Goal: Task Accomplishment & Management: Manage account settings

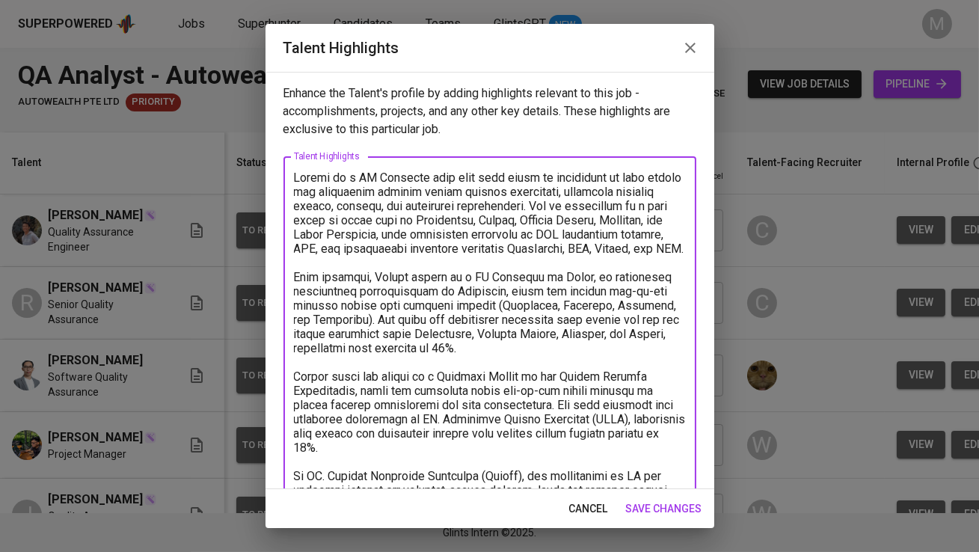
scroll to position [333, 0]
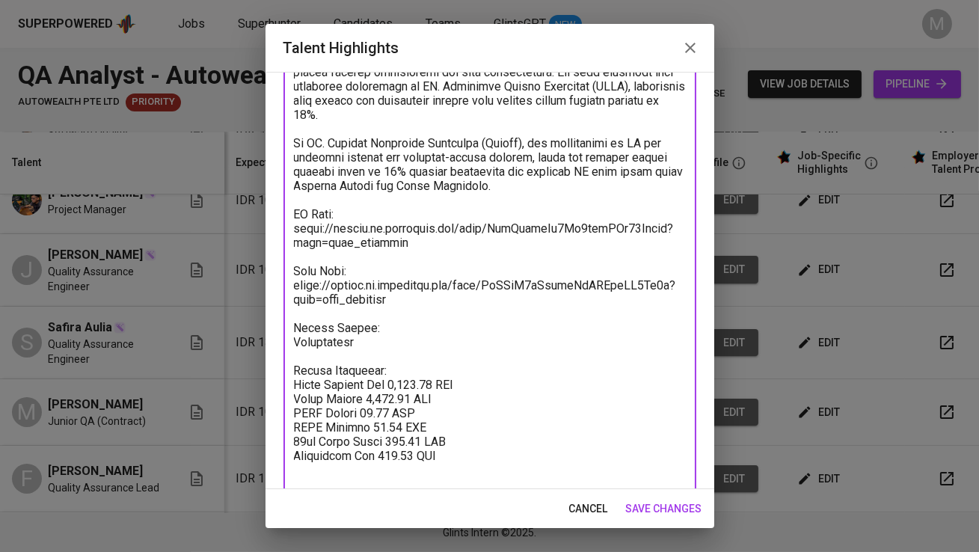
type textarea "Safira is a QA Engineer with over five years of experience in both manual and a…"
click at [664, 503] on span "save changes" at bounding box center [664, 509] width 76 height 19
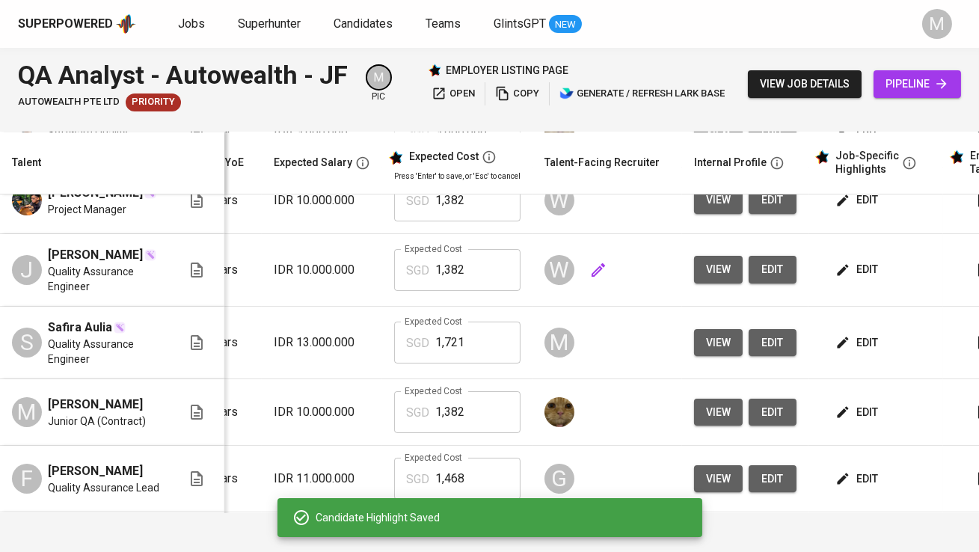
scroll to position [0, 200]
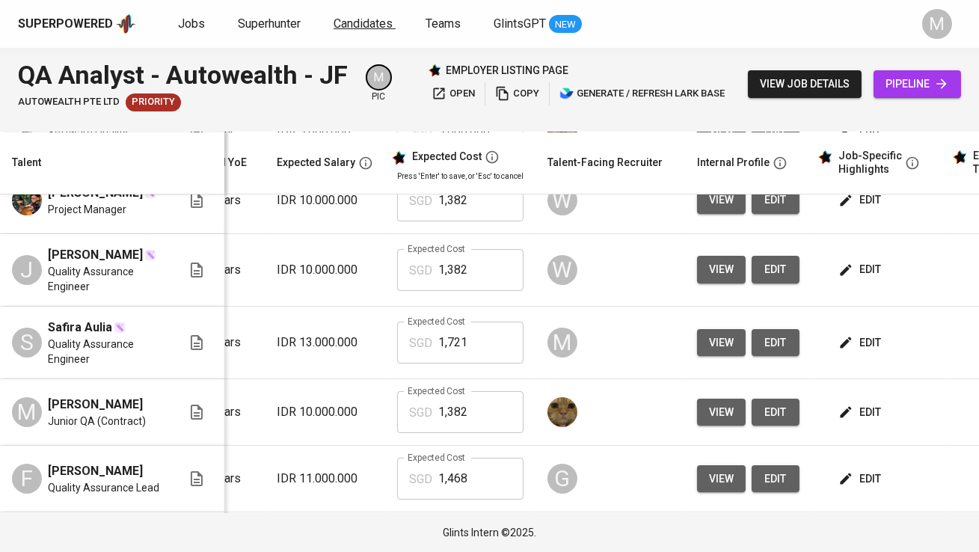
click at [368, 33] on link "Candidates" at bounding box center [365, 24] width 62 height 19
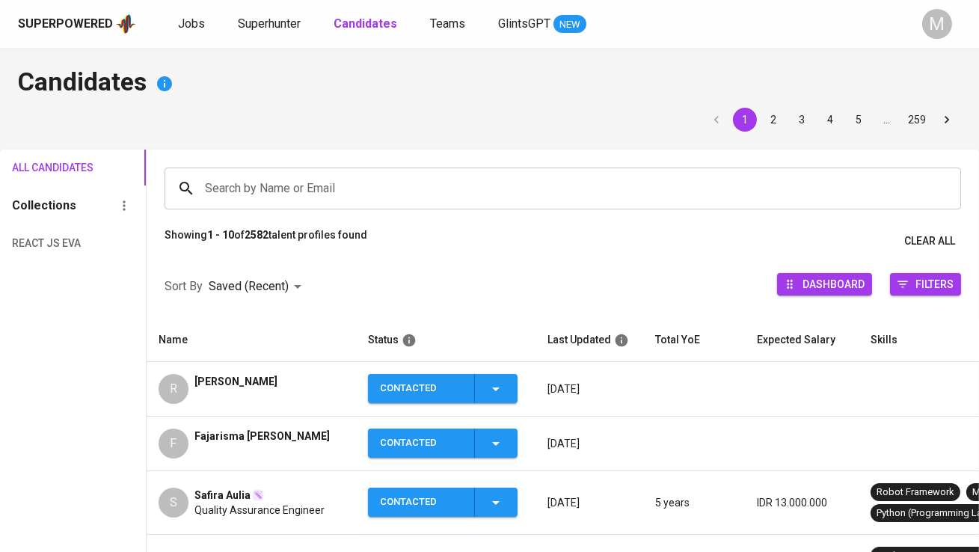
click at [254, 379] on span "[PERSON_NAME]" at bounding box center [235, 381] width 83 height 15
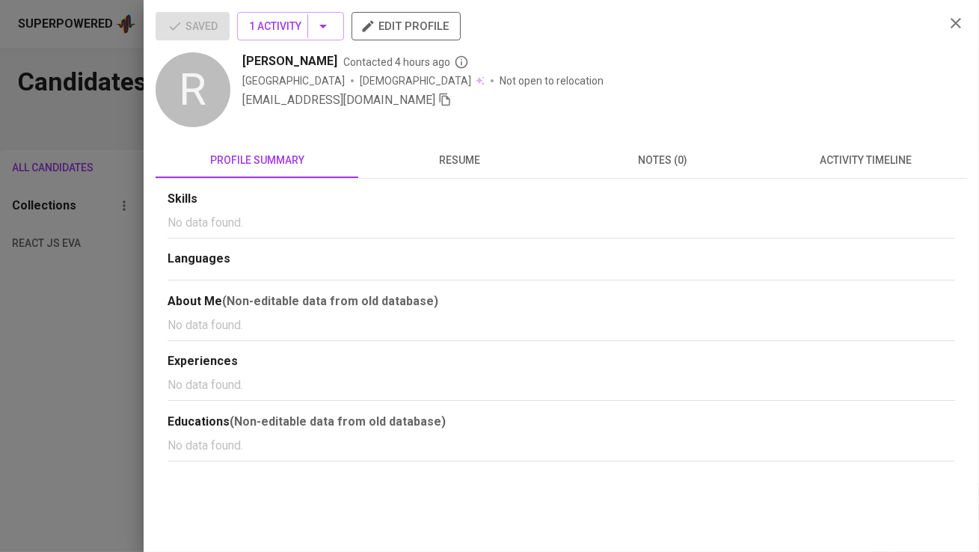
click at [438, 95] on icon "button" at bounding box center [444, 99] width 13 height 13
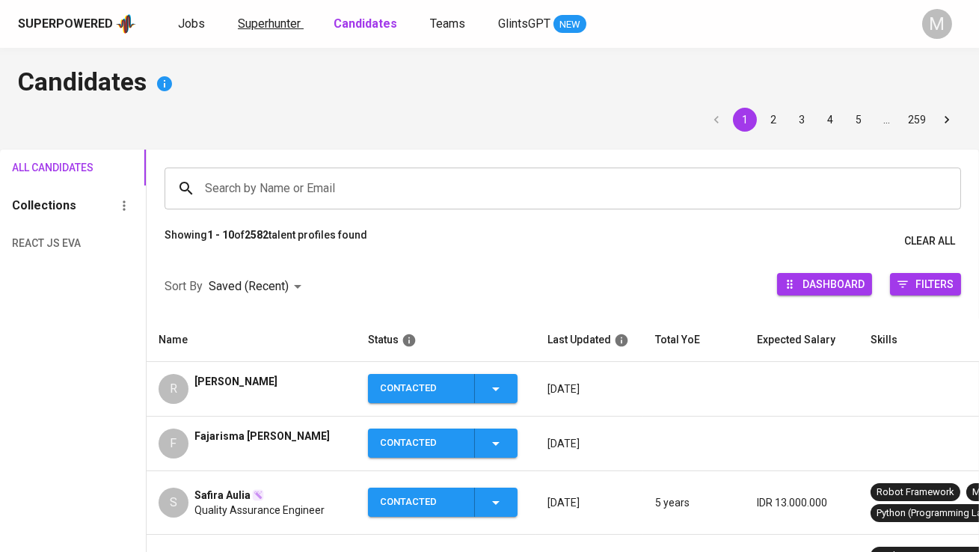
click at [270, 16] on span "Superhunter" at bounding box center [269, 23] width 63 height 14
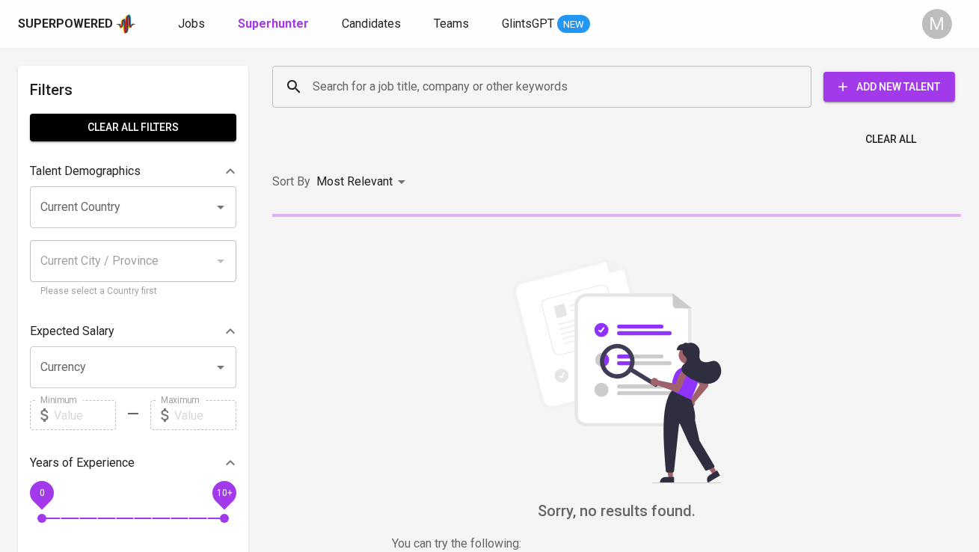
click at [470, 93] on input "Search for a job title, company or other keywords" at bounding box center [545, 87] width 473 height 28
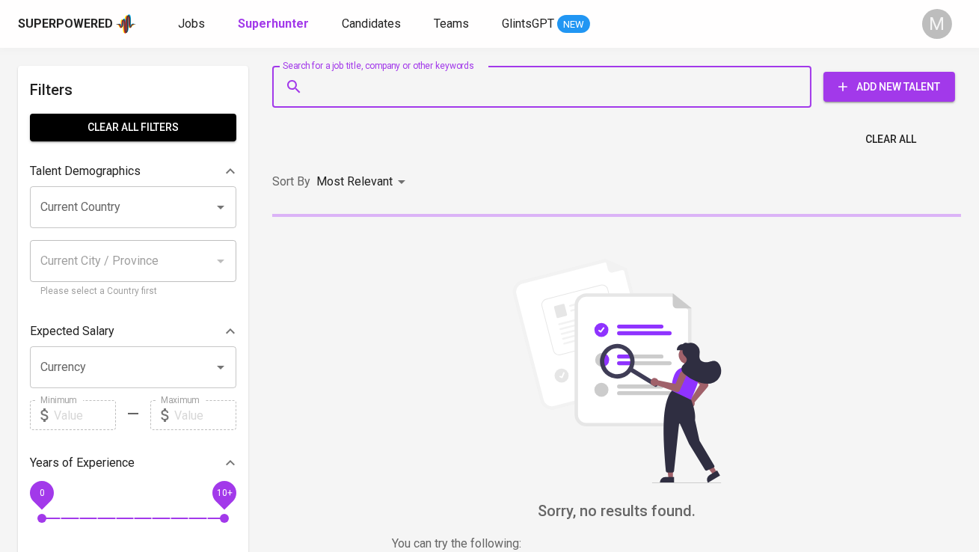
paste input "[EMAIL_ADDRESS][DOMAIN_NAME]"
type input "[EMAIL_ADDRESS][DOMAIN_NAME]"
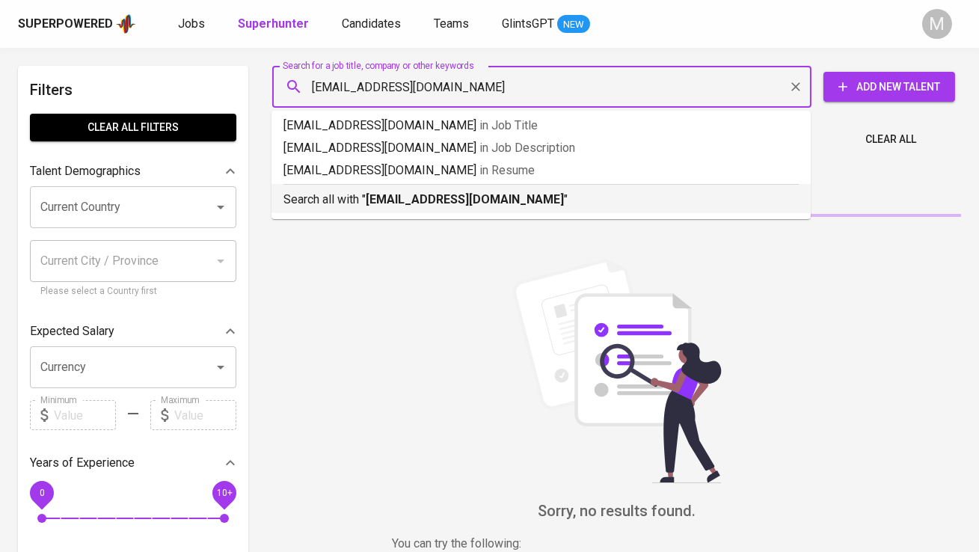
click at [449, 197] on b "[EMAIL_ADDRESS][DOMAIN_NAME]" at bounding box center [465, 199] width 198 height 14
click at [499, 196] on div "Sort By Most Relevant MOST_RELEVANT" at bounding box center [616, 182] width 707 height 46
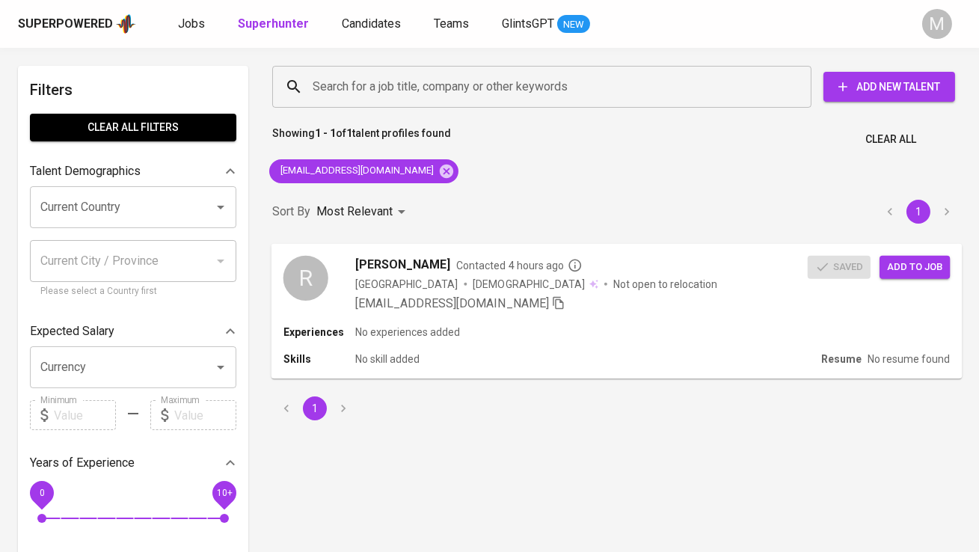
click at [906, 261] on span "Add to job" at bounding box center [914, 266] width 55 height 17
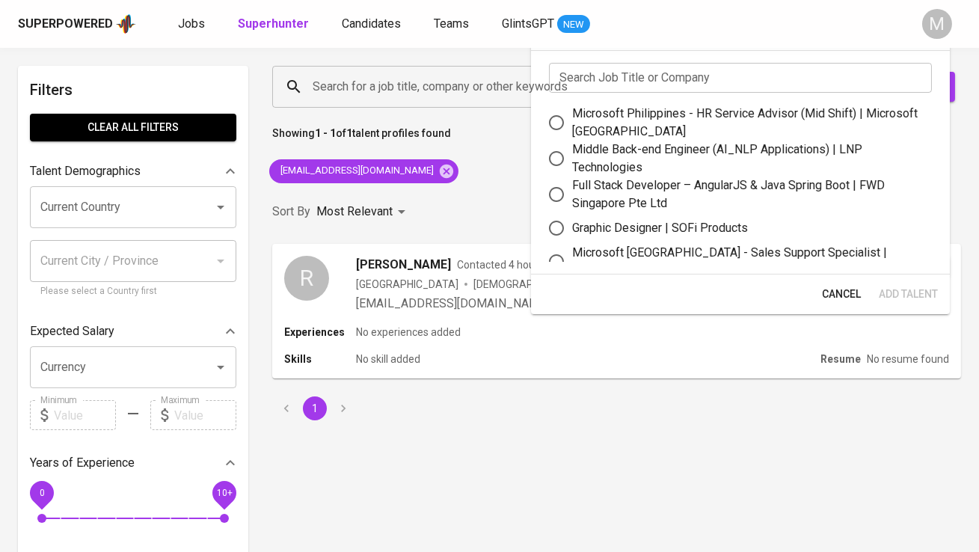
click at [613, 83] on input "text" at bounding box center [740, 78] width 383 height 30
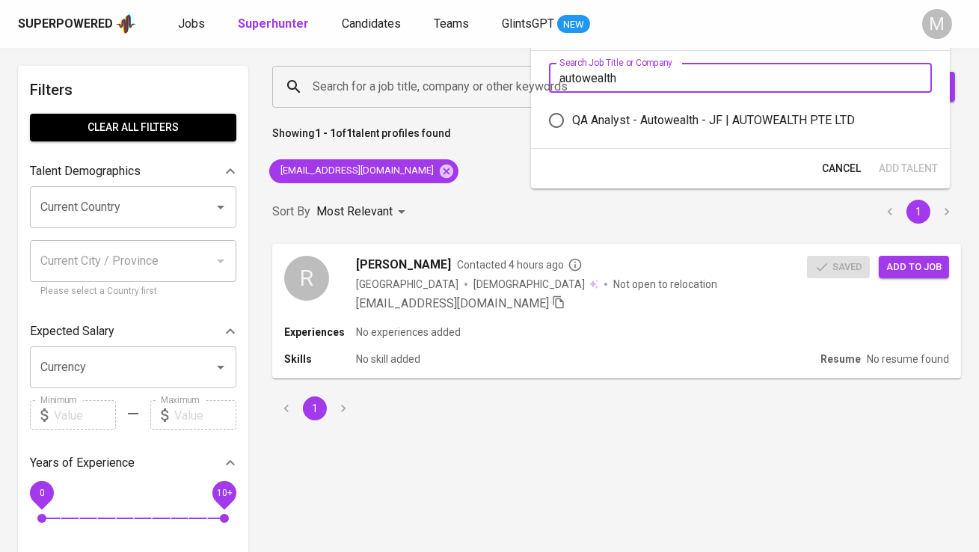
type input "autowealth"
click at [681, 127] on div "QA Analyst - Autowealth - JF | AUTOWEALTH PTE LTD" at bounding box center [713, 120] width 283 height 18
click at [572, 127] on input "QA Analyst - Autowealth - JF | AUTOWEALTH PTE LTD" at bounding box center [556, 120] width 31 height 31
radio input "true"
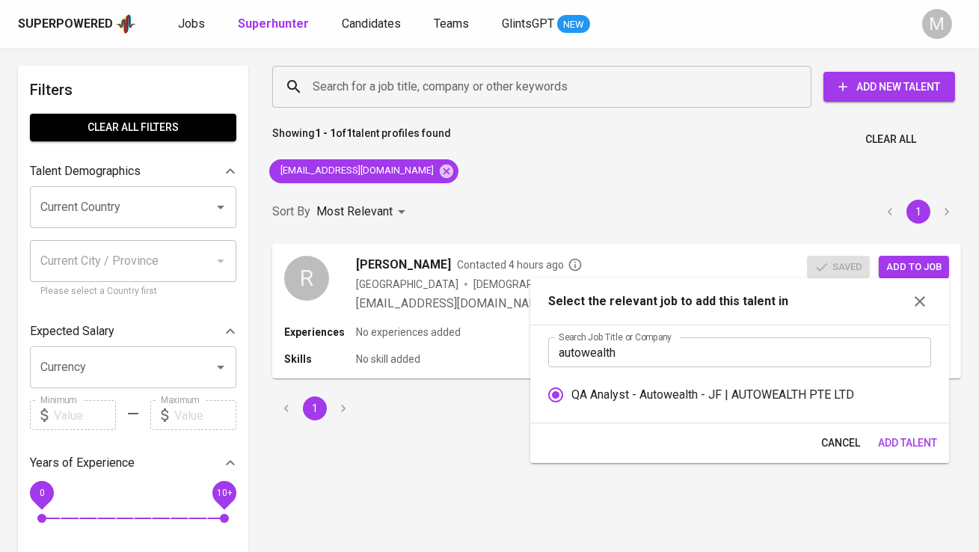
click at [904, 166] on div "Search for a job title, company or other keywords Search for a job title, compa…" at bounding box center [616, 243] width 707 height 372
click at [918, 440] on span "Add Talent" at bounding box center [907, 443] width 59 height 19
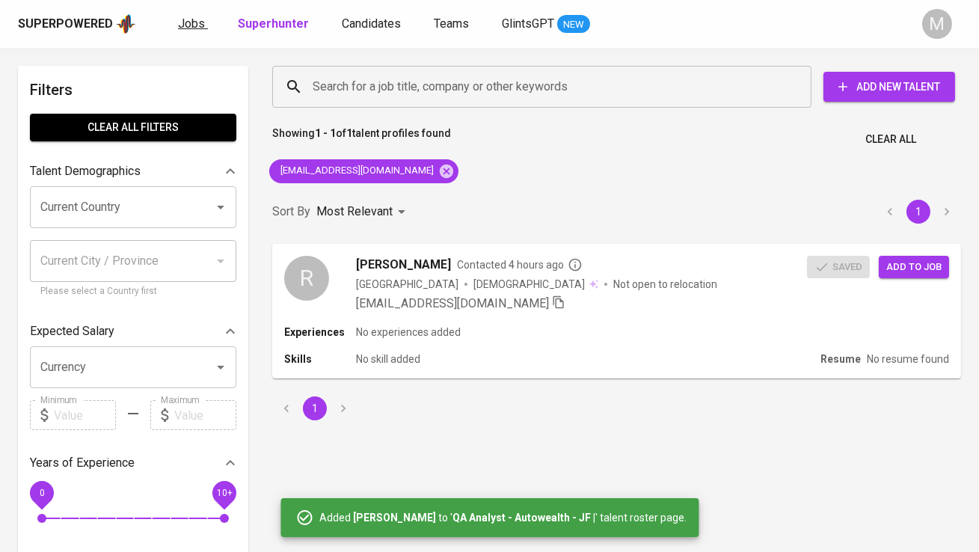
click at [184, 22] on span "Jobs" at bounding box center [191, 23] width 27 height 14
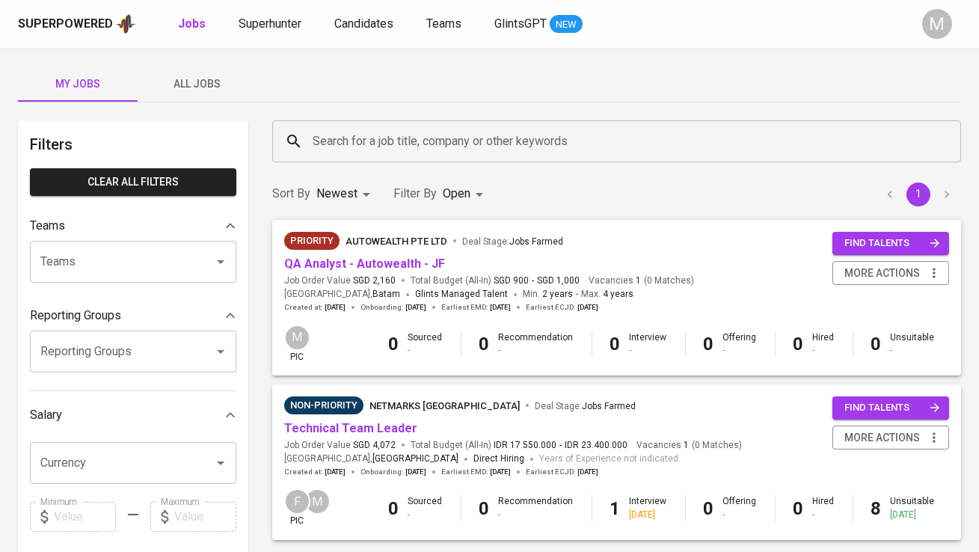
click at [197, 76] on span "All Jobs" at bounding box center [198, 84] width 102 height 19
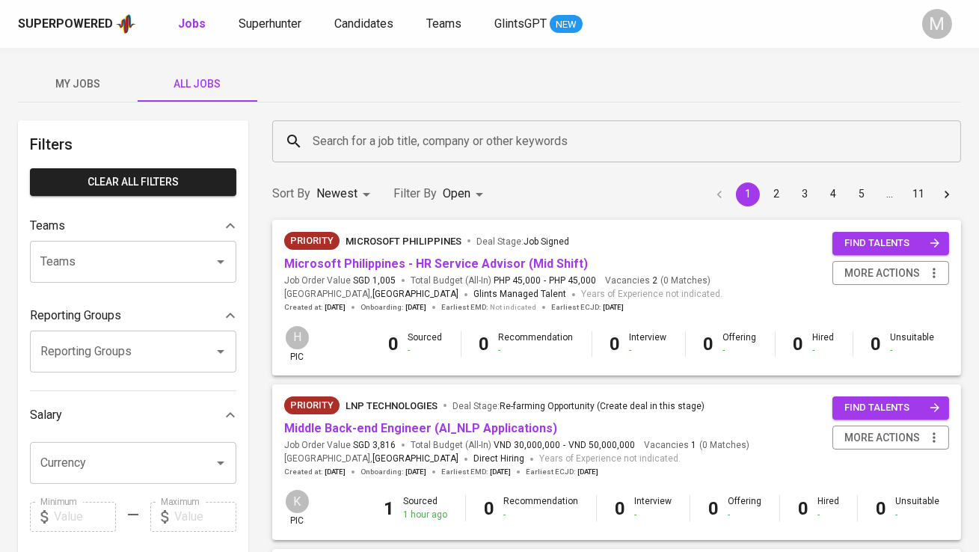
click at [345, 144] on input "Search for a job title, company or other keywords" at bounding box center [620, 141] width 623 height 28
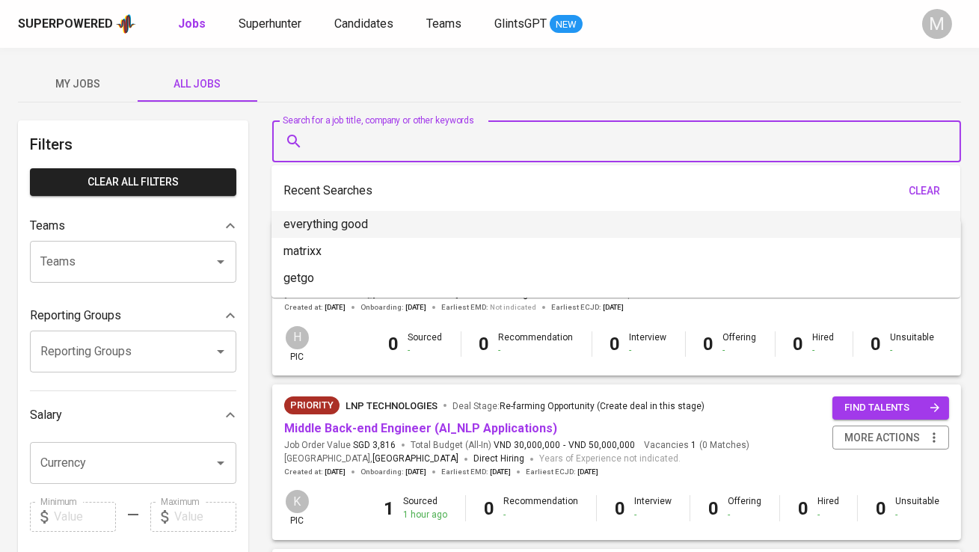
click at [77, 82] on span "My Jobs" at bounding box center [78, 84] width 102 height 19
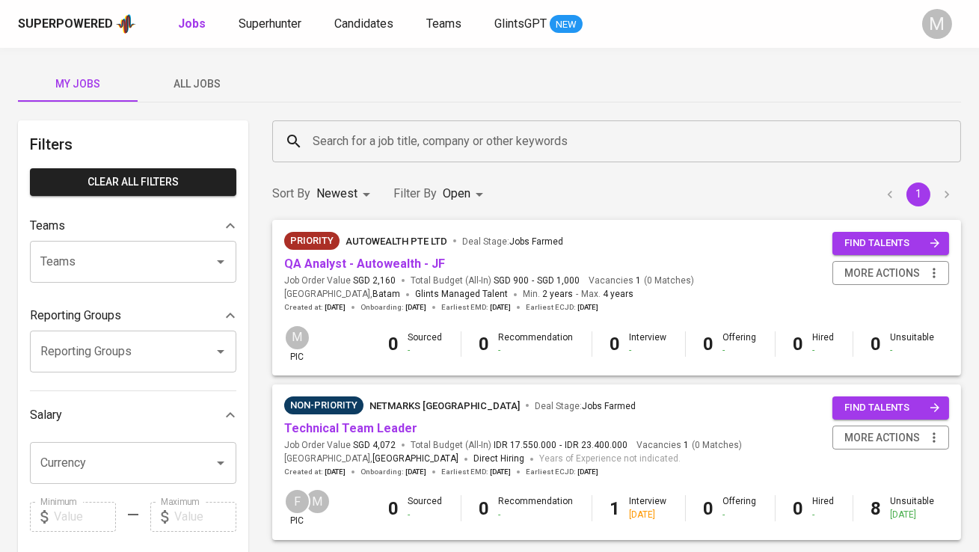
scroll to position [24, 0]
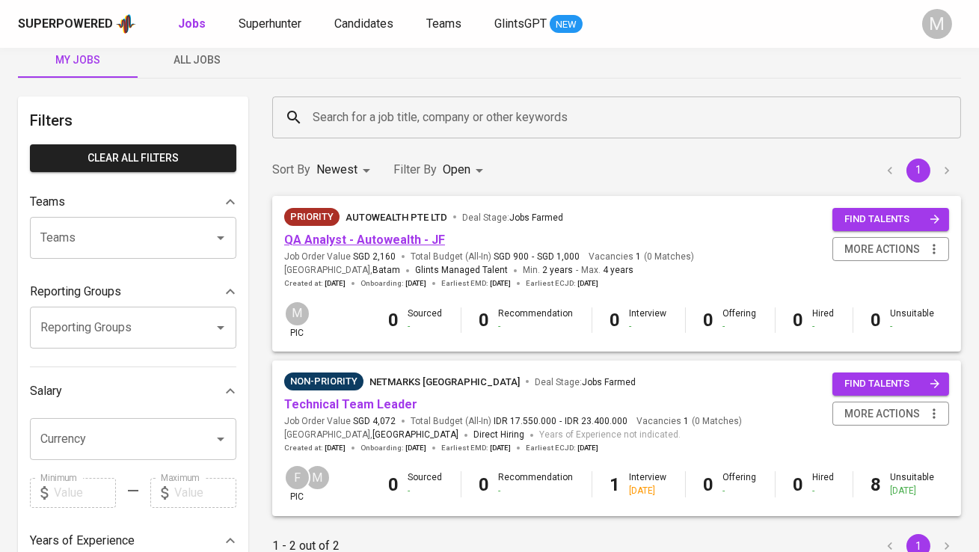
click at [413, 234] on link "QA Analyst - Autowealth - JF" at bounding box center [364, 240] width 161 height 14
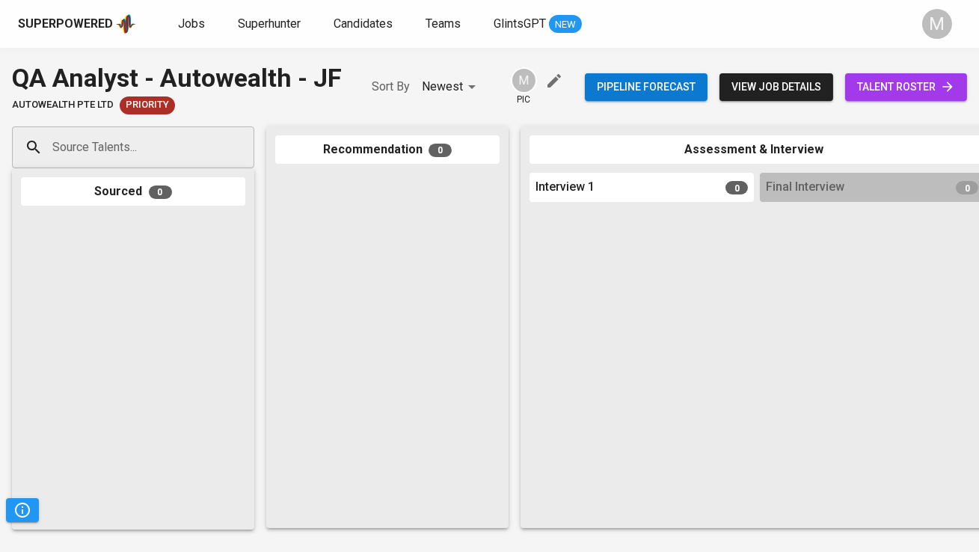
click at [888, 88] on span "talent roster" at bounding box center [906, 87] width 98 height 19
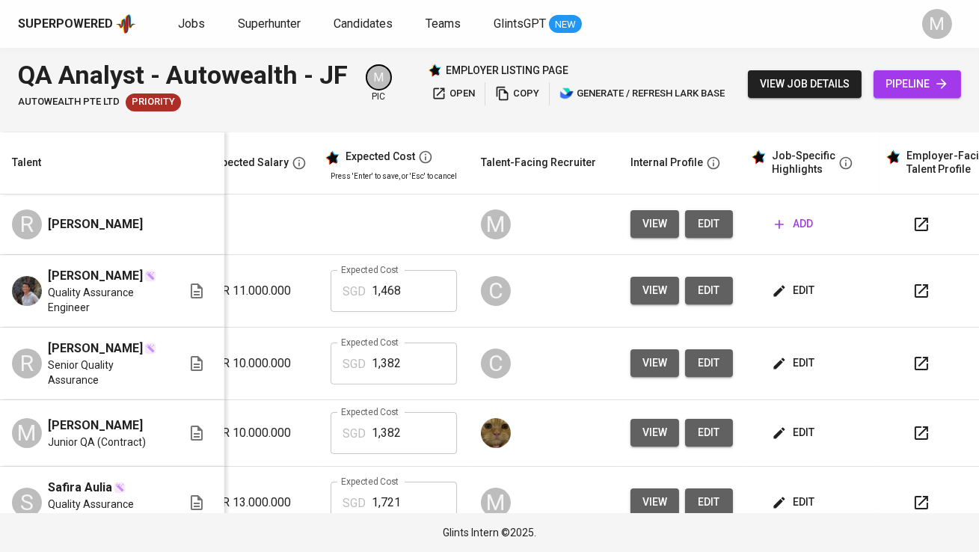
scroll to position [0, 301]
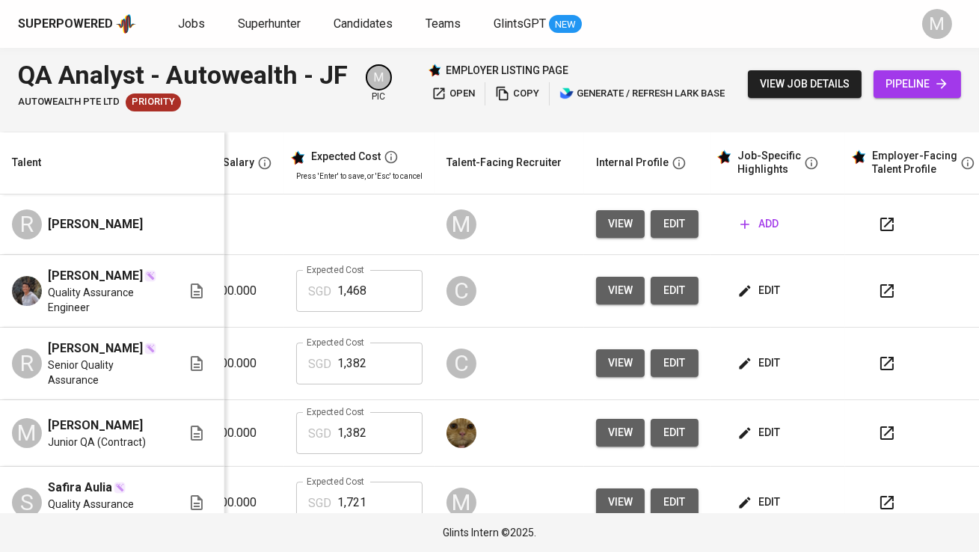
click at [673, 219] on span "edit" at bounding box center [675, 224] width 24 height 19
click at [752, 221] on span "add" at bounding box center [759, 224] width 38 height 19
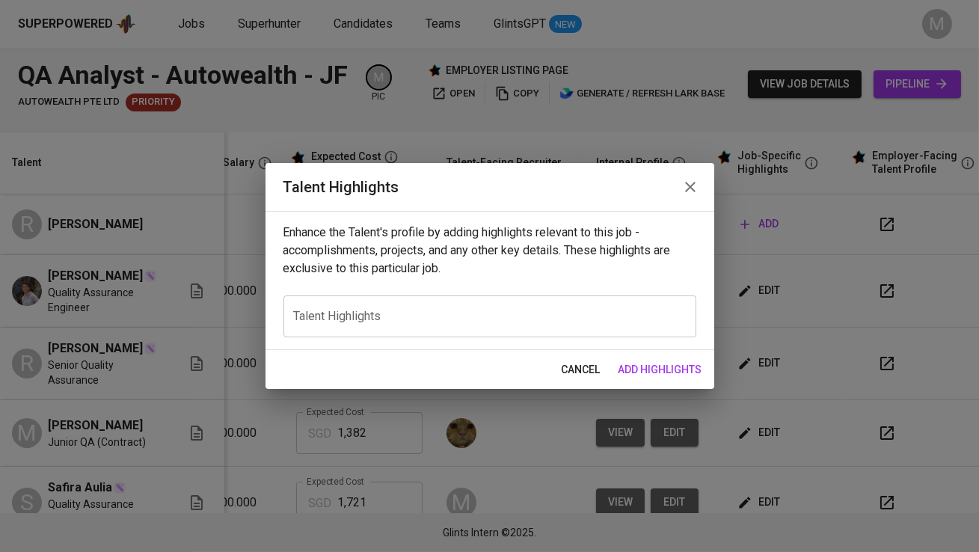
click at [503, 313] on textarea at bounding box center [490, 316] width 392 height 14
paste textarea "Rizqi Nur Alfian is a QA Engineer with over three years of experience, currentl…"
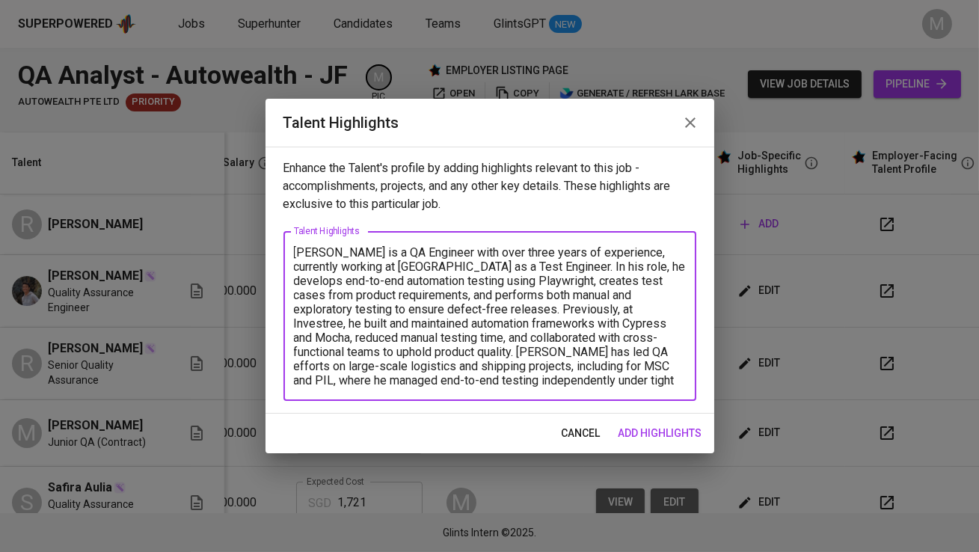
click at [458, 311] on textarea "Rizqi Nur Alfian is a QA Engineer with over three years of experience, currentl…" at bounding box center [490, 316] width 392 height 142
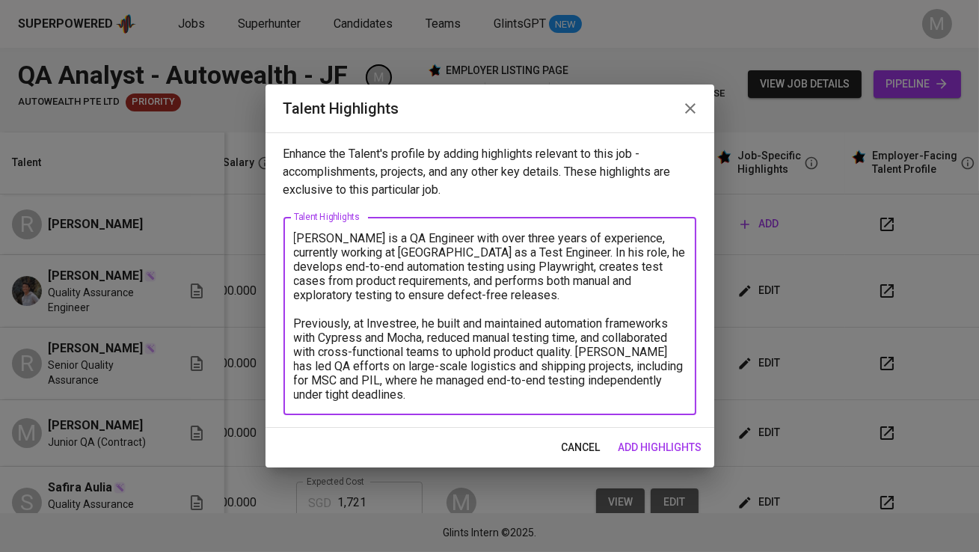
click at [393, 393] on textarea "Rizqi Nur Alfian is a QA Engineer with over three years of experience, currentl…" at bounding box center [490, 316] width 392 height 171
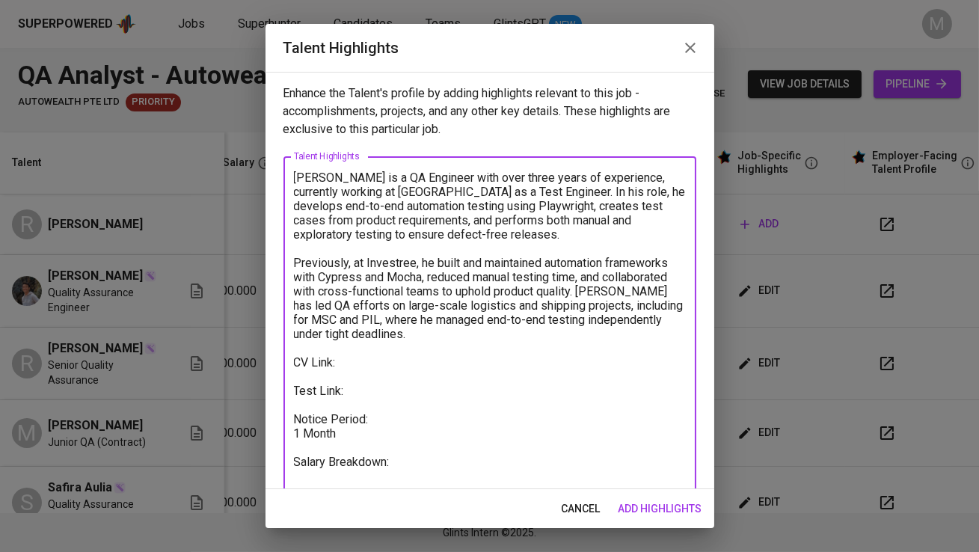
scroll to position [20, 0]
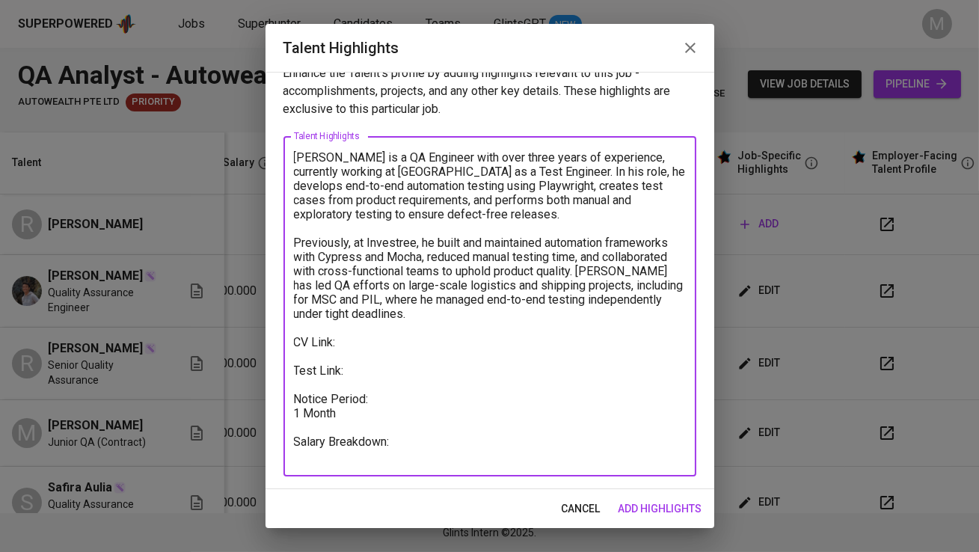
type textarea "Rizqi Nur Alfian is a QA Engineer with over three years of experience, currentl…"
click at [667, 516] on span "add highlights" at bounding box center [661, 509] width 84 height 19
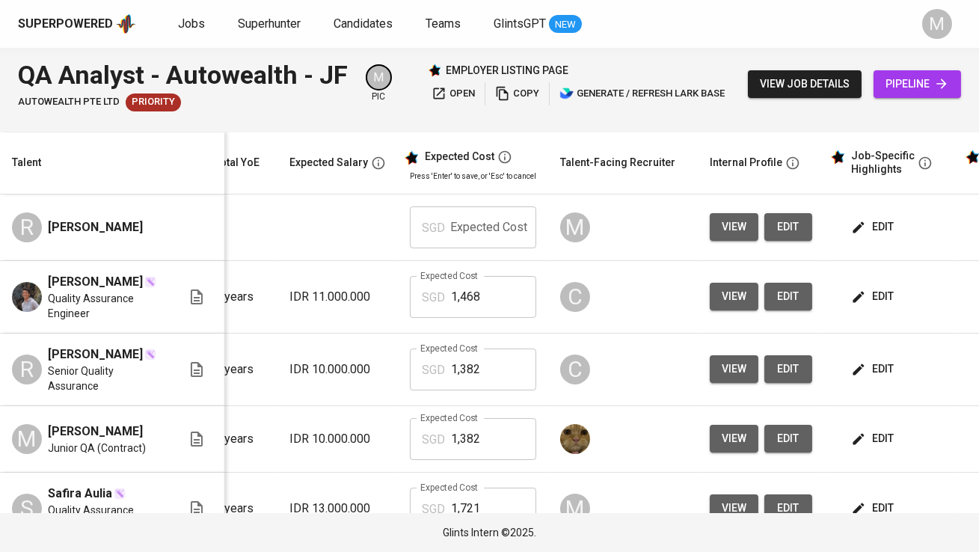
scroll to position [0, 254]
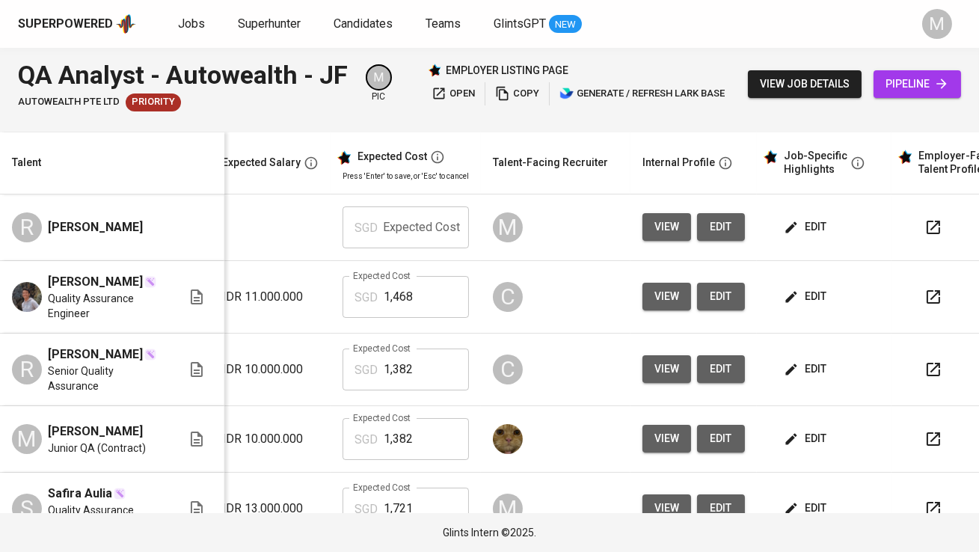
click at [805, 226] on span "edit" at bounding box center [807, 227] width 40 height 19
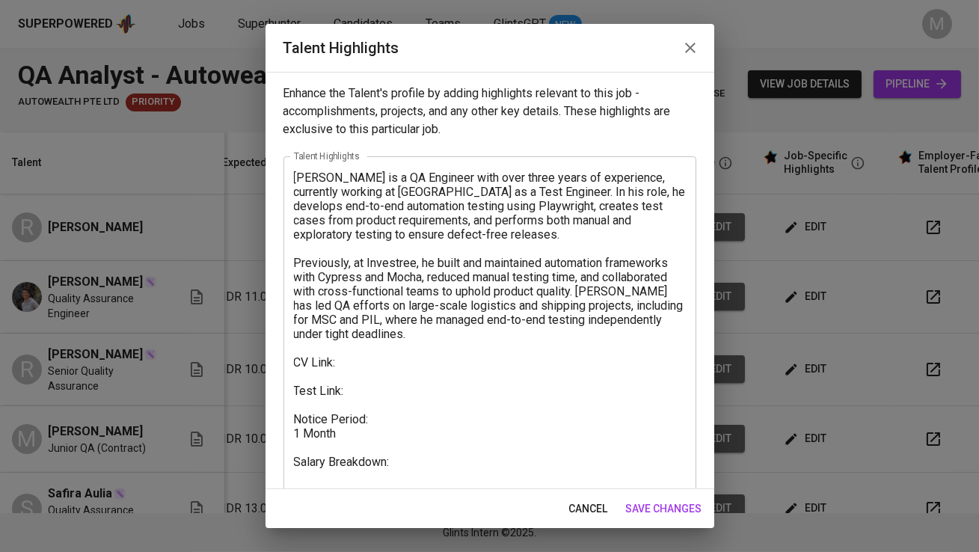
scroll to position [20, 0]
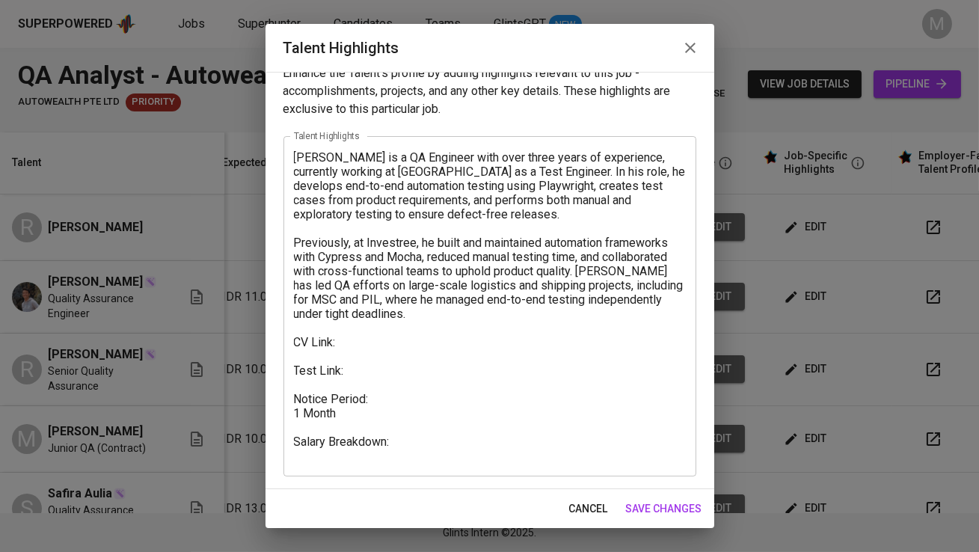
click at [373, 340] on textarea "Rizqi Nur Alfian is a QA Engineer with over three years of experience, currentl…" at bounding box center [490, 306] width 392 height 313
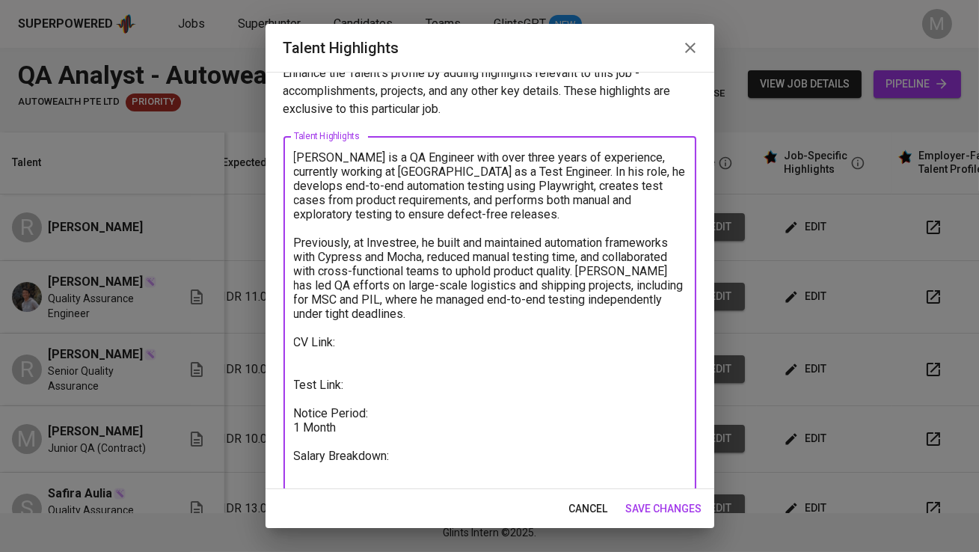
paste textarea "https://glints.sg.larksuite.com/wiki/E2UCw7DO5ireG8kmhVvlPGsDgbd?from=from_copy…"
click at [369, 396] on textarea "Rizqi Nur Alfian is a QA Engineer with over three years of experience, currentl…" at bounding box center [490, 320] width 392 height 341
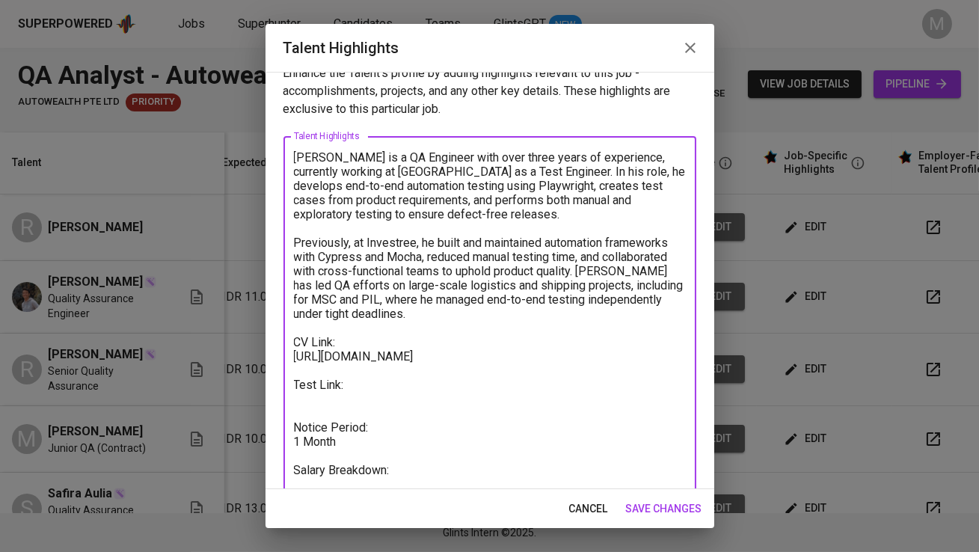
paste textarea "https://glints.sg.larksuite.com/wiki/HU4lw9DhZib1j3kFKjhl8FG2gqb?from=from_copy…"
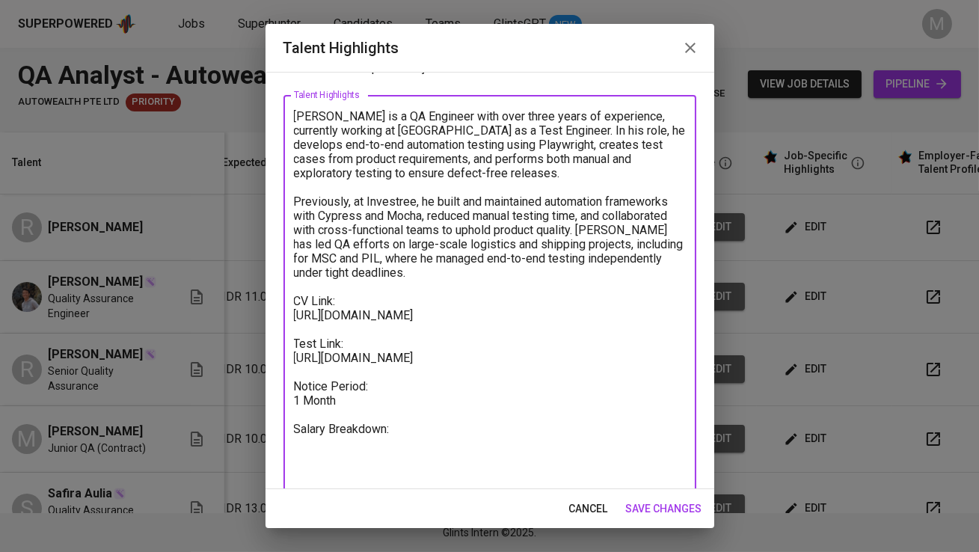
scroll to position [77, 0]
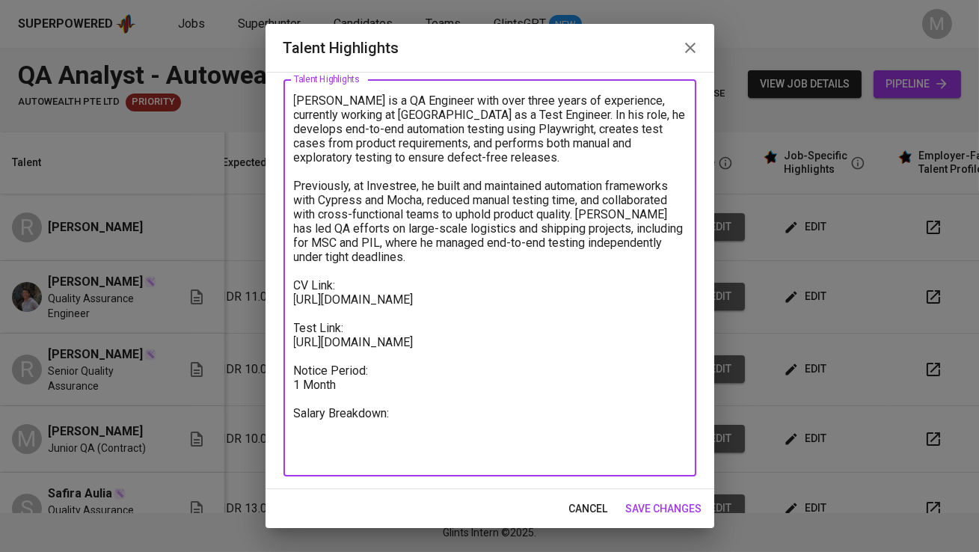
click at [404, 443] on textarea "Rizqi Nur Alfian is a QA Engineer with over three years of experience, currentl…" at bounding box center [490, 277] width 392 height 369
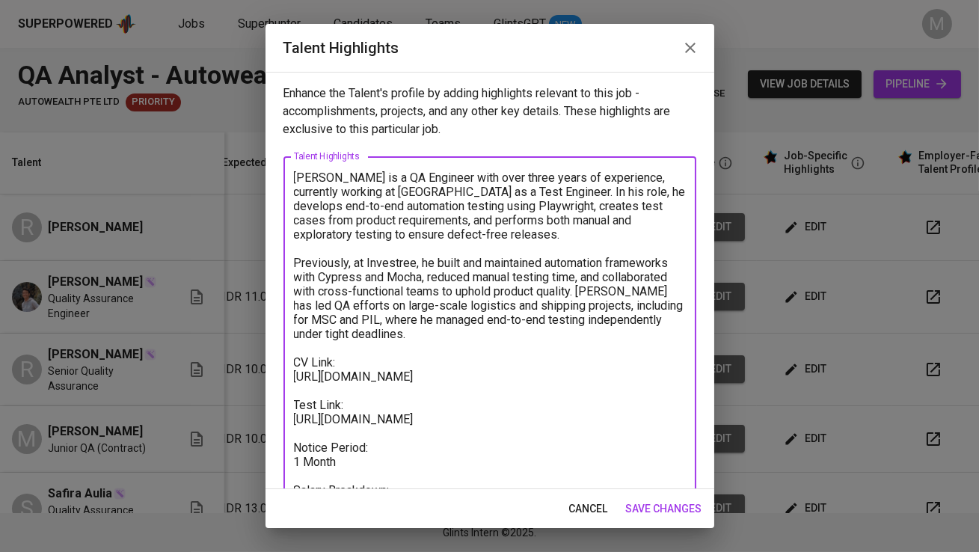
type textarea "Rizqi Nur Alfian is a QA Engineer with over three years of experience, currentl…"
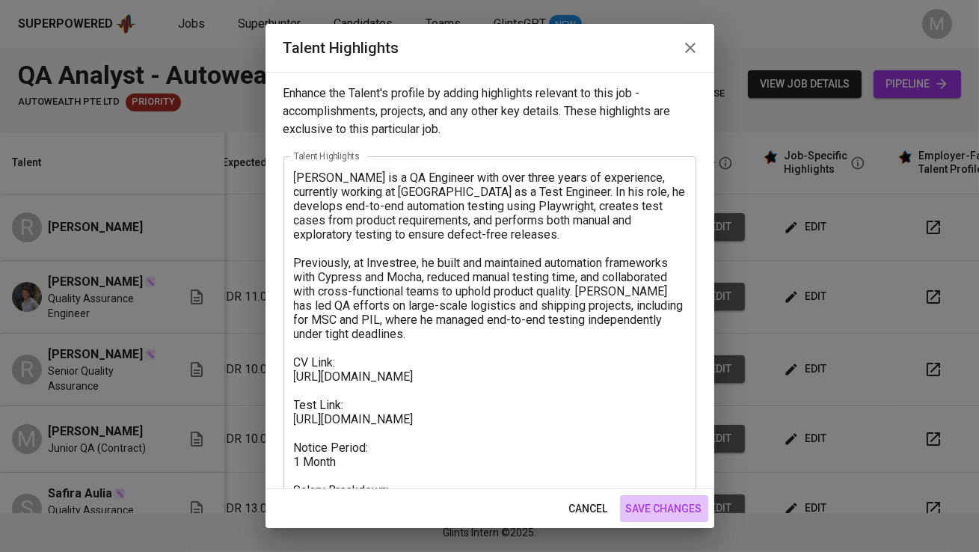
click at [659, 513] on span "save changes" at bounding box center [664, 509] width 76 height 19
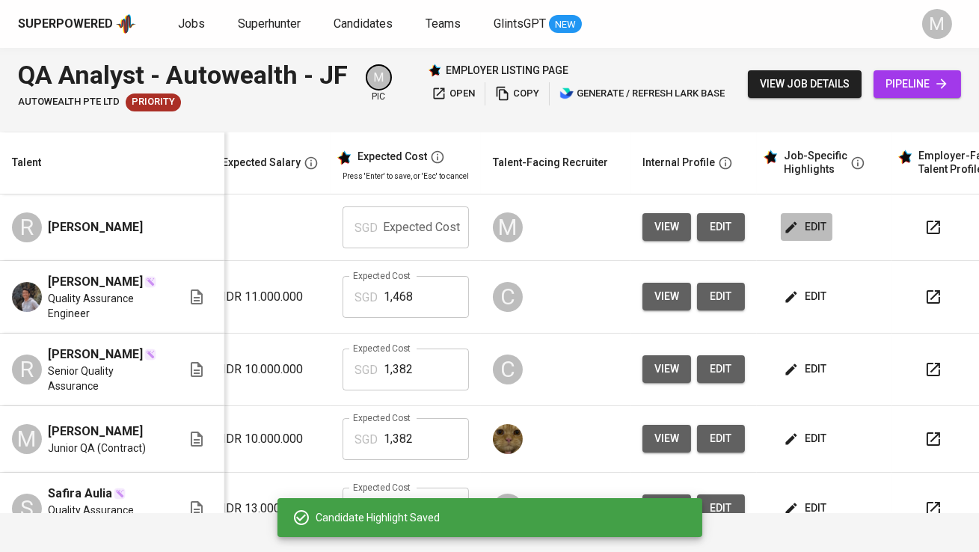
click at [803, 226] on span "edit" at bounding box center [807, 227] width 40 height 19
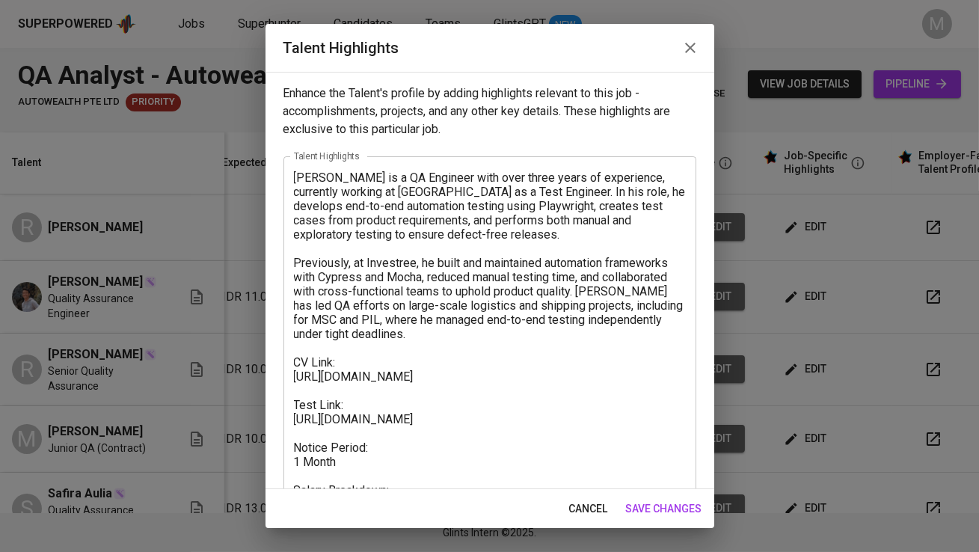
scroll to position [91, 0]
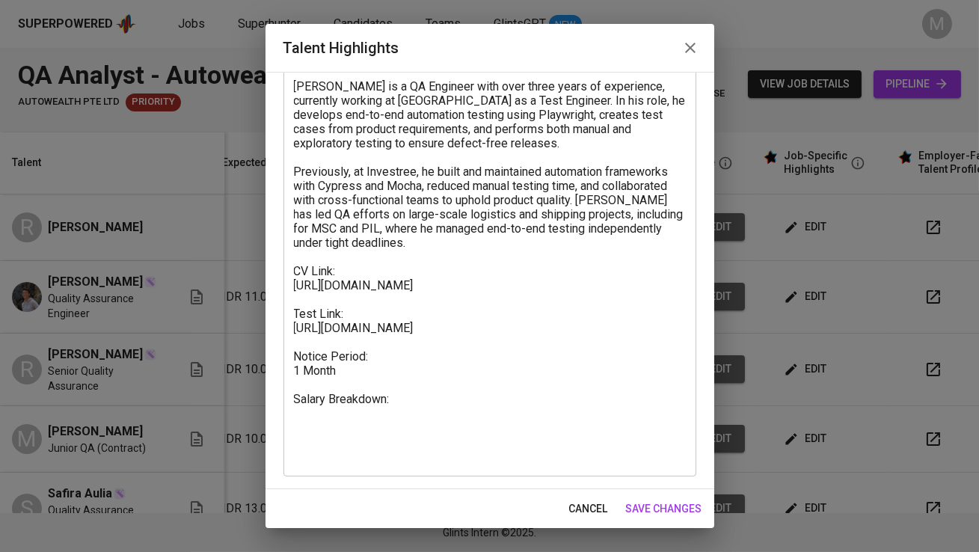
click at [414, 423] on textarea "Rizqi Nur Alfian is a QA Engineer with over three years of experience, currentl…" at bounding box center [490, 271] width 392 height 384
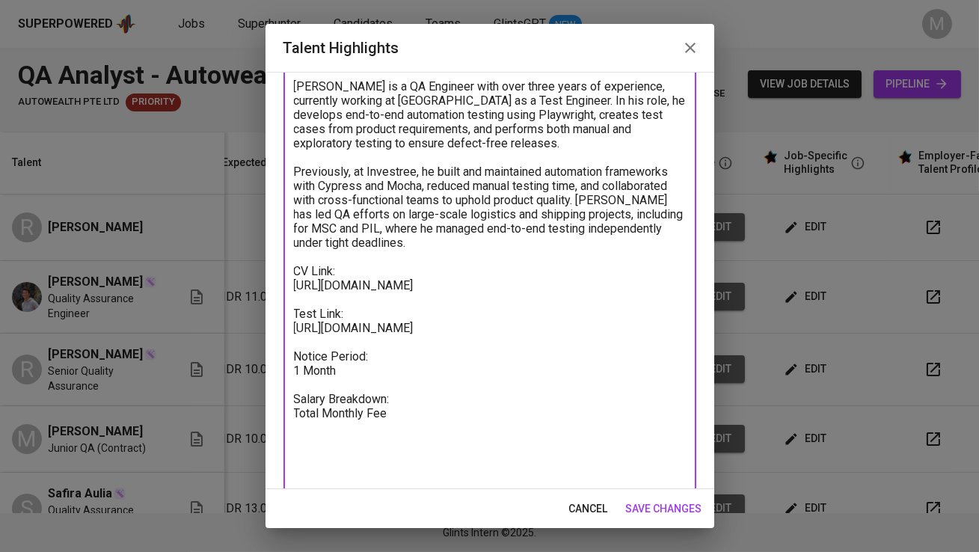
paste textarea "1608.206206"
click at [396, 433] on textarea "Rizqi Nur Alfian is a QA Engineer with over three years of experience, currentl…" at bounding box center [490, 278] width 392 height 398
click at [472, 443] on textarea "Rizqi Nur Alfian is a QA Engineer with over three years of experience, currentl…" at bounding box center [490, 278] width 392 height 398
paste textarea "1102.00"
click at [369, 461] on textarea "Rizqi Nur Alfian is a QA Engineer with over three years of experience, currentl…" at bounding box center [490, 285] width 392 height 412
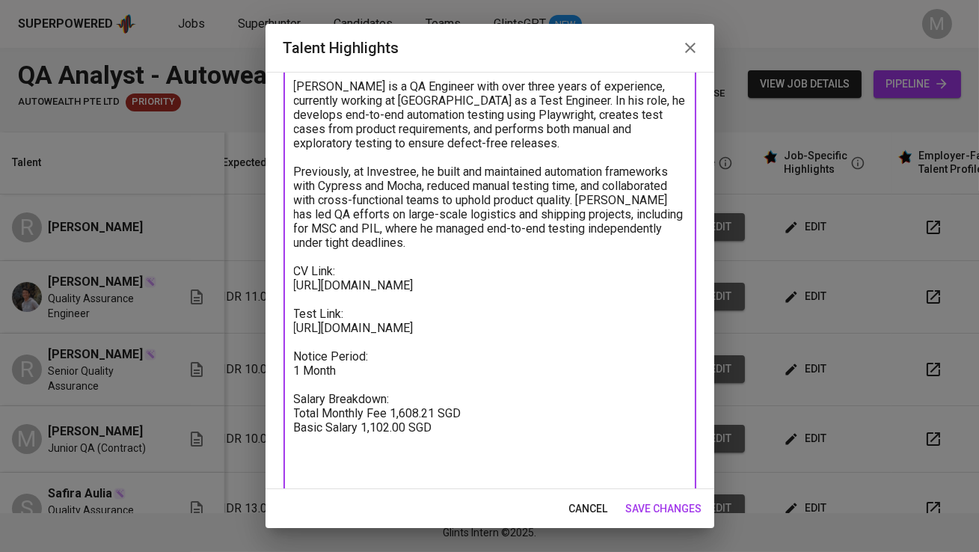
click at [446, 455] on textarea "Rizqi Nur Alfian is a QA Engineer with over three years of experience, currentl…" at bounding box center [490, 285] width 392 height 412
paste textarea "50.05"
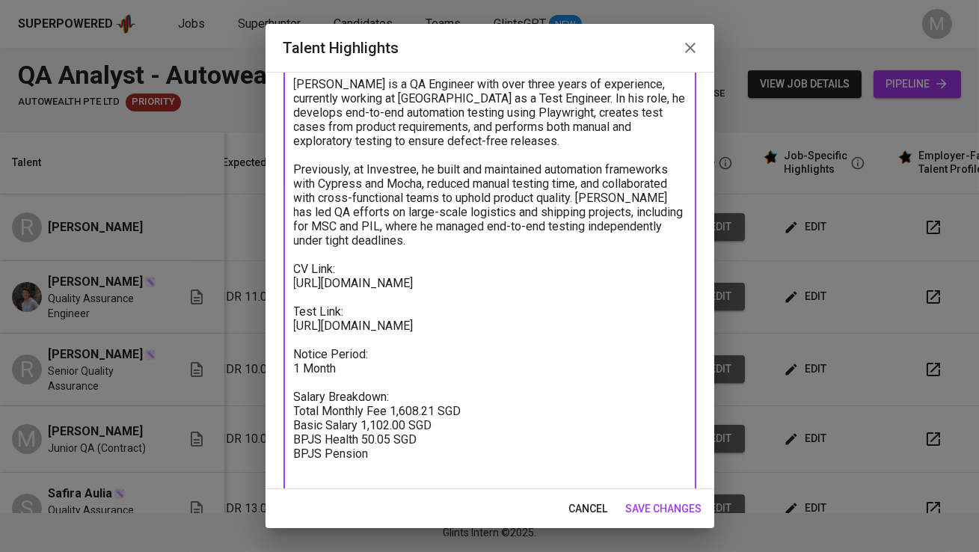
paste textarea "64.32"
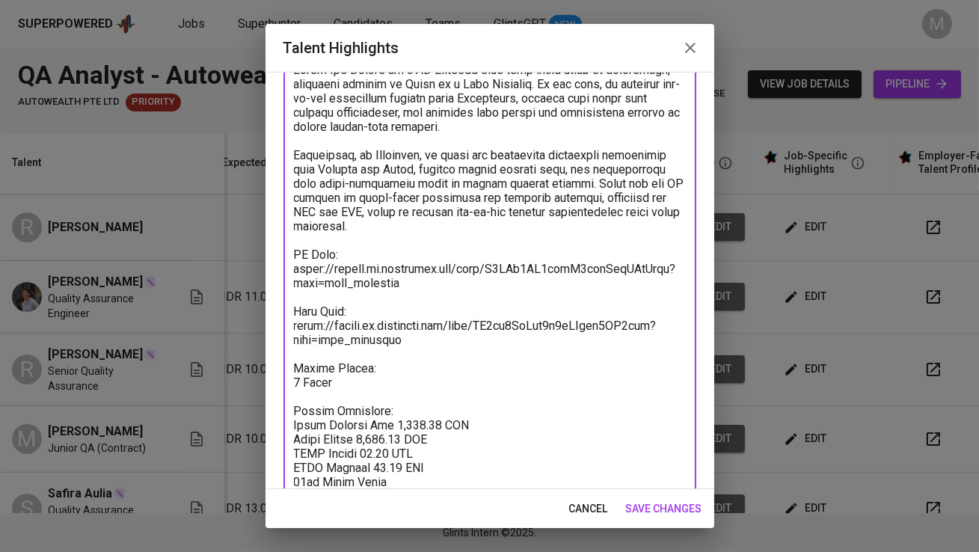
type textarea "Rizqi Nur Alfian is a QA Engineer with over three years of experience, currentl…"
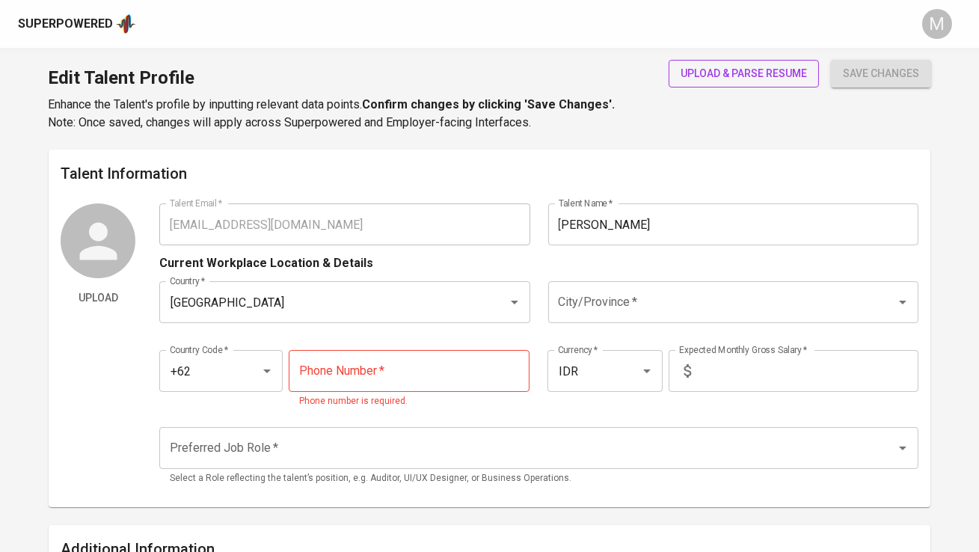
click at [736, 80] on span "upload & parse resume" at bounding box center [744, 73] width 126 height 19
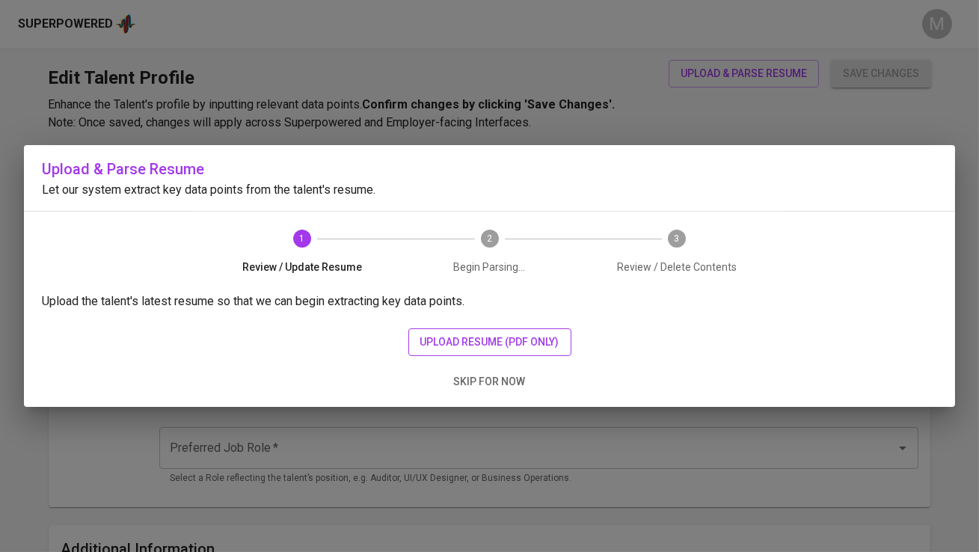
click at [465, 343] on span "upload resume (pdf only)" at bounding box center [489, 342] width 139 height 19
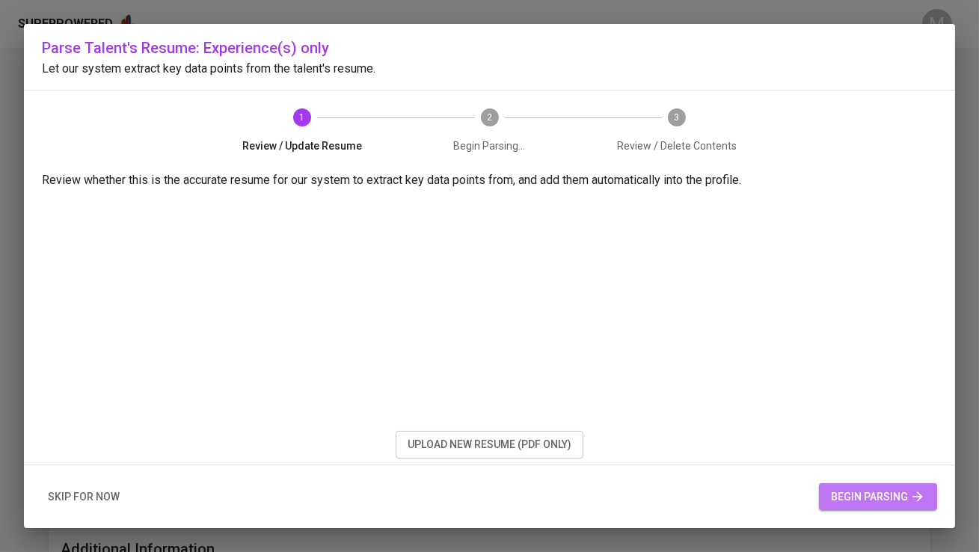
click at [839, 492] on span "begin parsing" at bounding box center [878, 497] width 94 height 19
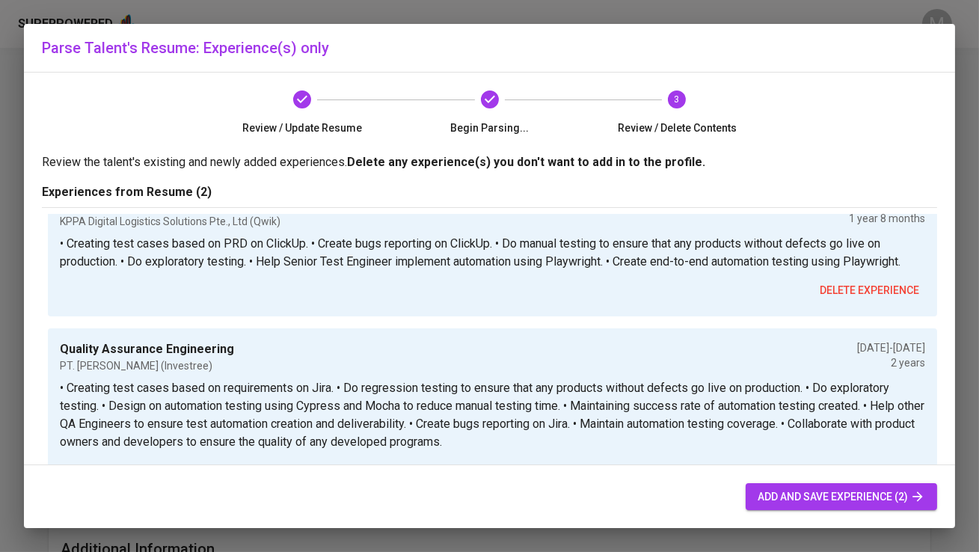
scroll to position [49, 0]
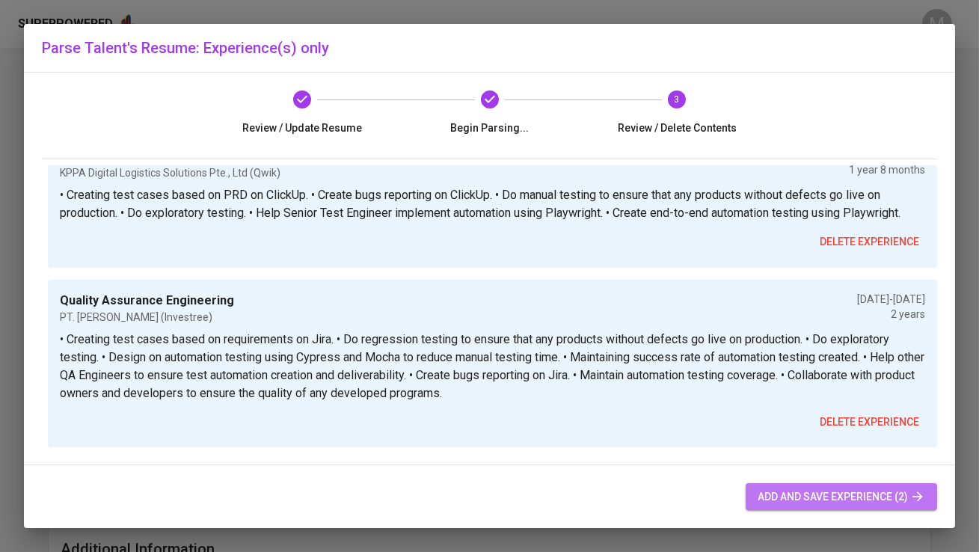
click at [849, 506] on span "add and save experience (2)" at bounding box center [842, 497] width 168 height 19
type input "+62"
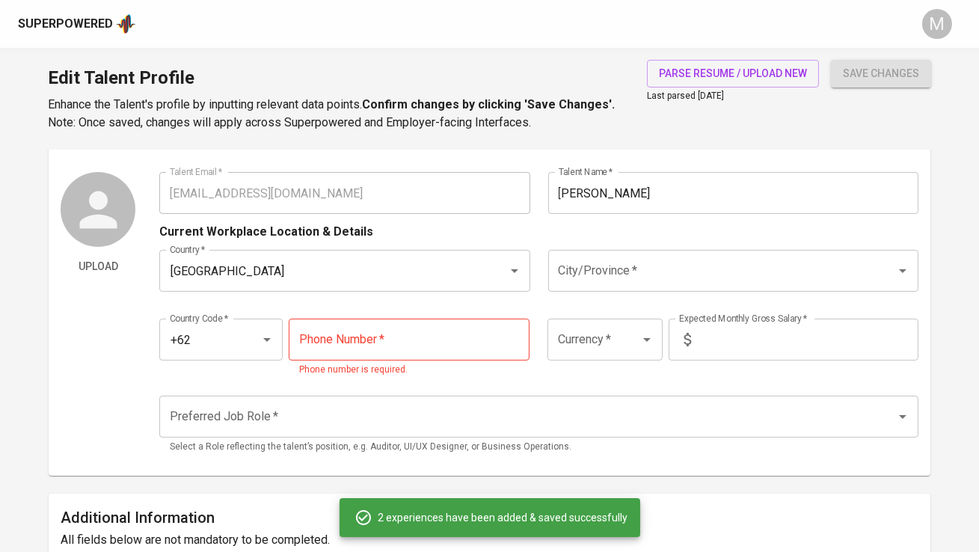
scroll to position [0, 0]
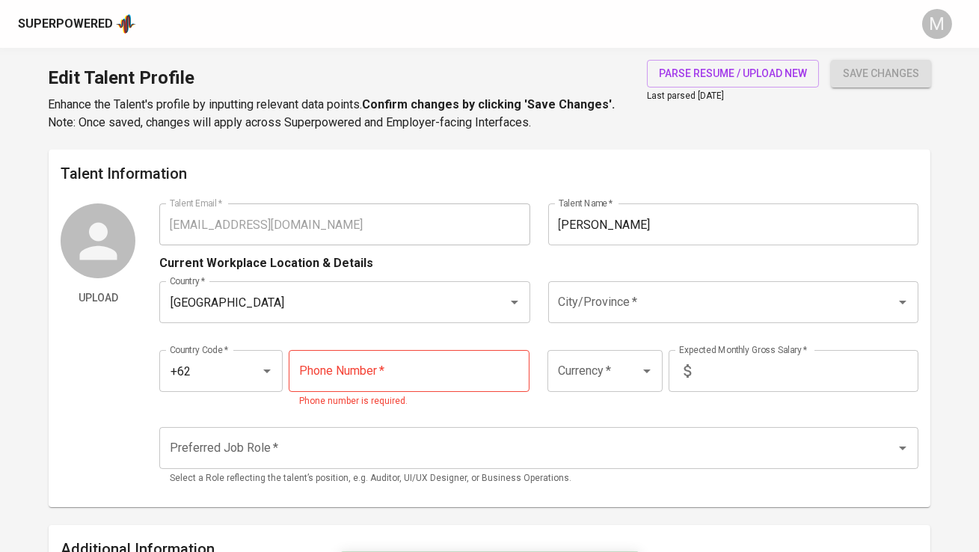
click at [464, 377] on input "tel" at bounding box center [409, 371] width 241 height 42
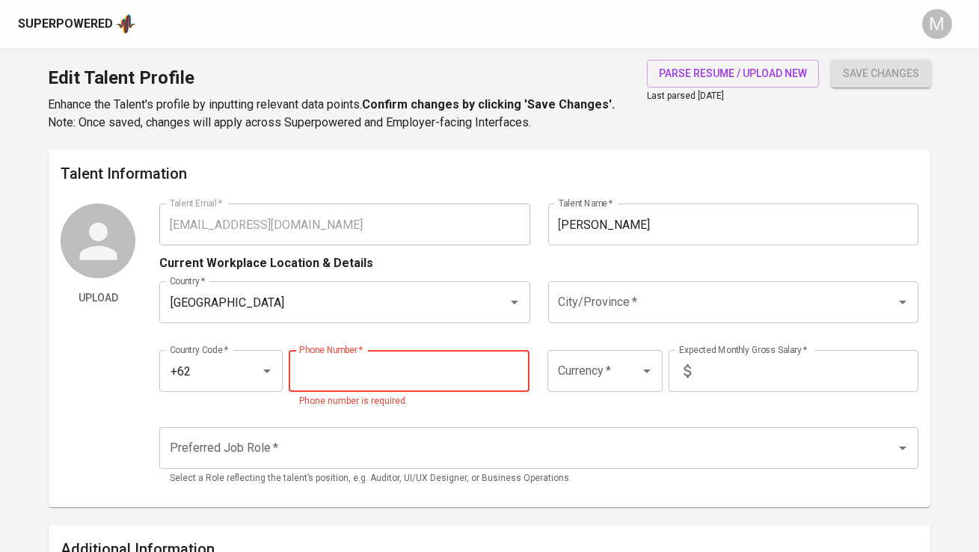
paste input "858-1690-9975"
type input "858-1690-9975"
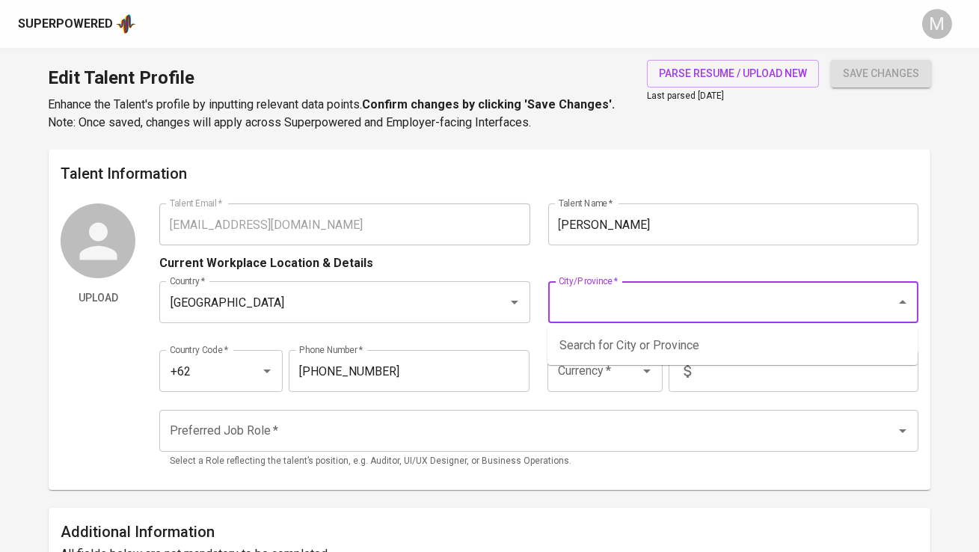
click at [681, 295] on input "City/Province   *" at bounding box center [712, 302] width 315 height 28
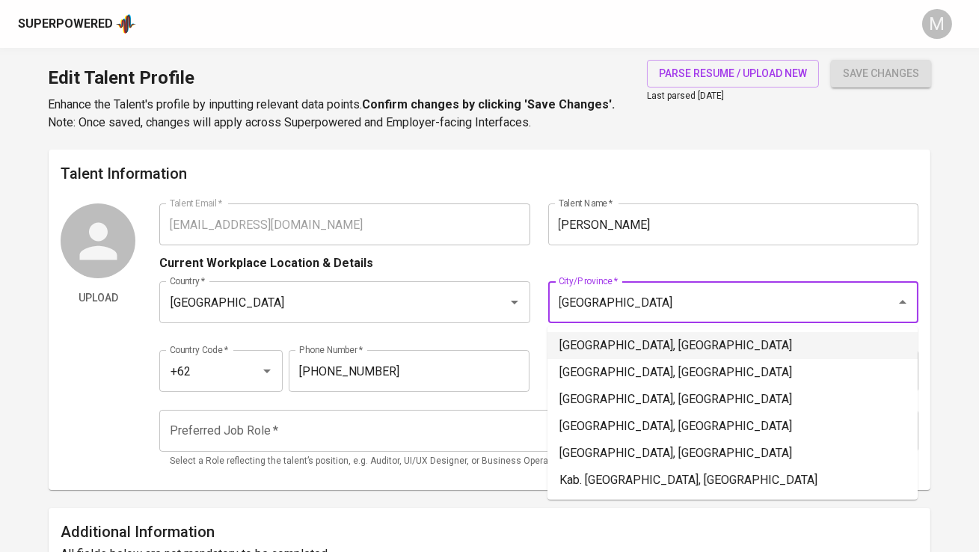
click at [672, 337] on li "Jakarta Selatan, DKI Jakarta" at bounding box center [732, 345] width 370 height 27
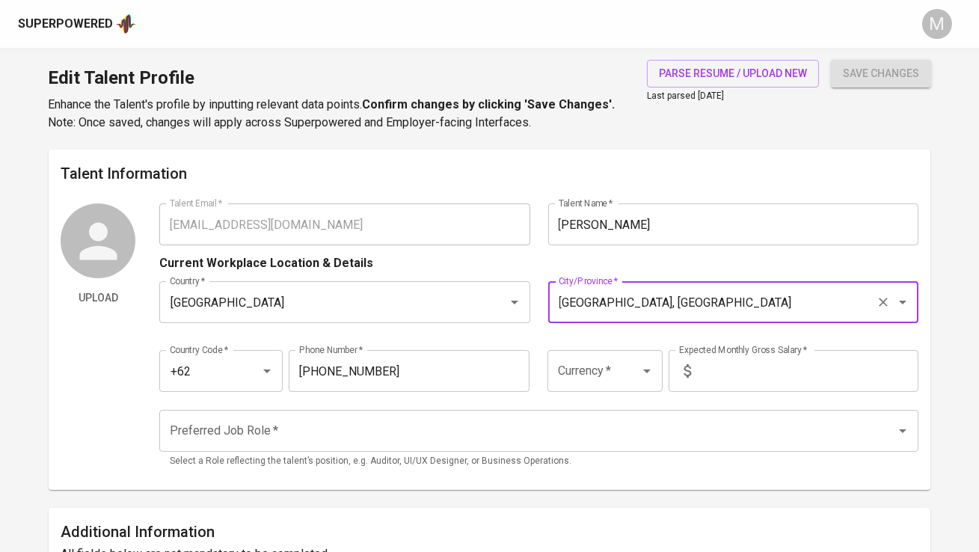
type input "Jakarta Selatan, DKI Jakarta"
click at [722, 372] on input "text" at bounding box center [807, 371] width 221 height 42
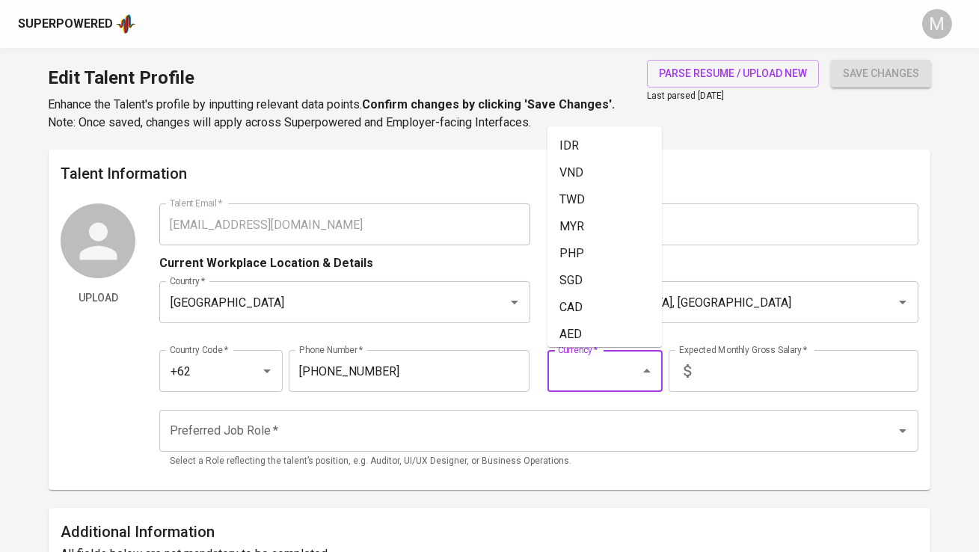
click at [605, 384] on input "Currency   *" at bounding box center [583, 371] width 59 height 28
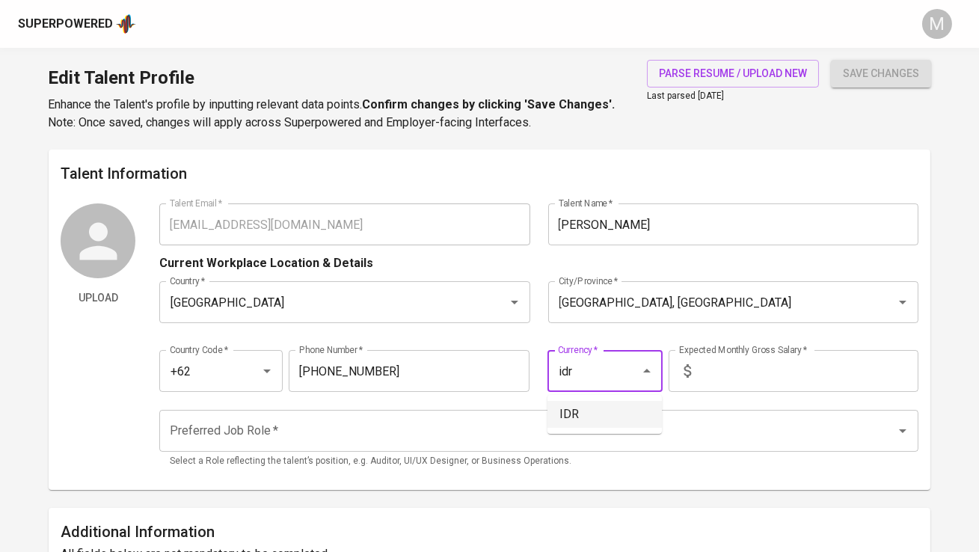
click at [588, 424] on li "IDR" at bounding box center [604, 414] width 114 height 27
type input "IDR"
click at [740, 383] on input "text" at bounding box center [807, 371] width 221 height 42
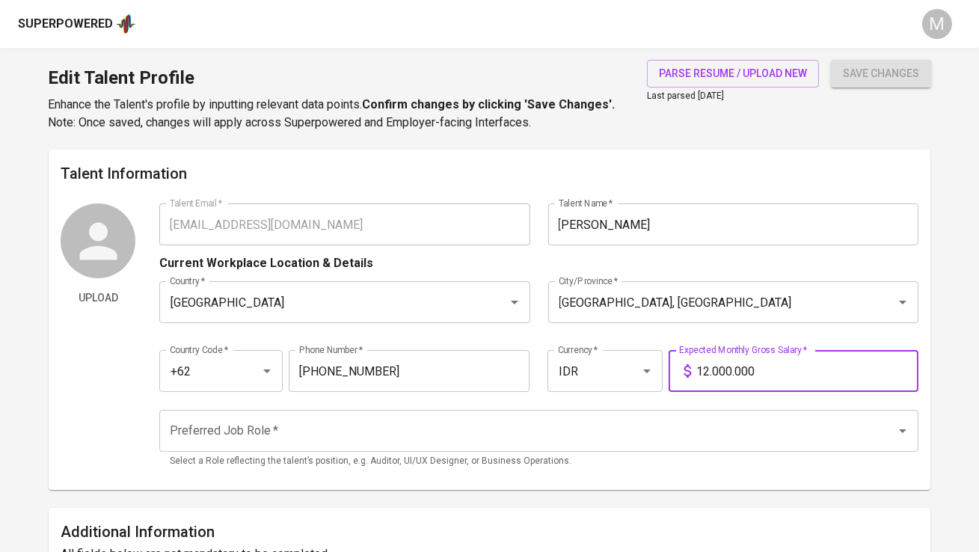
type input "12.000.000"
click at [831, 60] on button "save changes" at bounding box center [881, 74] width 100 height 28
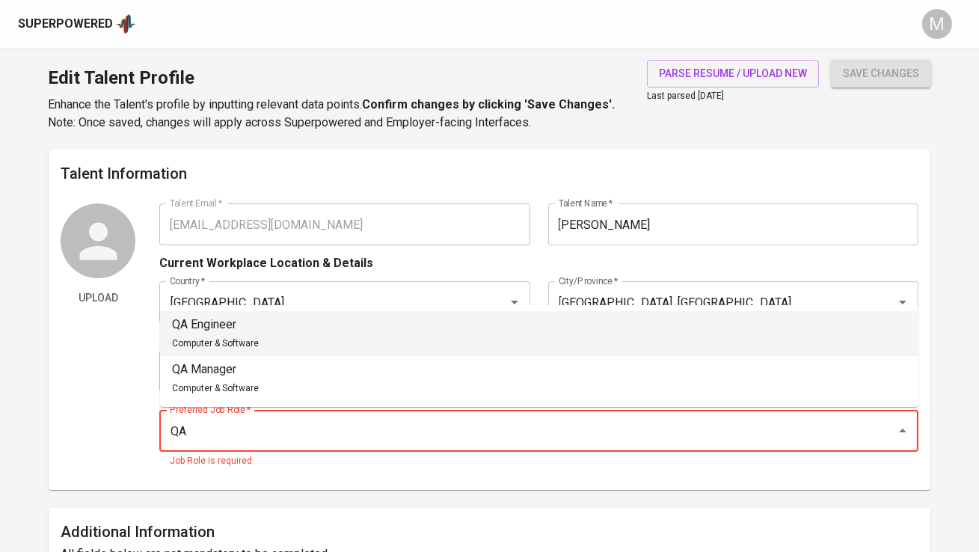
click at [532, 335] on li "QA Engineer Computer & Software" at bounding box center [539, 333] width 758 height 45
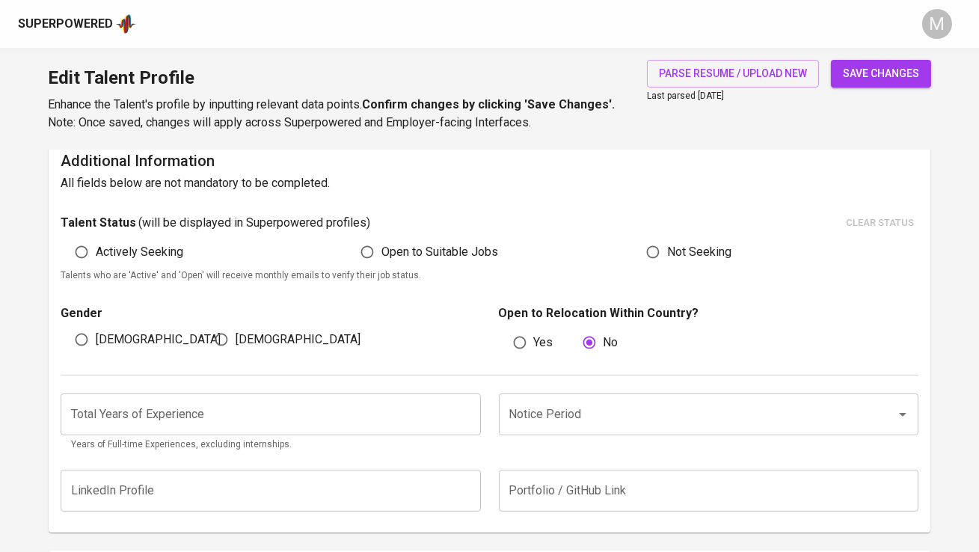
scroll to position [387, 0]
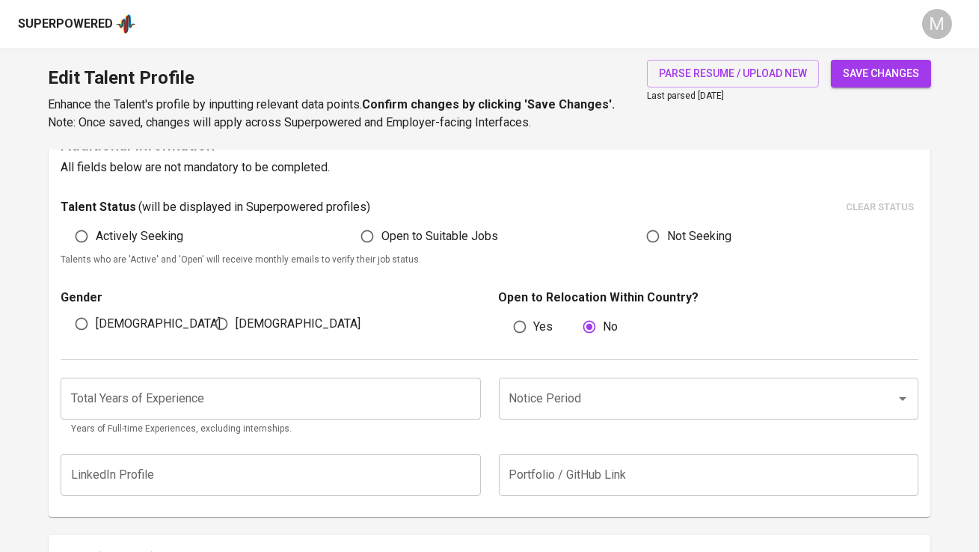
type input "QA Engineer"
click at [105, 322] on span "[DEMOGRAPHIC_DATA]" at bounding box center [158, 324] width 125 height 18
click at [96, 322] on input "[DEMOGRAPHIC_DATA]" at bounding box center [81, 324] width 28 height 28
radio input "true"
click at [163, 401] on input "number" at bounding box center [271, 399] width 420 height 42
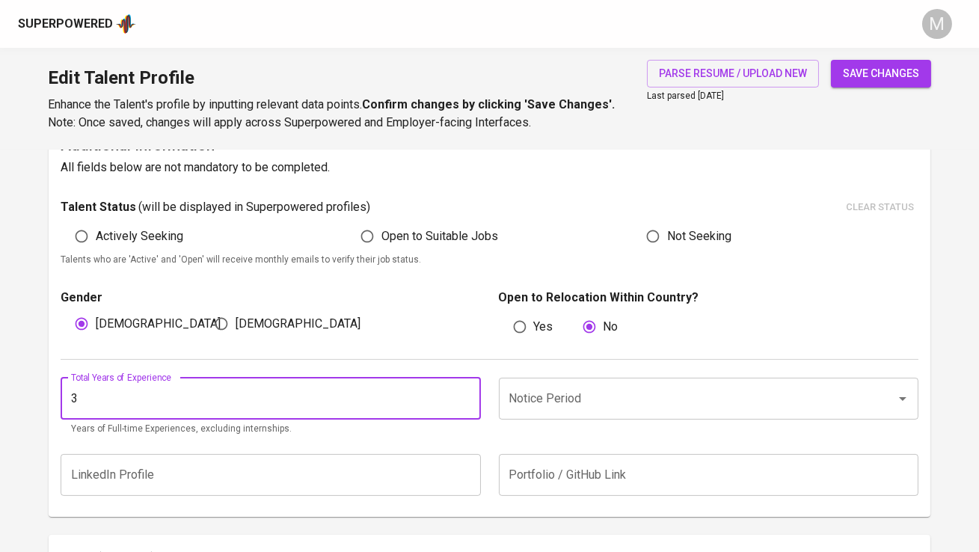
type input "3"
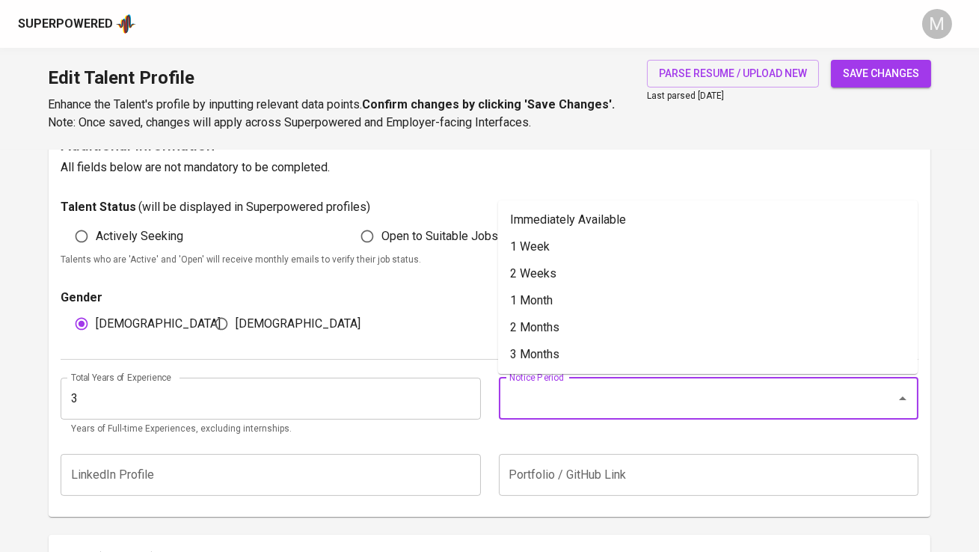
click at [547, 393] on input "Notice Period" at bounding box center [688, 398] width 364 height 28
click at [559, 307] on li "1 Month" at bounding box center [708, 300] width 420 height 27
type input "1 Month"
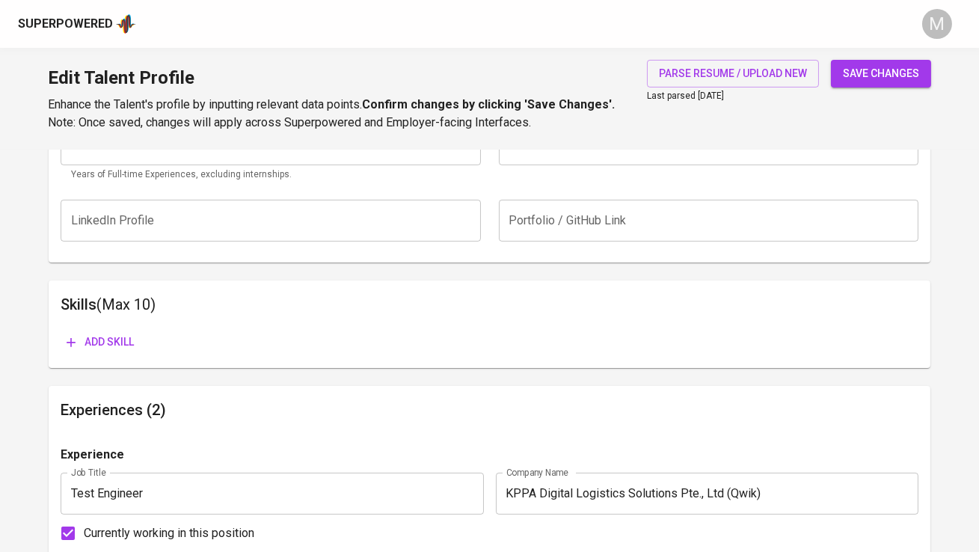
scroll to position [646, 0]
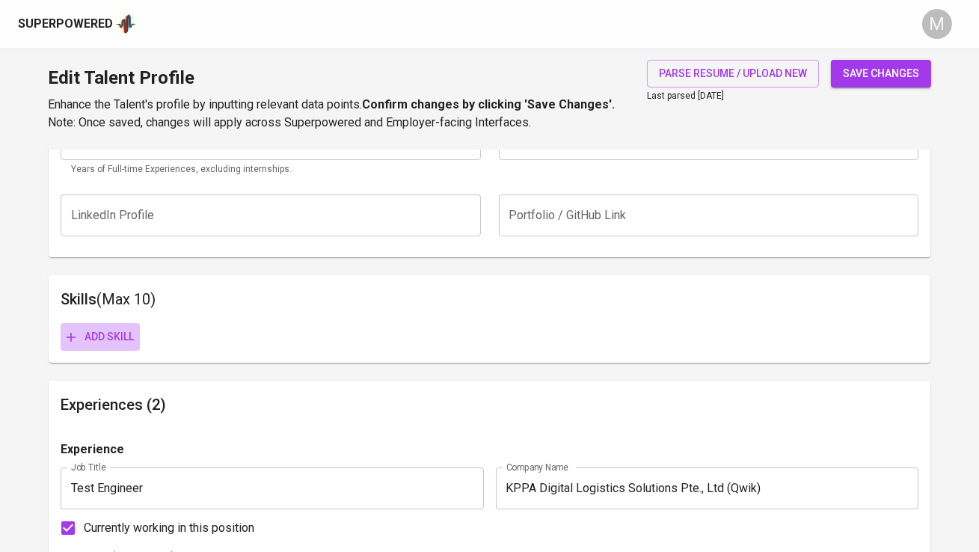
click at [108, 340] on span "Add skill" at bounding box center [100, 337] width 67 height 19
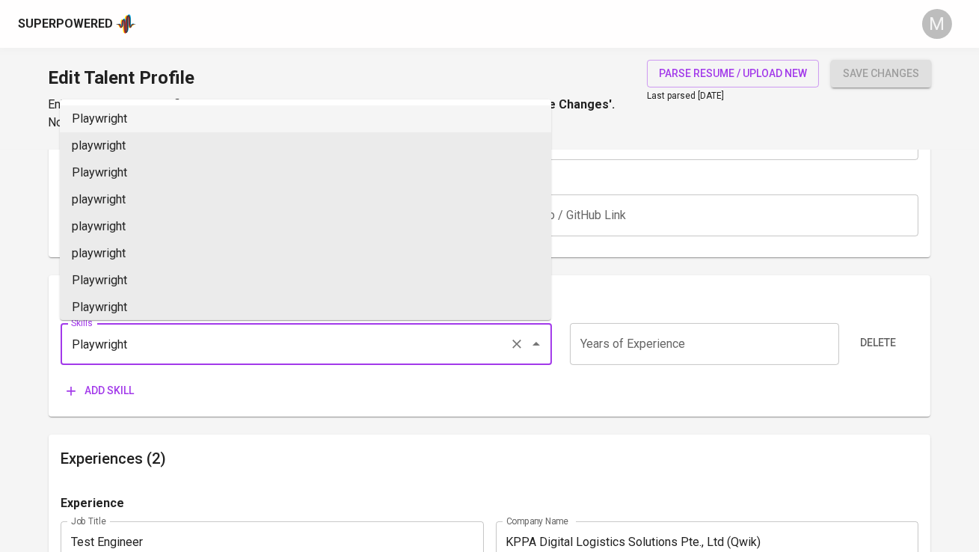
click at [129, 109] on li "Playwright" at bounding box center [305, 118] width 491 height 27
type input "Playwright"
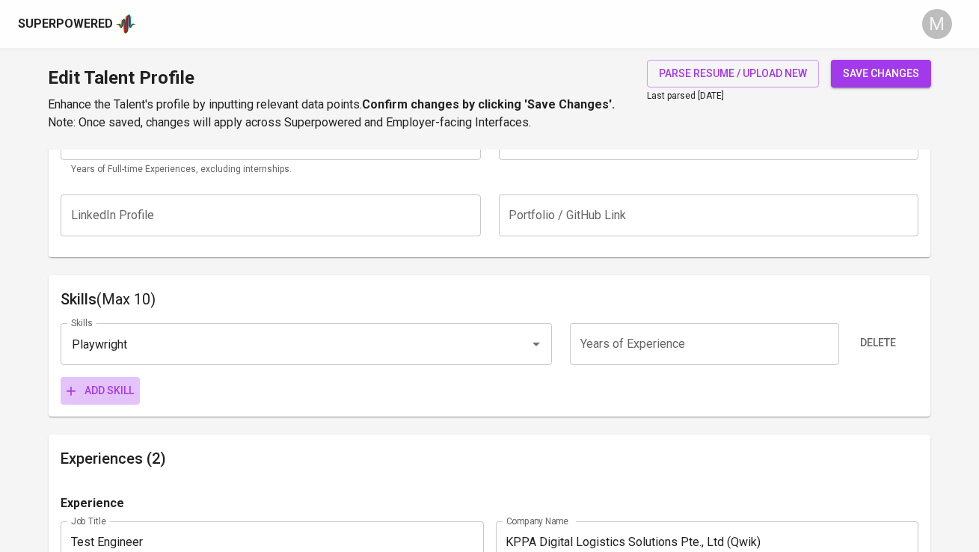
click at [119, 391] on span "Add skill" at bounding box center [100, 390] width 67 height 19
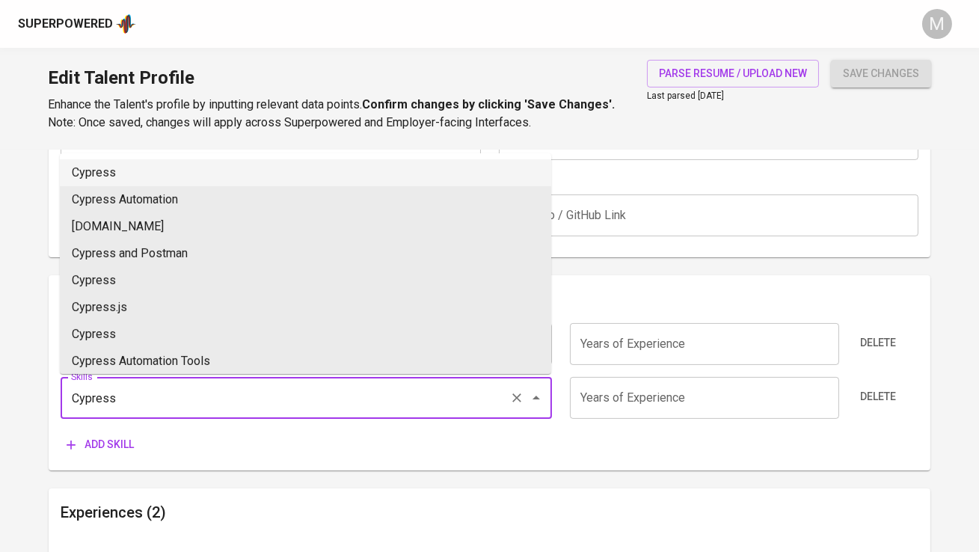
click at [129, 164] on li "Cypress" at bounding box center [305, 172] width 491 height 27
type input "Cypress"
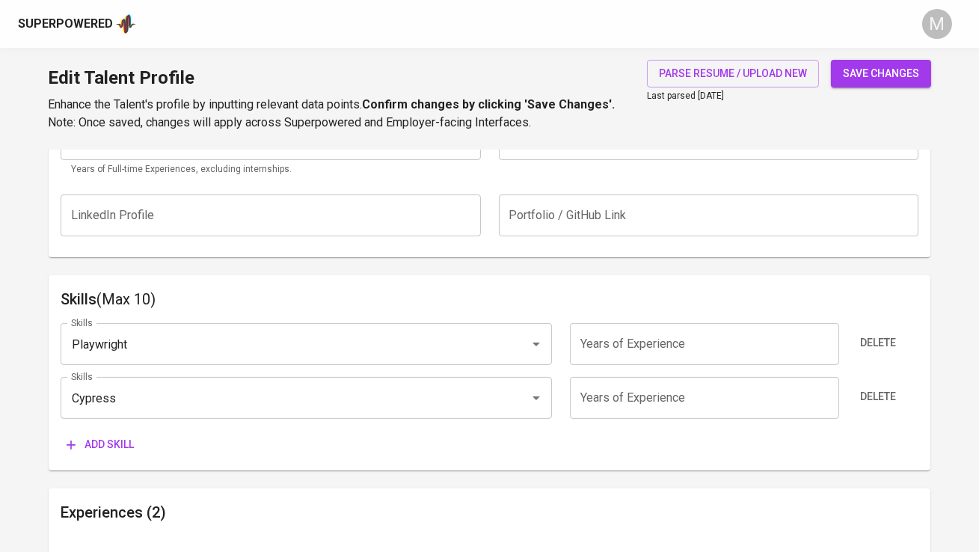
click at [104, 449] on span "Add skill" at bounding box center [100, 444] width 67 height 19
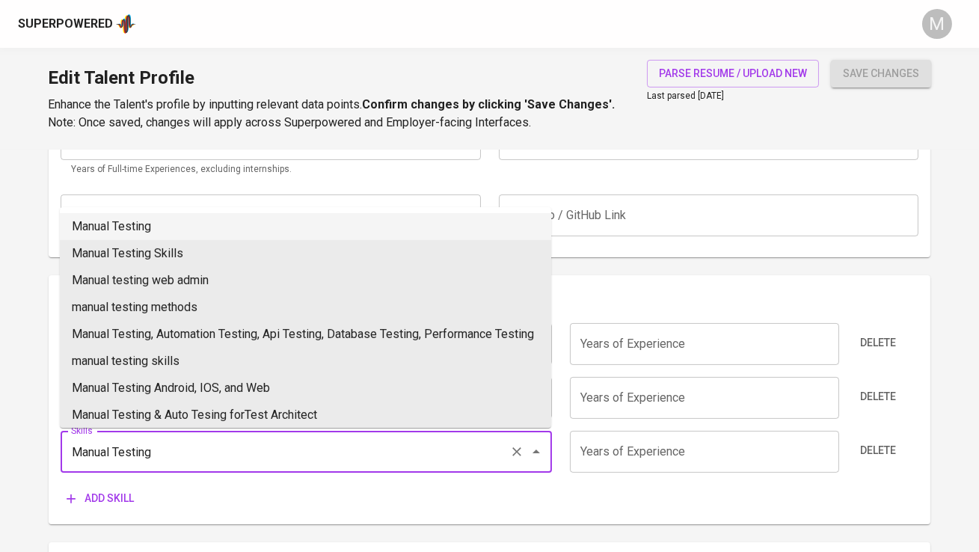
click at [145, 226] on li "Manual Testing" at bounding box center [305, 226] width 491 height 27
type input "Manual Testing"
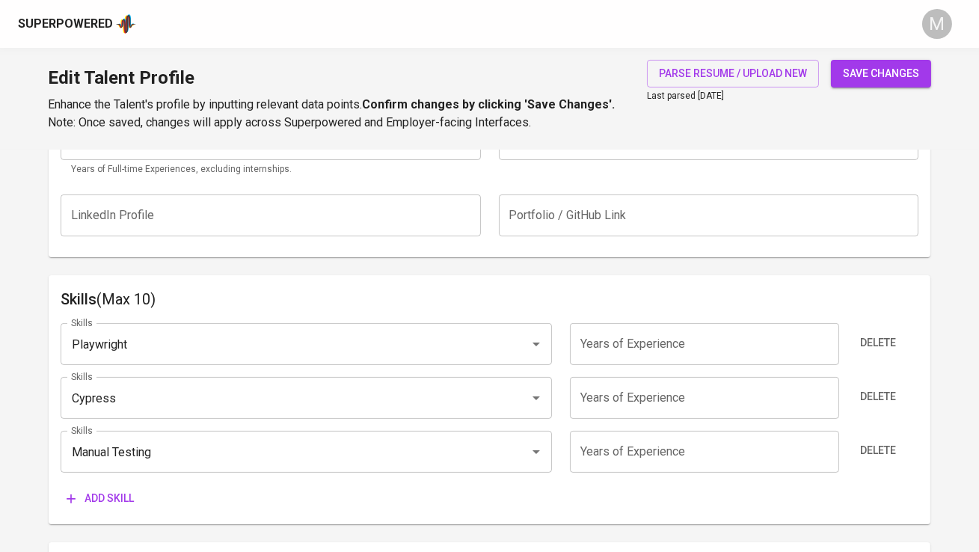
click at [107, 504] on span "Add skill" at bounding box center [100, 498] width 67 height 19
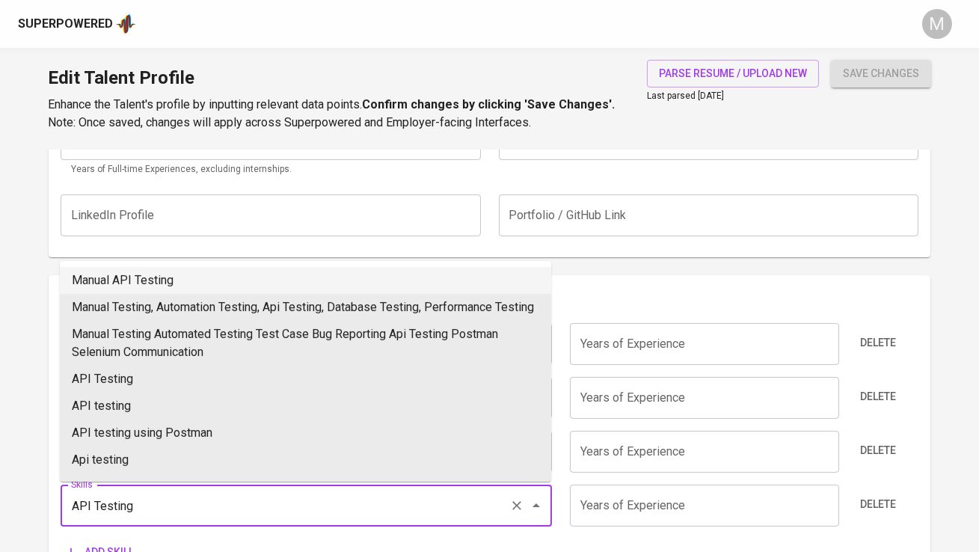
click at [152, 280] on li "Manual API Testing" at bounding box center [305, 280] width 491 height 27
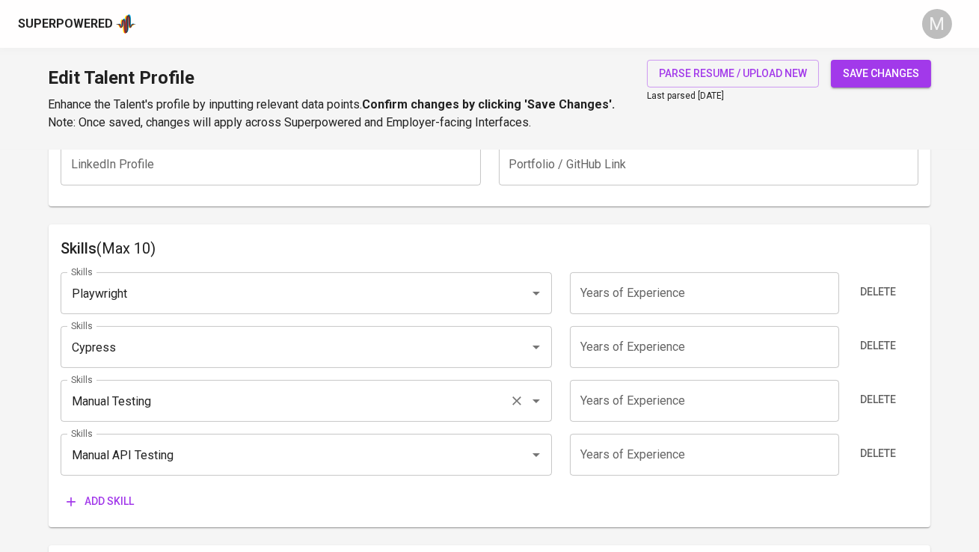
scroll to position [708, 0]
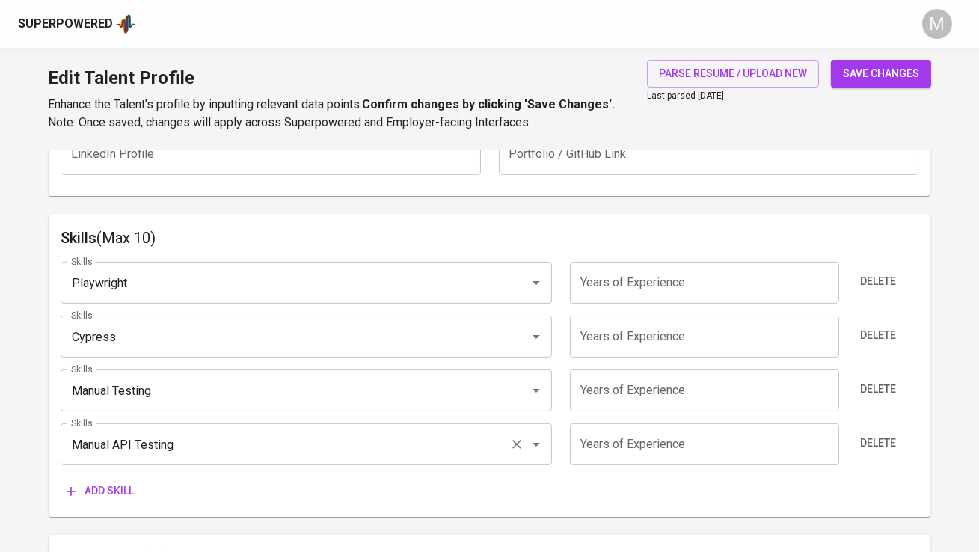
click at [126, 448] on input "Manual API Testing" at bounding box center [285, 444] width 436 height 28
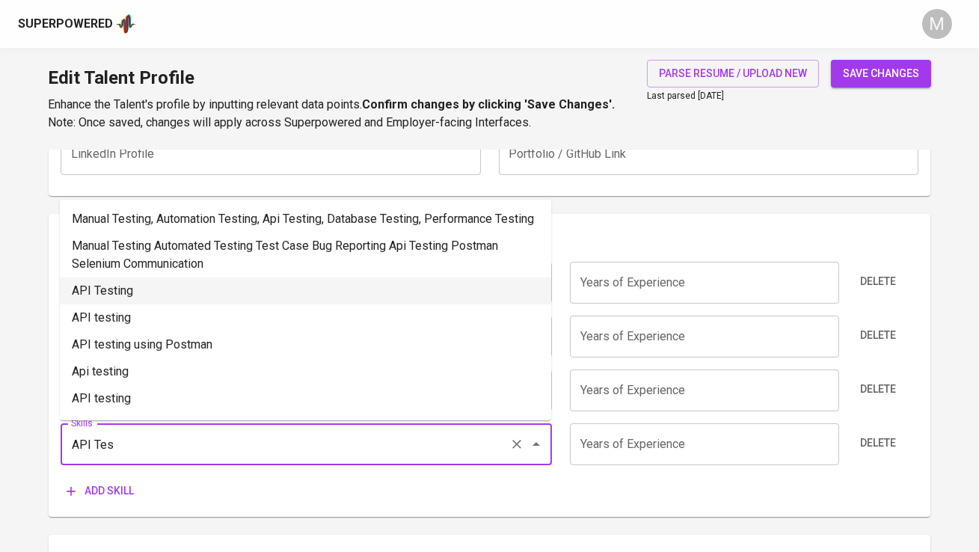
click at [155, 303] on li "API Testing" at bounding box center [305, 290] width 491 height 27
type input "API Testing"
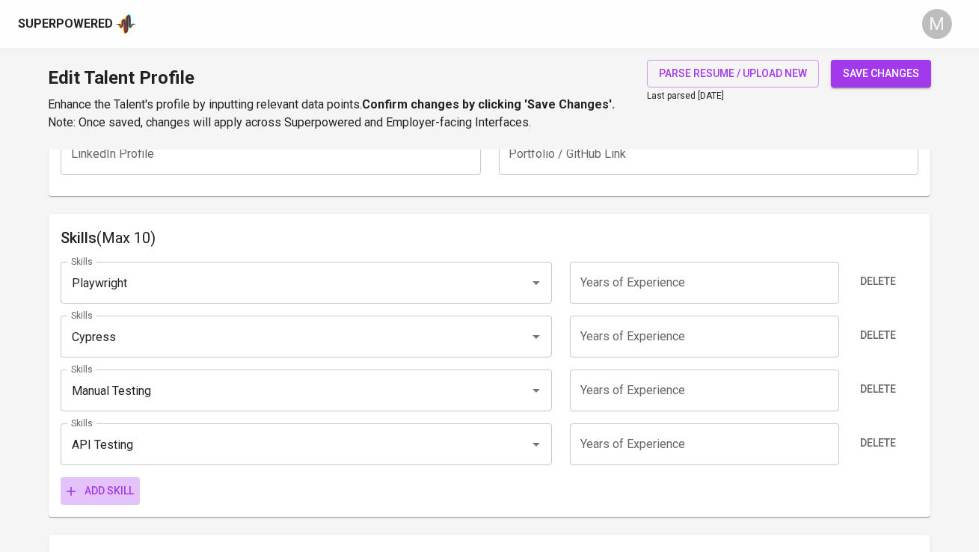
click at [112, 493] on span "Add skill" at bounding box center [100, 491] width 67 height 19
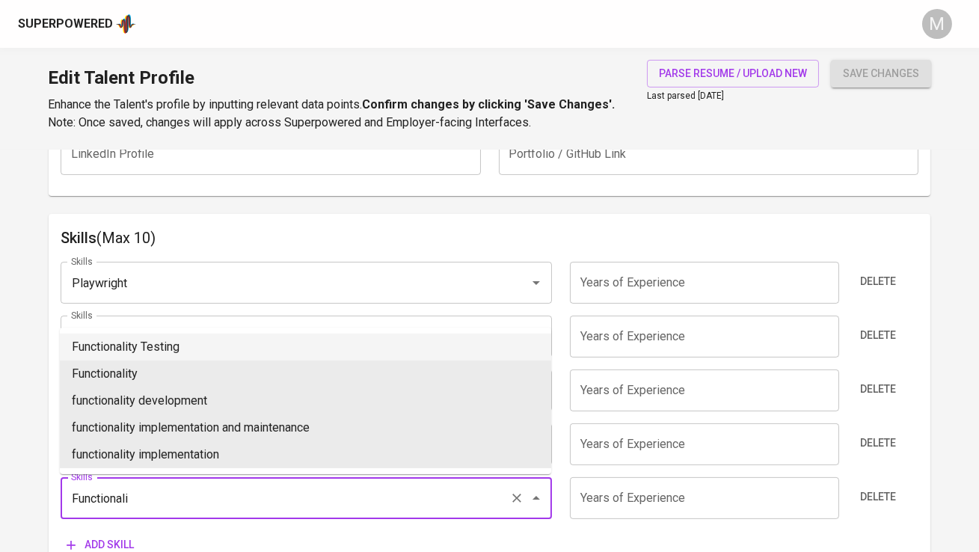
click at [154, 344] on li "Functionality Testing" at bounding box center [305, 347] width 491 height 27
type input "Functionality Testing"
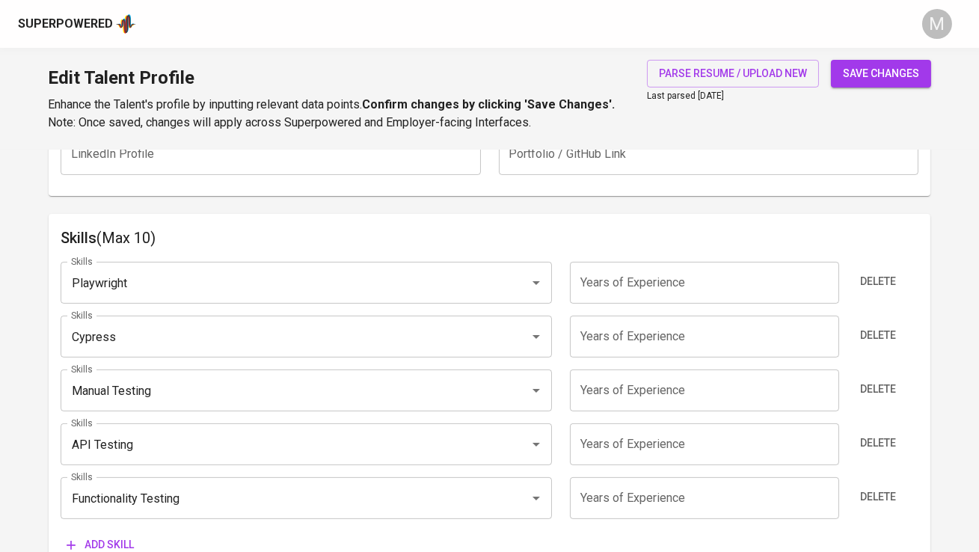
click at [690, 282] on input "number" at bounding box center [704, 283] width 269 height 42
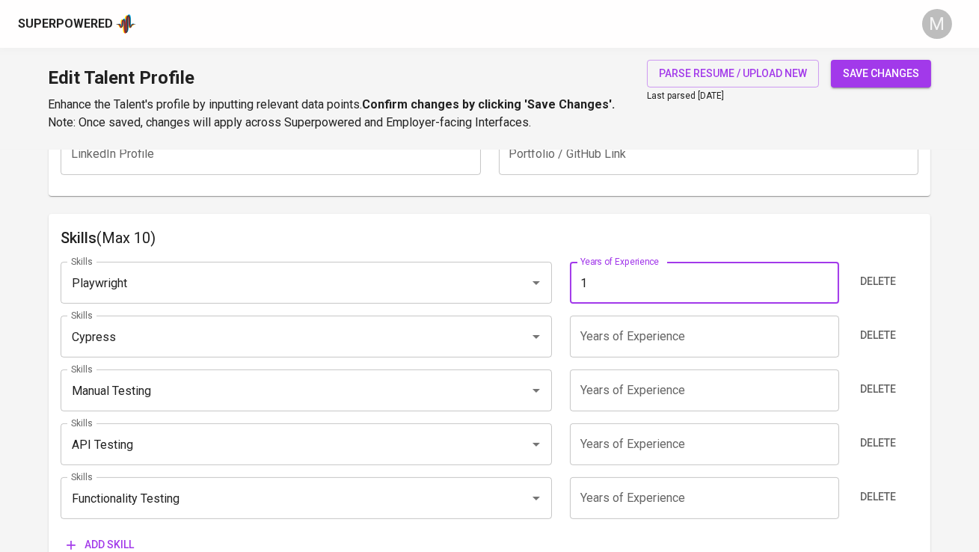
type input "1"
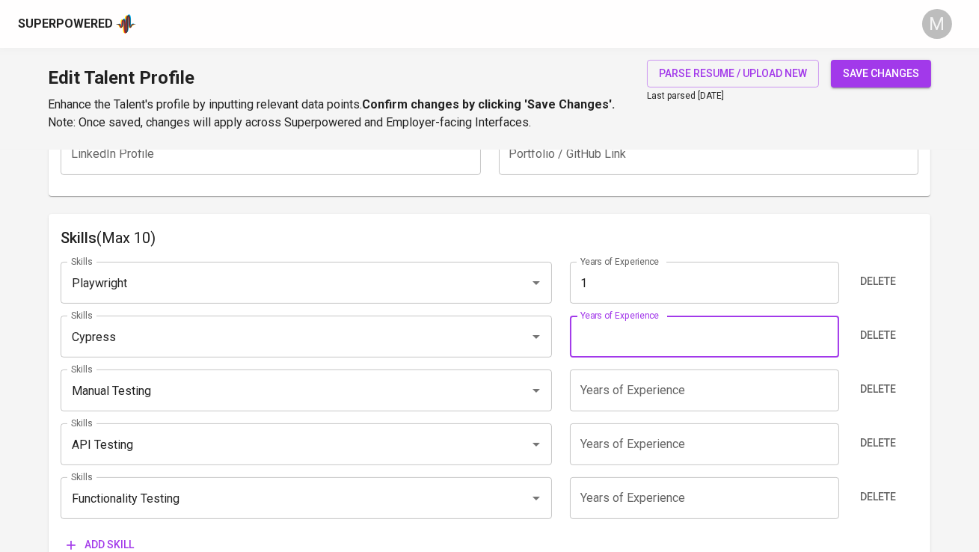
click at [648, 330] on input "number" at bounding box center [704, 337] width 269 height 42
type input "2"
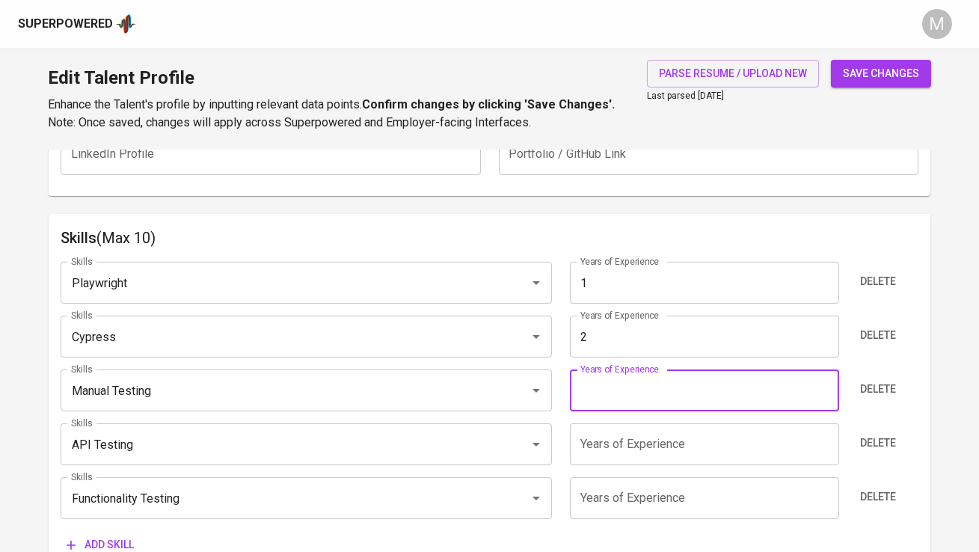
click at [629, 381] on input "number" at bounding box center [704, 390] width 269 height 42
type input "3"
click at [601, 436] on input "number" at bounding box center [704, 444] width 269 height 42
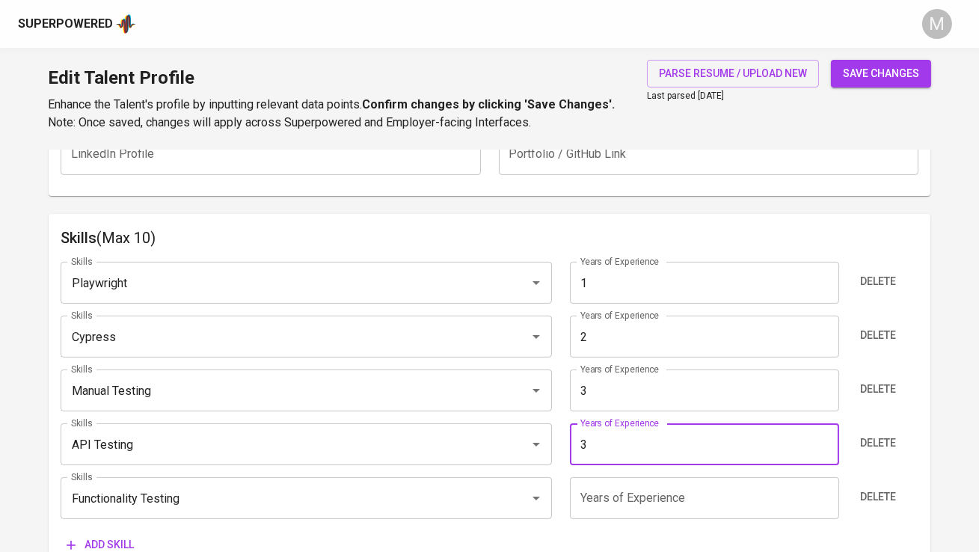
type input "3"
click at [595, 489] on input "number" at bounding box center [704, 498] width 269 height 42
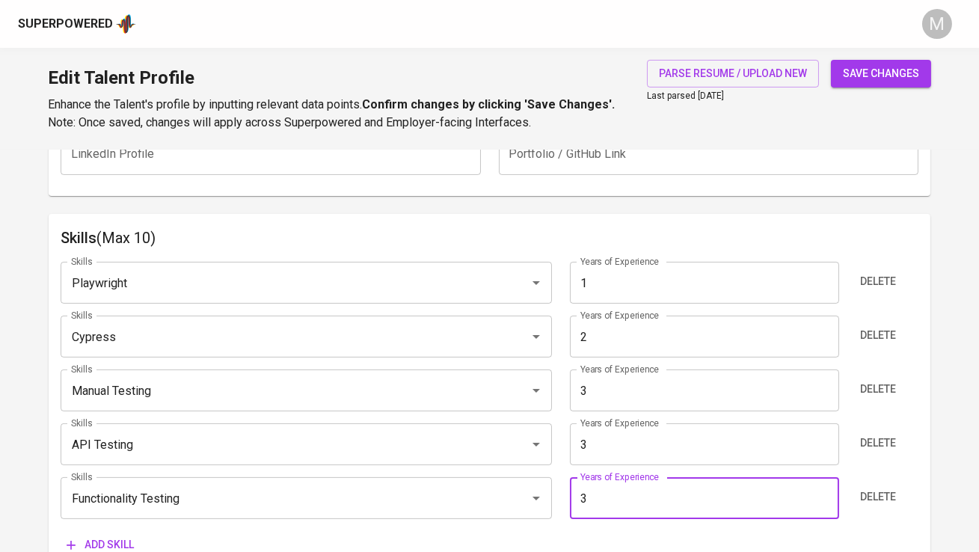
type input "3"
click at [559, 531] on div "Add skill" at bounding box center [489, 545] width 857 height 28
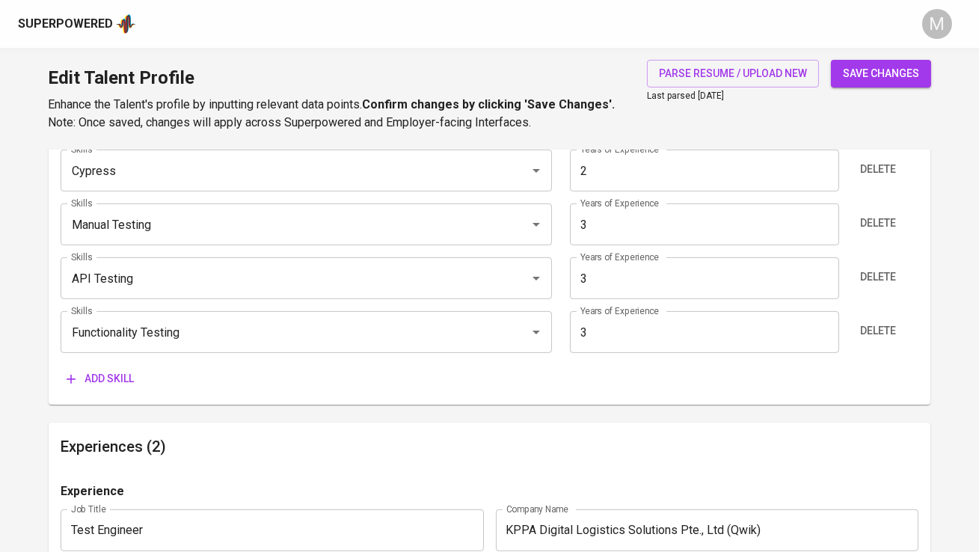
scroll to position [908, 0]
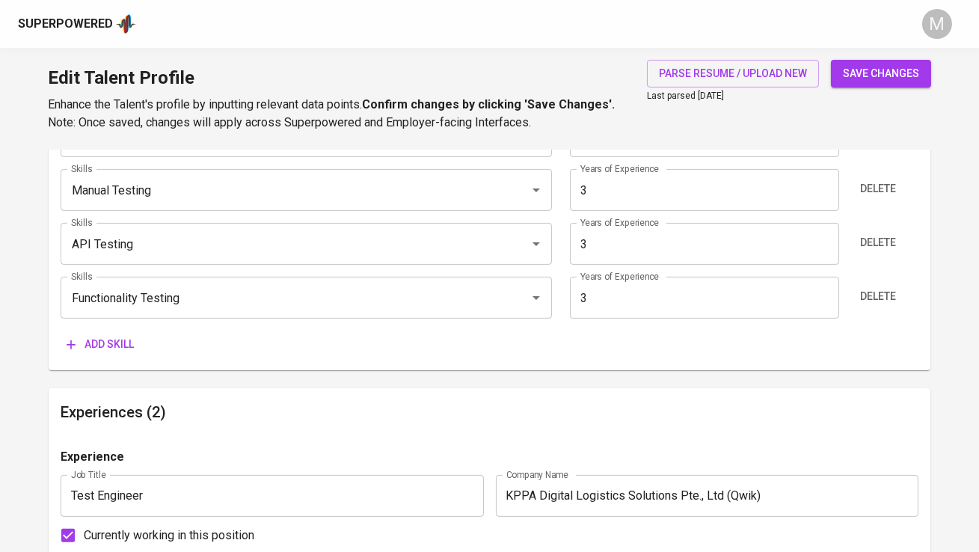
click at [105, 344] on span "Add skill" at bounding box center [100, 344] width 67 height 19
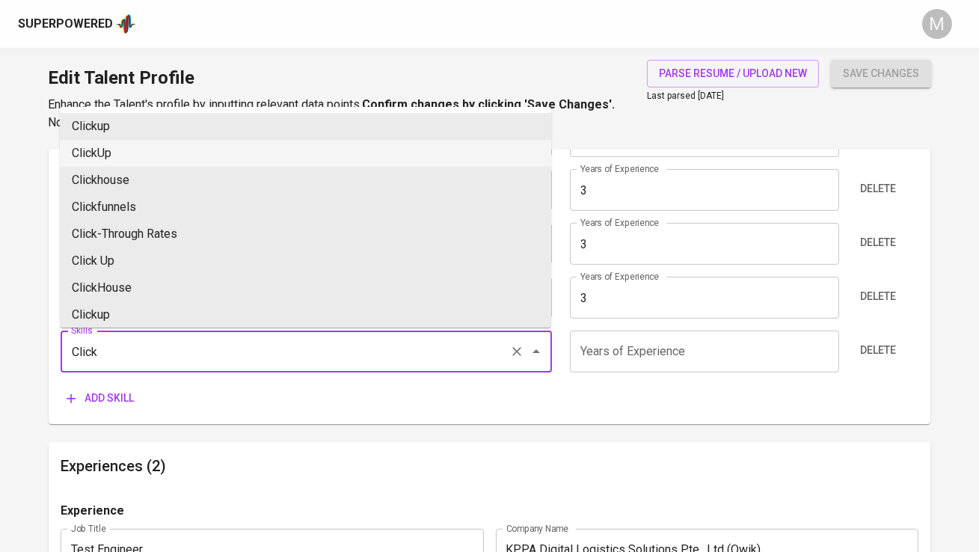
click at [140, 151] on li "ClickUp" at bounding box center [305, 153] width 491 height 27
type input "ClickUp"
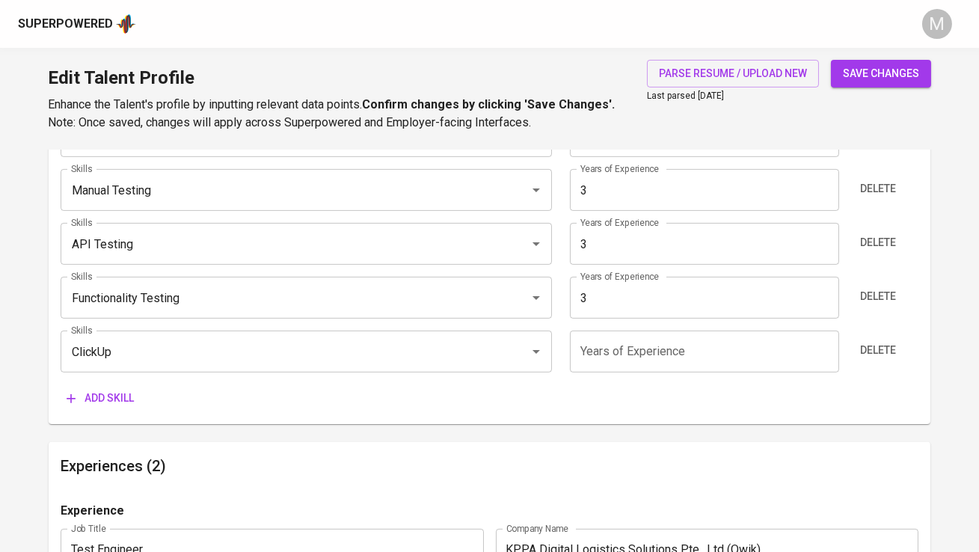
click at [119, 394] on span "Add skill" at bounding box center [100, 398] width 67 height 19
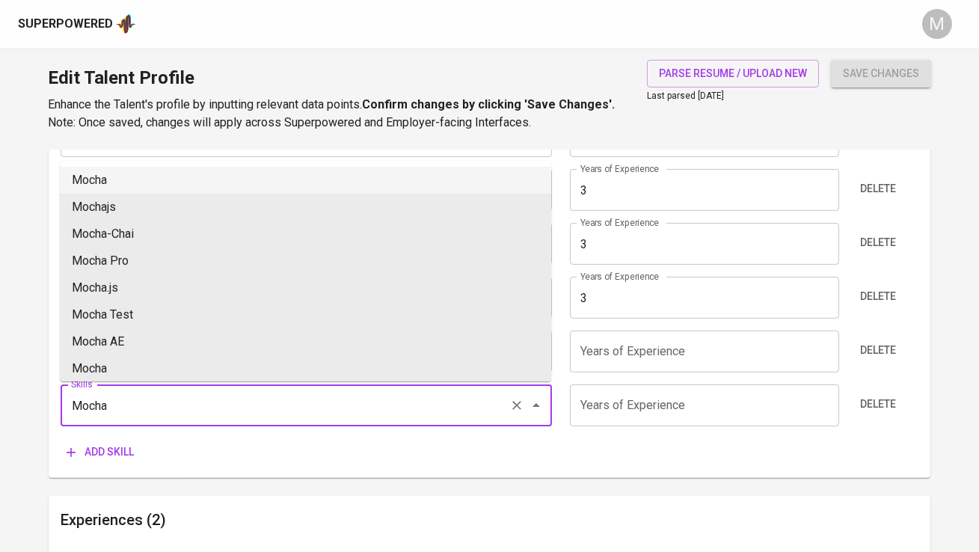
click at [122, 182] on li "Mocha" at bounding box center [305, 180] width 491 height 27
type input "Mocha"
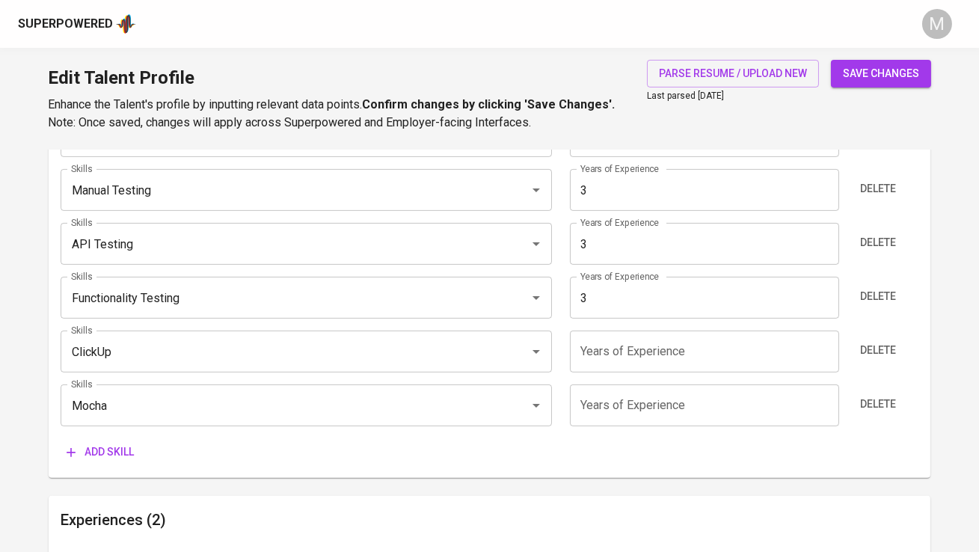
click at [582, 348] on input "number" at bounding box center [704, 352] width 269 height 42
type input "1"
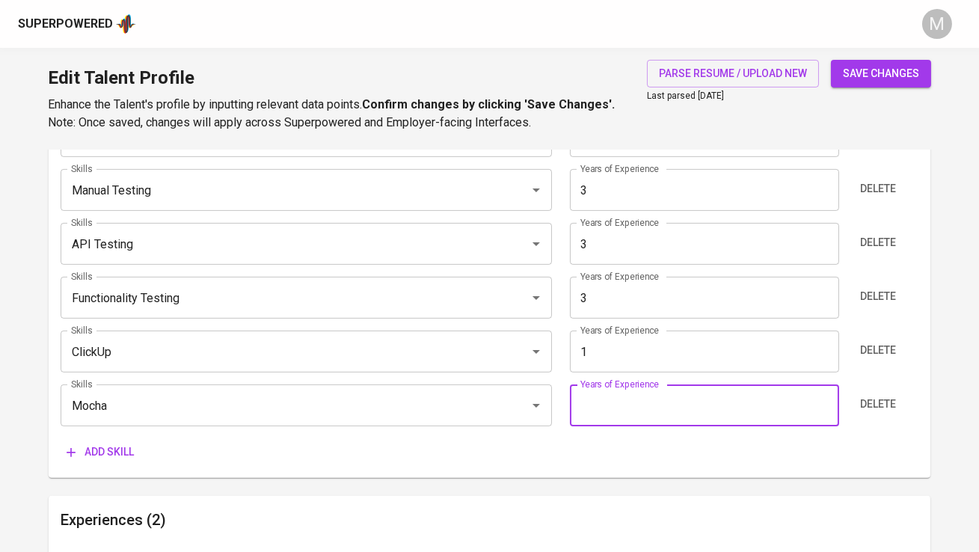
click at [617, 405] on input "number" at bounding box center [704, 405] width 269 height 42
type input "2"
click at [609, 443] on div "Add skill" at bounding box center [489, 452] width 857 height 28
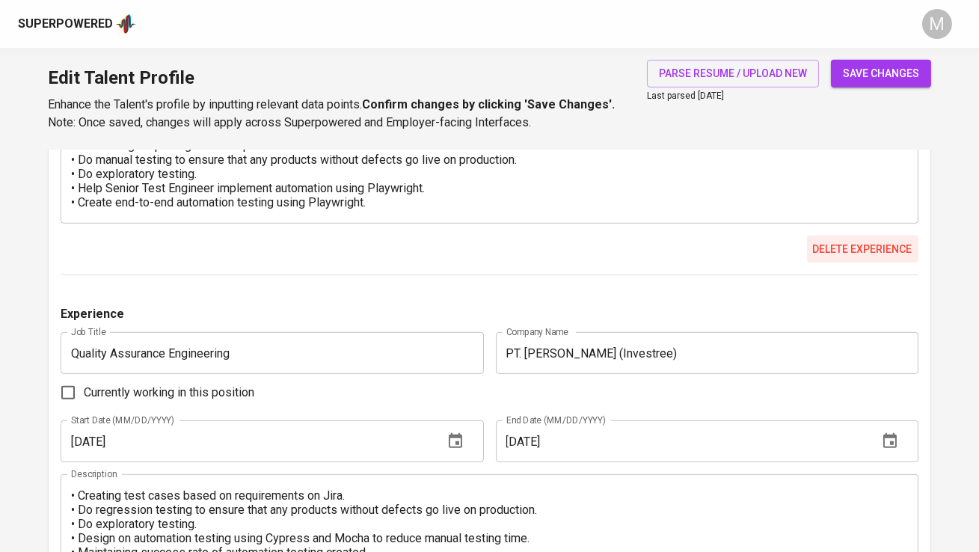
scroll to position [1546, 0]
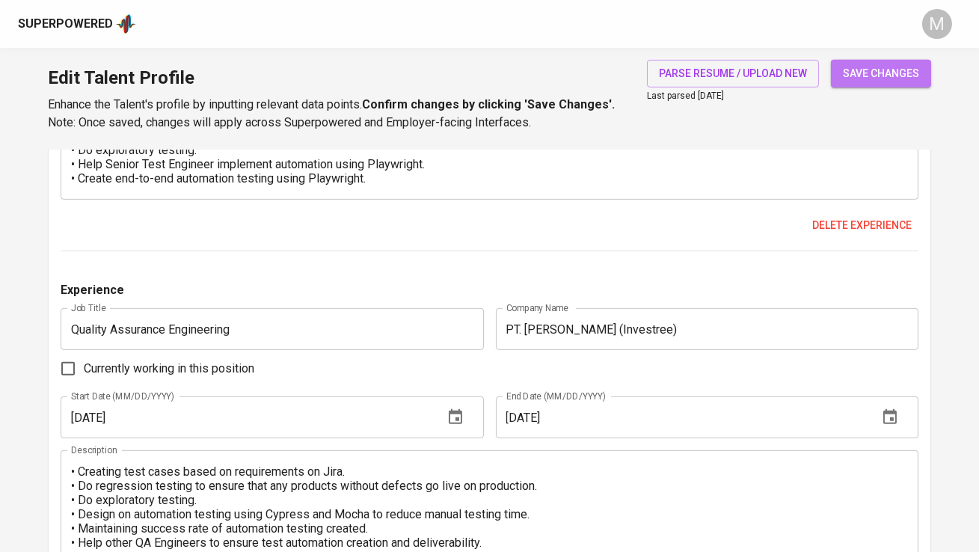
click at [869, 78] on span "save changes" at bounding box center [881, 73] width 76 height 19
type input "API Testing"
type input "3"
type input "Functionality Testing"
type input "3"
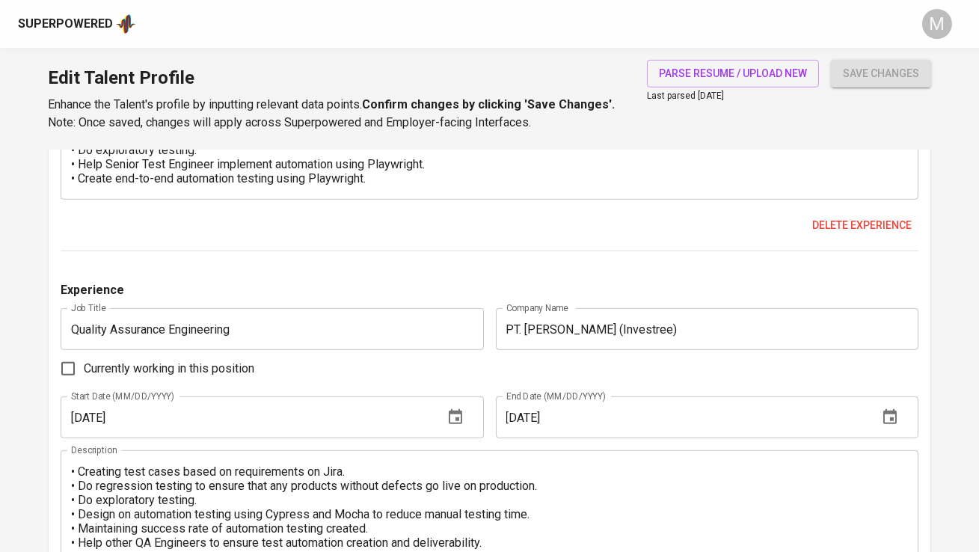
type input "Mocha"
type input "2"
type input "Cypress"
type input "2"
type input "Playwright"
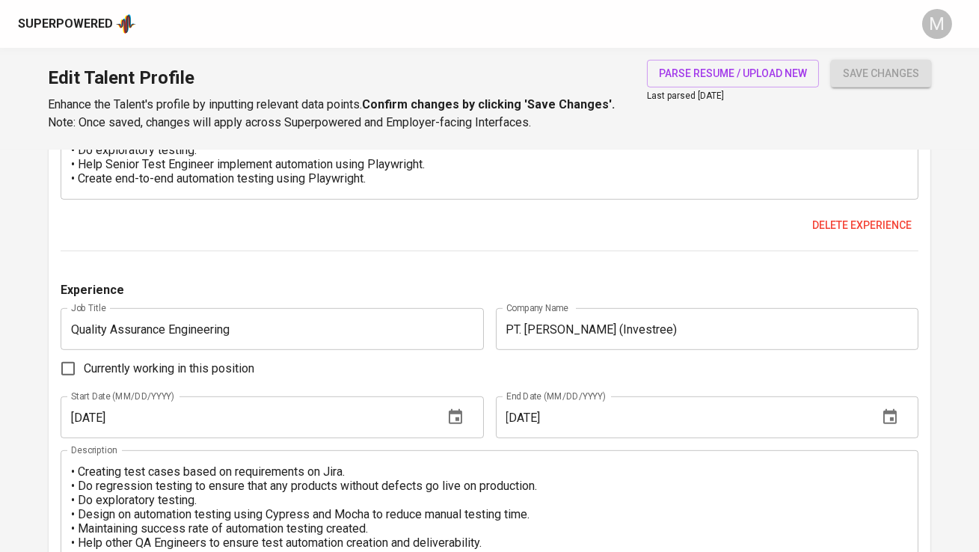
type input "ClickUp"
type input "1"
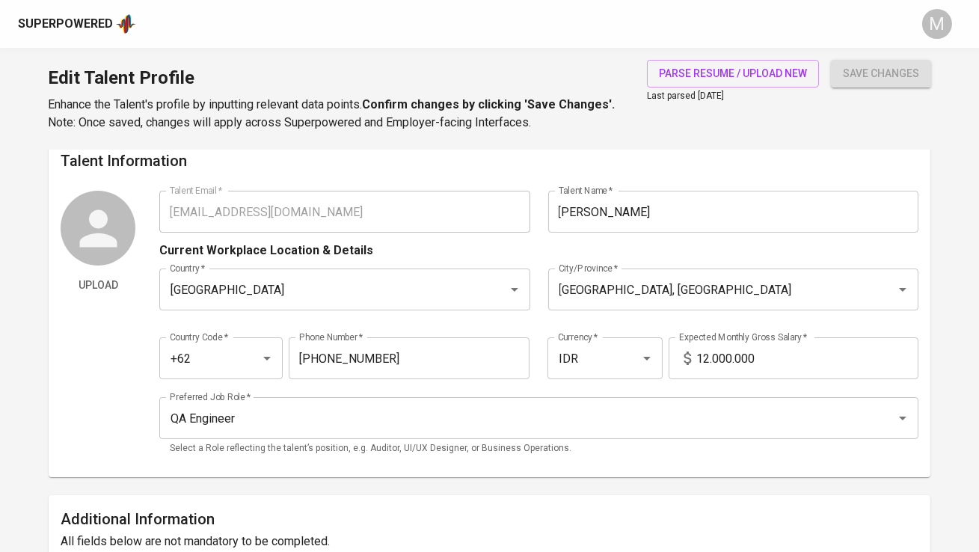
scroll to position [0, 0]
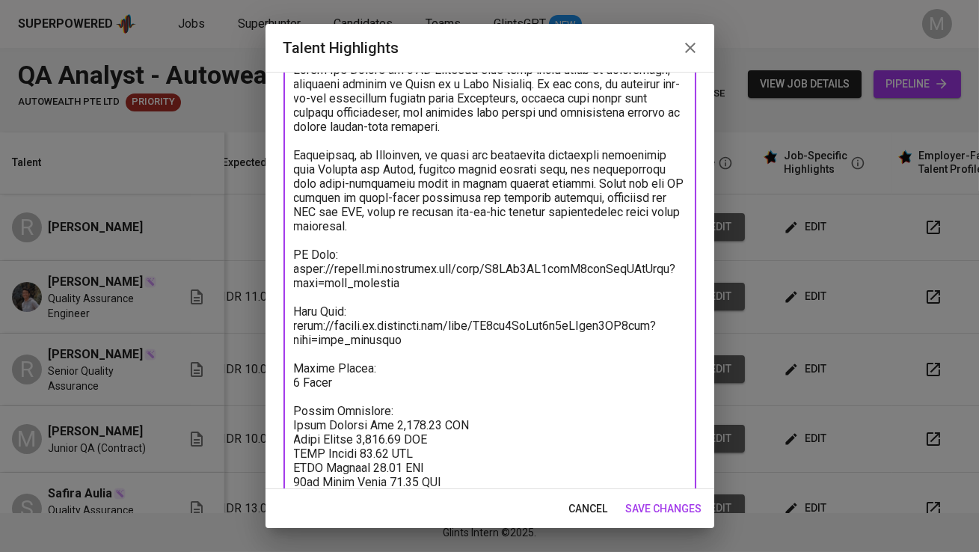
scroll to position [122, 0]
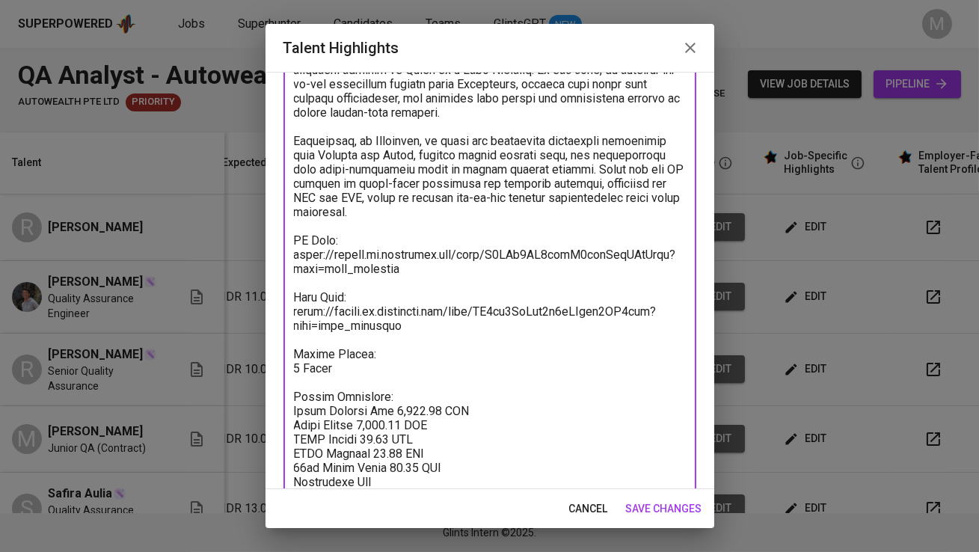
paste textarea "300.00"
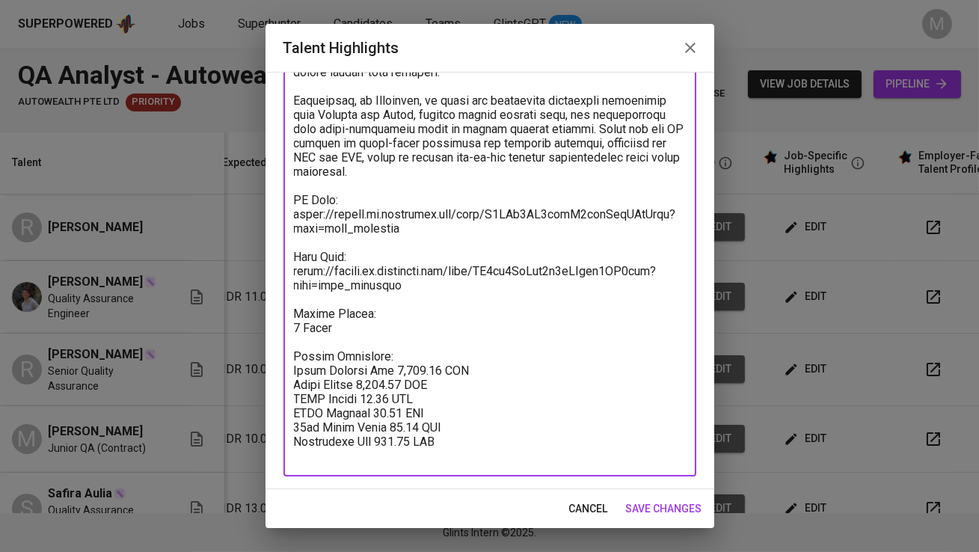
type textarea "[PERSON_NAME] is a QA Engineer with over three years of experience, currently w…"
click at [661, 510] on span "save changes" at bounding box center [664, 509] width 76 height 19
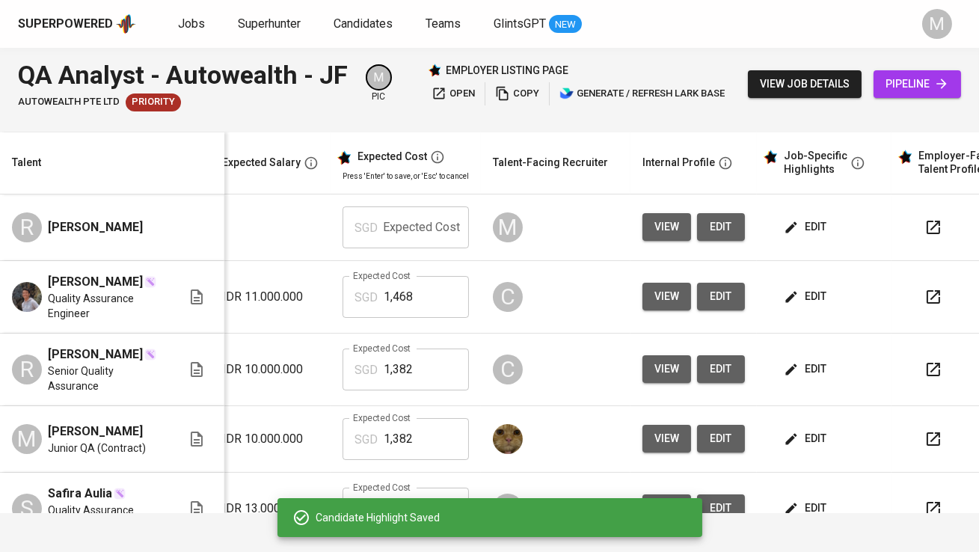
click at [408, 228] on input "text" at bounding box center [426, 227] width 85 height 42
type input "1,609"
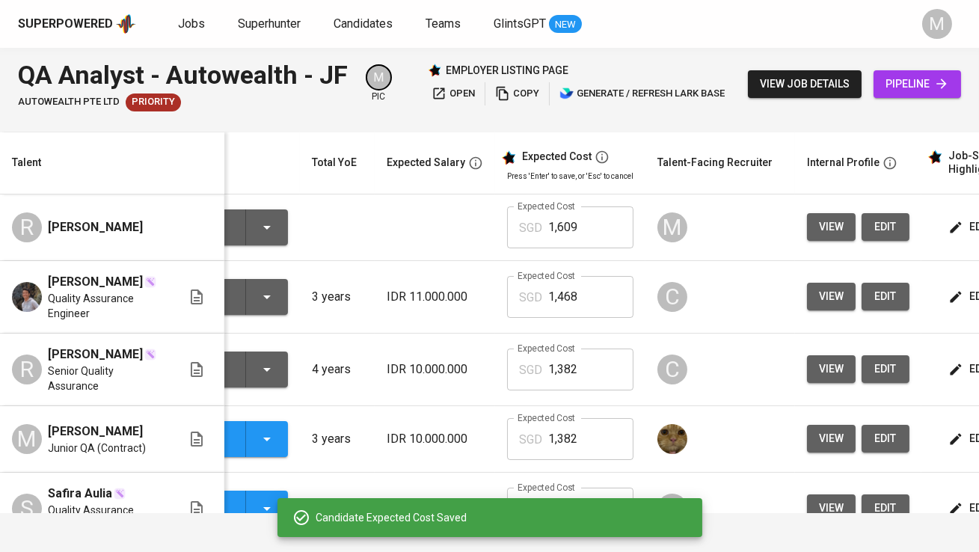
scroll to position [0, 49]
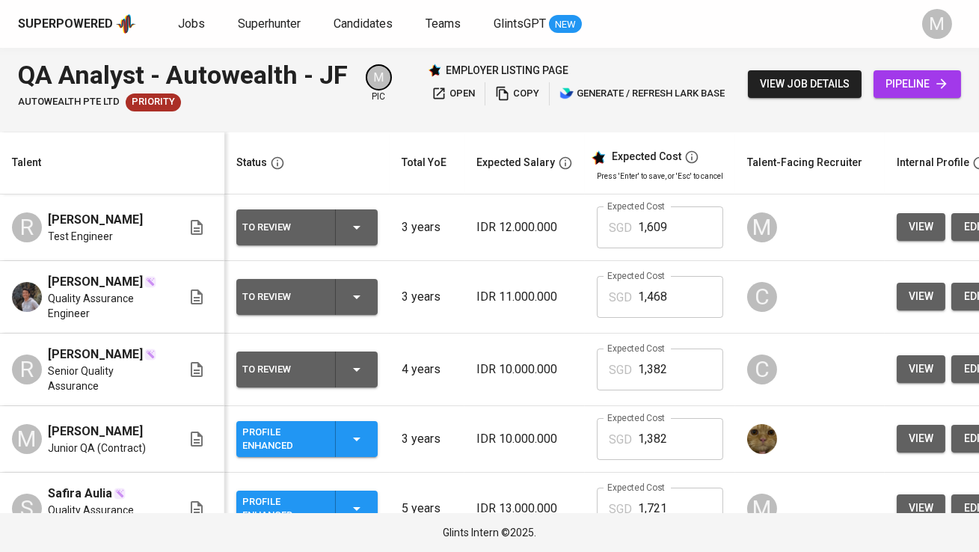
click at [329, 227] on div "To Review" at bounding box center [306, 227] width 129 height 36
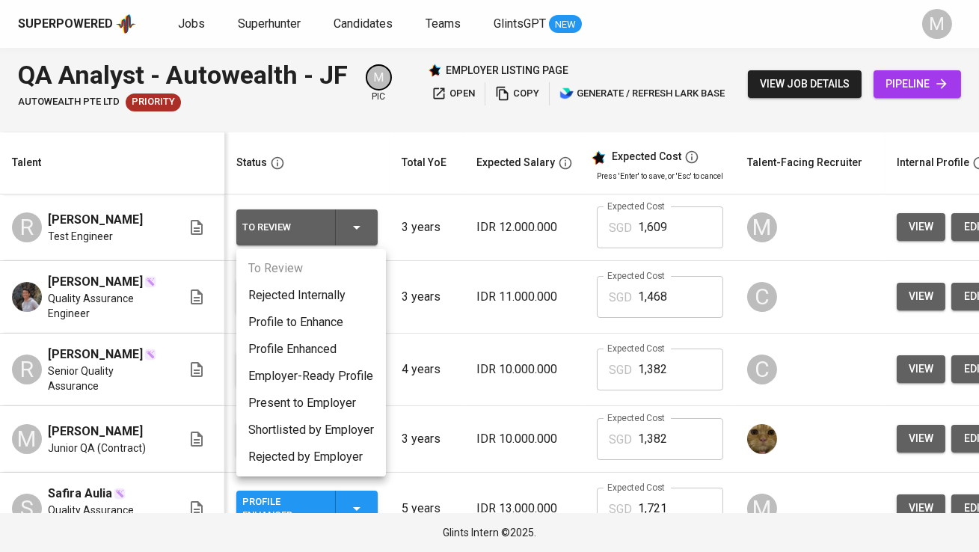
click at [333, 343] on li "Profile Enhanced" at bounding box center [311, 349] width 150 height 27
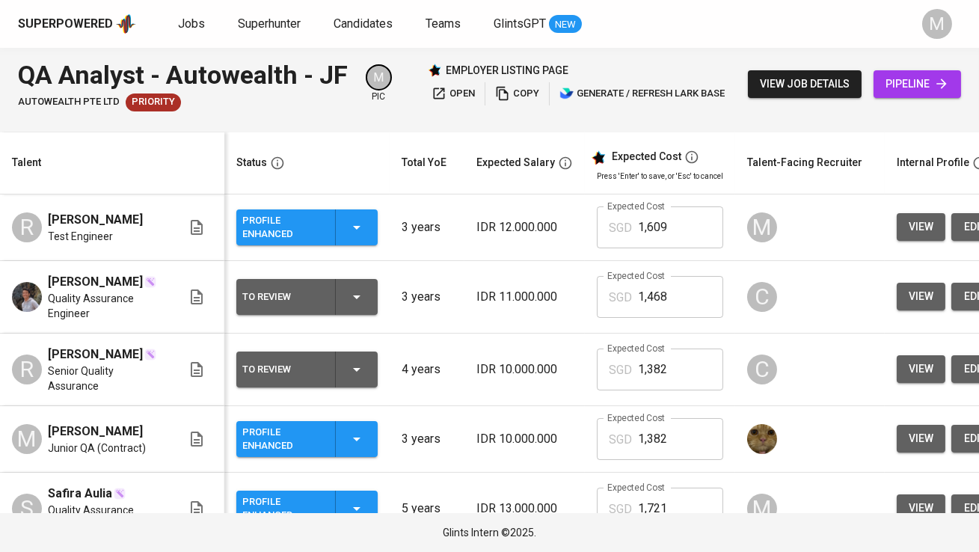
click at [910, 226] on span "view" at bounding box center [921, 227] width 25 height 19
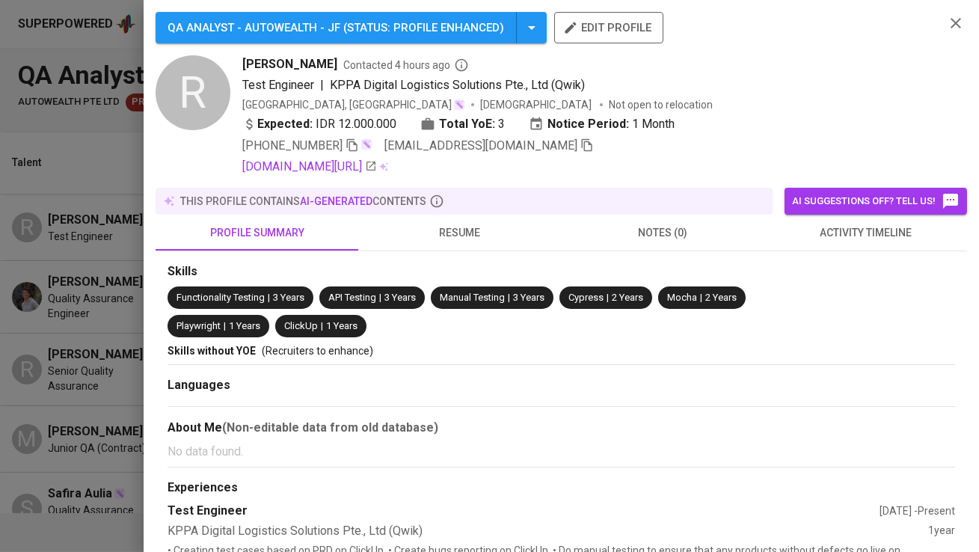
click at [580, 144] on icon "button" at bounding box center [586, 144] width 13 height 13
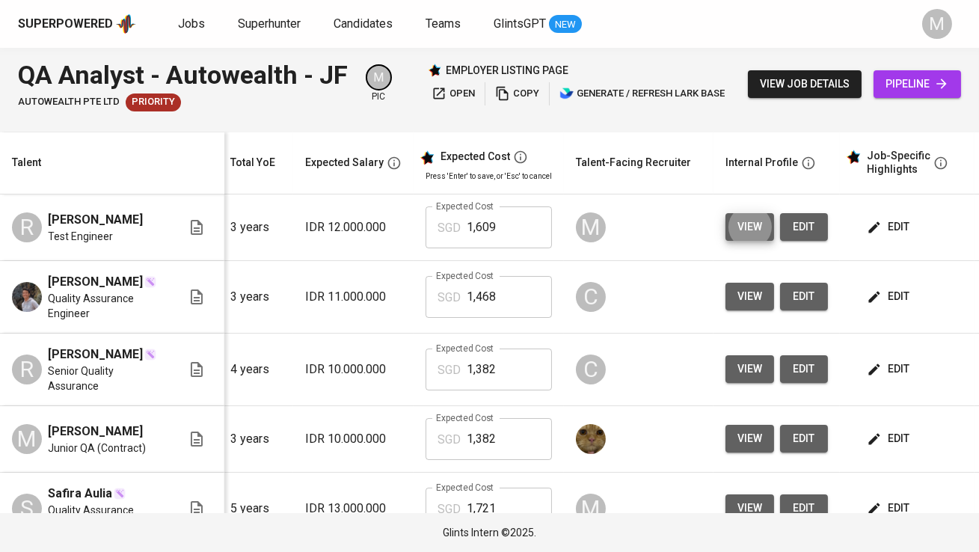
scroll to position [0, 229]
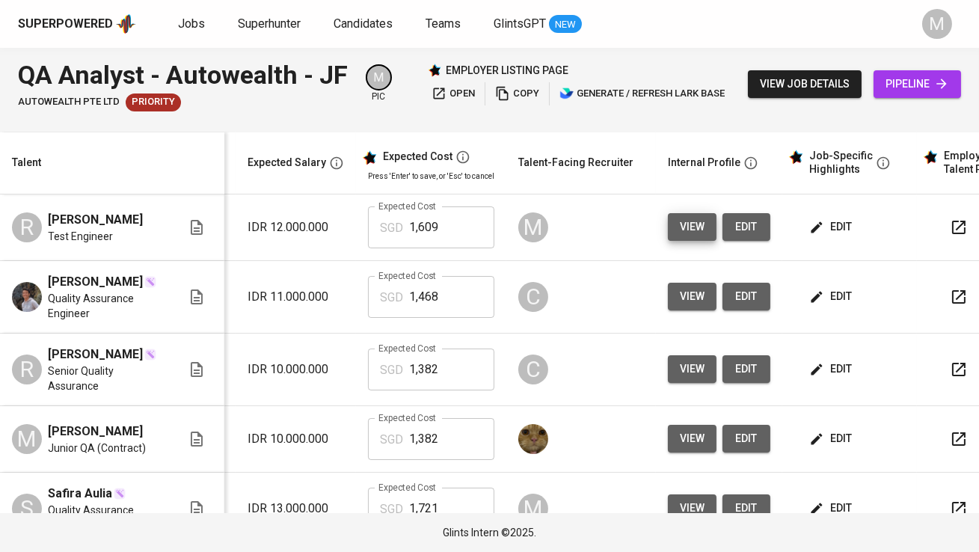
click at [956, 219] on icon "button" at bounding box center [959, 227] width 18 height 18
click at [928, 83] on span "pipeline" at bounding box center [918, 84] width 64 height 19
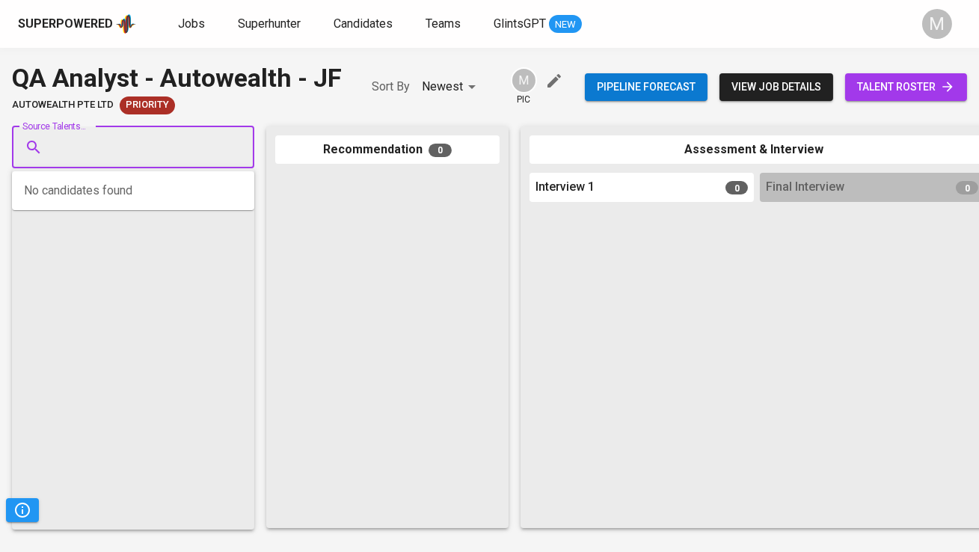
click at [198, 146] on input "Source Talents..." at bounding box center [127, 147] width 157 height 28
paste input "[EMAIL_ADDRESS][DOMAIN_NAME]"
type input "[EMAIL_ADDRESS][DOMAIN_NAME]"
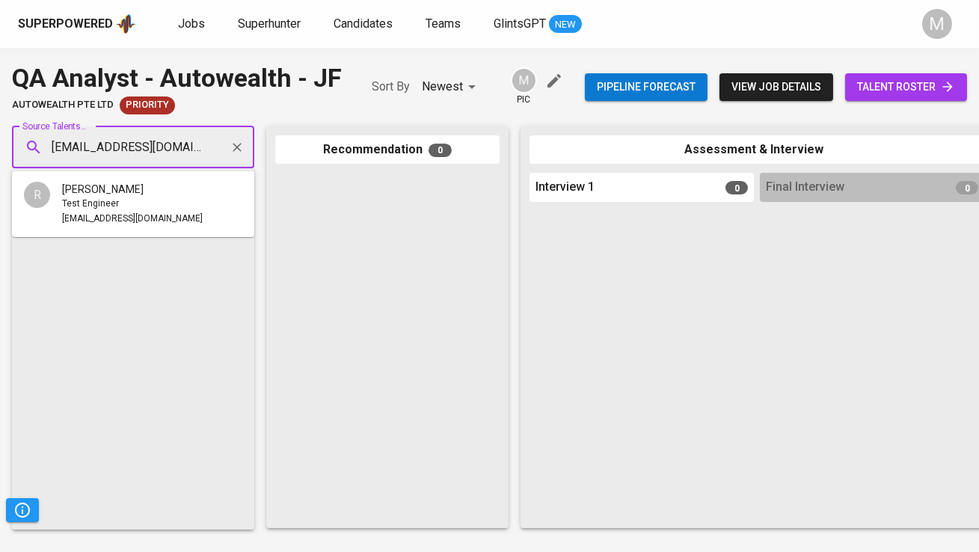
click at [185, 203] on li "R Rizqi Nur Alfian Test Engineer rizqinuralf@gmail.com" at bounding box center [133, 204] width 242 height 54
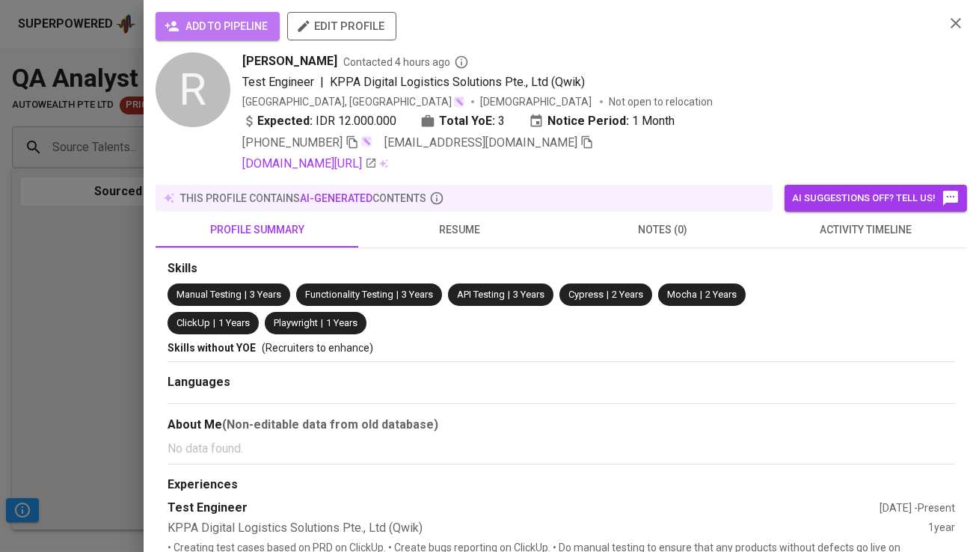
click at [219, 34] on span "add to pipeline" at bounding box center [218, 26] width 100 height 19
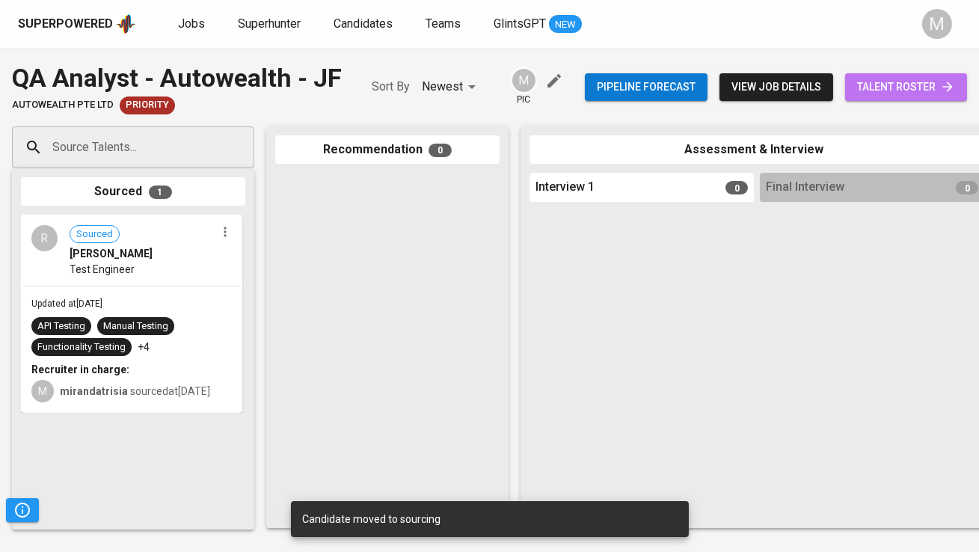
click at [915, 88] on span "talent roster" at bounding box center [906, 87] width 98 height 19
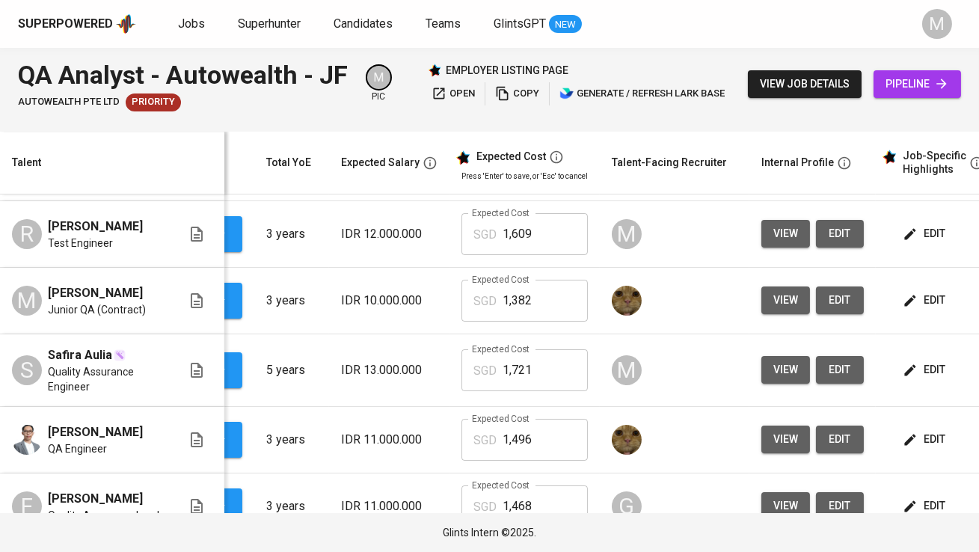
scroll to position [0, 149]
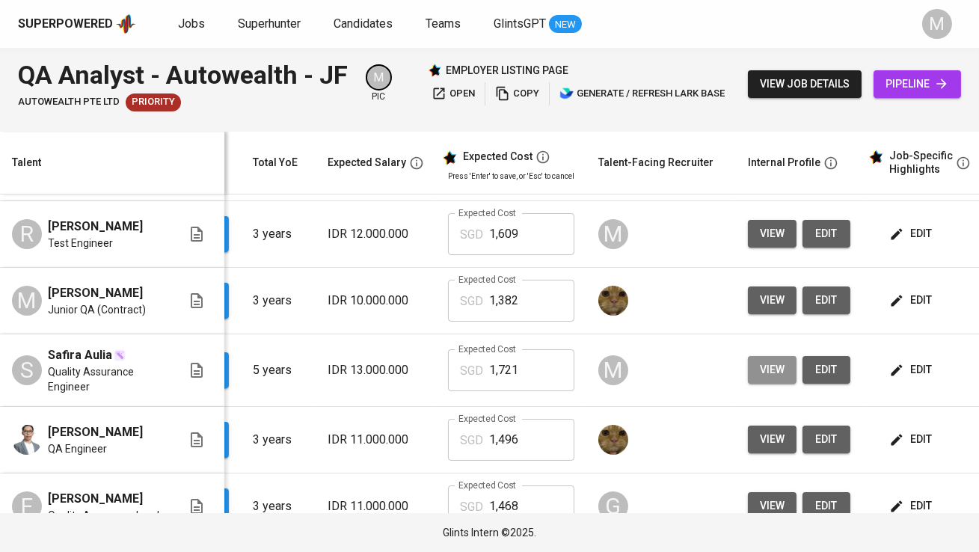
click at [760, 376] on span "view" at bounding box center [772, 369] width 25 height 19
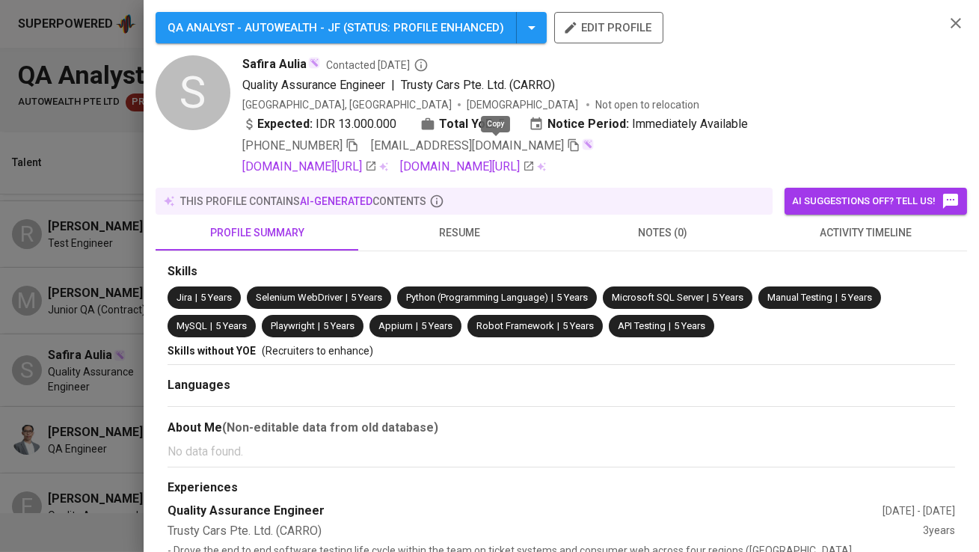
click at [567, 145] on icon "button" at bounding box center [573, 144] width 13 height 13
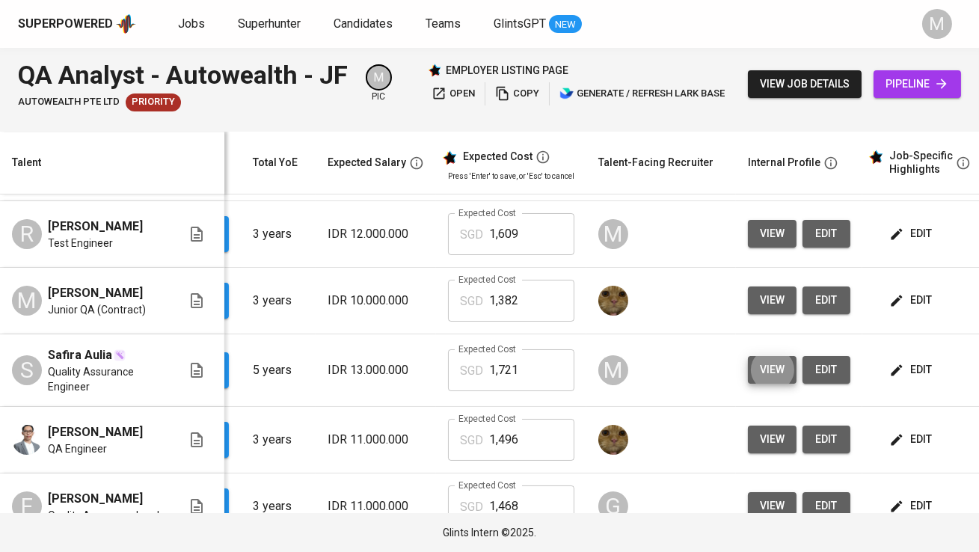
click at [926, 85] on span "pipeline" at bounding box center [918, 84] width 64 height 19
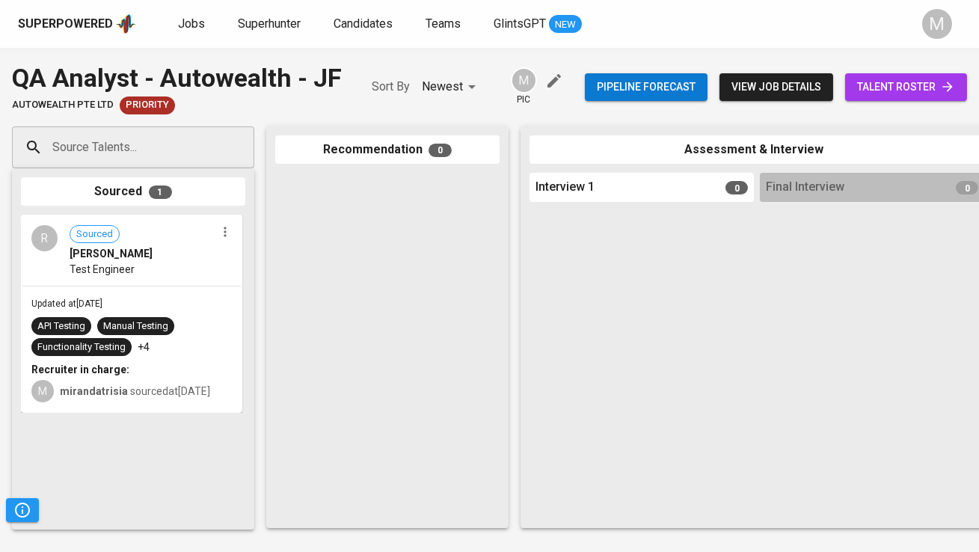
click at [208, 150] on div "Source Talents..." at bounding box center [133, 147] width 242 height 42
paste input "safiraafr@gmail.com"
type input "safiraafr@gmail.com"
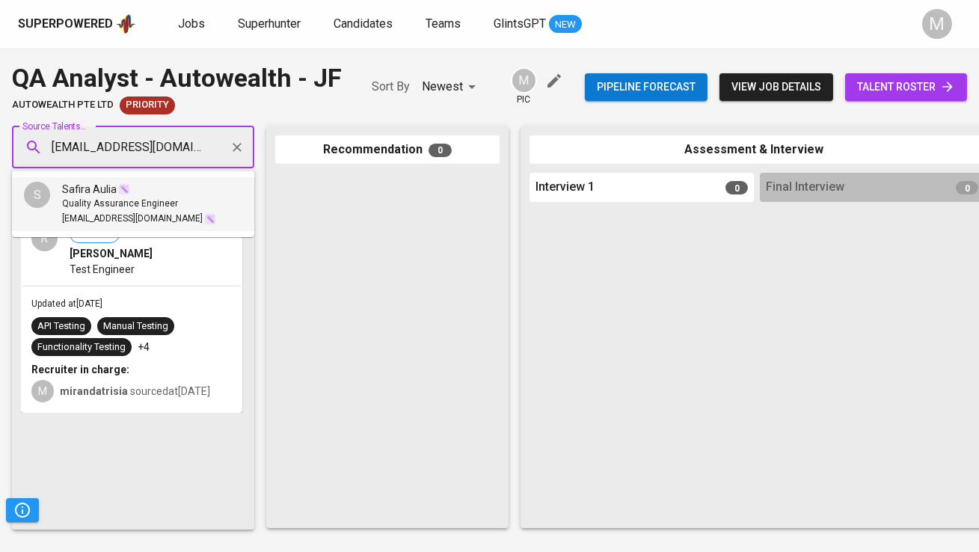
click at [138, 201] on span "Quality Assurance Engineer" at bounding box center [120, 204] width 116 height 15
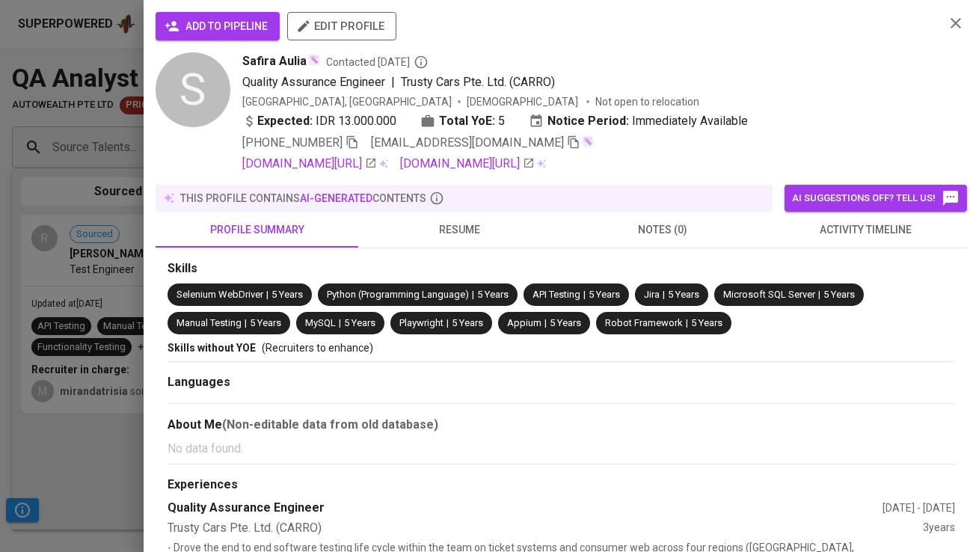
click at [193, 14] on button "add to pipeline" at bounding box center [218, 26] width 124 height 28
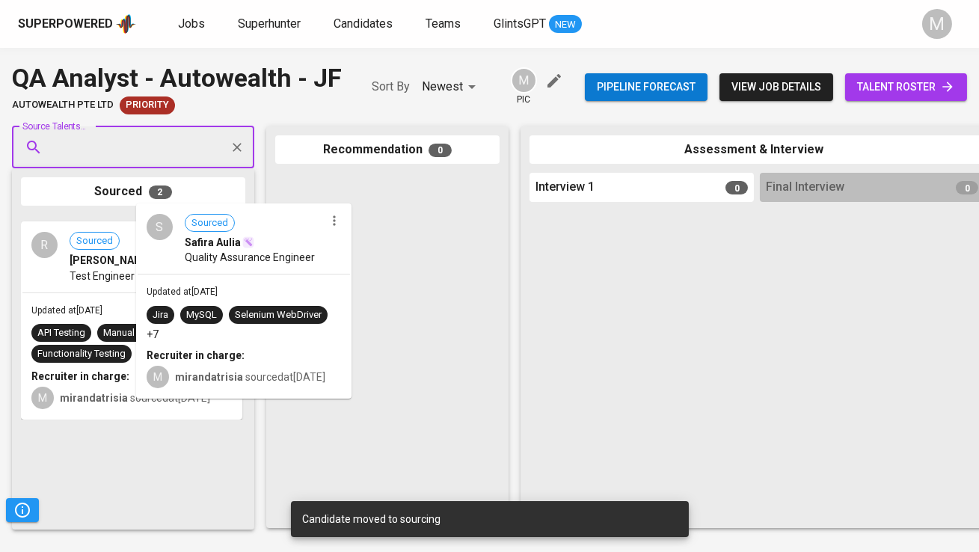
drag, startPoint x: 176, startPoint y: 283, endPoint x: 435, endPoint y: 248, distance: 261.2
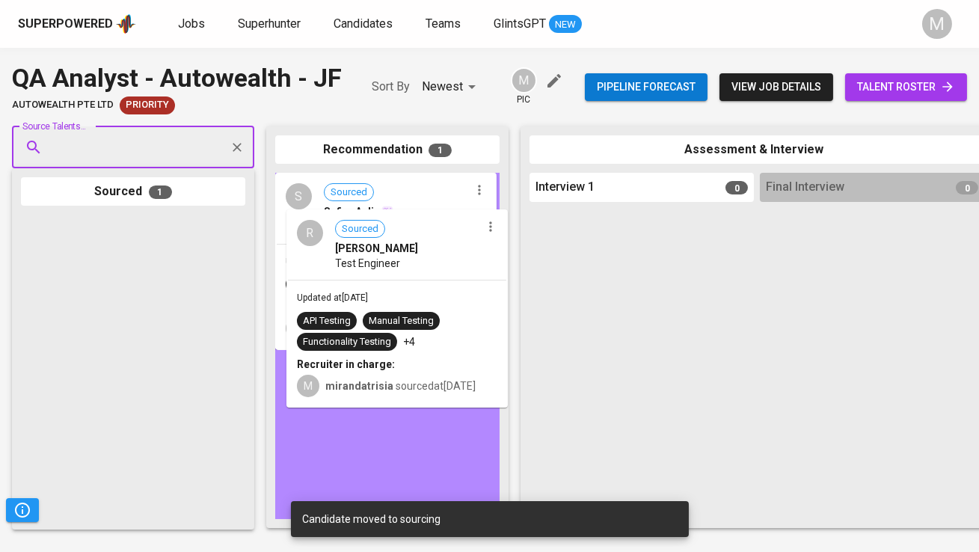
drag, startPoint x: 161, startPoint y: 286, endPoint x: 436, endPoint y: 280, distance: 275.3
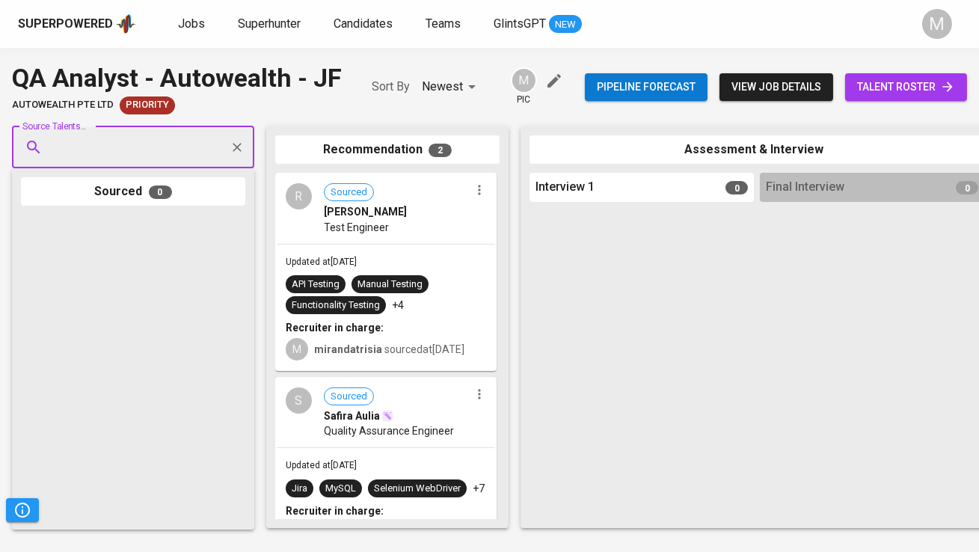
click at [903, 83] on span "talent roster" at bounding box center [906, 87] width 98 height 19
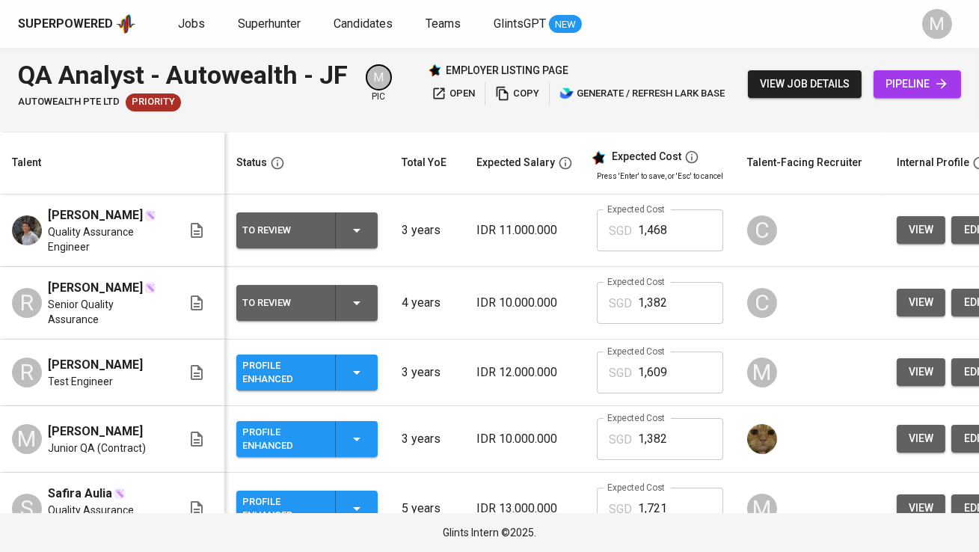
click at [266, 230] on div "To Review" at bounding box center [282, 230] width 81 height 19
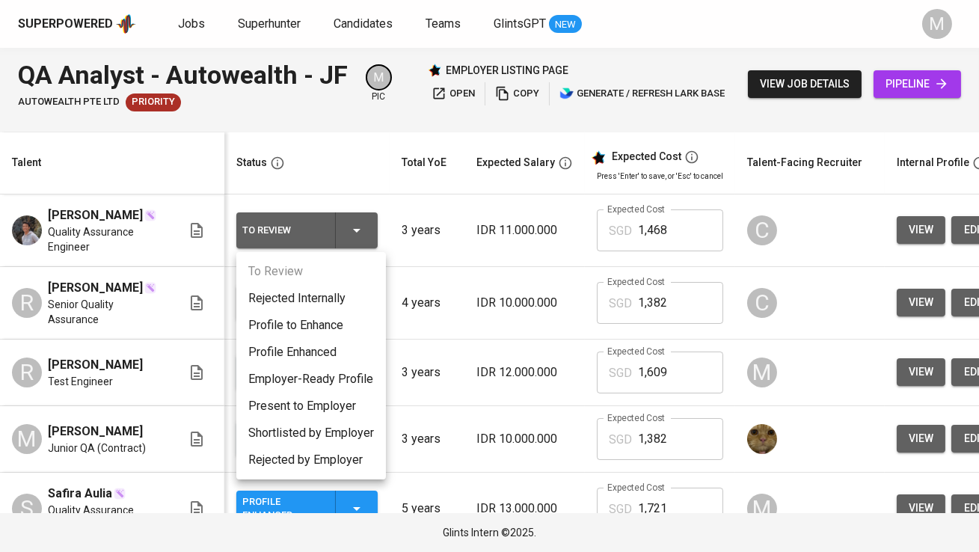
click at [291, 343] on li "Profile Enhanced" at bounding box center [311, 352] width 150 height 27
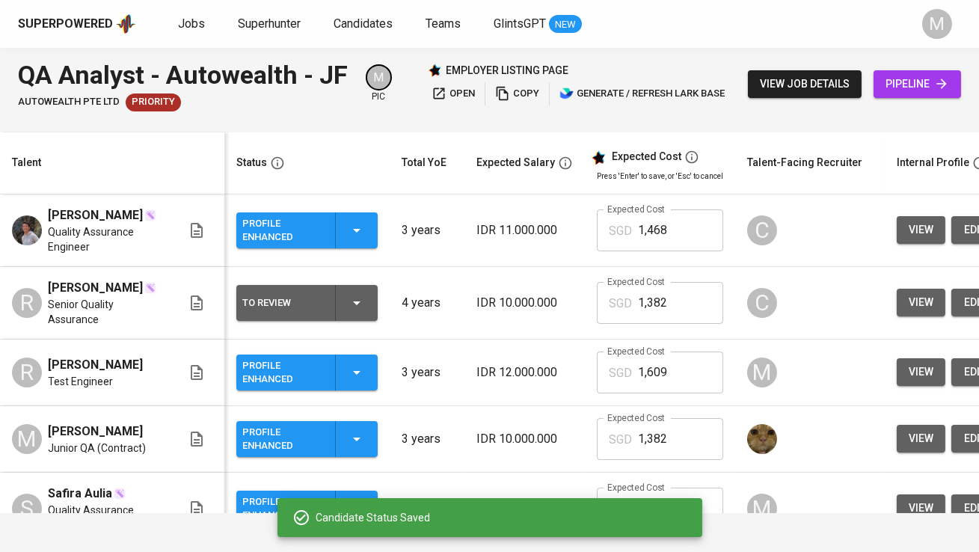
click at [289, 292] on div "To Review" at bounding box center [306, 303] width 129 height 36
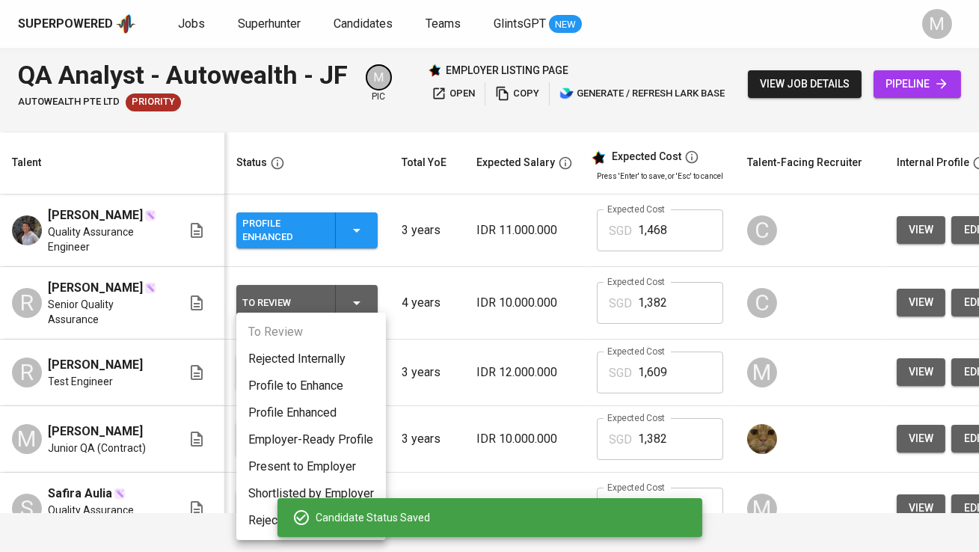
click at [307, 408] on li "Profile Enhanced" at bounding box center [311, 412] width 150 height 27
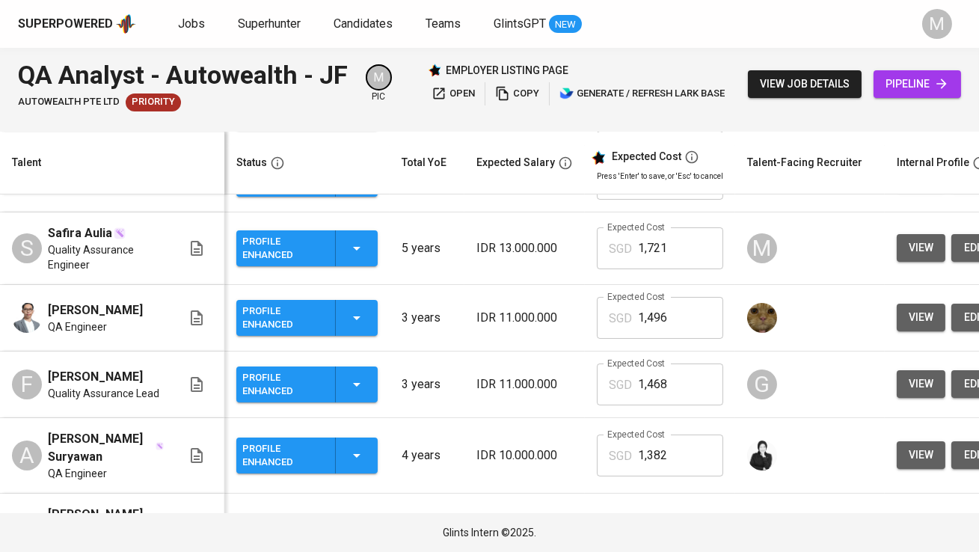
scroll to position [239, 0]
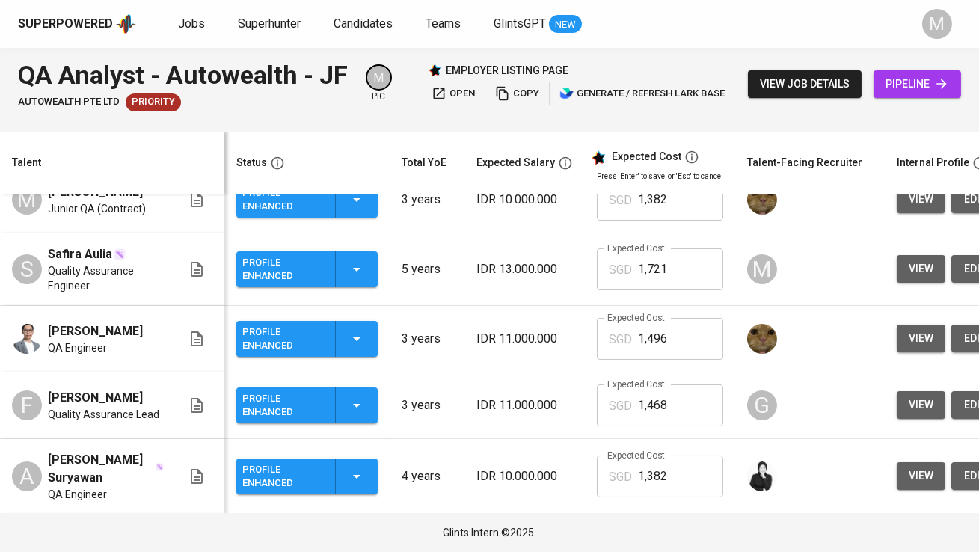
click at [284, 286] on div "Profile Enhanced" at bounding box center [282, 269] width 81 height 33
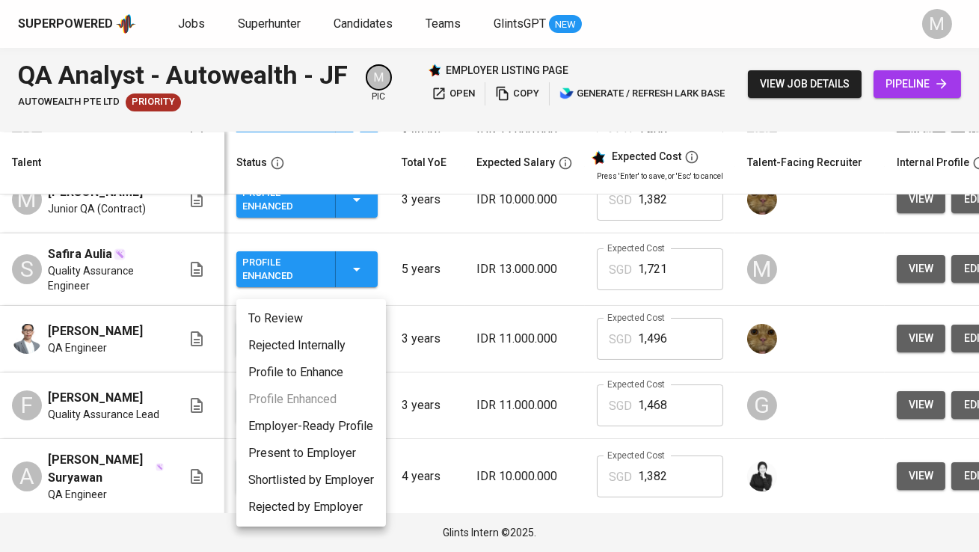
click at [316, 429] on li "Employer-Ready Profile" at bounding box center [311, 426] width 150 height 27
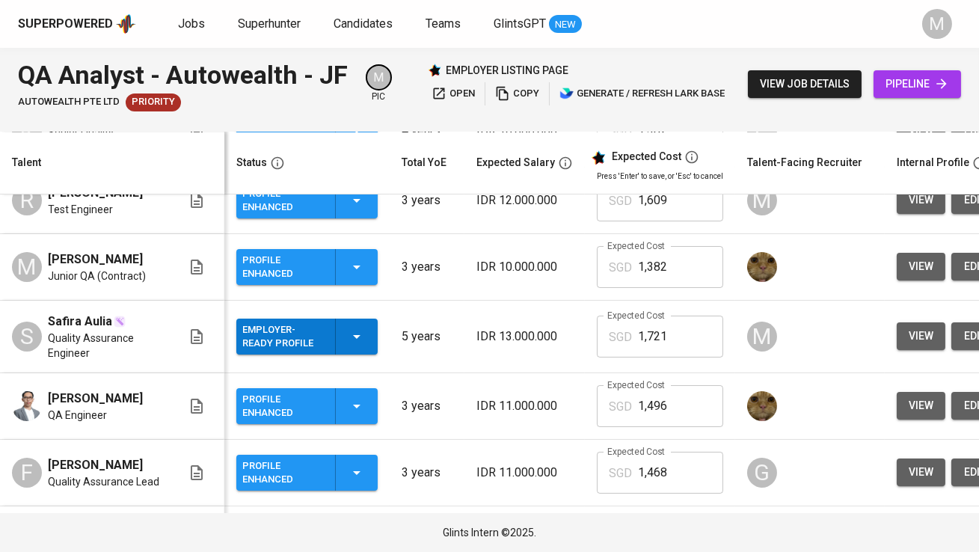
scroll to position [159, 0]
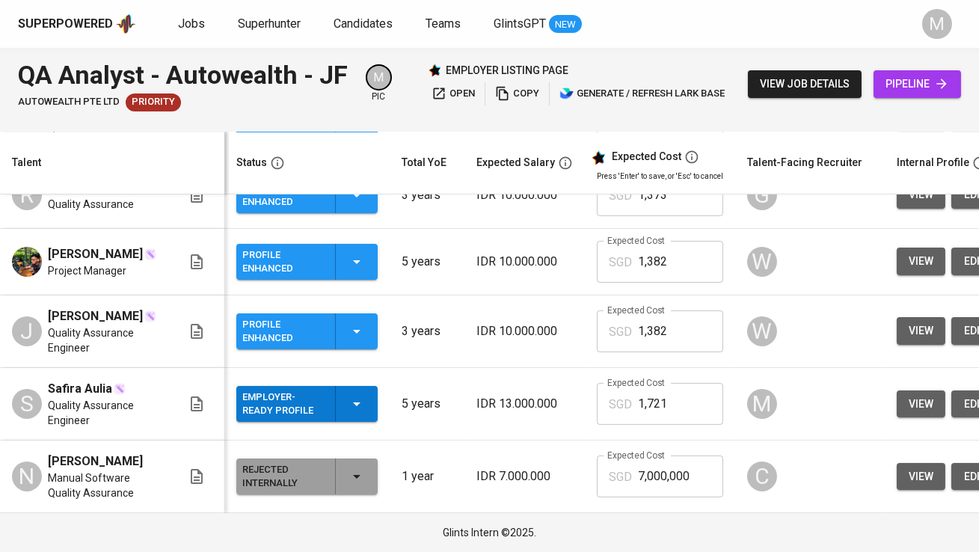
scroll to position [621, 0]
click at [473, 343] on td "IDR 10.000.000" at bounding box center [524, 331] width 120 height 73
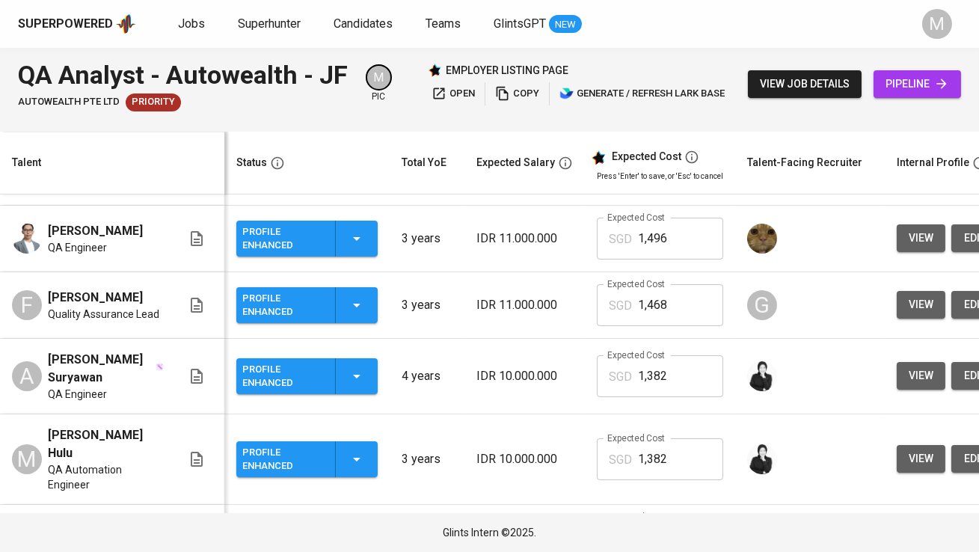
scroll to position [0, 0]
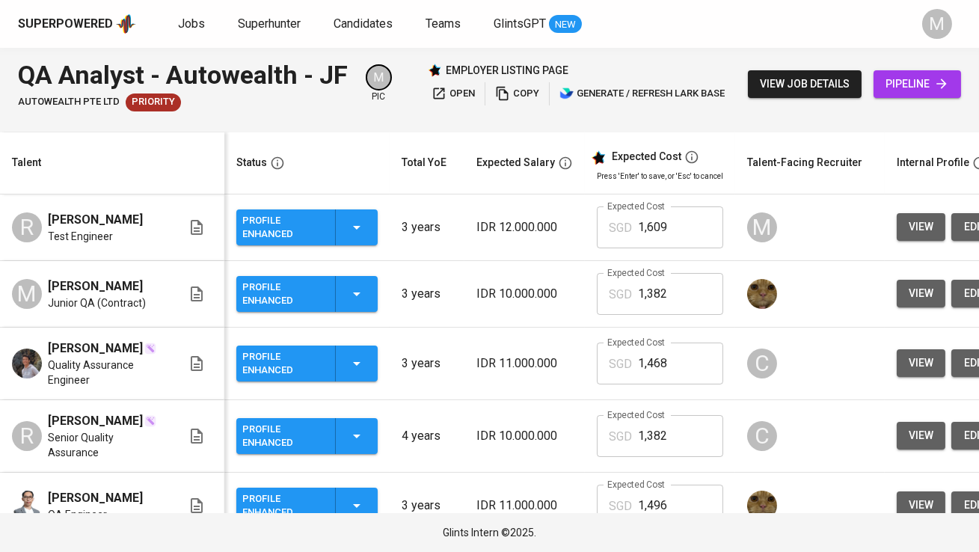
click at [316, 234] on div "Profile Enhanced" at bounding box center [282, 227] width 81 height 33
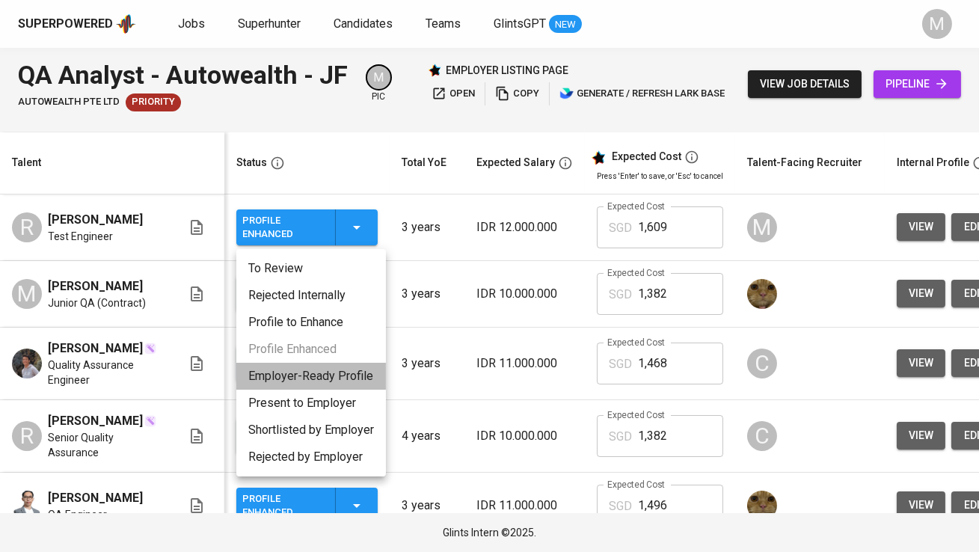
click at [351, 366] on li "Employer-Ready Profile" at bounding box center [311, 376] width 150 height 27
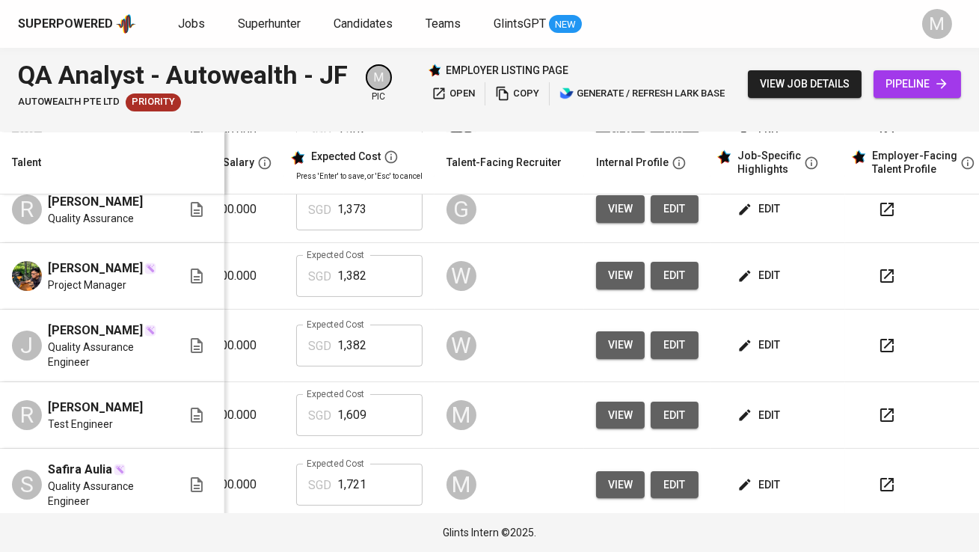
scroll to position [529, 322]
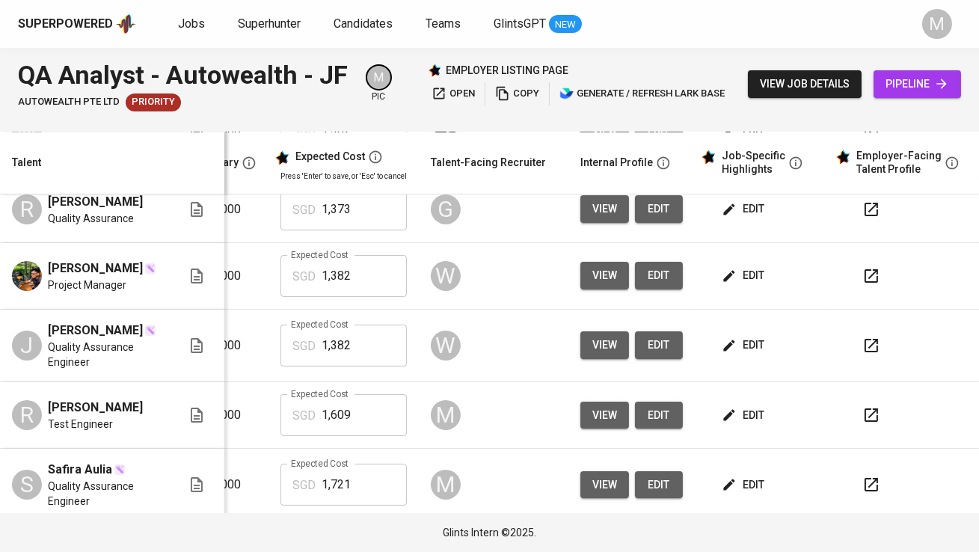
click at [865, 352] on icon "button" at bounding box center [871, 345] width 13 height 13
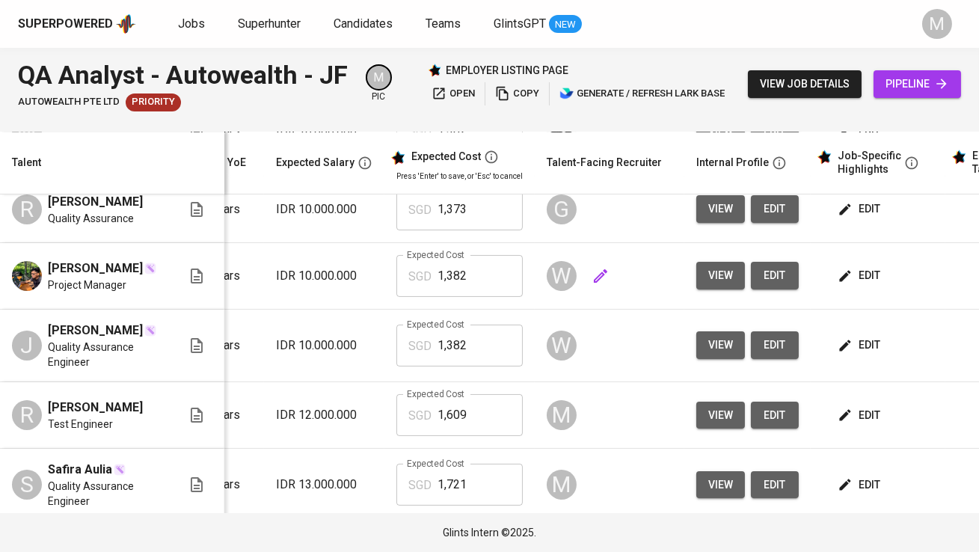
scroll to position [0, 206]
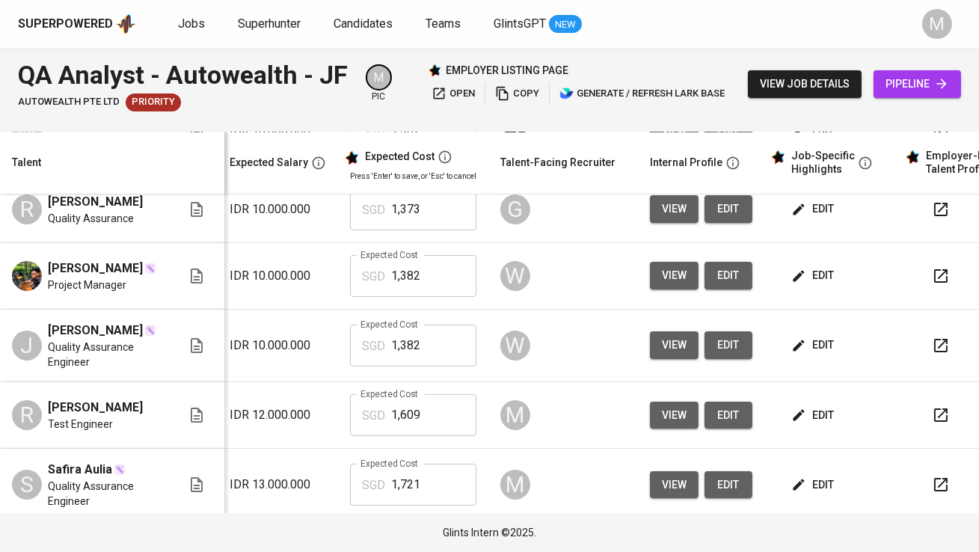
click at [941, 355] on icon "button" at bounding box center [941, 346] width 18 height 18
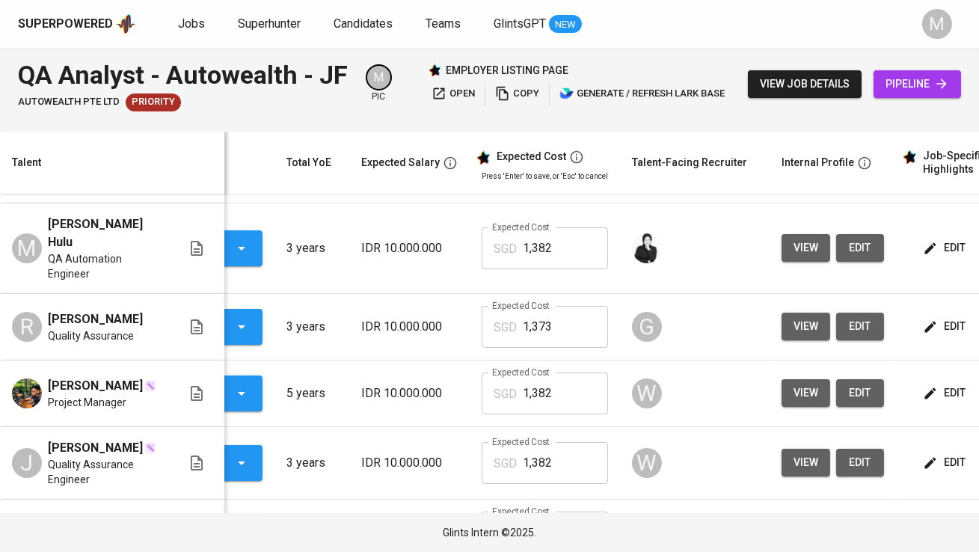
scroll to position [0, 254]
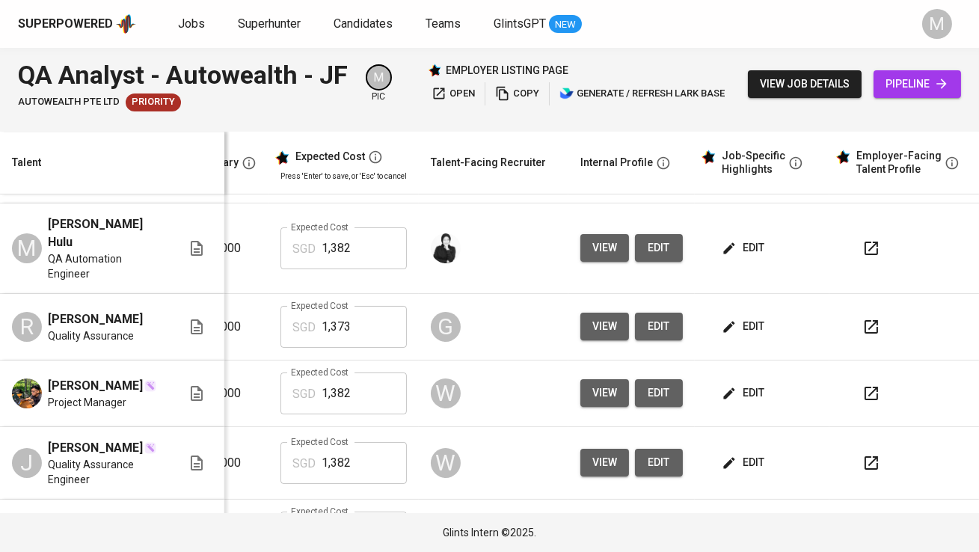
click at [866, 322] on icon "button" at bounding box center [871, 326] width 13 height 13
click at [751, 332] on span "edit" at bounding box center [745, 326] width 40 height 19
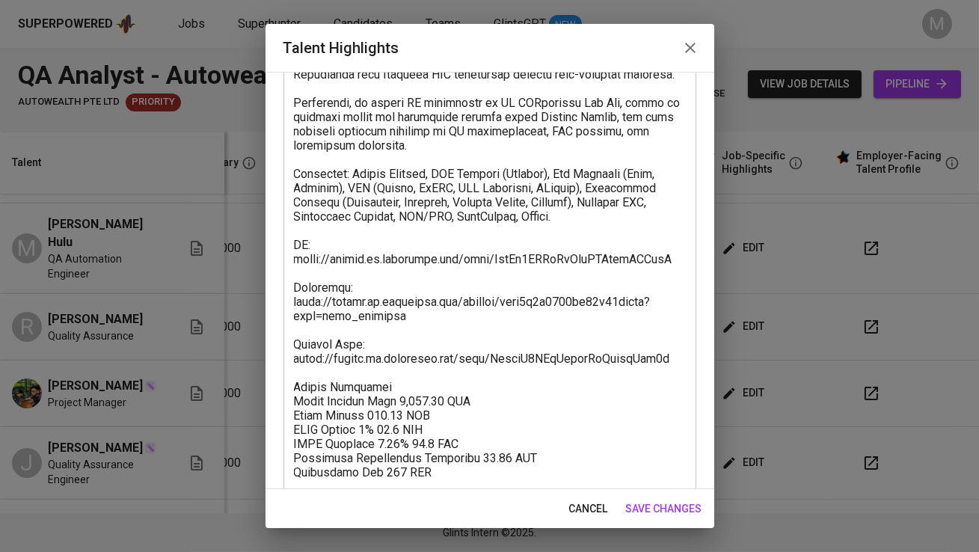
scroll to position [276, 0]
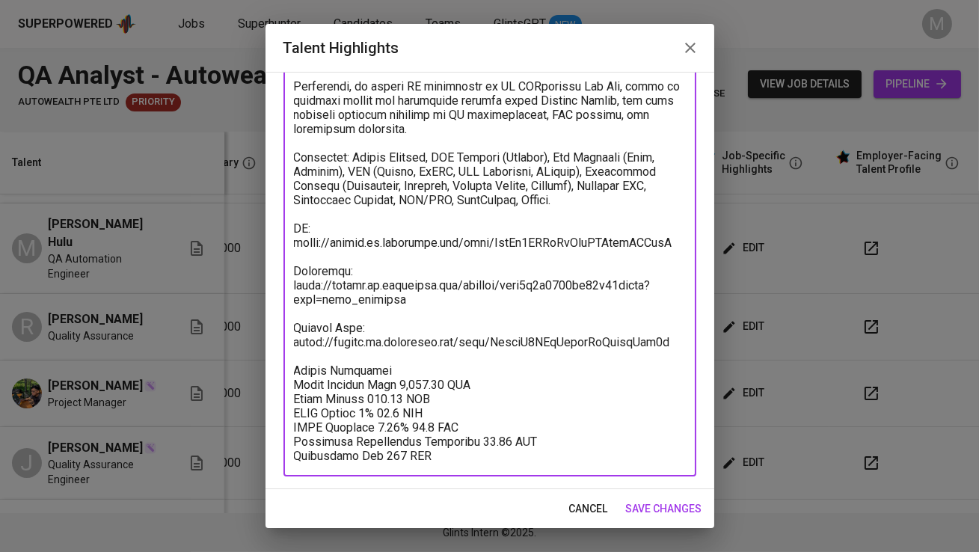
drag, startPoint x: 405, startPoint y: 298, endPoint x: 290, endPoint y: 274, distance: 117.1
click at [290, 274] on div "x Talent Highlights" at bounding box center [489, 178] width 413 height 596
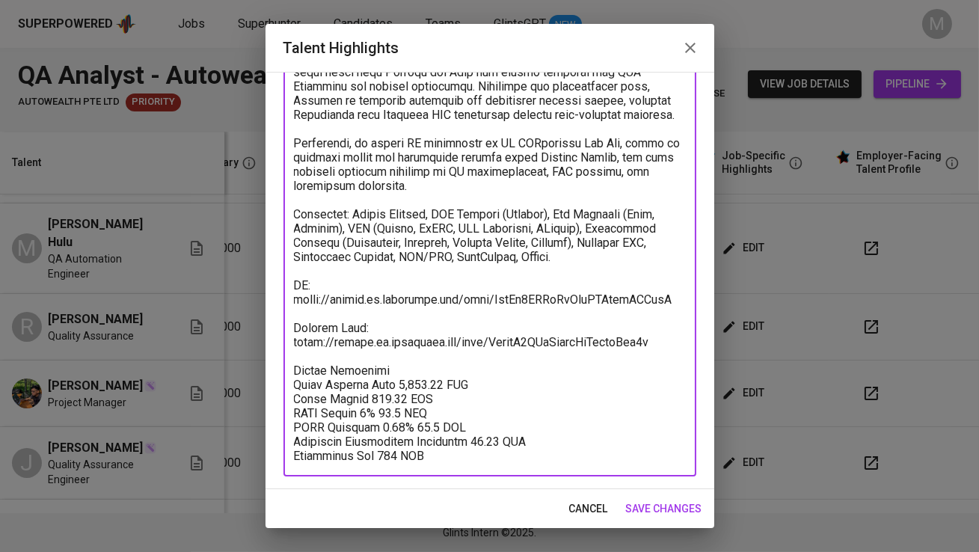
scroll to position [0, 0]
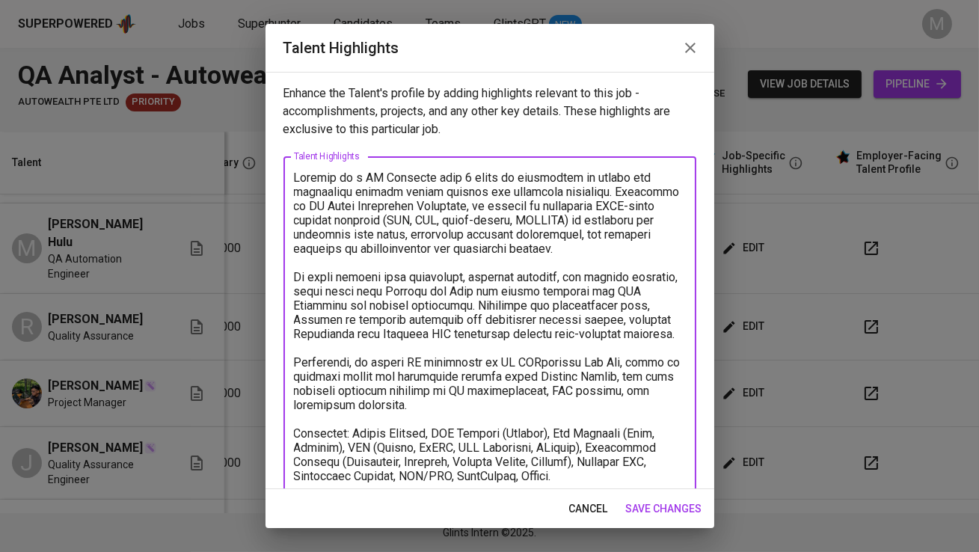
type textarea "Ryukazu is a QA Engineer with 3 years of experience in manual and automation te…"
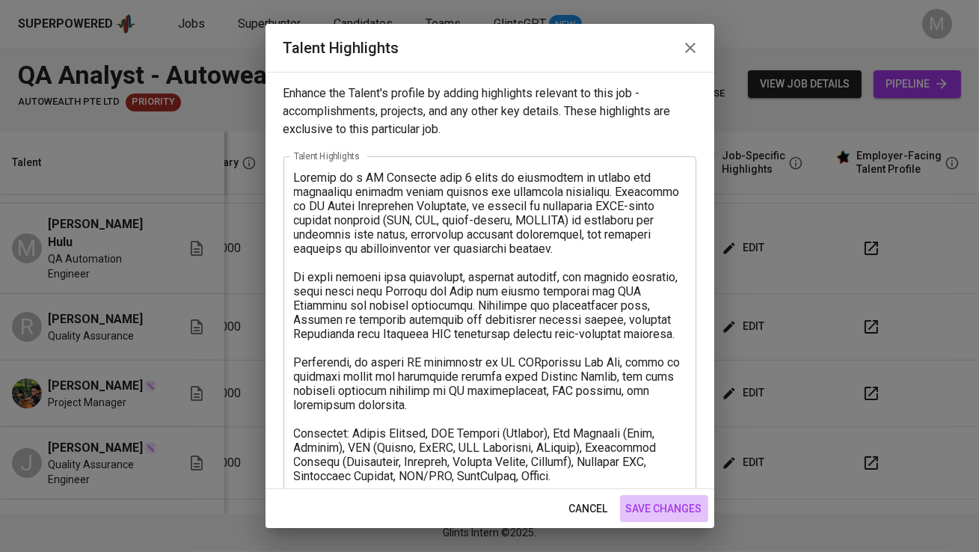
click at [651, 506] on span "save changes" at bounding box center [664, 509] width 76 height 19
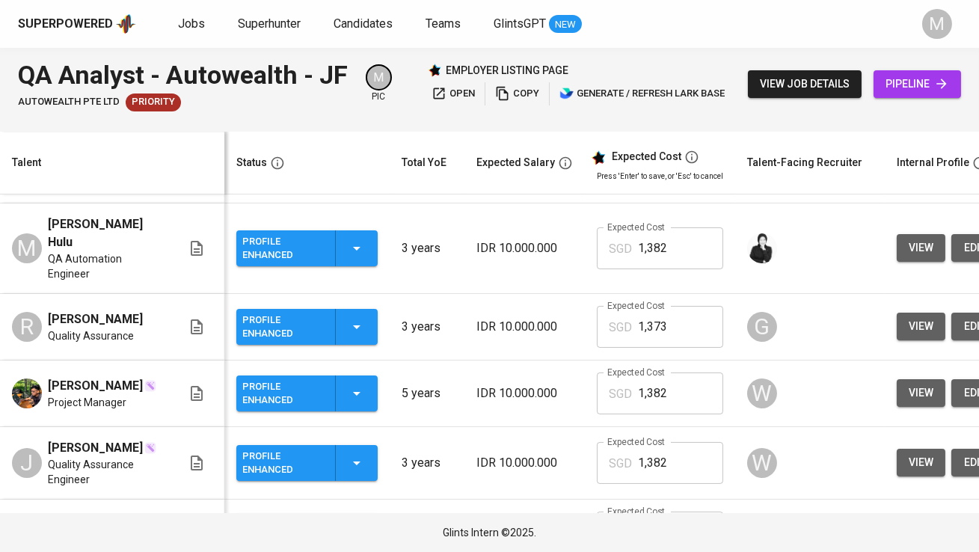
click at [292, 322] on div "Profile Enhanced" at bounding box center [282, 326] width 81 height 33
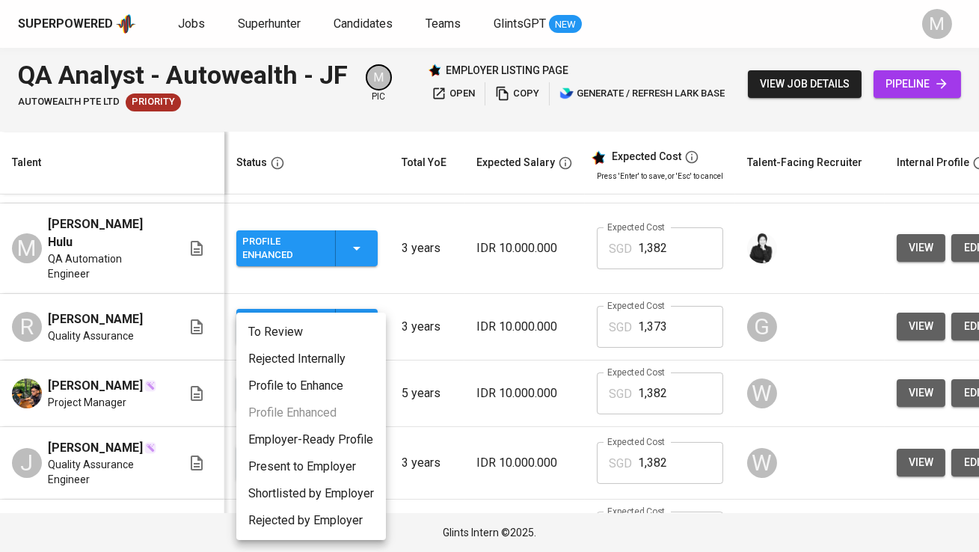
click at [319, 461] on li "Present to Employer" at bounding box center [311, 466] width 150 height 27
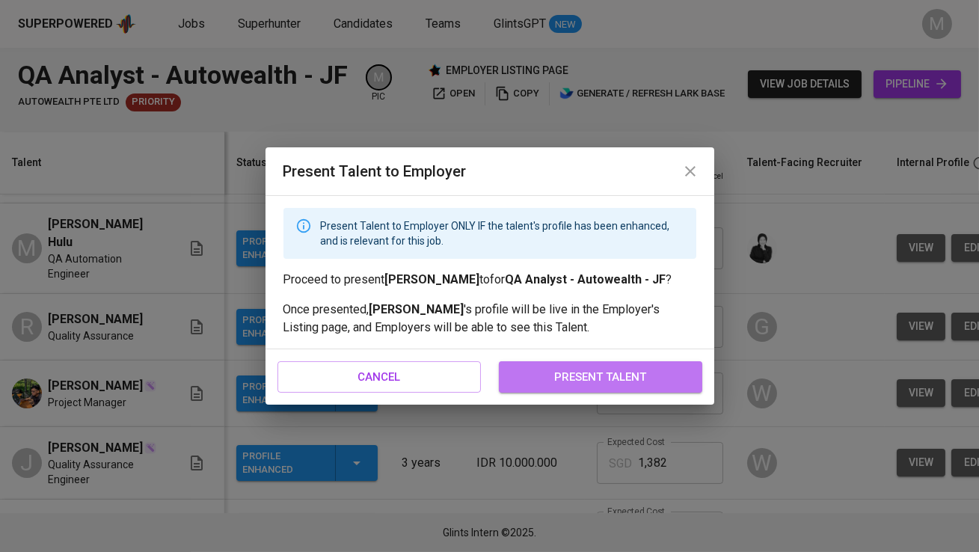
click at [565, 387] on span "present talent" at bounding box center [600, 376] width 171 height 19
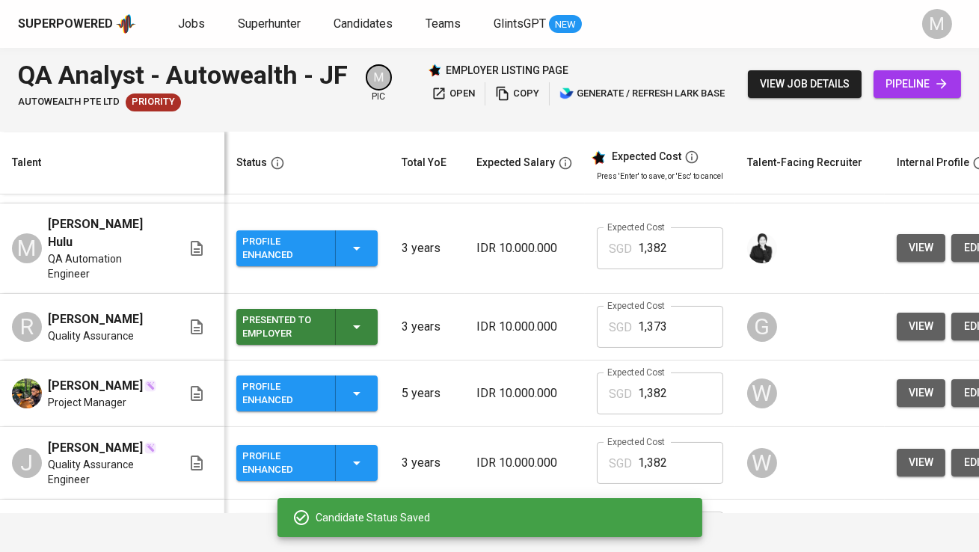
scroll to position [621, 0]
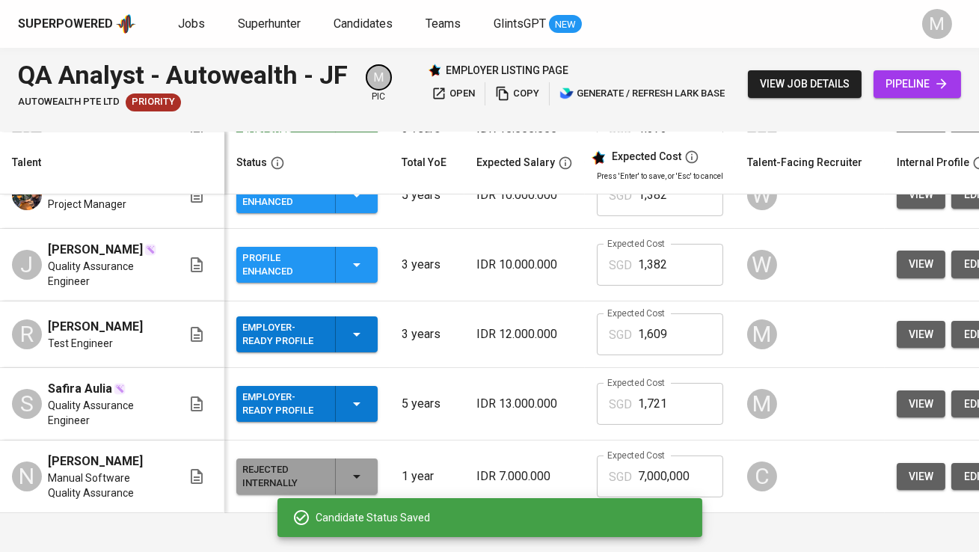
click at [290, 411] on div "Employer-Ready Profile" at bounding box center [282, 403] width 81 height 33
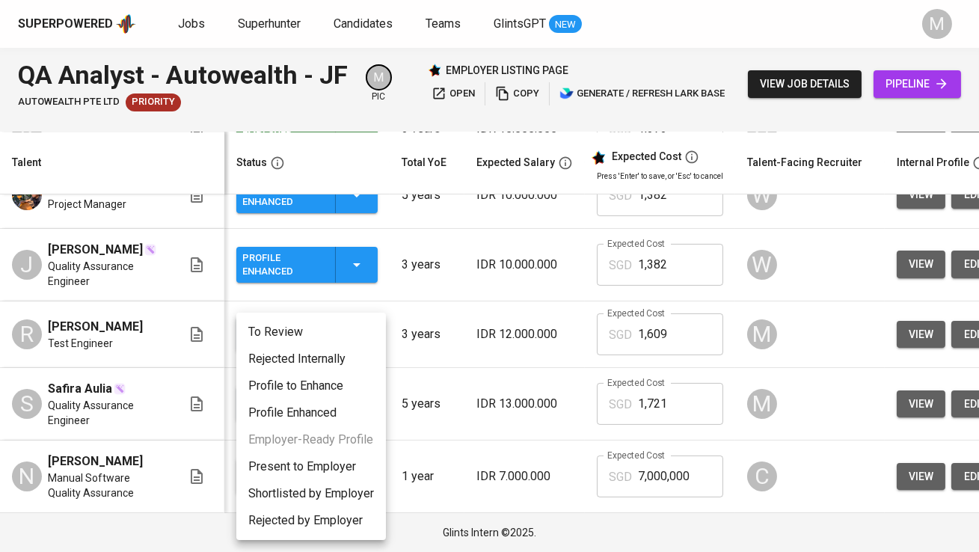
click at [325, 470] on li "Present to Employer" at bounding box center [311, 466] width 150 height 27
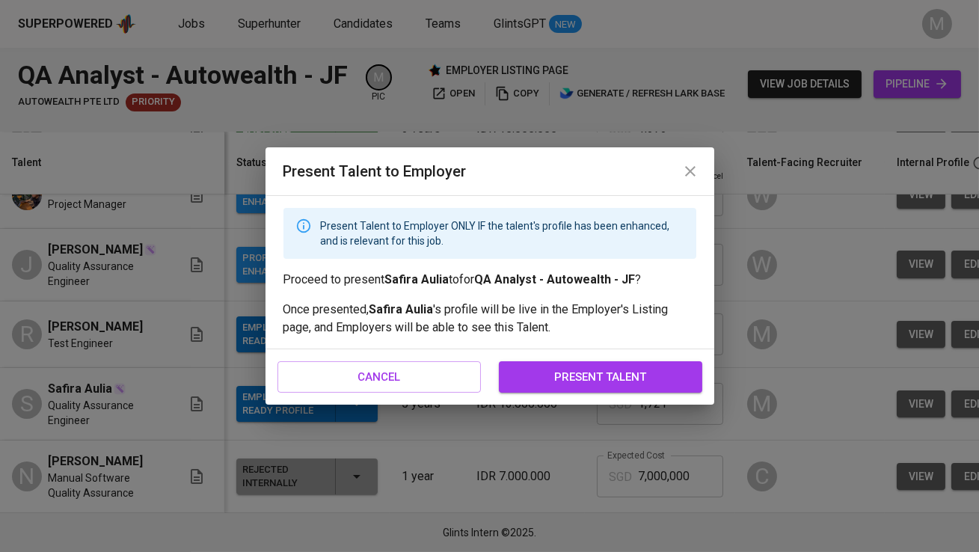
click at [547, 373] on span "present talent" at bounding box center [600, 376] width 171 height 19
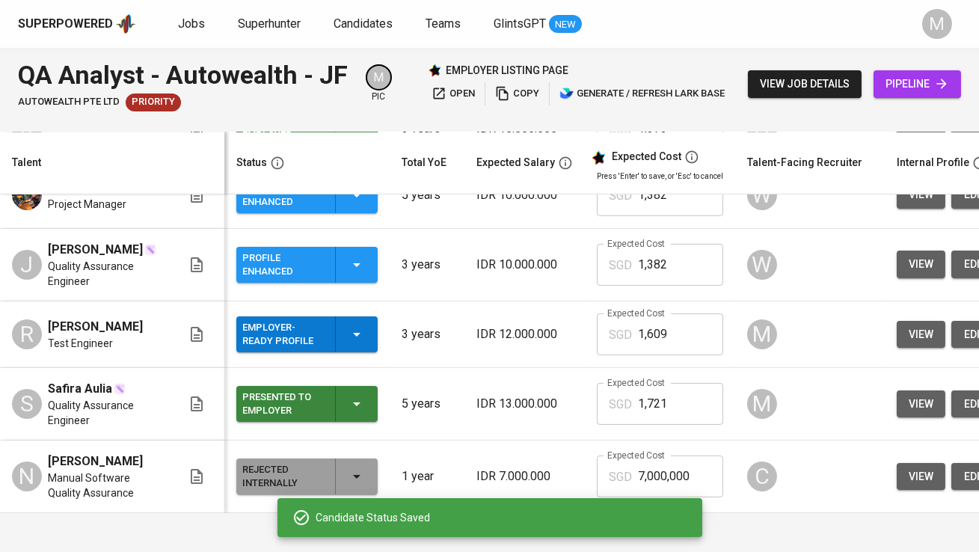
click at [301, 340] on div "Employer-Ready Profile" at bounding box center [282, 334] width 81 height 33
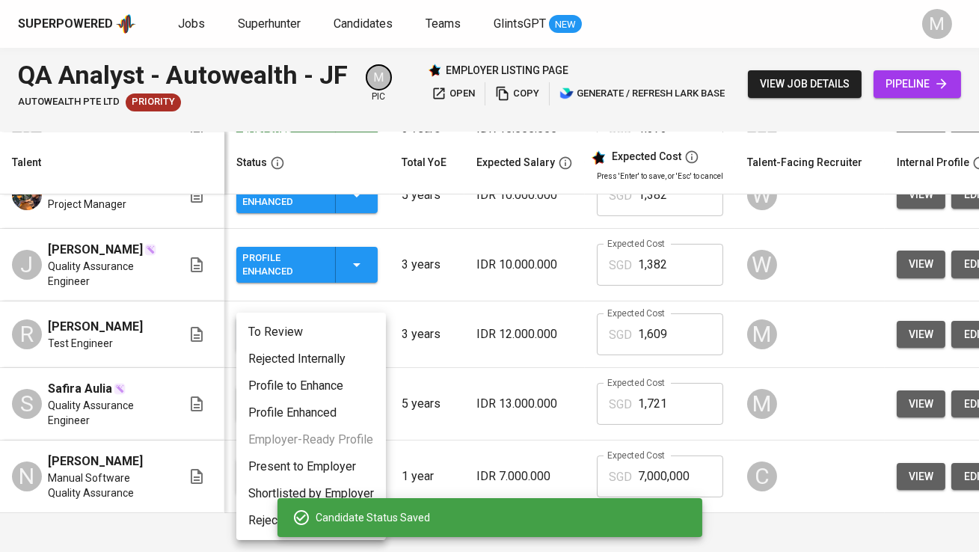
click at [313, 465] on li "Present to Employer" at bounding box center [311, 466] width 150 height 27
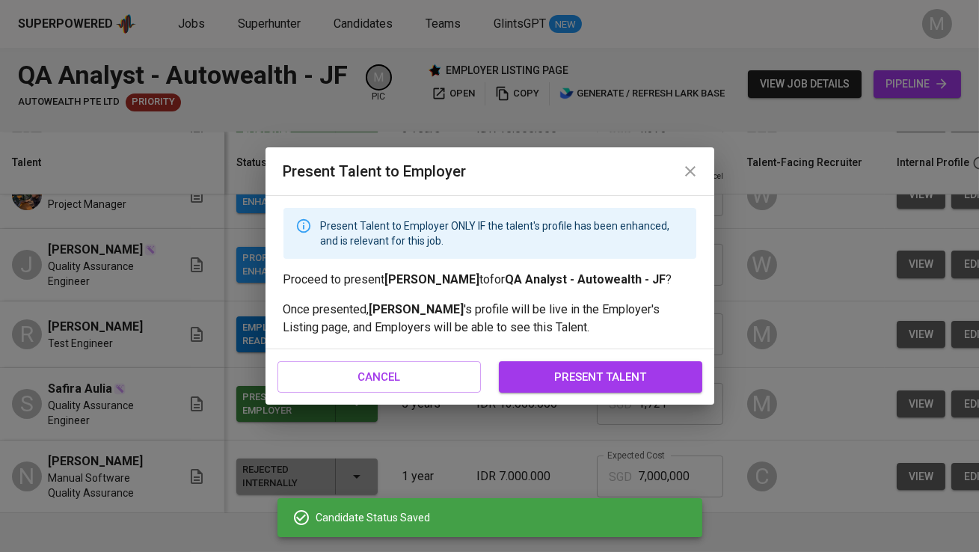
click at [548, 361] on button "present talent" at bounding box center [600, 376] width 203 height 31
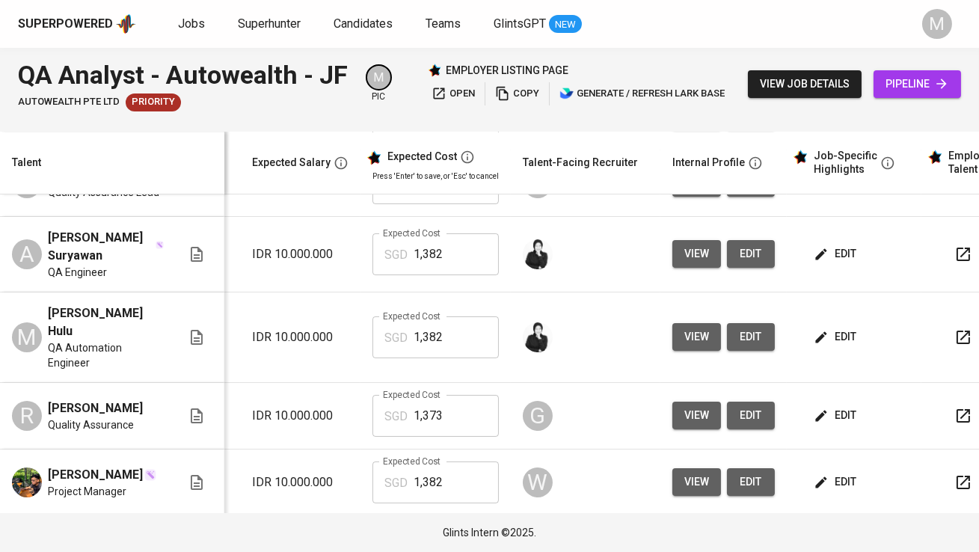
scroll to position [0, 311]
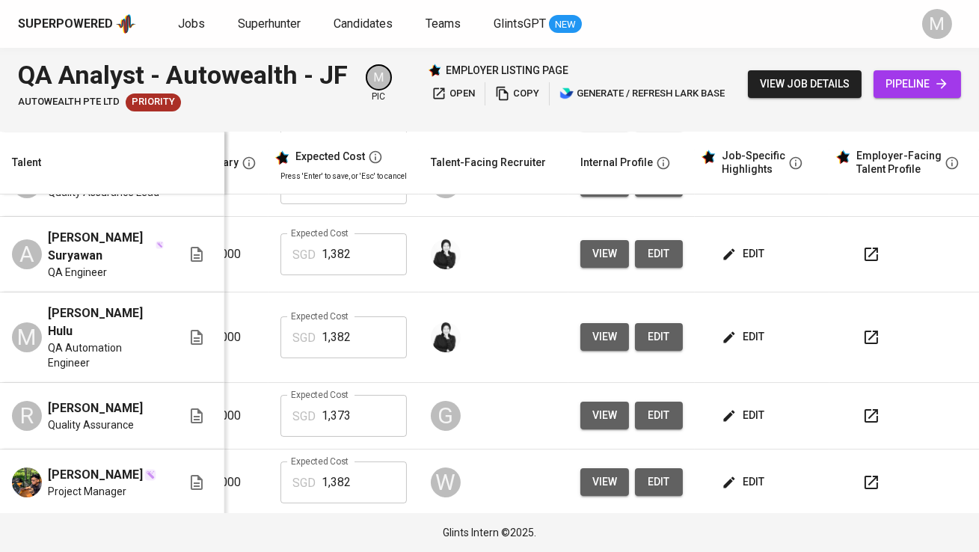
click at [862, 341] on icon "button" at bounding box center [871, 337] width 18 height 18
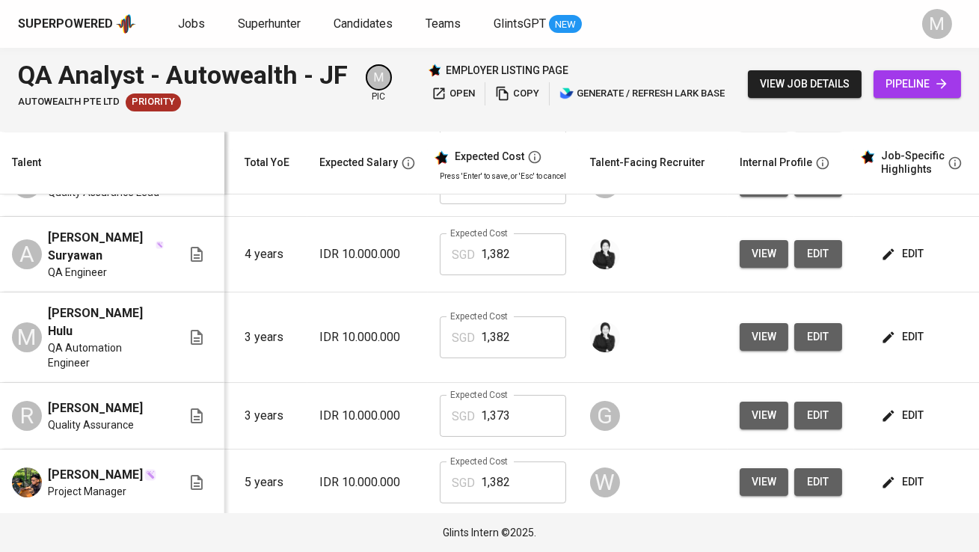
scroll to position [0, 176]
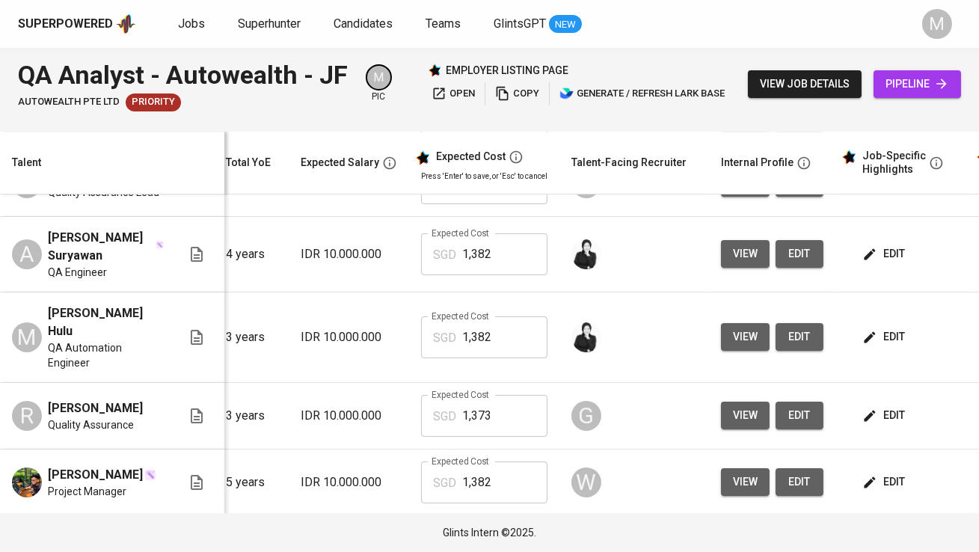
click at [889, 346] on span "edit" at bounding box center [885, 337] width 40 height 19
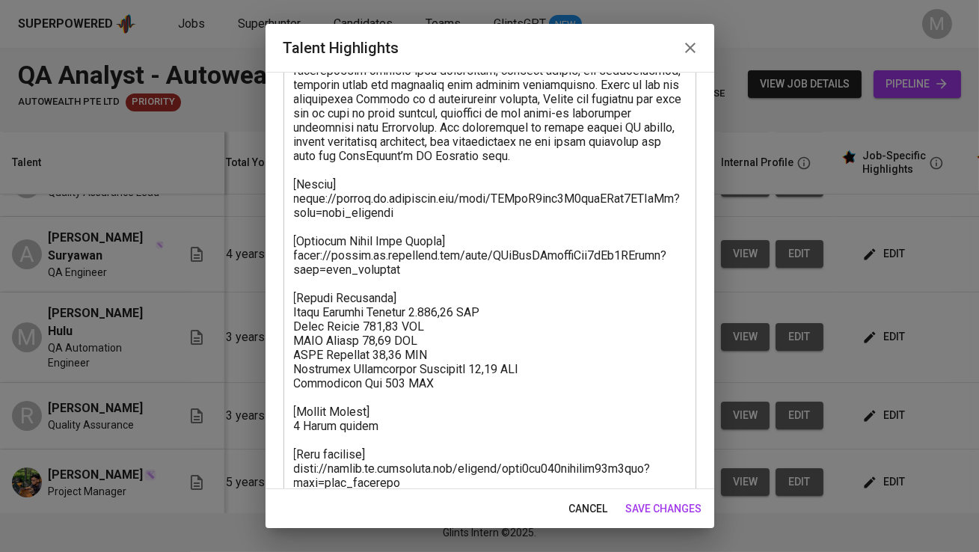
scroll to position [333, 0]
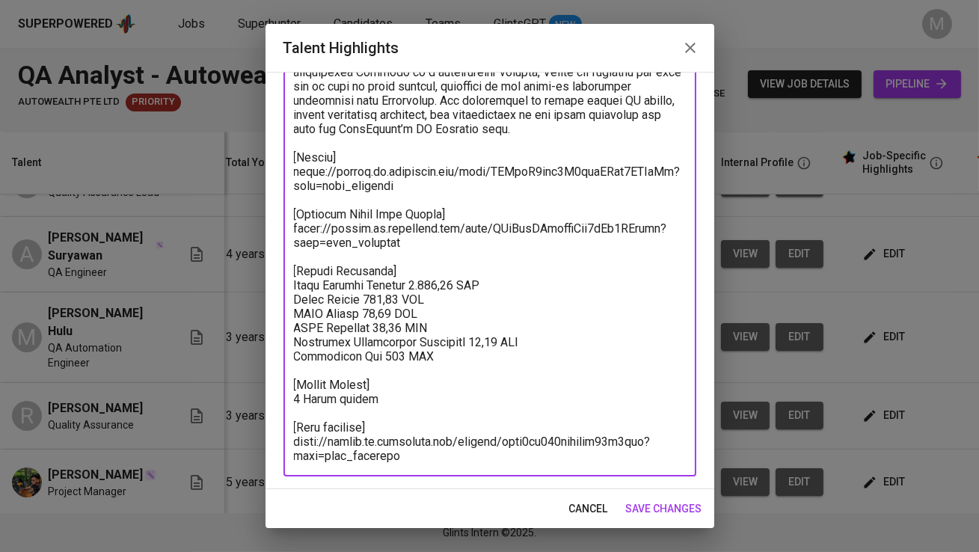
drag, startPoint x: 411, startPoint y: 453, endPoint x: 283, endPoint y: 430, distance: 130.0
click at [283, 430] on div "x Talent Highlights" at bounding box center [489, 149] width 413 height 653
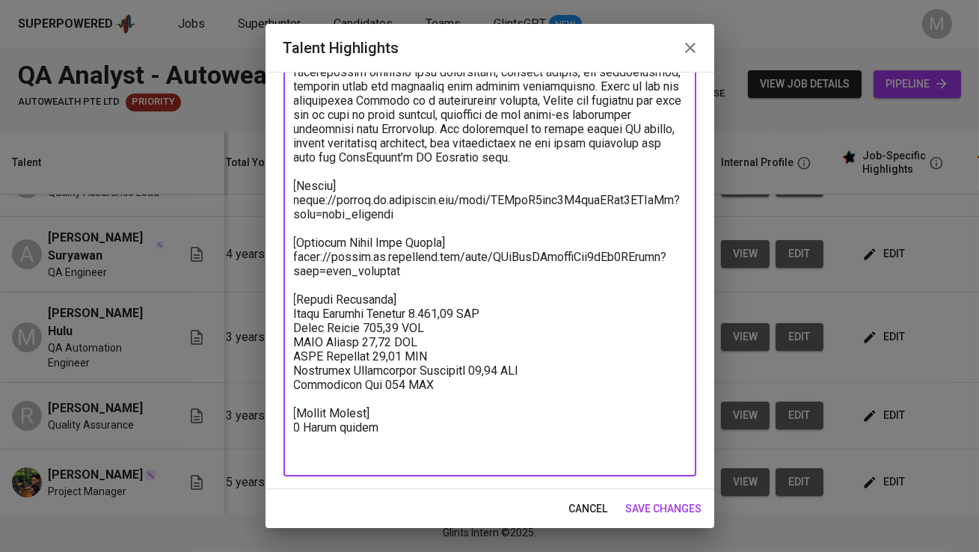
scroll to position [290, 0]
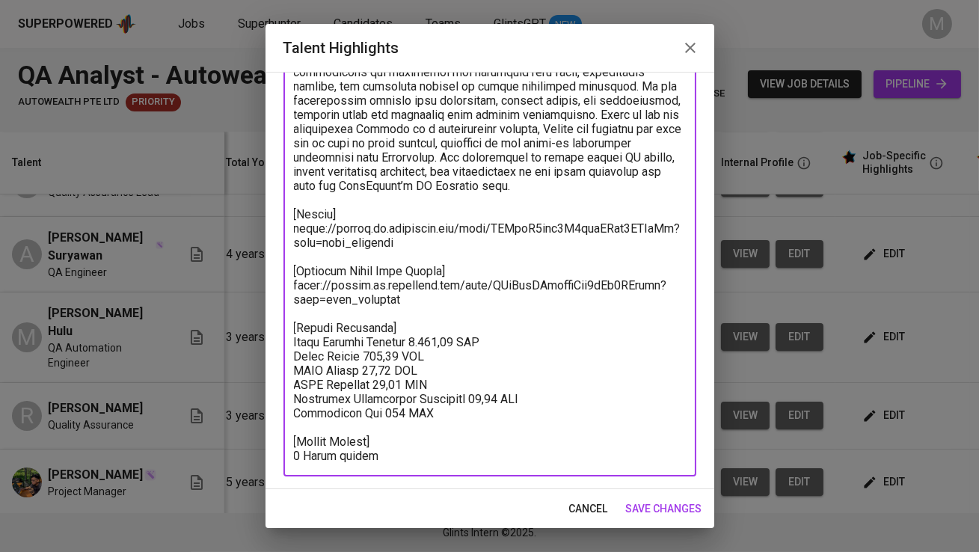
type textarea "Ryland has three years of experience as a Quality Assurance Engineer with stron…"
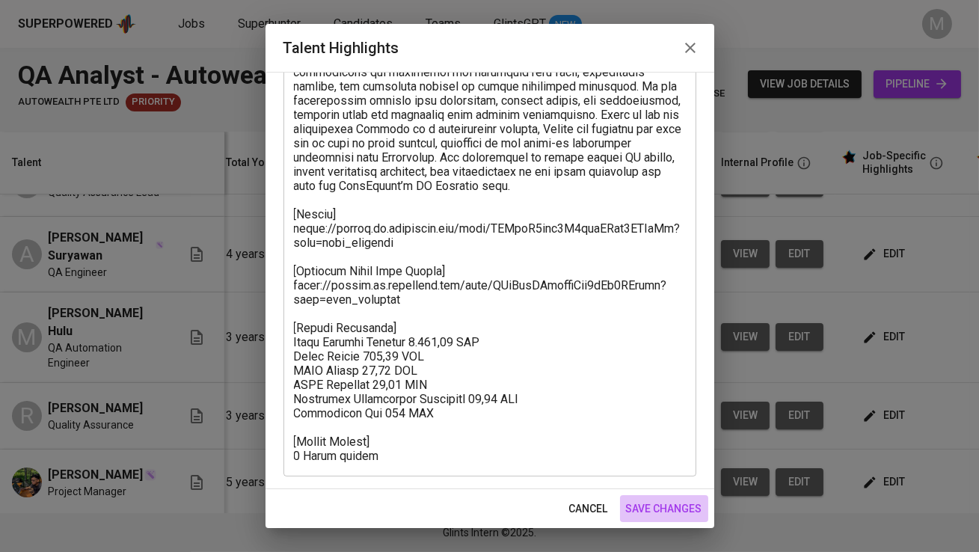
click at [670, 511] on span "save changes" at bounding box center [664, 509] width 76 height 19
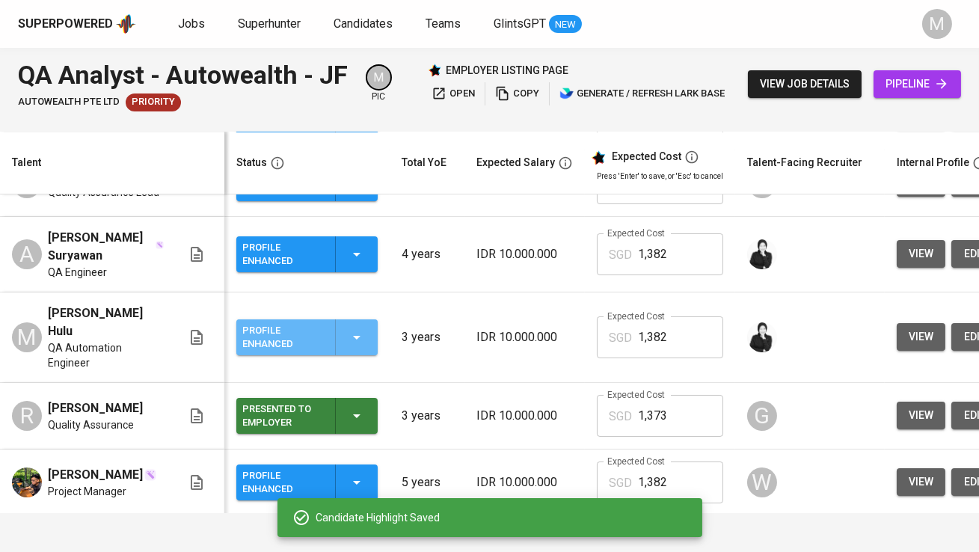
click at [284, 354] on div "Profile Enhanced" at bounding box center [282, 337] width 81 height 33
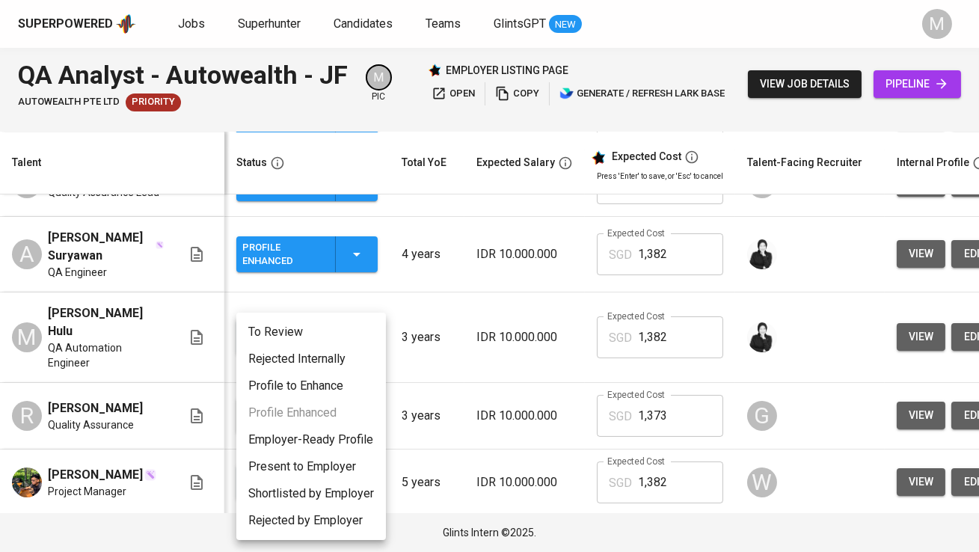
click at [309, 463] on li "Present to Employer" at bounding box center [311, 466] width 150 height 27
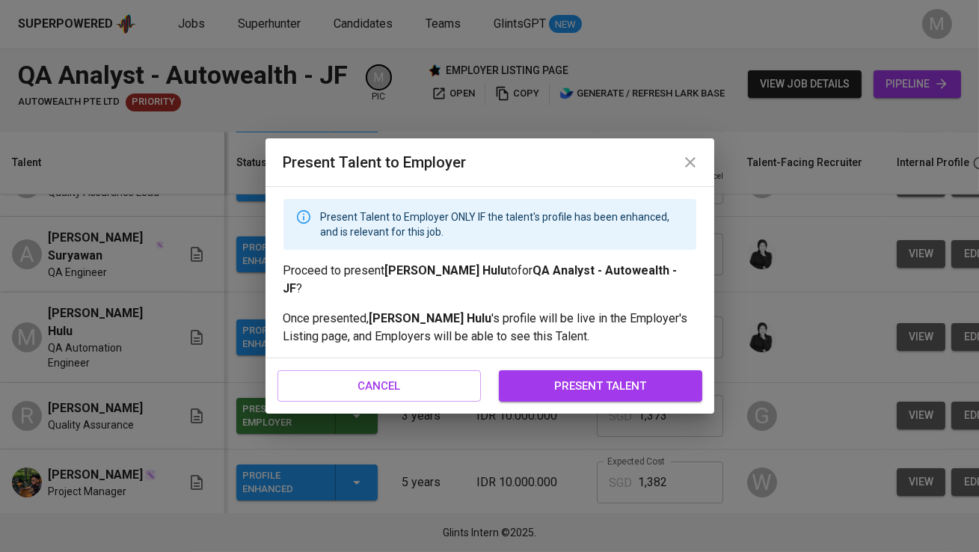
click at [547, 376] on span "present talent" at bounding box center [600, 385] width 171 height 19
click at [557, 376] on span "present talent" at bounding box center [600, 385] width 171 height 19
click at [582, 376] on span "present talent" at bounding box center [600, 385] width 171 height 19
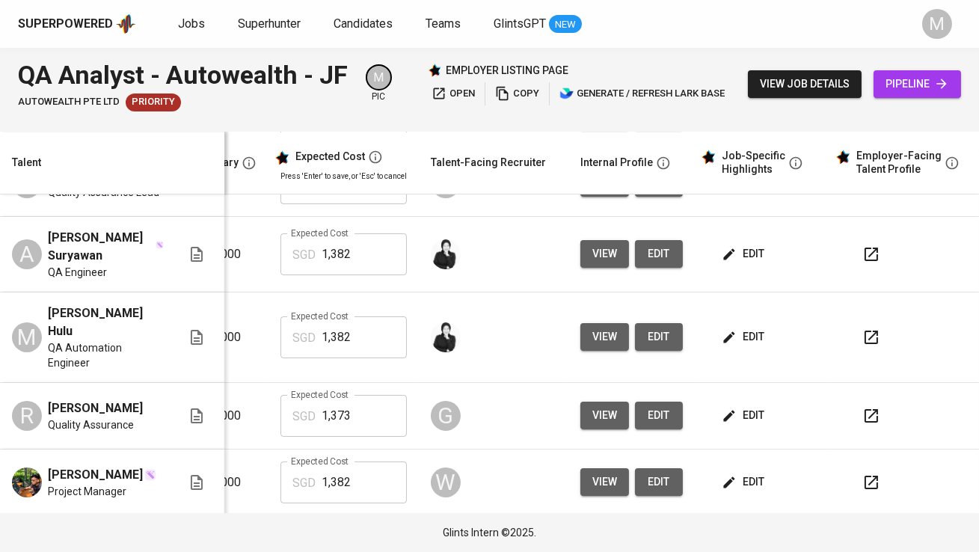
click at [867, 263] on icon "button" at bounding box center [871, 254] width 18 height 18
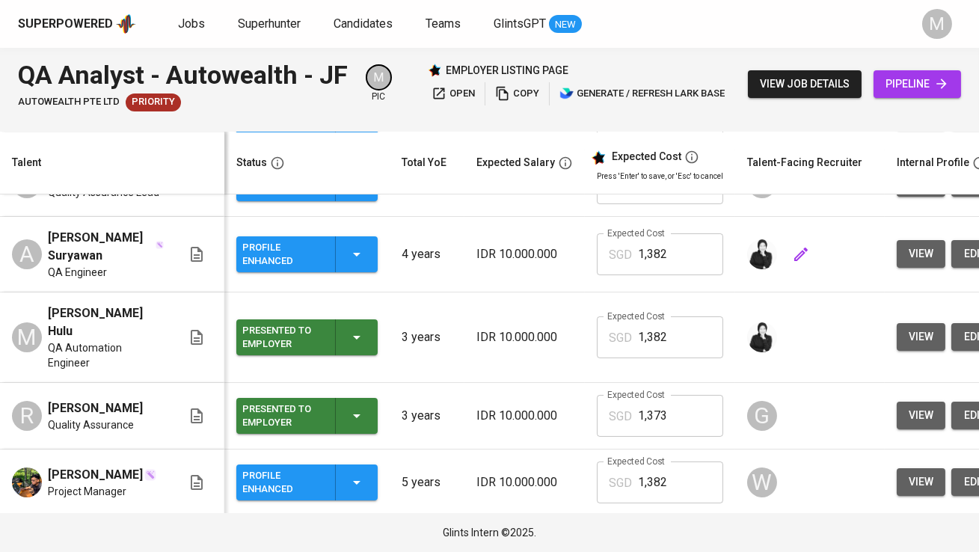
scroll to position [0, 0]
click at [300, 262] on div "Profile Enhanced" at bounding box center [282, 254] width 81 height 33
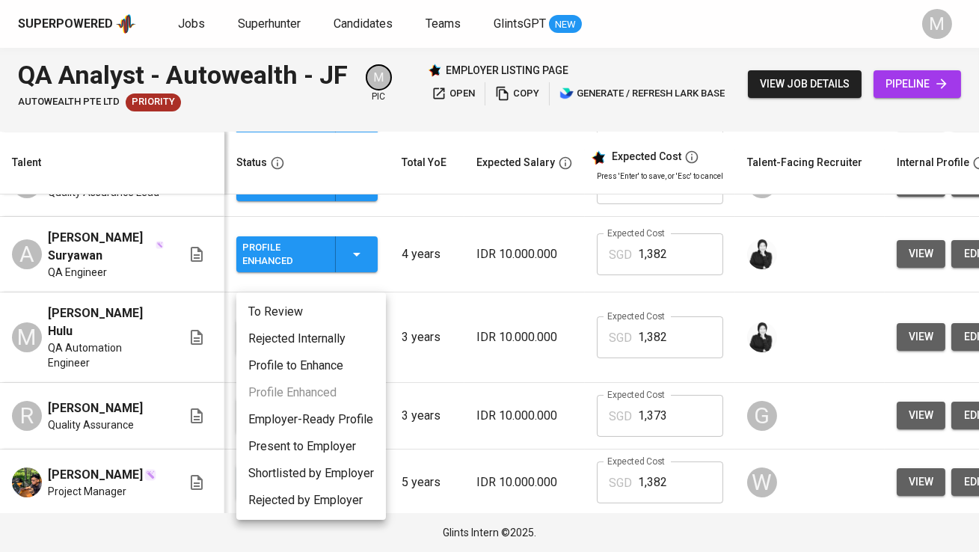
click at [336, 443] on li "Present to Employer" at bounding box center [311, 446] width 150 height 27
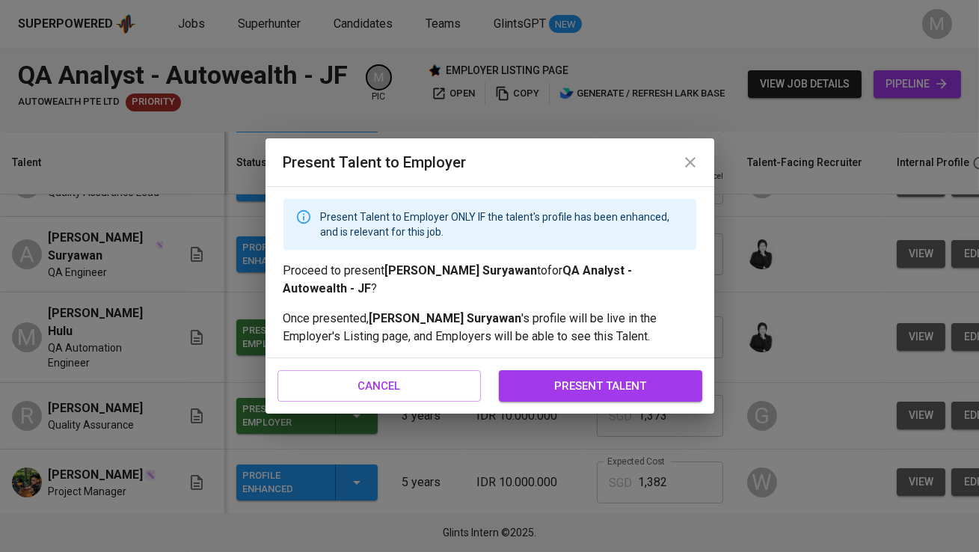
click at [542, 384] on span "present talent" at bounding box center [600, 385] width 171 height 19
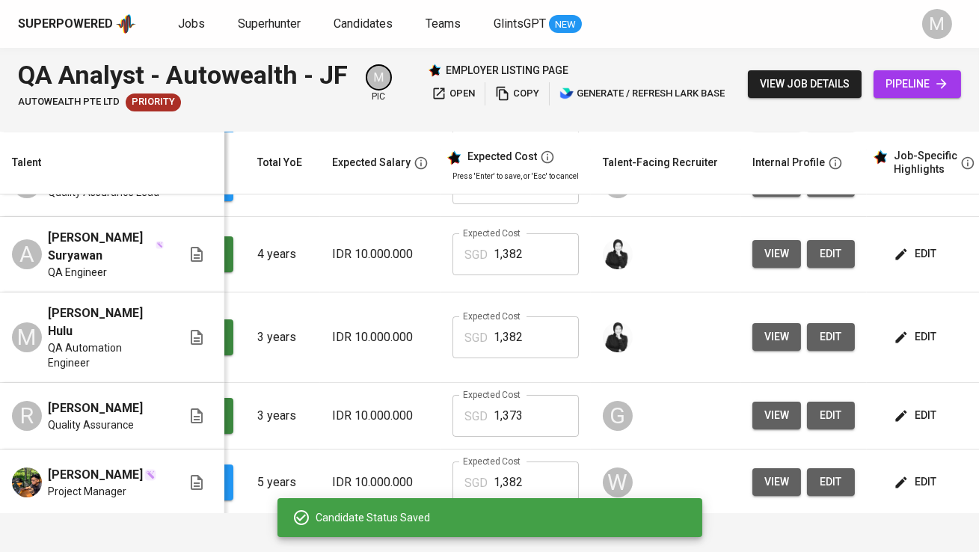
scroll to position [0, 255]
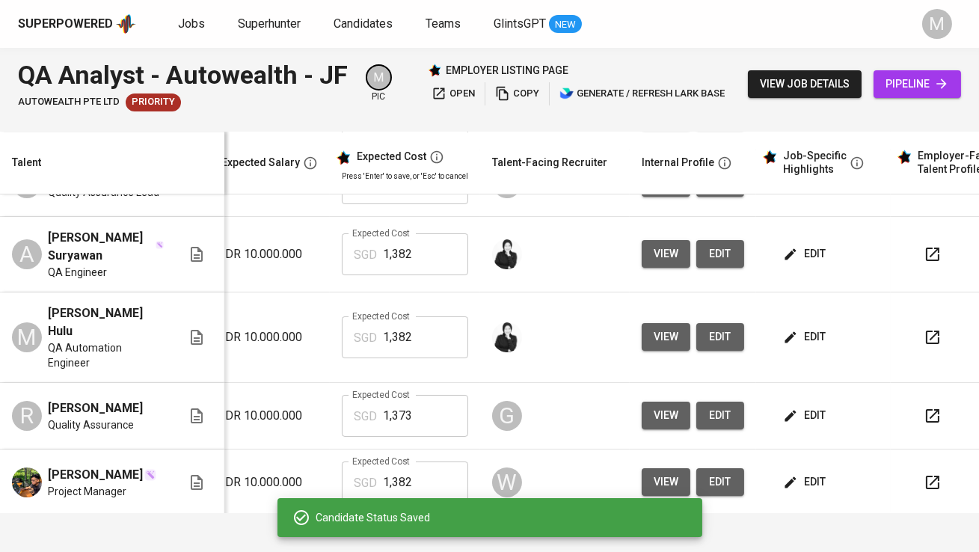
click at [804, 263] on span "edit" at bounding box center [806, 254] width 40 height 19
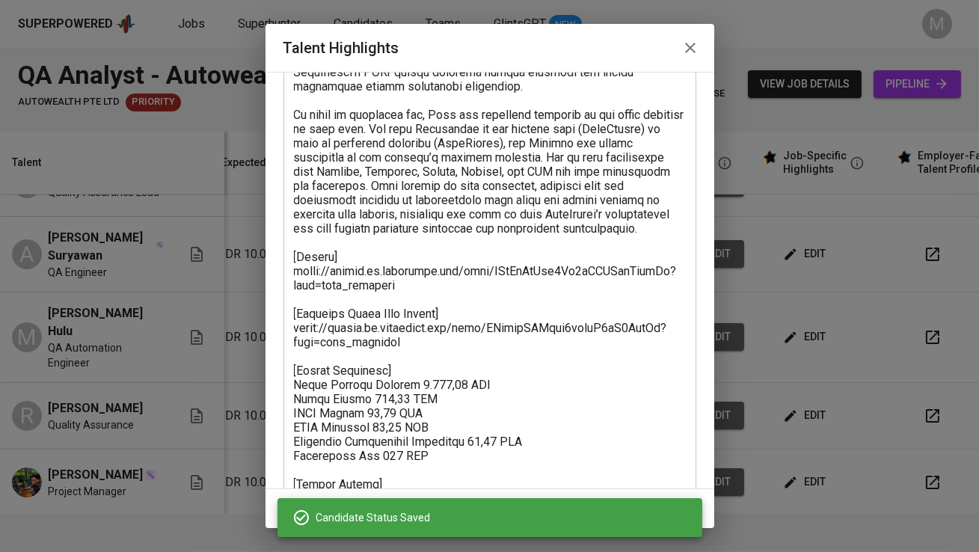
scroll to position [304, 0]
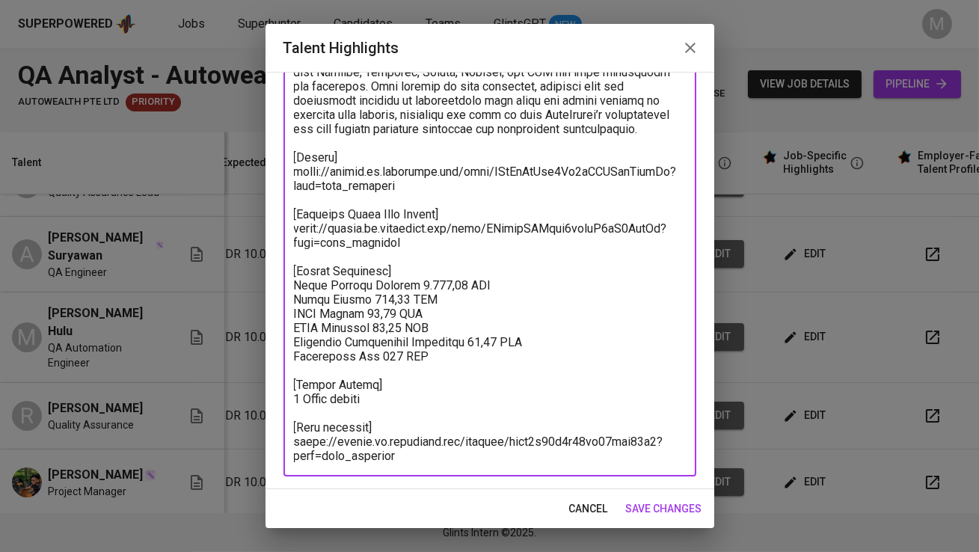
drag, startPoint x: 410, startPoint y: 457, endPoint x: 285, endPoint y: 432, distance: 127.3
click at [285, 432] on div "x Talent Highlights" at bounding box center [489, 164] width 413 height 625
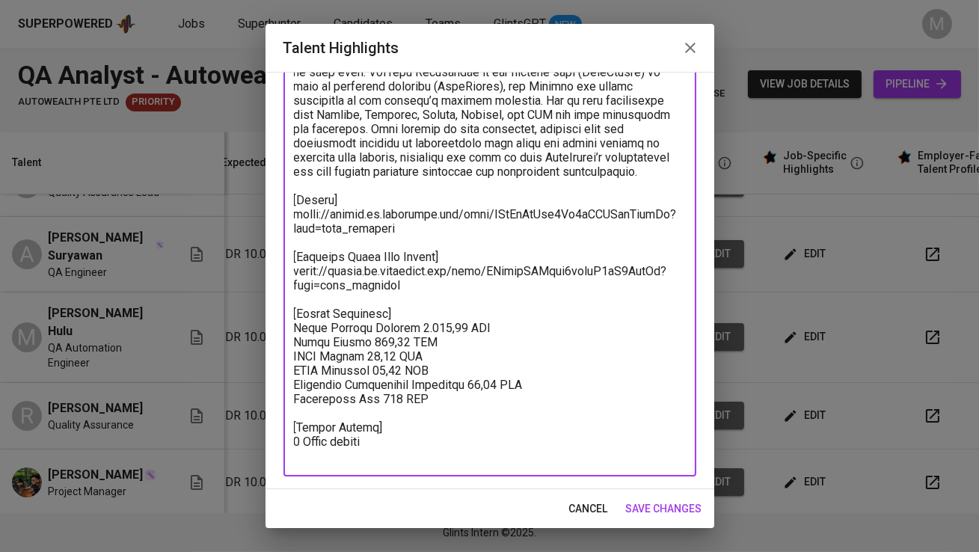
scroll to position [262, 0]
type textarea "Sifa brings close to five years of hands-on QA experience across both manual an…"
click at [682, 515] on span "save changes" at bounding box center [664, 509] width 76 height 19
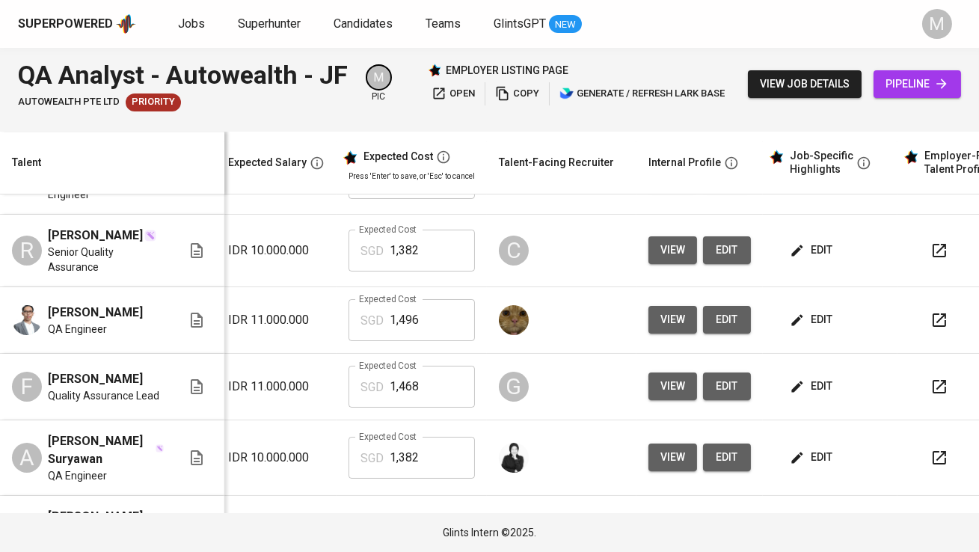
scroll to position [0, 311]
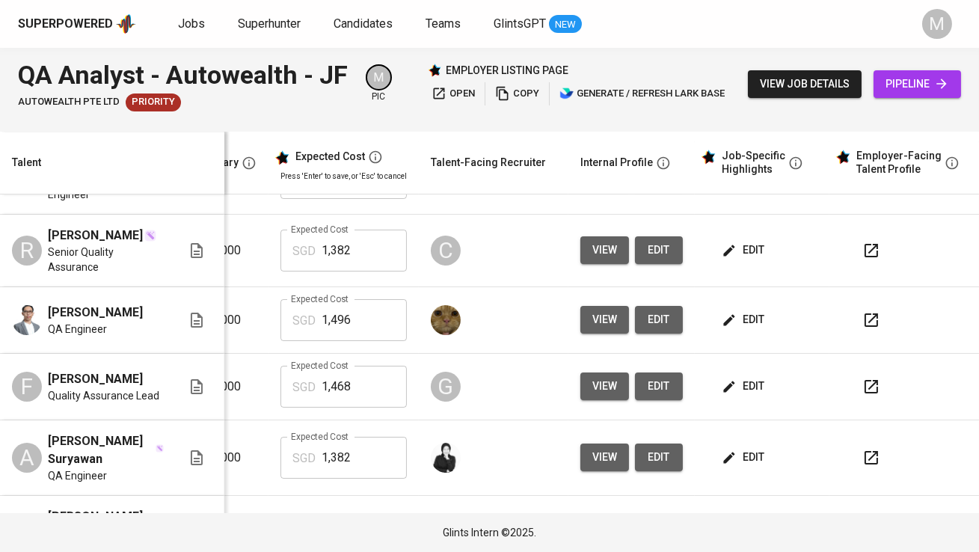
click at [862, 396] on icon "button" at bounding box center [871, 387] width 18 height 18
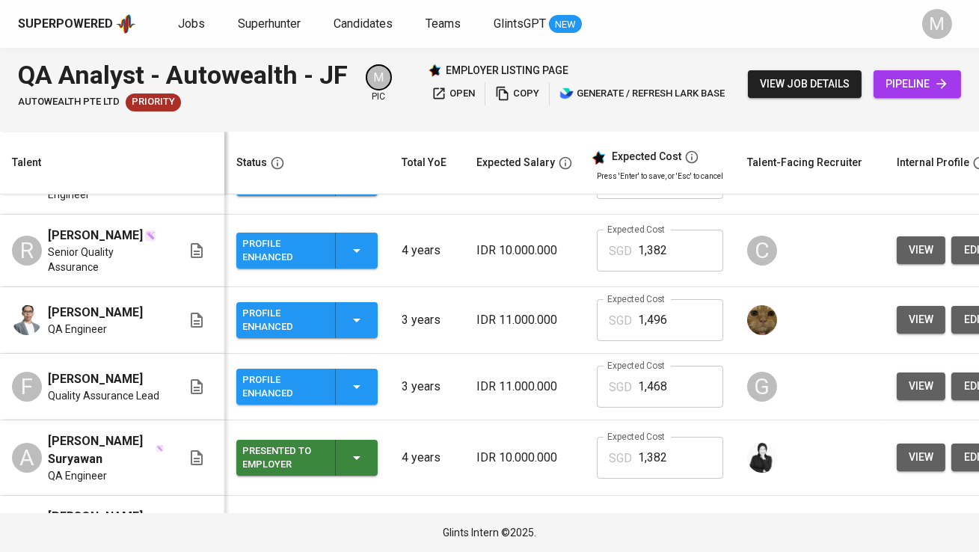
scroll to position [0, 52]
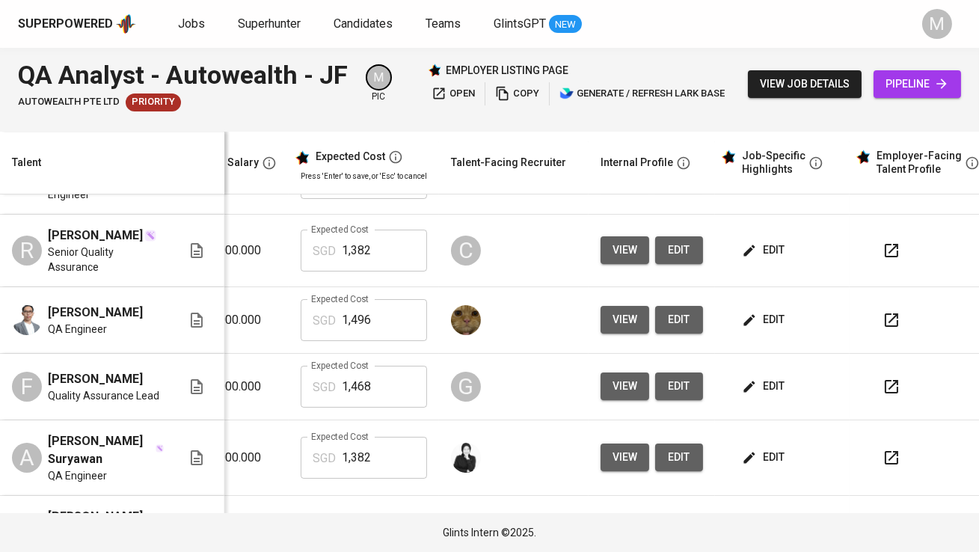
click at [770, 396] on span "edit" at bounding box center [765, 386] width 40 height 19
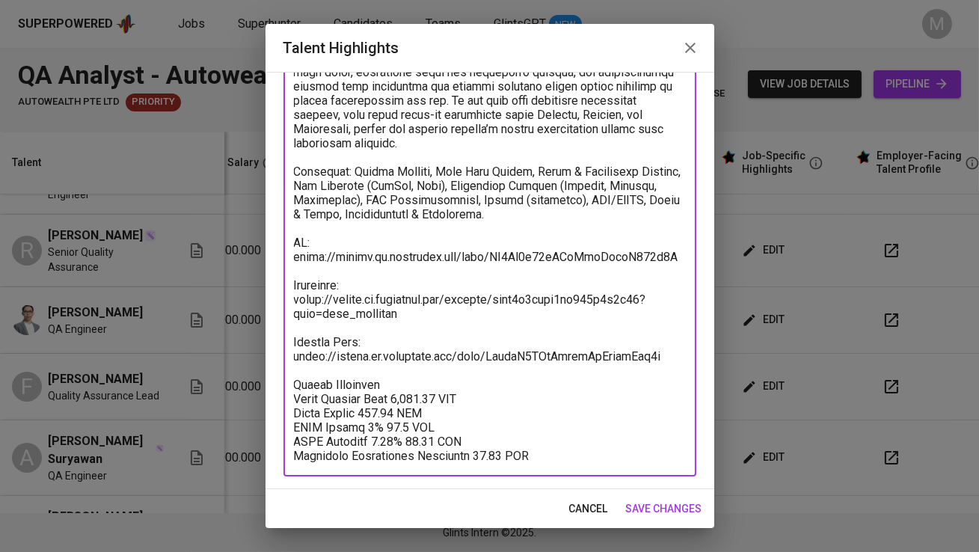
drag, startPoint x: 408, startPoint y: 298, endPoint x: 295, endPoint y: 269, distance: 116.6
click at [295, 269] on textarea at bounding box center [490, 207] width 392 height 512
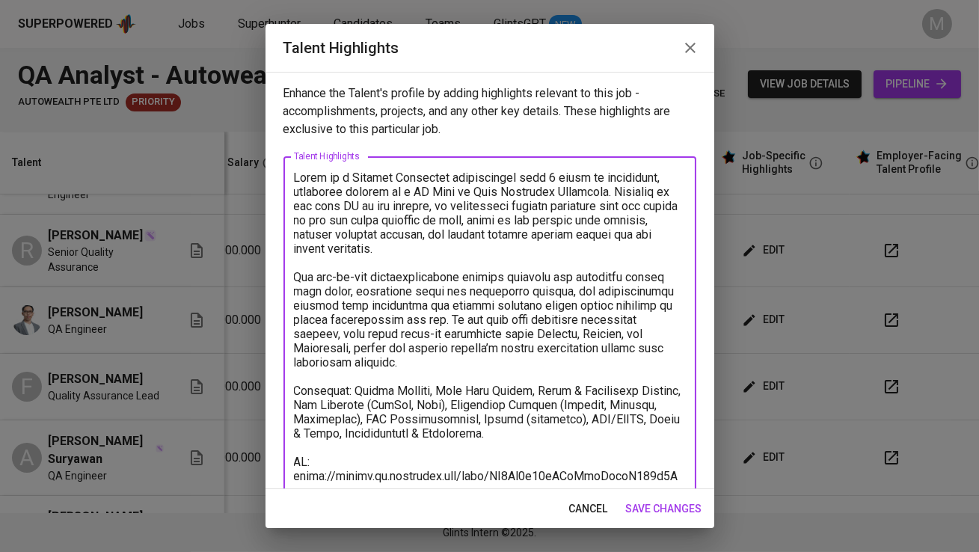
type textarea "Ferry is a Quality Assurance professional with 3 years of experience, currently…"
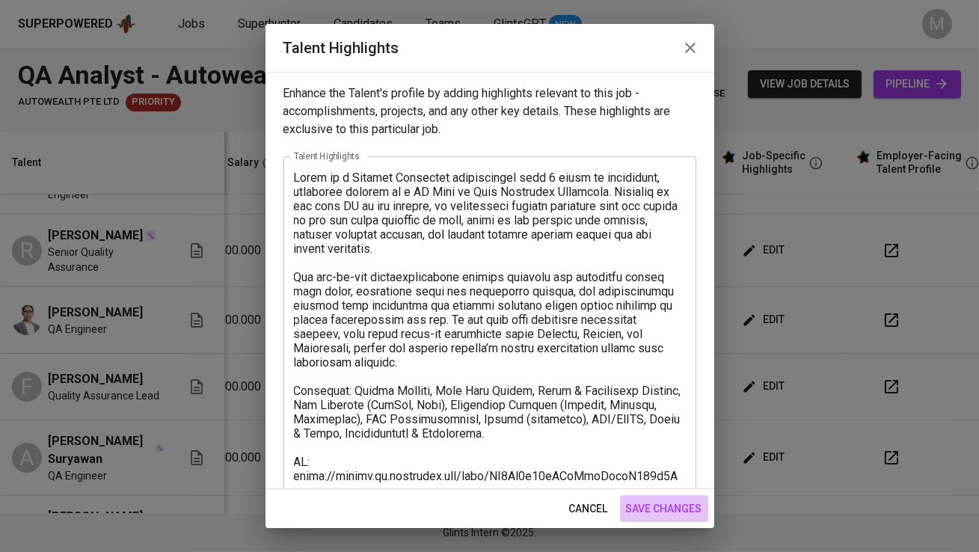
click at [669, 499] on button "save changes" at bounding box center [664, 509] width 88 height 28
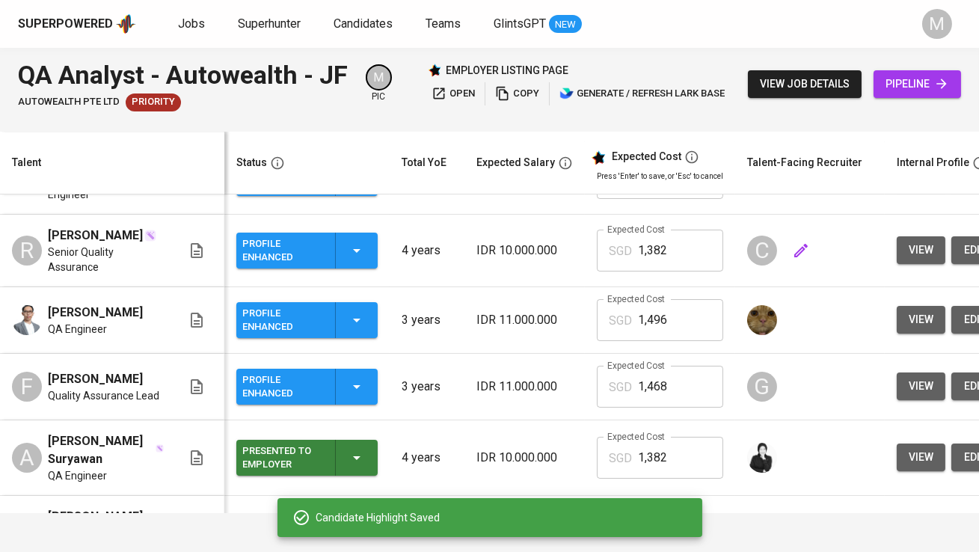
scroll to position [0, 0]
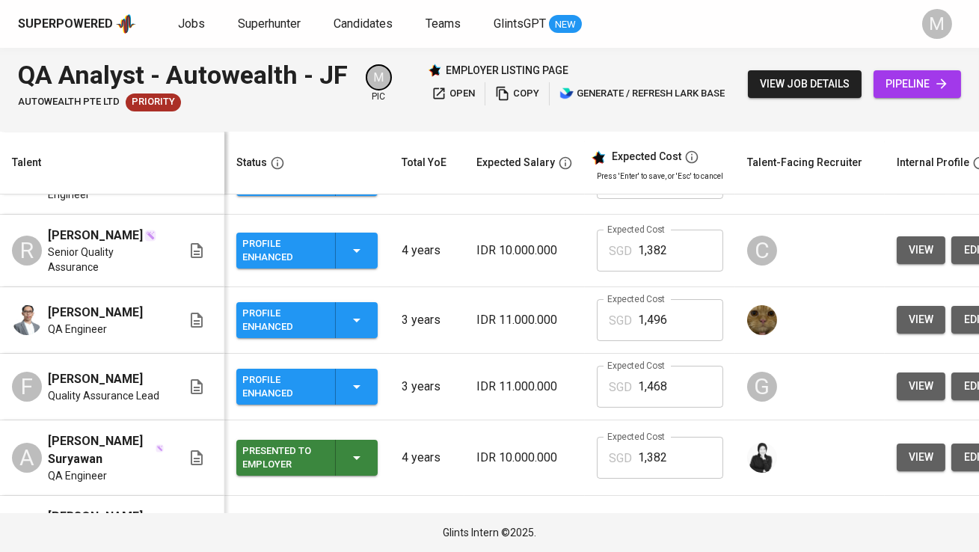
click at [322, 400] on div "Profile Enhanced" at bounding box center [282, 386] width 81 height 33
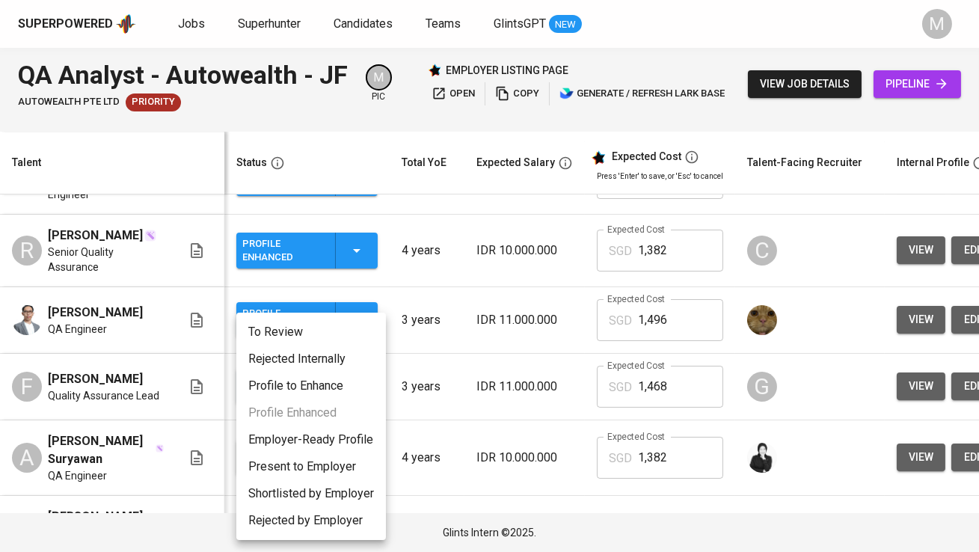
click at [329, 461] on li "Present to Employer" at bounding box center [311, 466] width 150 height 27
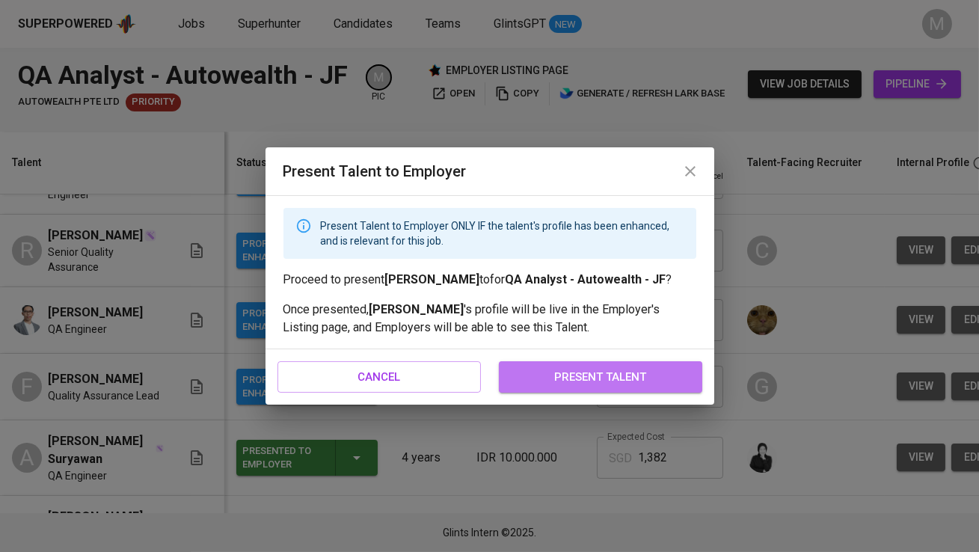
click at [541, 378] on span "present talent" at bounding box center [600, 376] width 171 height 19
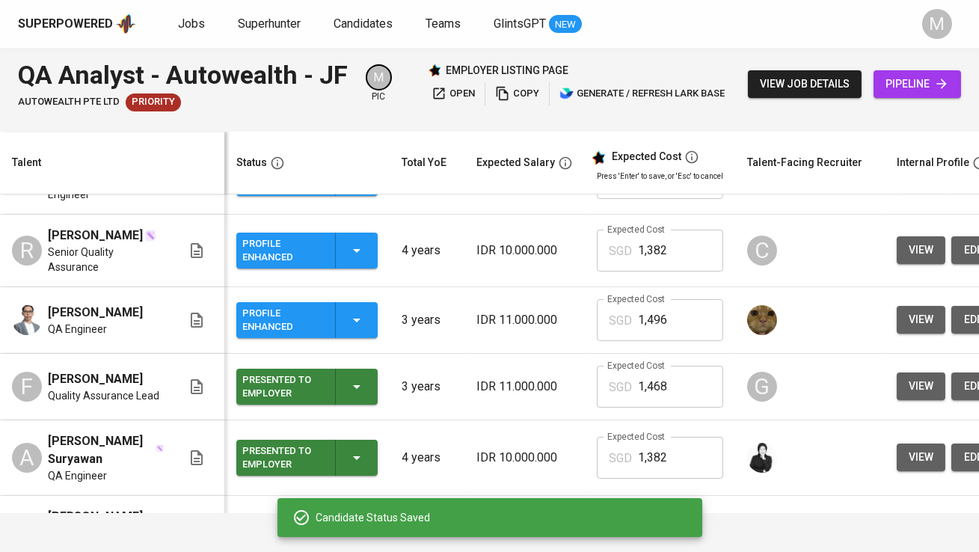
scroll to position [119, 60]
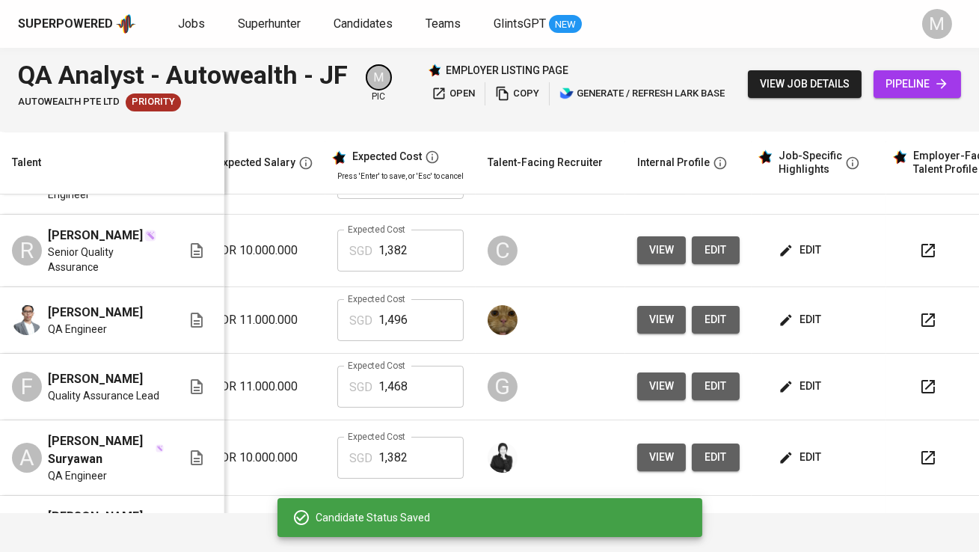
click at [806, 329] on span "edit" at bounding box center [802, 319] width 40 height 19
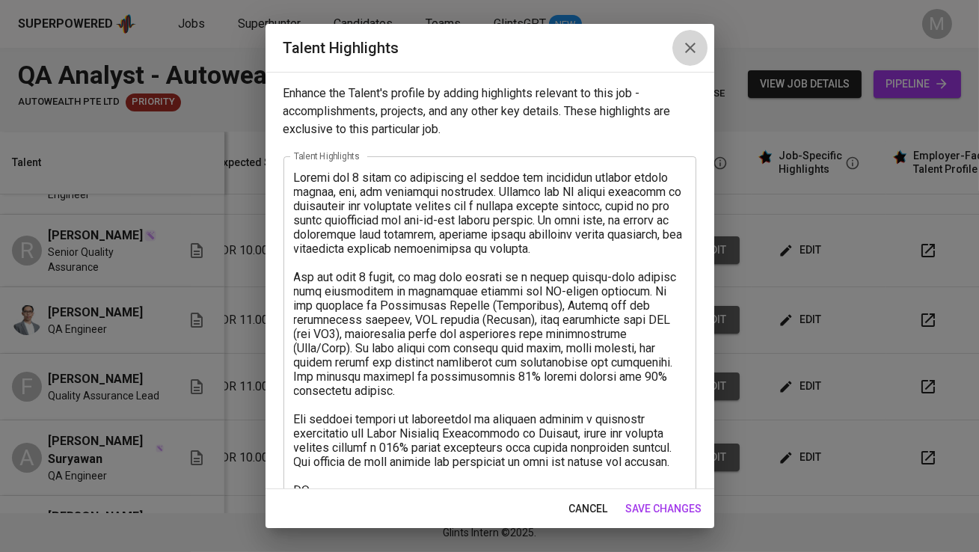
click at [687, 58] on button "button" at bounding box center [690, 48] width 36 height 36
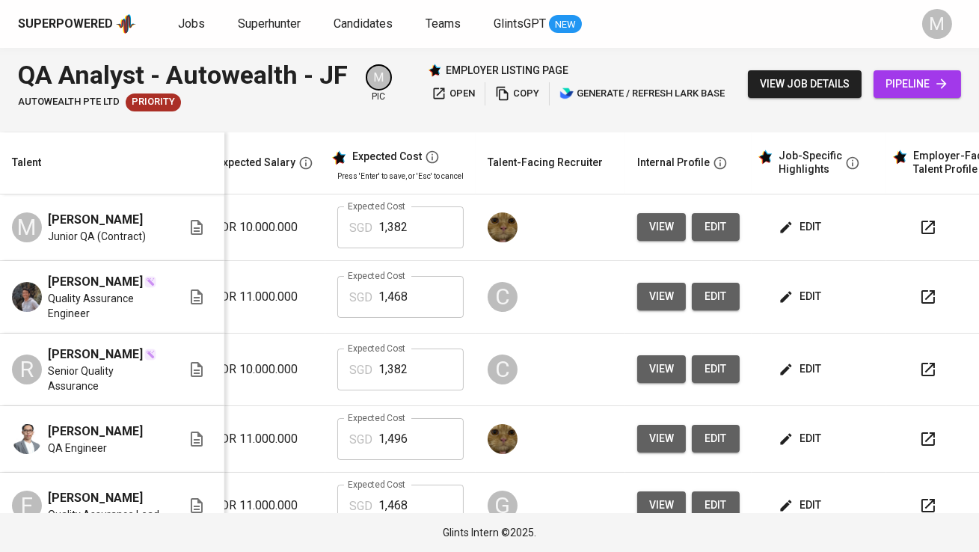
click at [797, 231] on span "edit" at bounding box center [802, 227] width 40 height 19
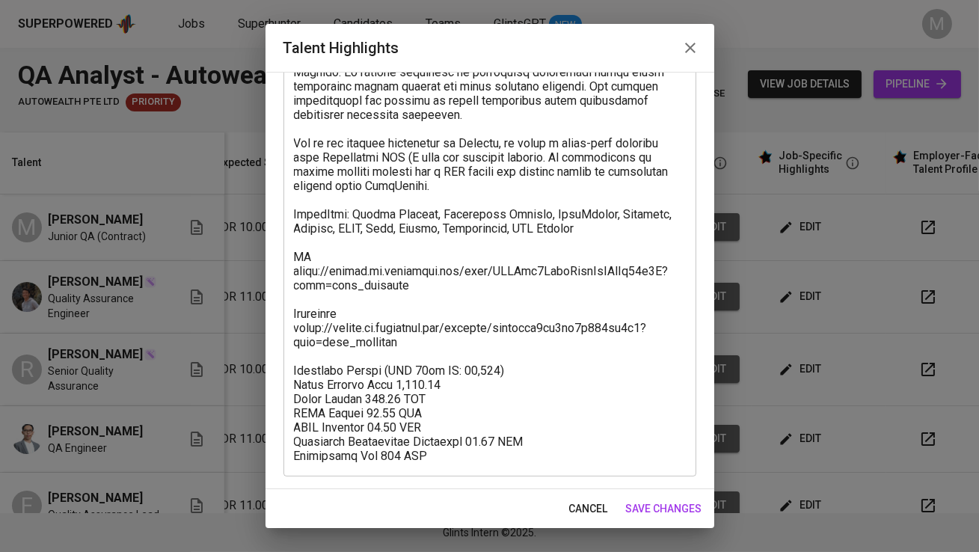
click at [687, 43] on icon "button" at bounding box center [690, 48] width 18 height 18
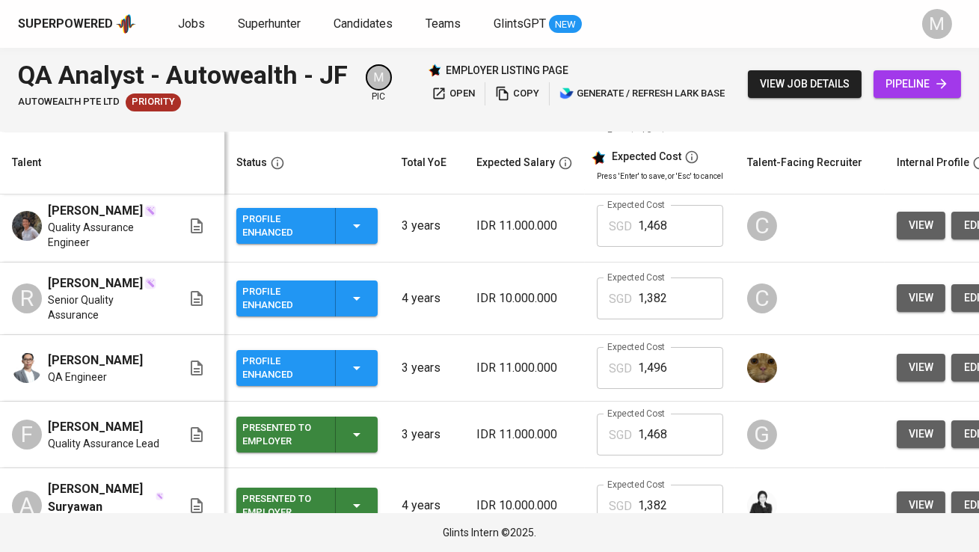
scroll to position [90, 0]
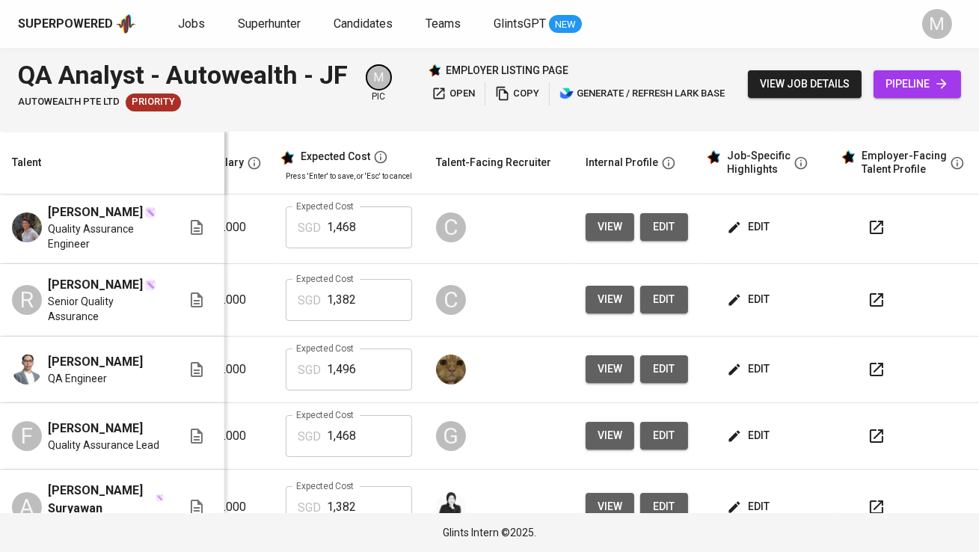
click at [869, 306] on icon "button" at bounding box center [877, 300] width 18 height 18
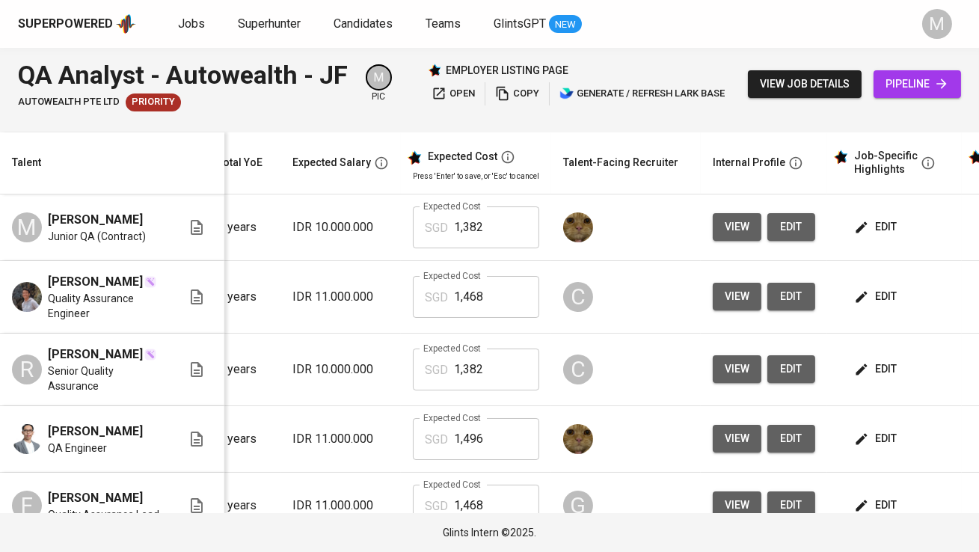
scroll to position [0, 202]
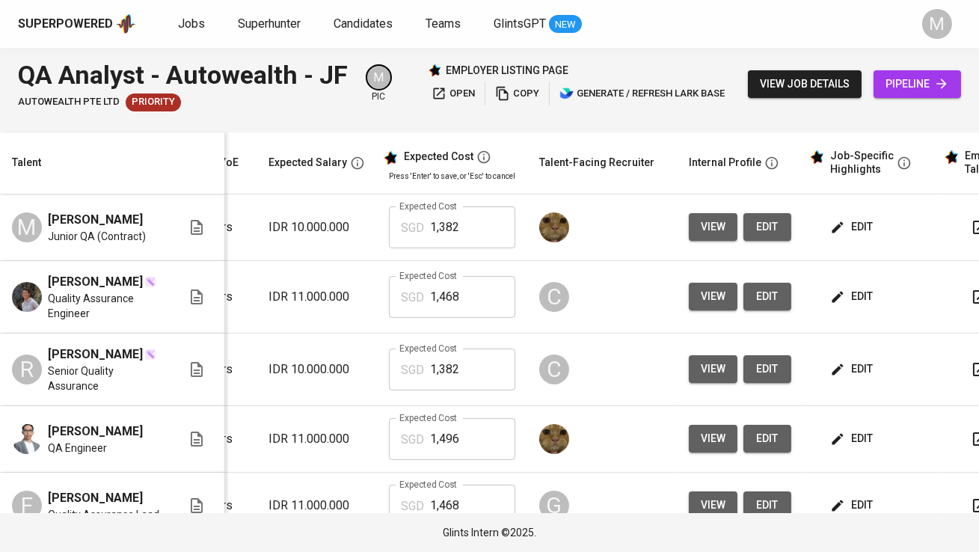
click at [841, 376] on span "edit" at bounding box center [853, 369] width 40 height 19
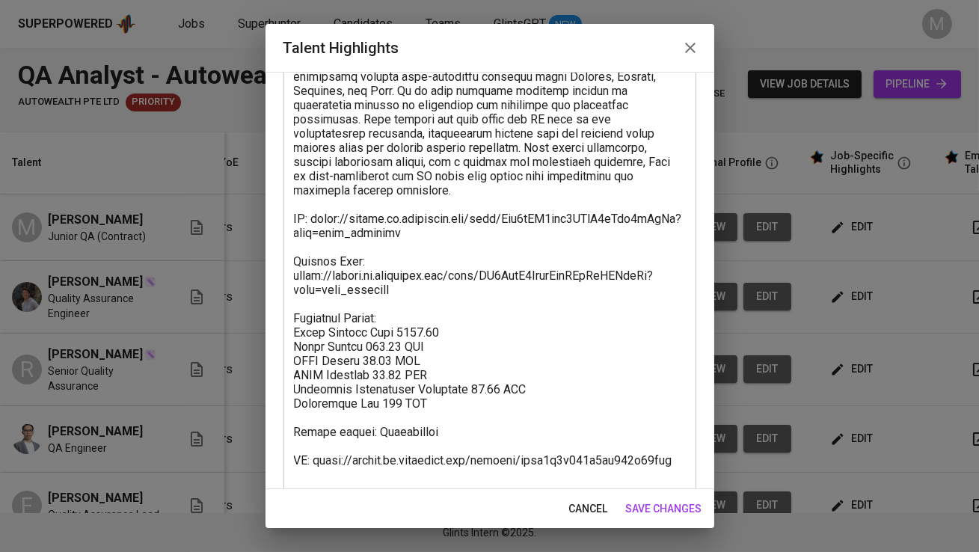
scroll to position [418, 0]
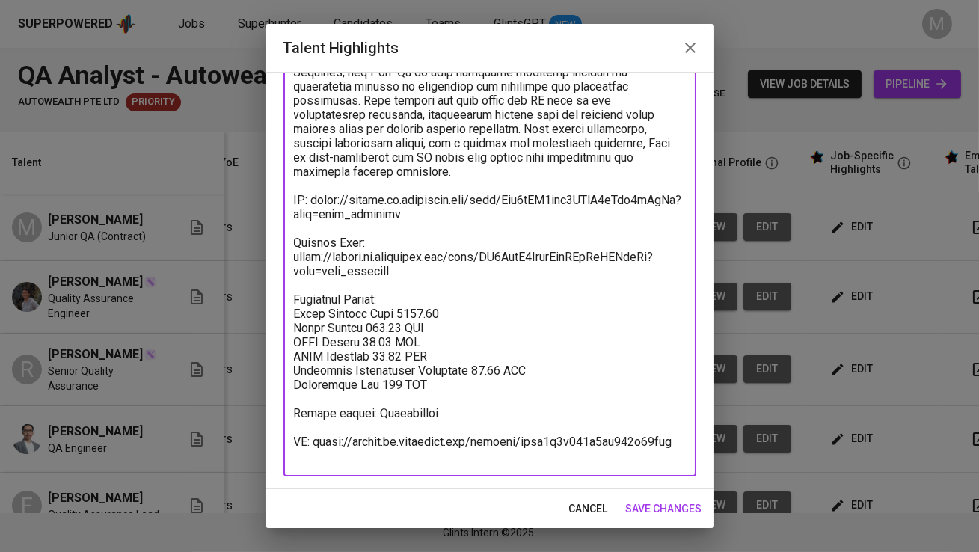
drag, startPoint x: 684, startPoint y: 452, endPoint x: 288, endPoint y: 437, distance: 395.9
click at [288, 437] on div "x Talent Highlights" at bounding box center [489, 107] width 413 height 738
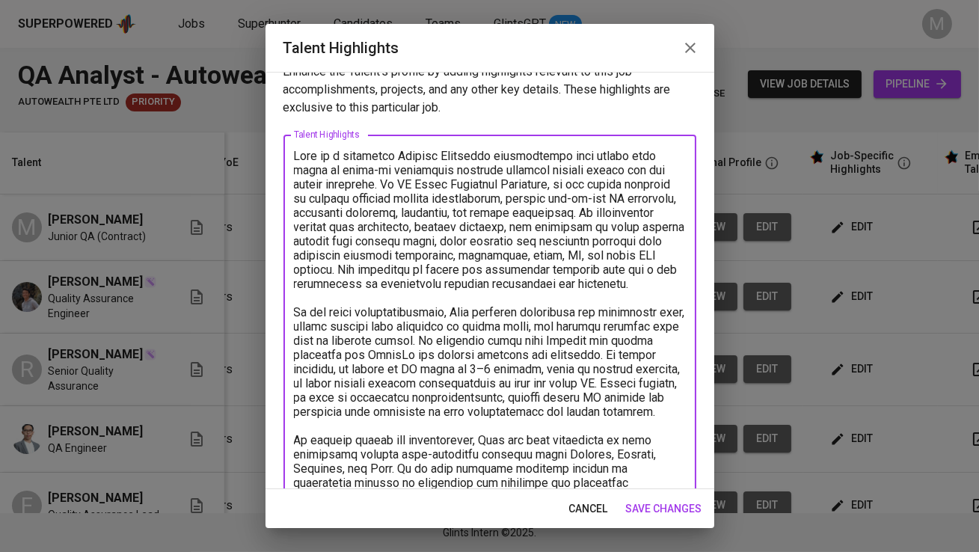
scroll to position [0, 0]
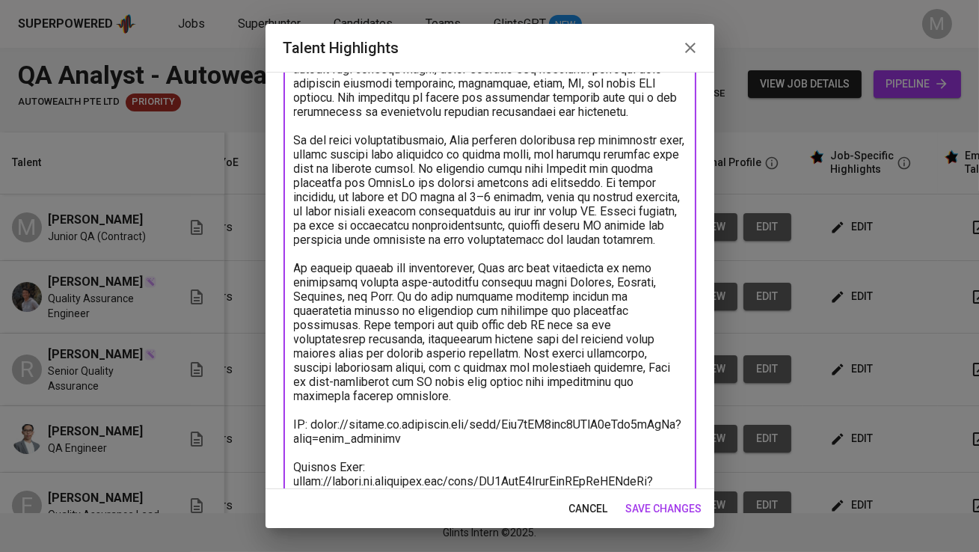
type textarea "Ryan is a dedicated Quality Assurance professional with nearly four years of ha…"
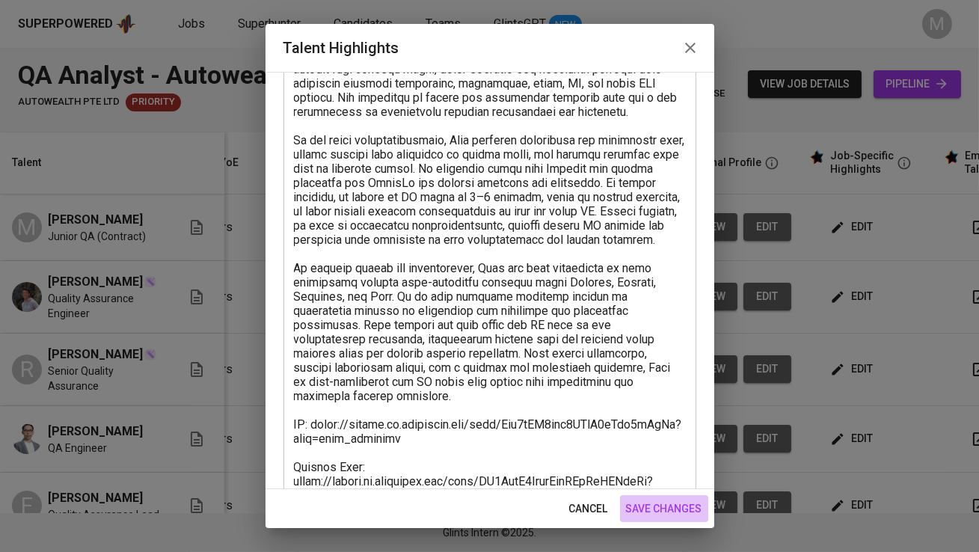
click at [656, 500] on span "save changes" at bounding box center [664, 509] width 76 height 19
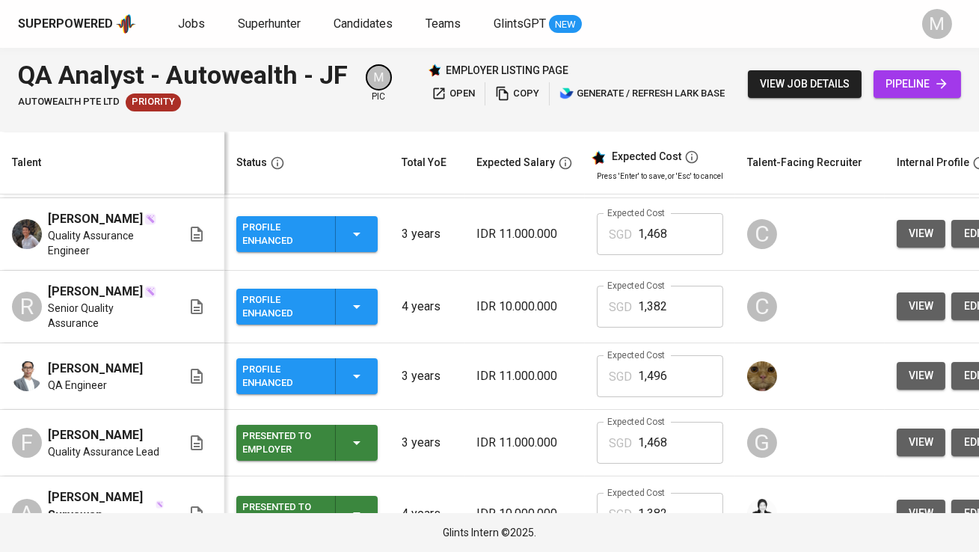
click at [298, 310] on div "Profile Enhanced" at bounding box center [282, 306] width 81 height 33
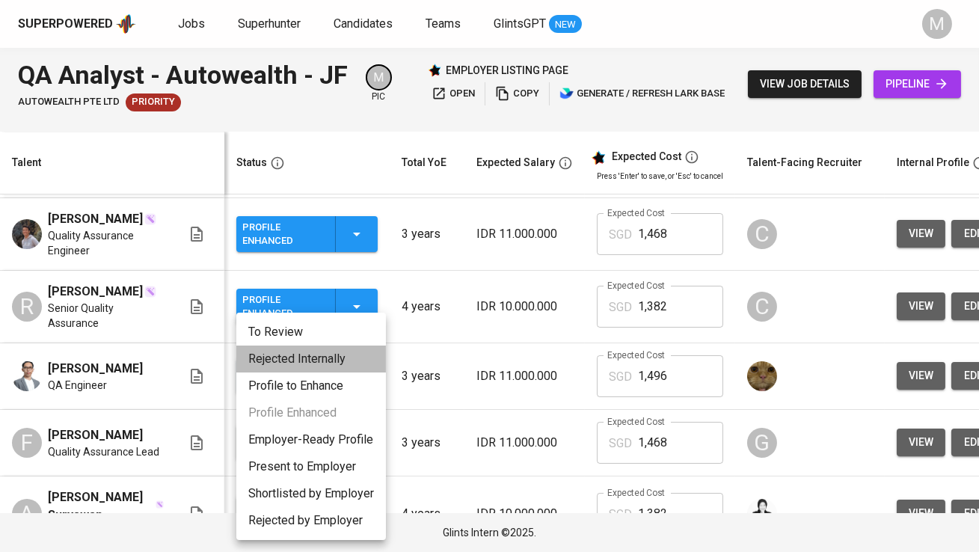
click at [328, 357] on li "Rejected Internally" at bounding box center [311, 359] width 150 height 27
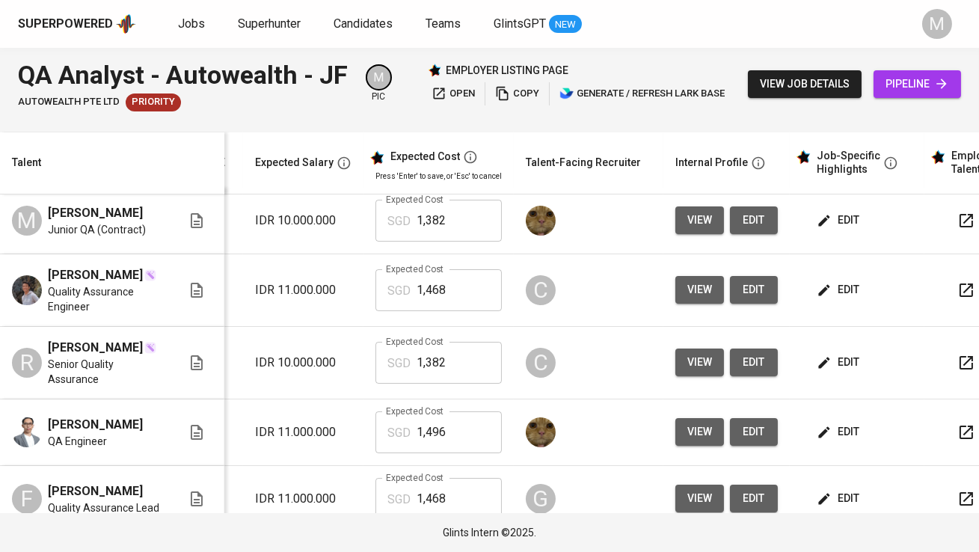
scroll to position [0, 304]
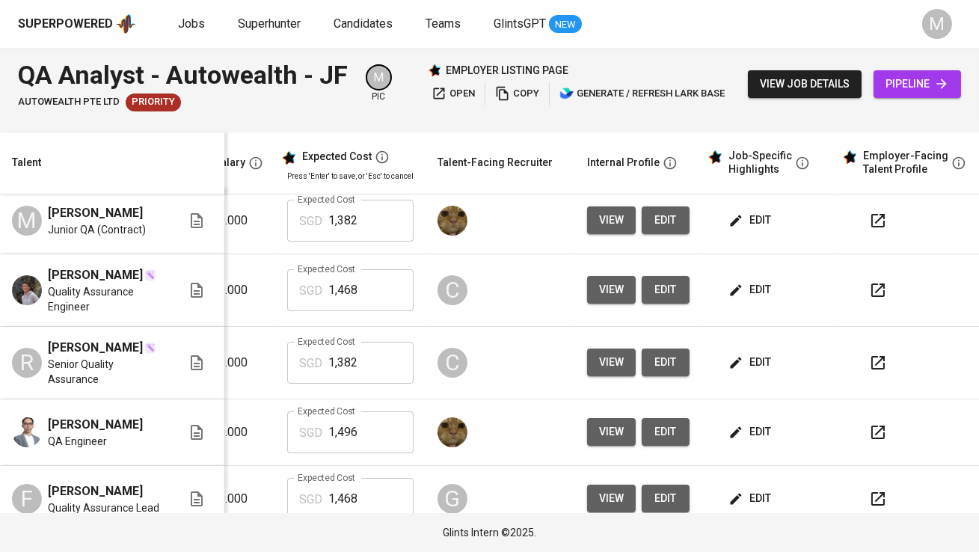
click at [869, 299] on icon "button" at bounding box center [878, 290] width 18 height 18
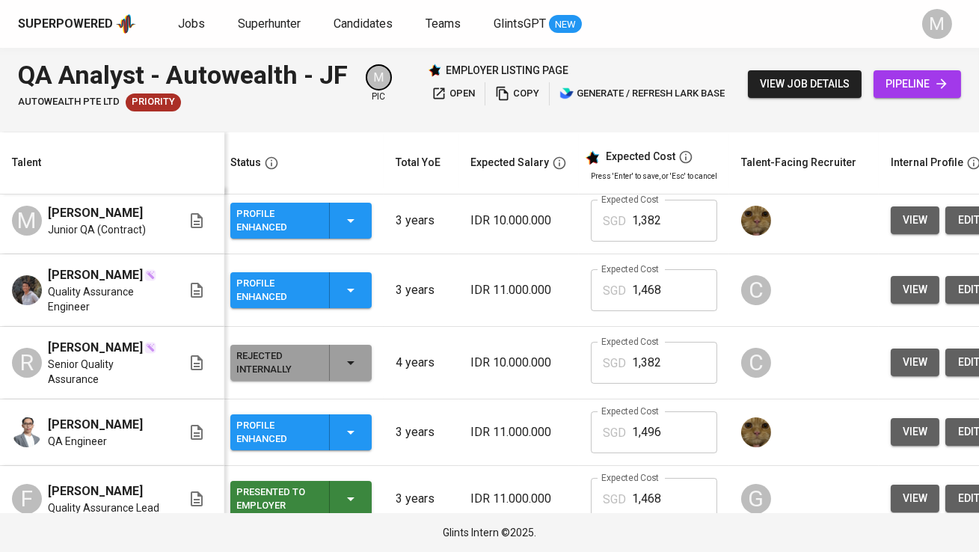
scroll to position [0, 0]
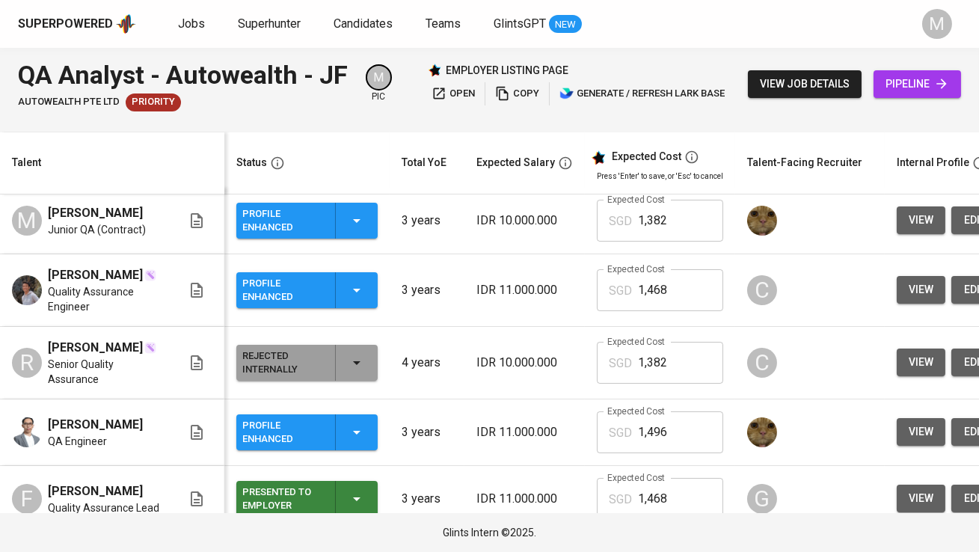
click at [328, 301] on div "Profile Enhanced" at bounding box center [306, 290] width 129 height 36
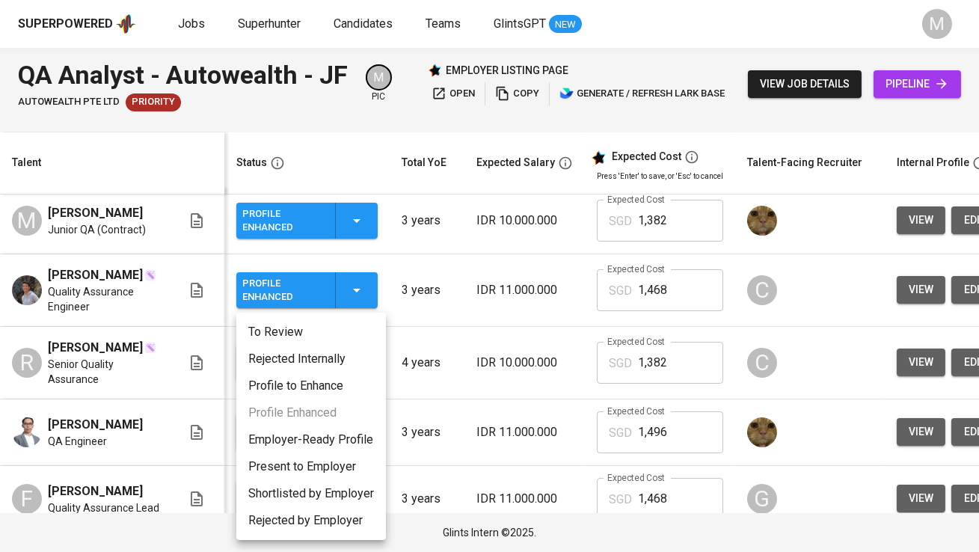
click at [532, 296] on div at bounding box center [489, 276] width 979 height 552
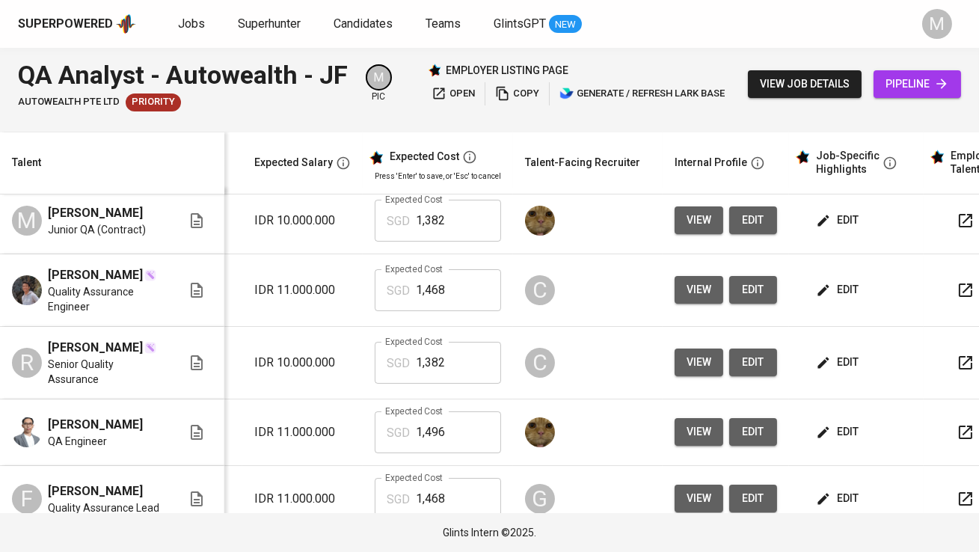
scroll to position [0, 267]
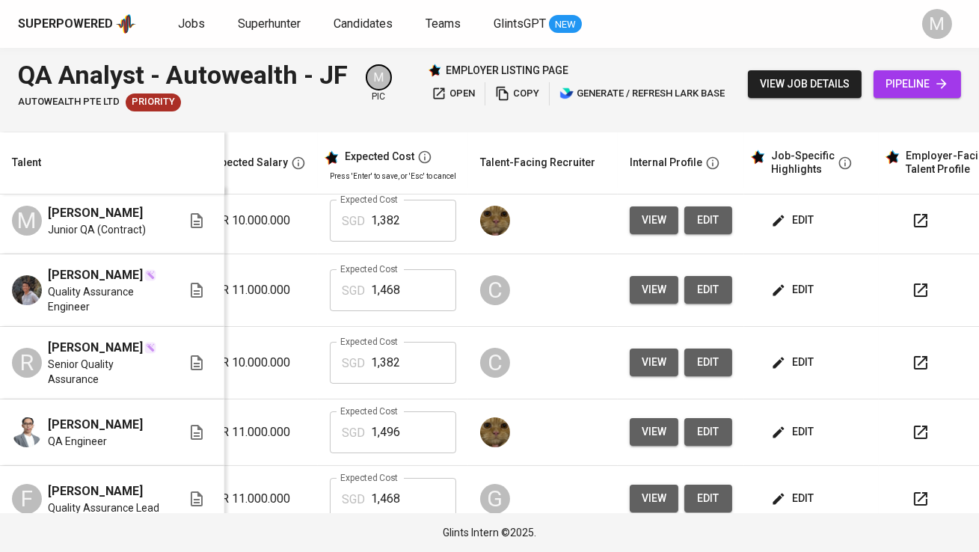
click at [794, 299] on span "edit" at bounding box center [794, 289] width 40 height 19
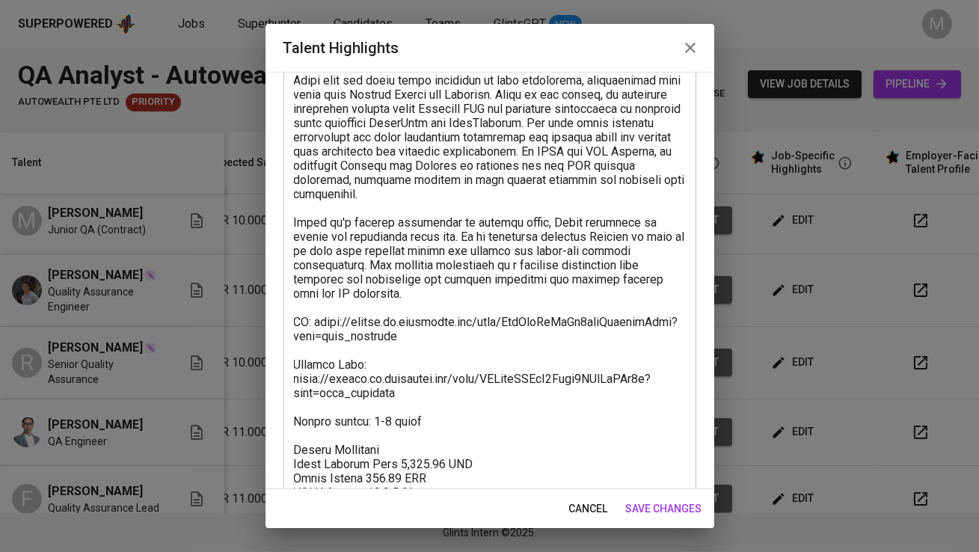
scroll to position [447, 0]
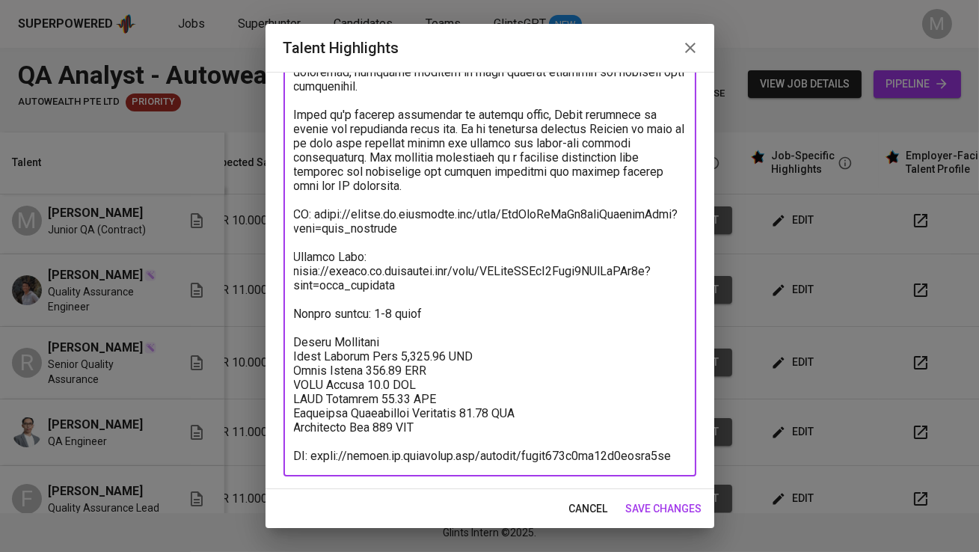
drag, startPoint x: 684, startPoint y: 452, endPoint x: 363, endPoint y: 444, distance: 321.0
click at [363, 444] on textarea at bounding box center [490, 93] width 392 height 739
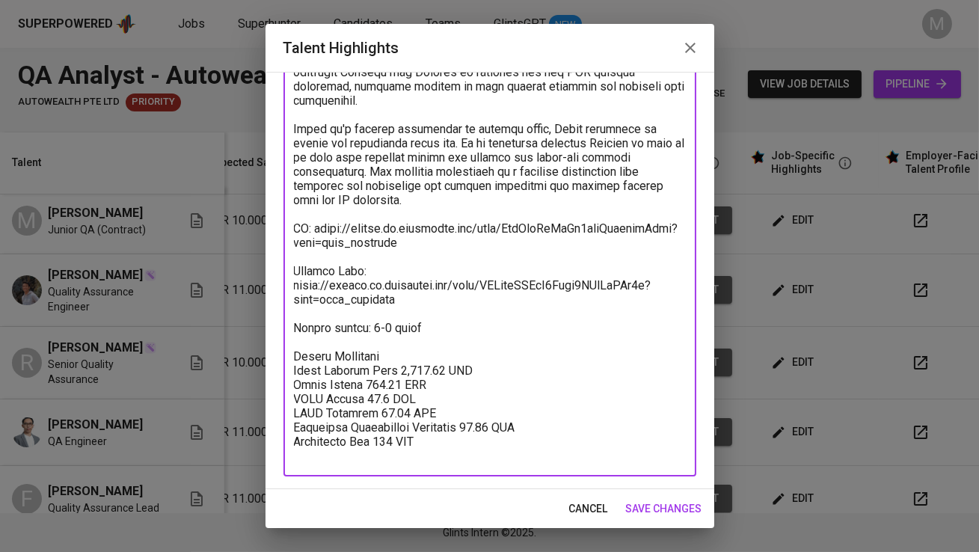
scroll to position [418, 0]
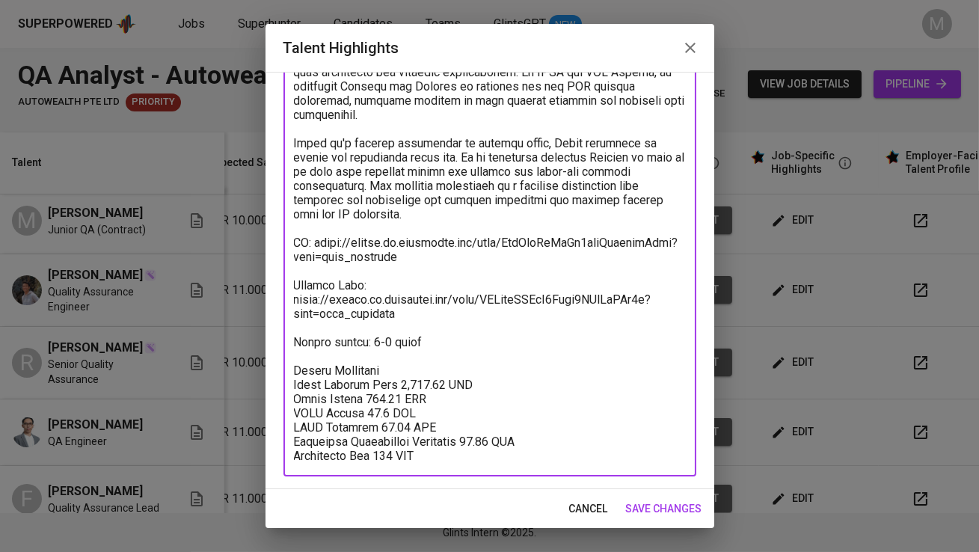
type textarea "Ikram is a Quality Assurance Engineer with hands-on experience across both manu…"
click at [655, 508] on span "save changes" at bounding box center [664, 509] width 76 height 19
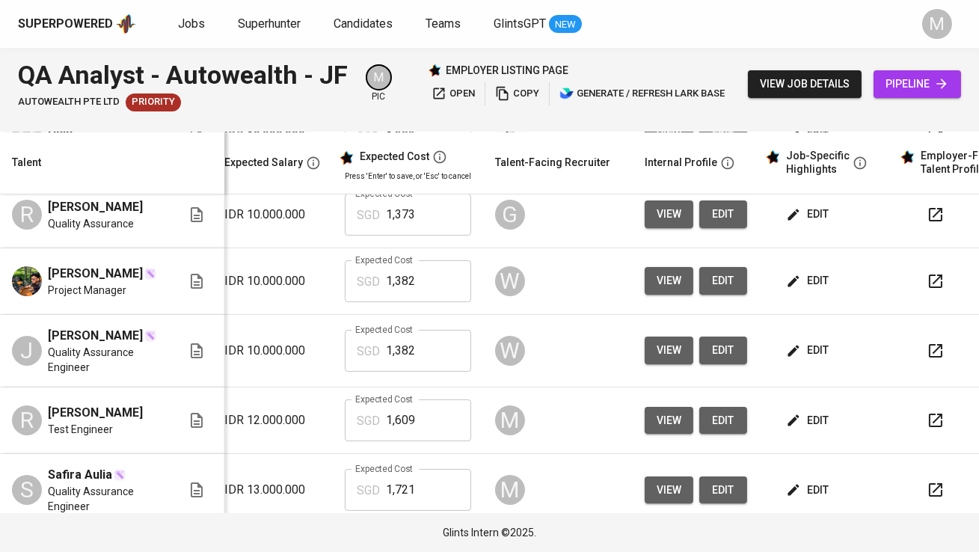
scroll to position [0, 280]
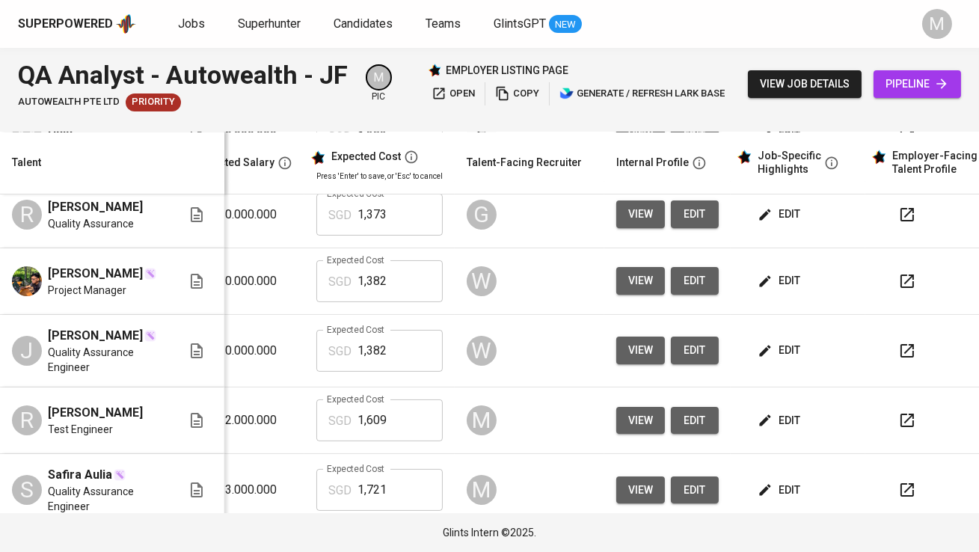
click at [773, 360] on span "edit" at bounding box center [781, 350] width 40 height 19
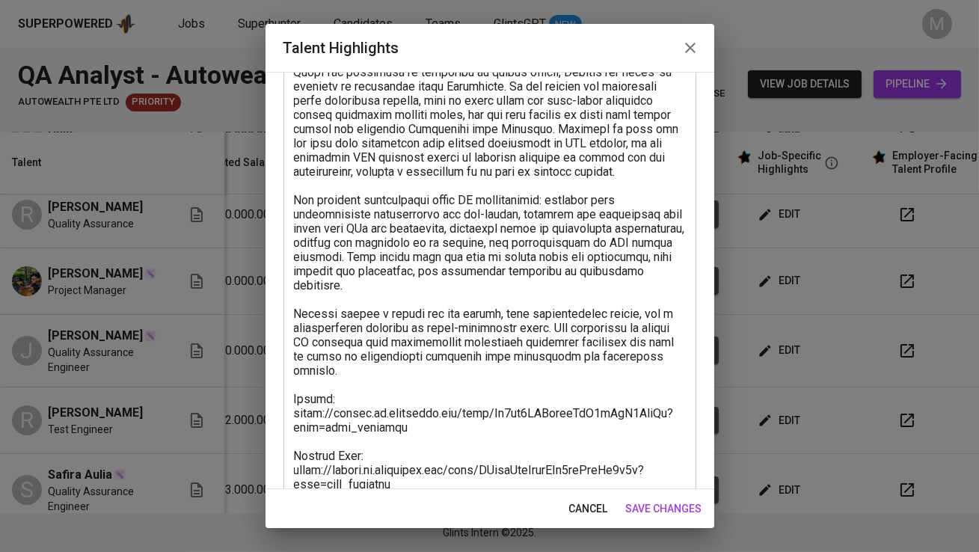
scroll to position [489, 0]
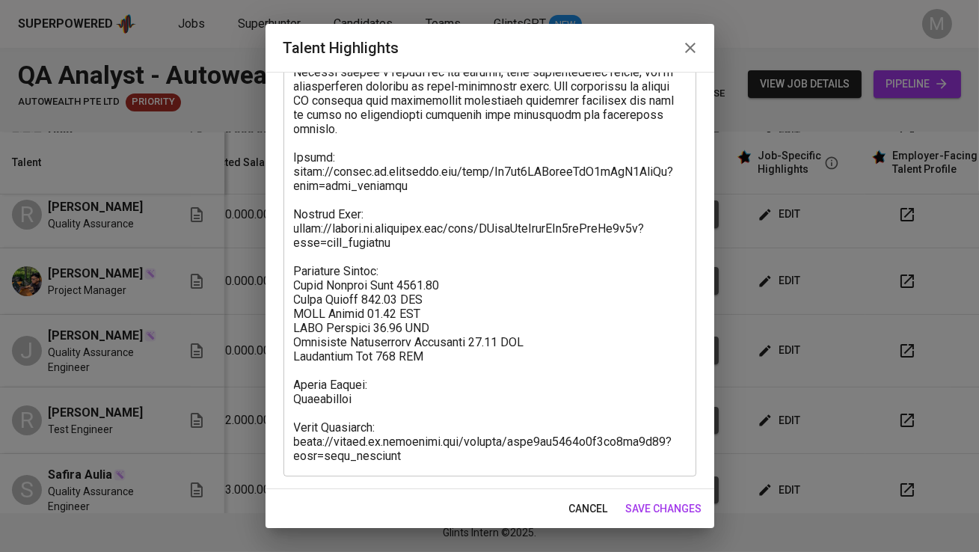
click at [685, 58] on button "button" at bounding box center [690, 48] width 36 height 36
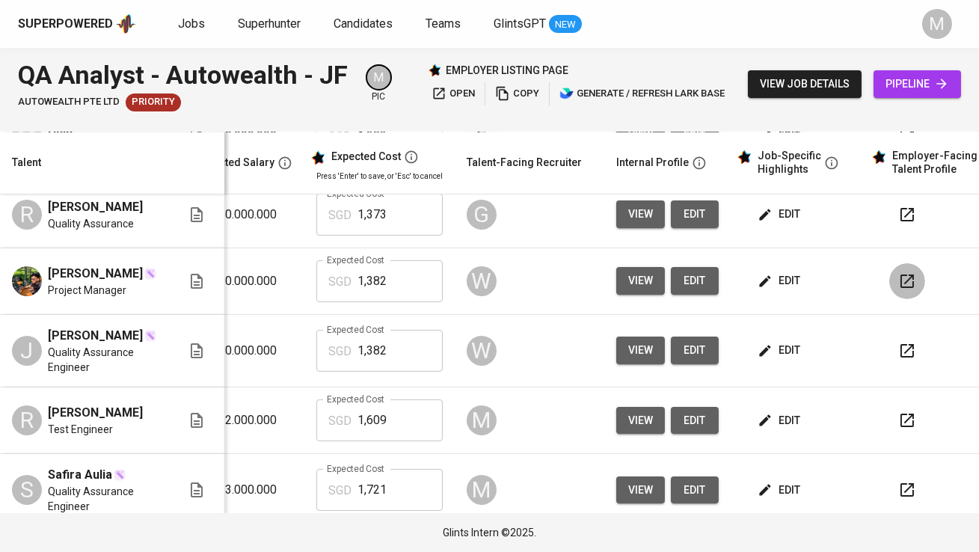
click at [900, 284] on icon "button" at bounding box center [906, 280] width 13 height 13
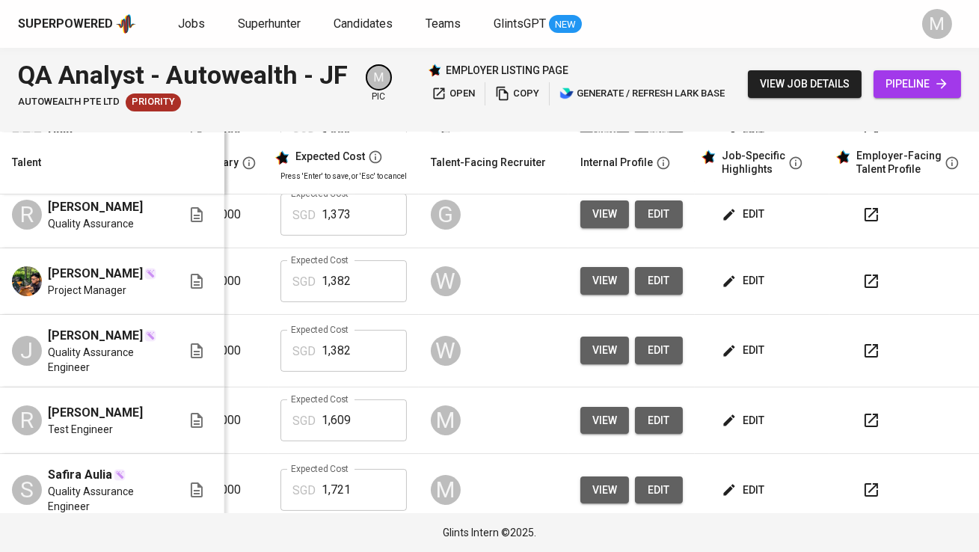
click at [719, 293] on button "edit" at bounding box center [745, 281] width 52 height 28
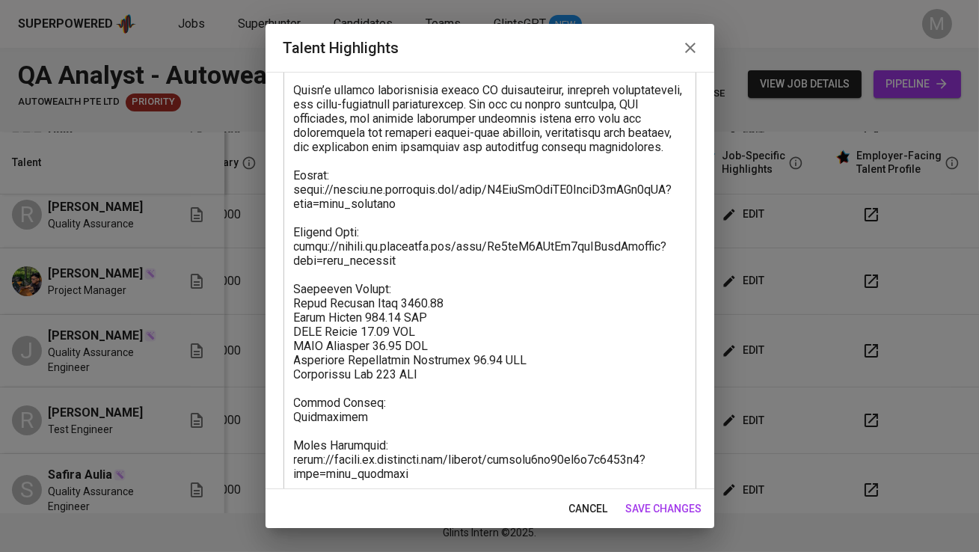
scroll to position [617, 0]
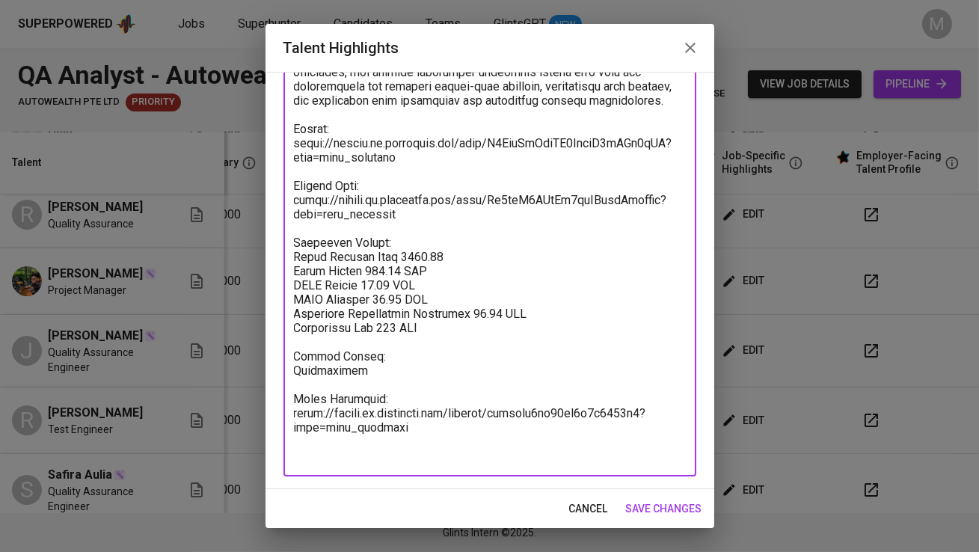
drag, startPoint x: 402, startPoint y: 454, endPoint x: 276, endPoint y: 432, distance: 127.6
click at [276, 432] on div "Enhance the Talent's profile by adding highlights relevant to this job - accomp…" at bounding box center [490, 280] width 449 height 417
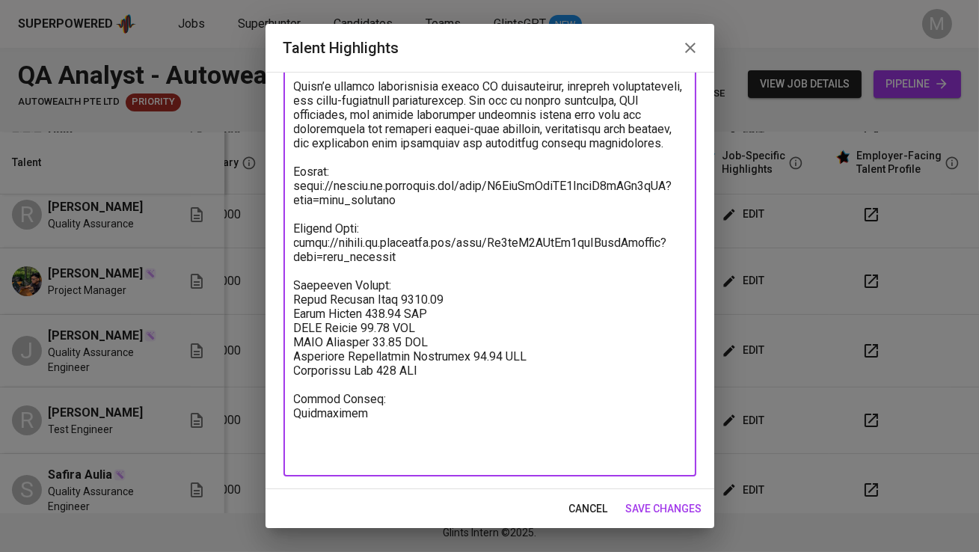
scroll to position [560, 0]
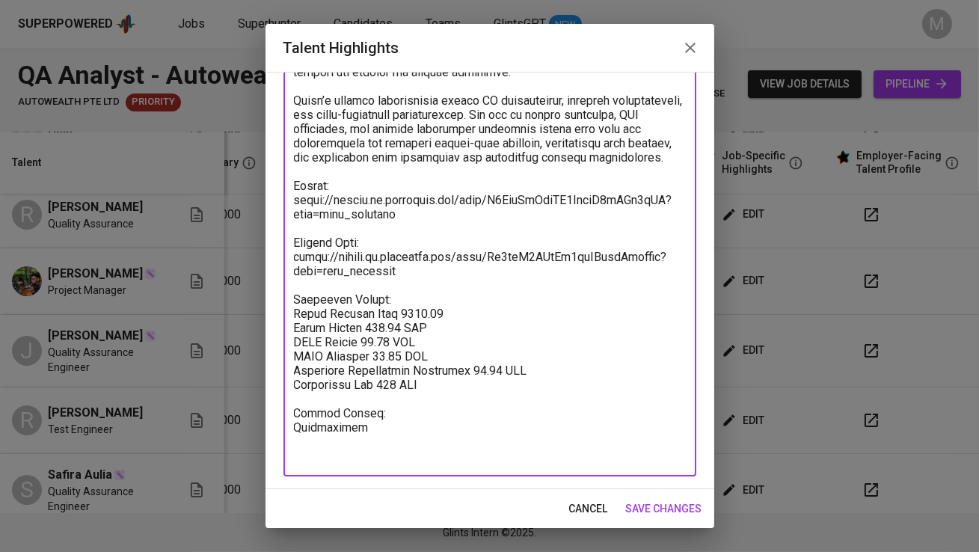
type textarea "Dhana has close to four years of professional experience as a Quality Assurance…"
click at [655, 505] on span "save changes" at bounding box center [664, 509] width 76 height 19
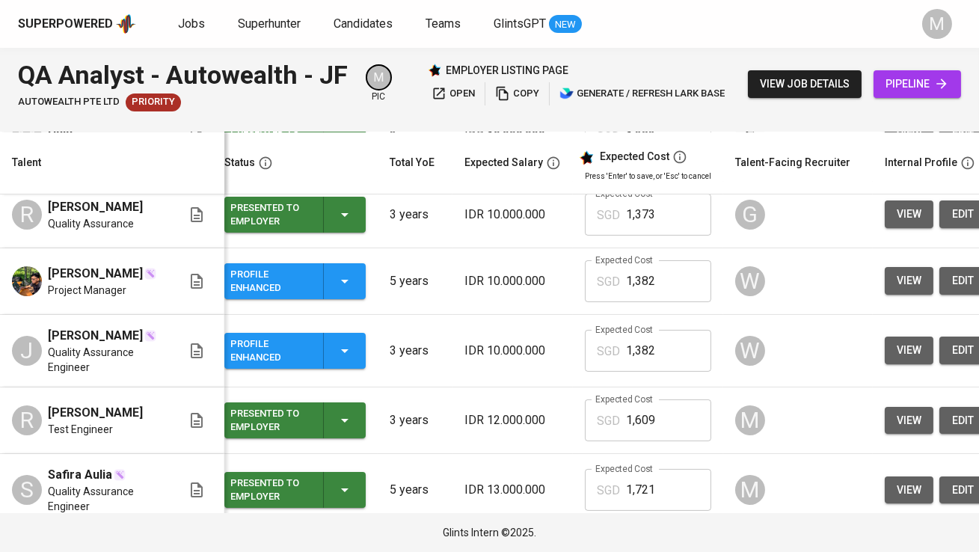
scroll to position [0, 0]
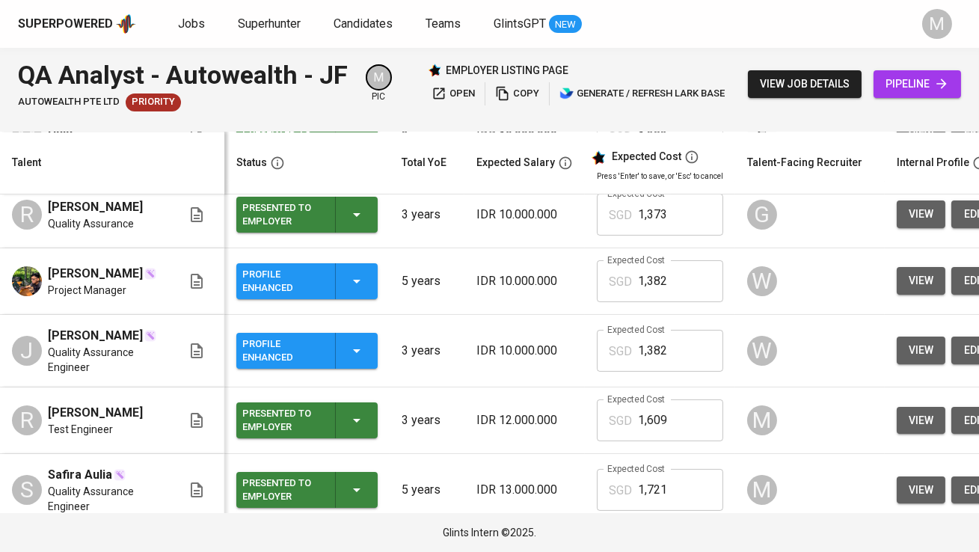
click at [303, 286] on div "Profile Enhanced" at bounding box center [282, 281] width 81 height 33
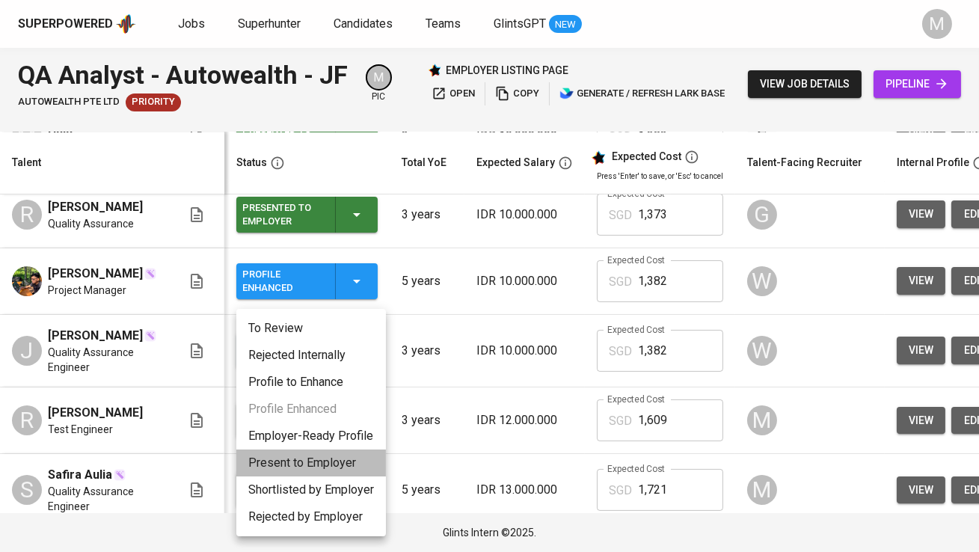
click at [315, 457] on li "Present to Employer" at bounding box center [311, 462] width 150 height 27
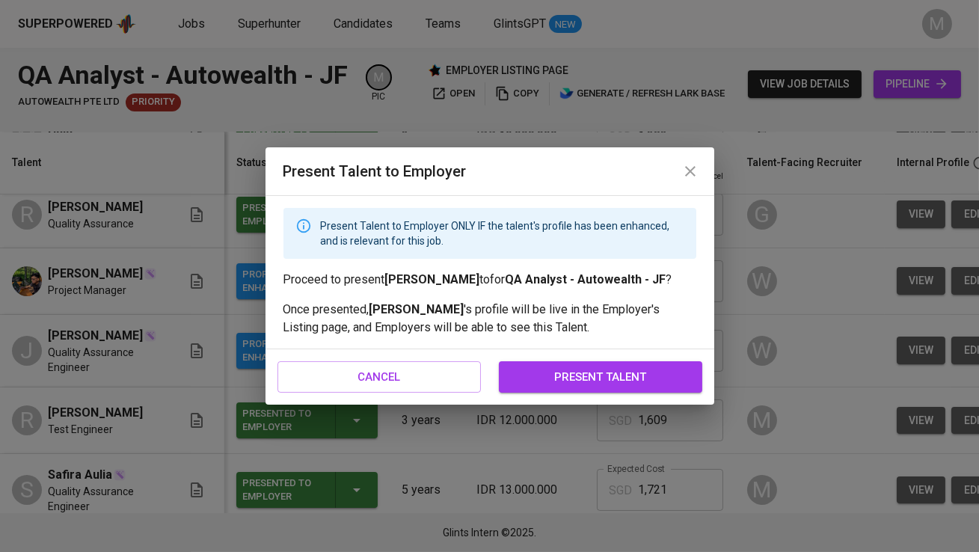
click at [565, 380] on span "present talent" at bounding box center [600, 376] width 171 height 19
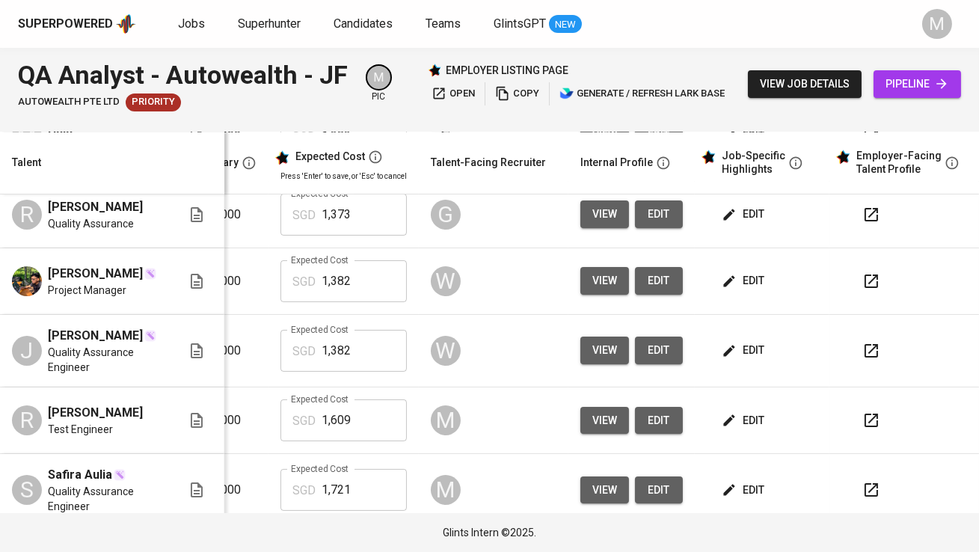
click at [744, 360] on span "edit" at bounding box center [745, 350] width 40 height 19
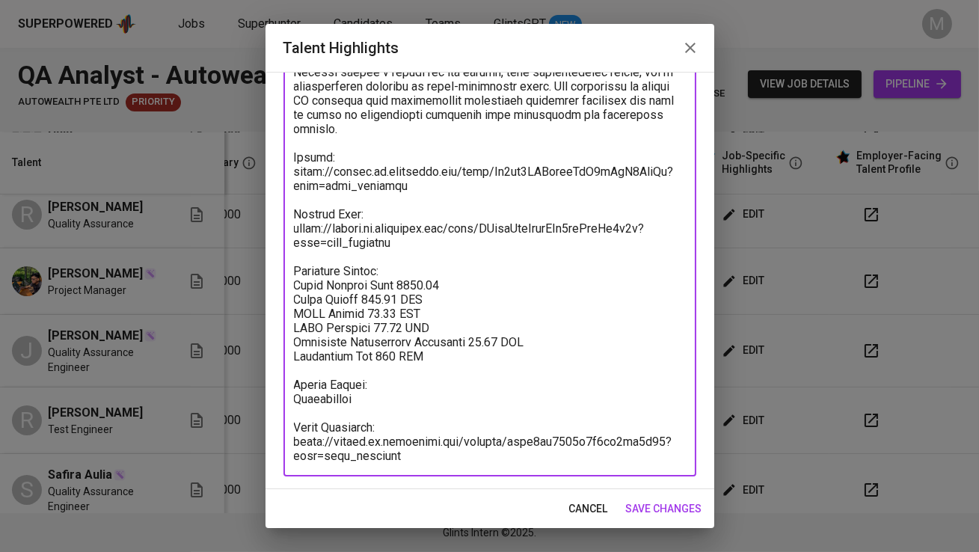
drag, startPoint x: 418, startPoint y: 454, endPoint x: 295, endPoint y: 432, distance: 125.4
click at [295, 432] on textarea at bounding box center [490, 72] width 392 height 782
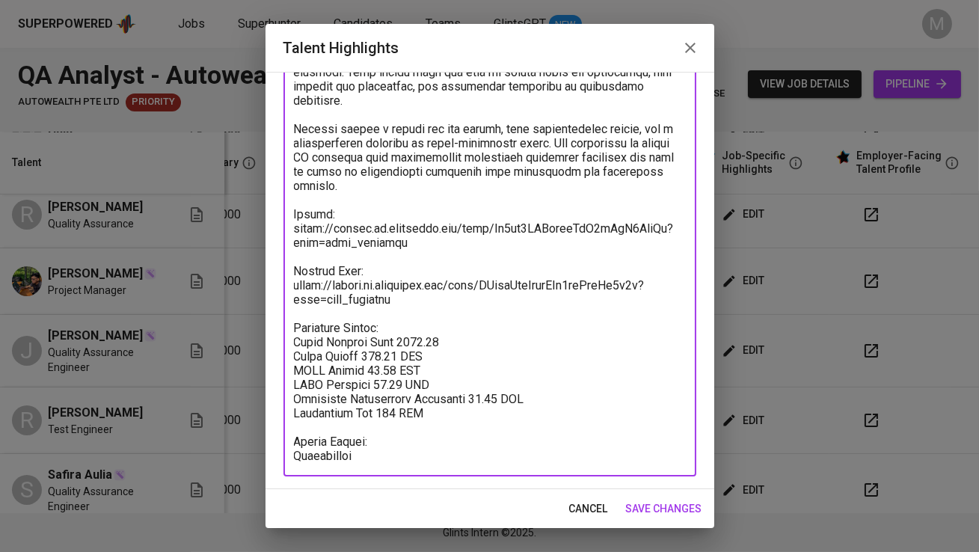
type textarea "Jacques has around two and a half years of experience as a Quality Assurance En…"
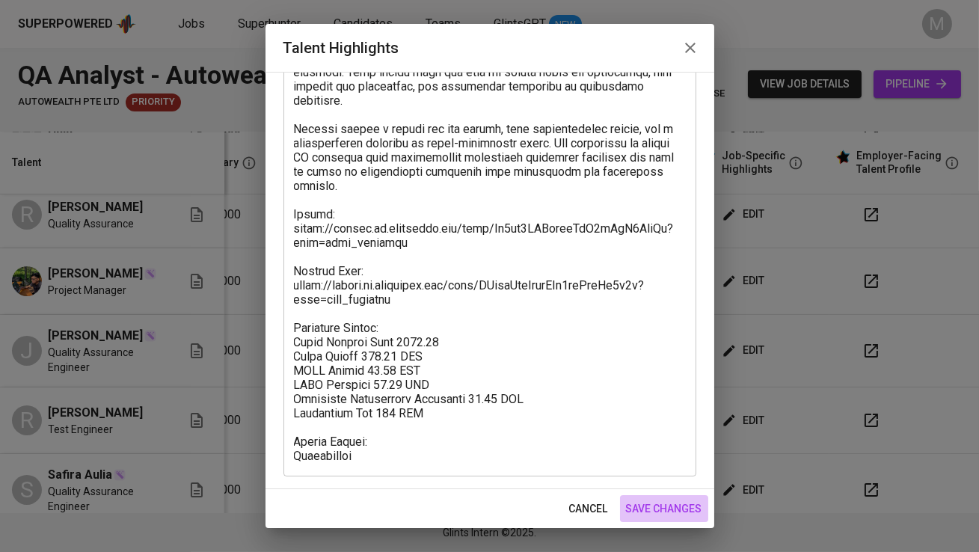
click at [661, 506] on span "save changes" at bounding box center [664, 509] width 76 height 19
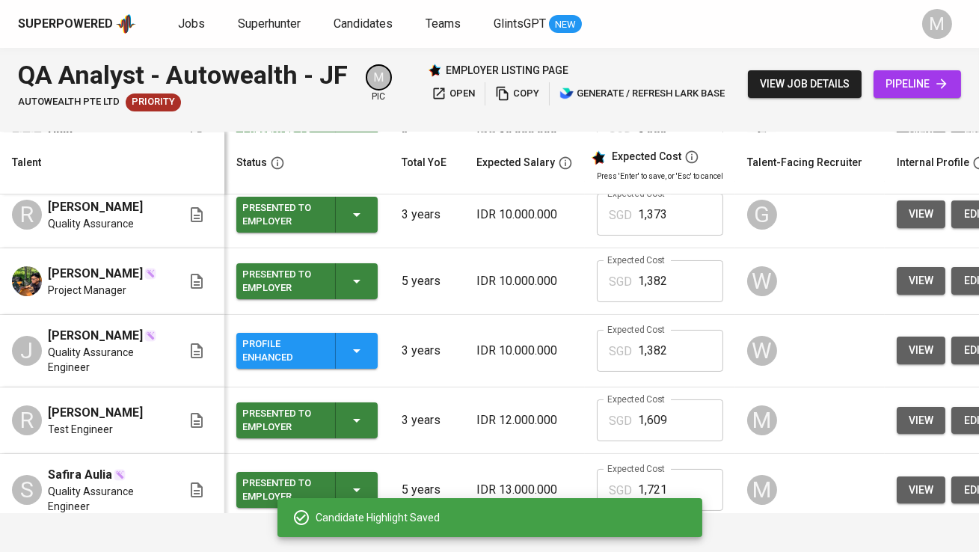
click at [301, 364] on div "Profile Enhanced" at bounding box center [282, 350] width 81 height 33
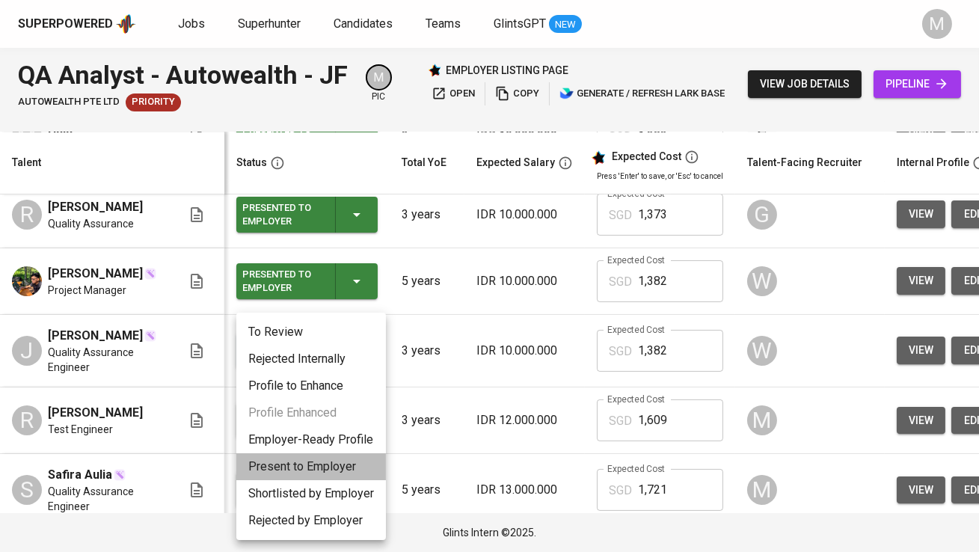
click at [310, 467] on li "Present to Employer" at bounding box center [311, 466] width 150 height 27
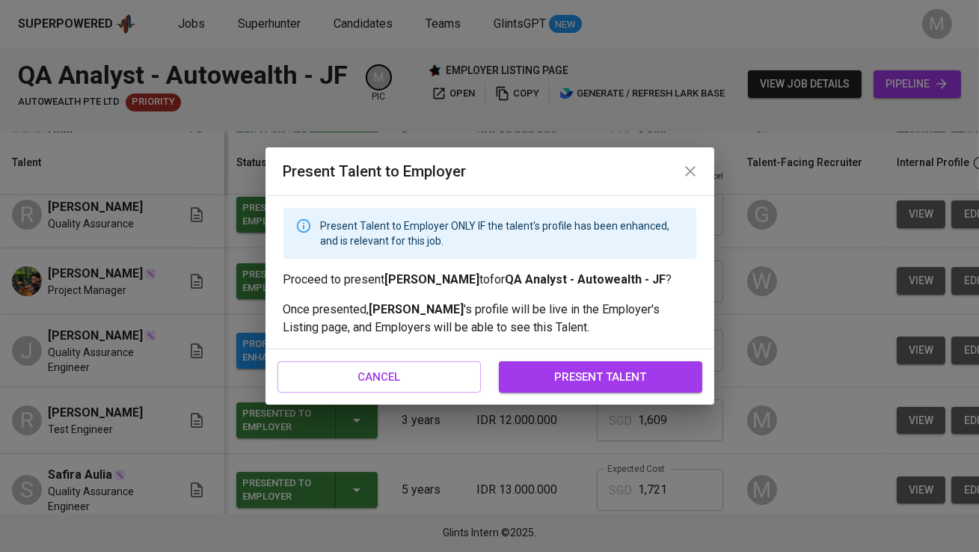
click at [554, 375] on span "present talent" at bounding box center [600, 376] width 171 height 19
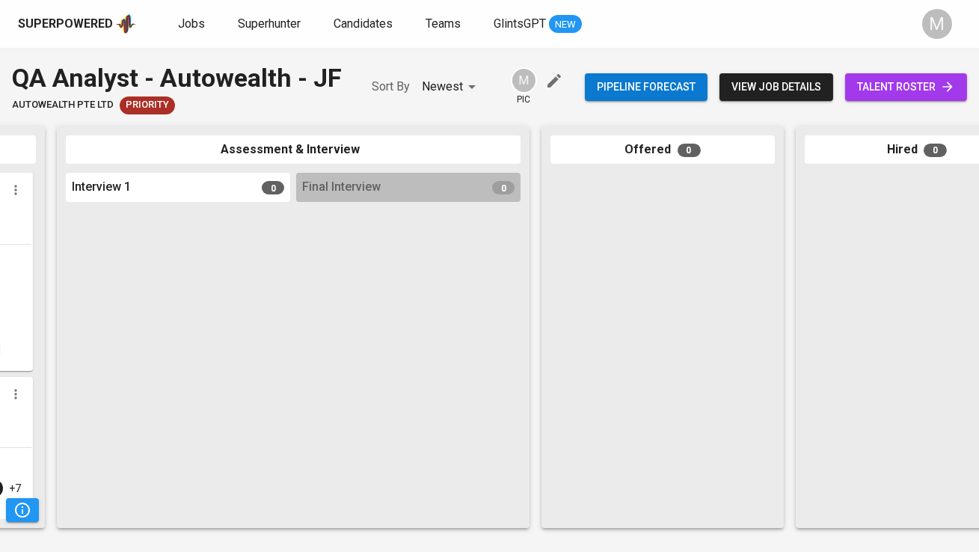
scroll to position [0, 801]
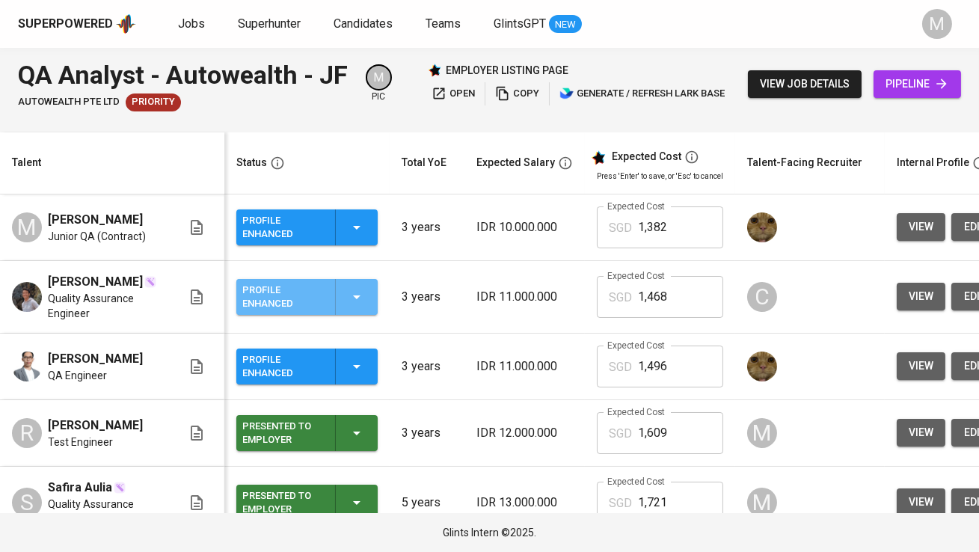
click at [285, 308] on div "Profile Enhanced" at bounding box center [282, 296] width 81 height 33
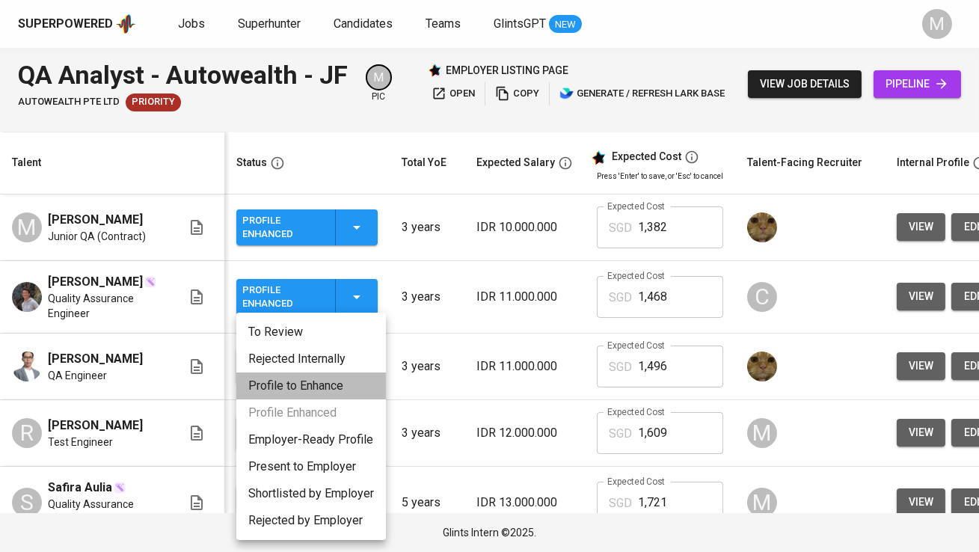
click at [308, 392] on li "Profile to Enhance" at bounding box center [311, 385] width 150 height 27
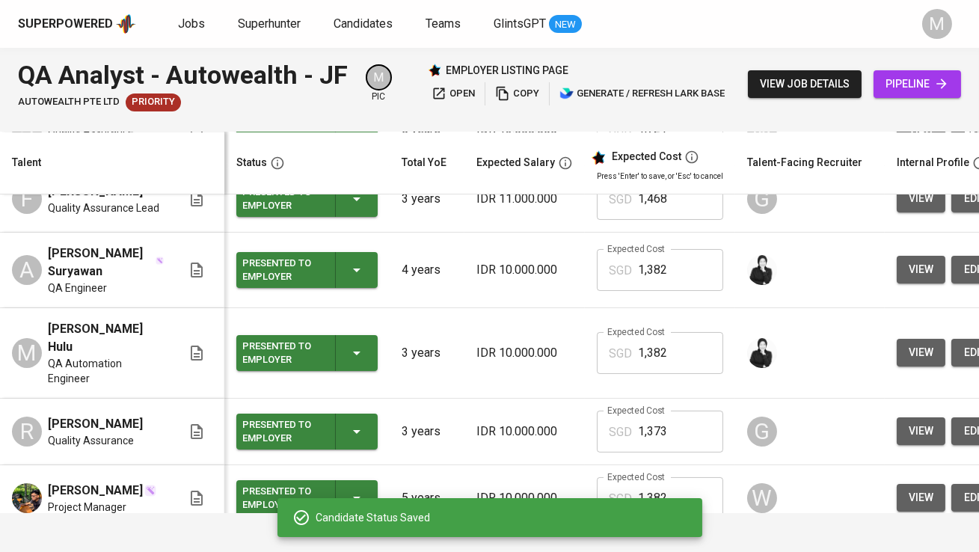
scroll to position [621, 0]
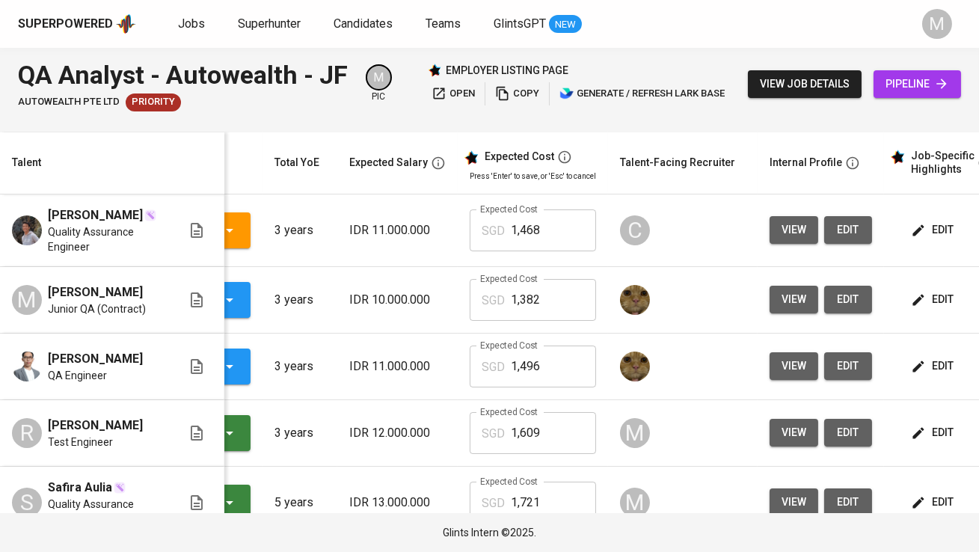
scroll to position [0, 217]
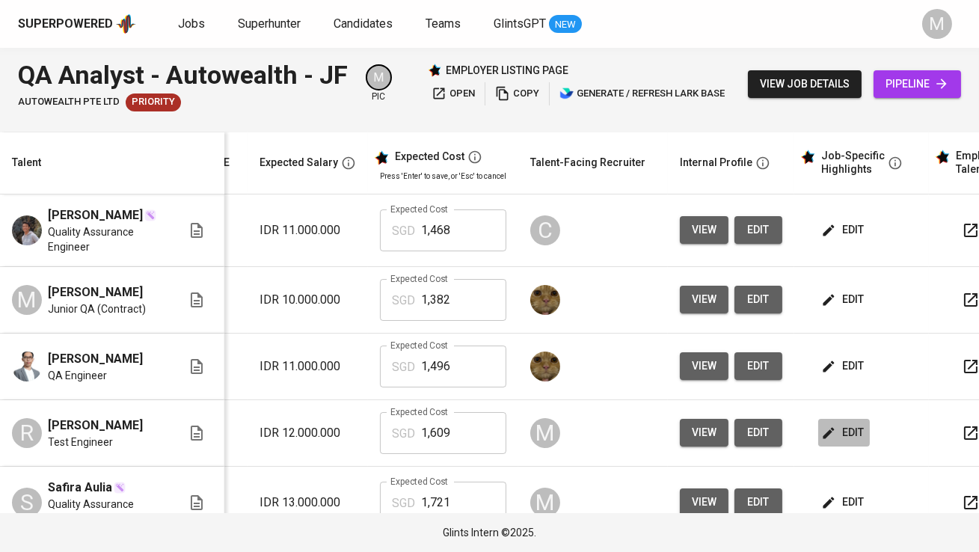
click at [824, 442] on span "edit" at bounding box center [844, 432] width 40 height 19
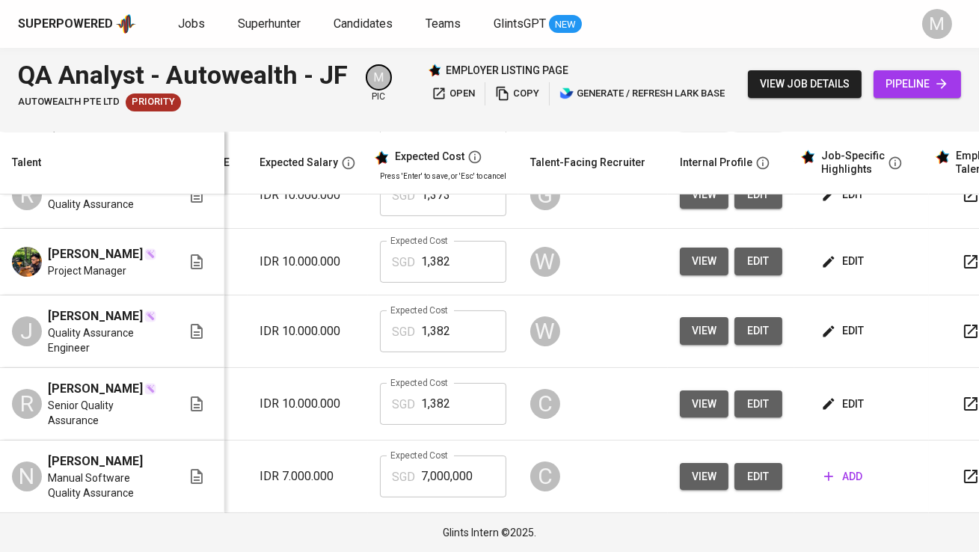
scroll to position [0, 0]
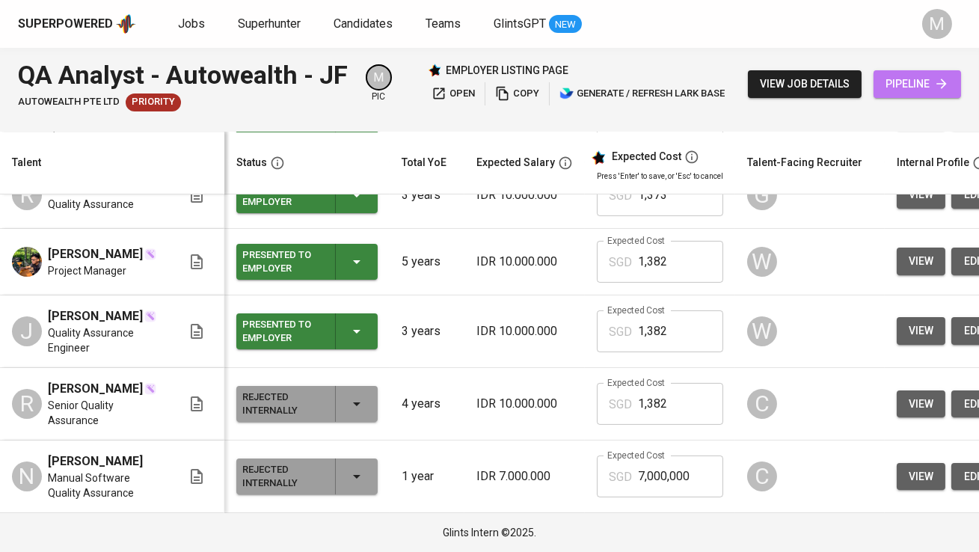
click at [918, 85] on span "pipeline" at bounding box center [918, 84] width 64 height 19
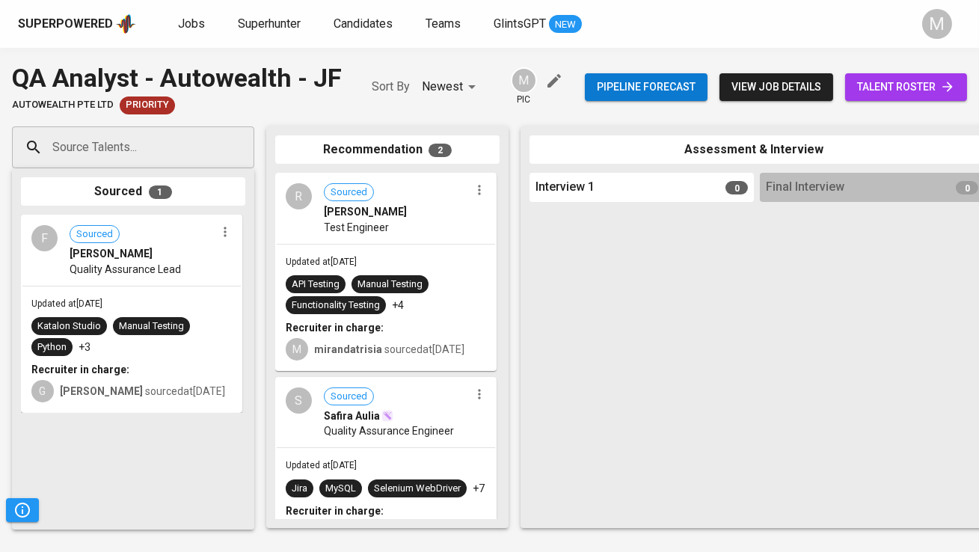
click at [918, 85] on span "talent roster" at bounding box center [906, 87] width 98 height 19
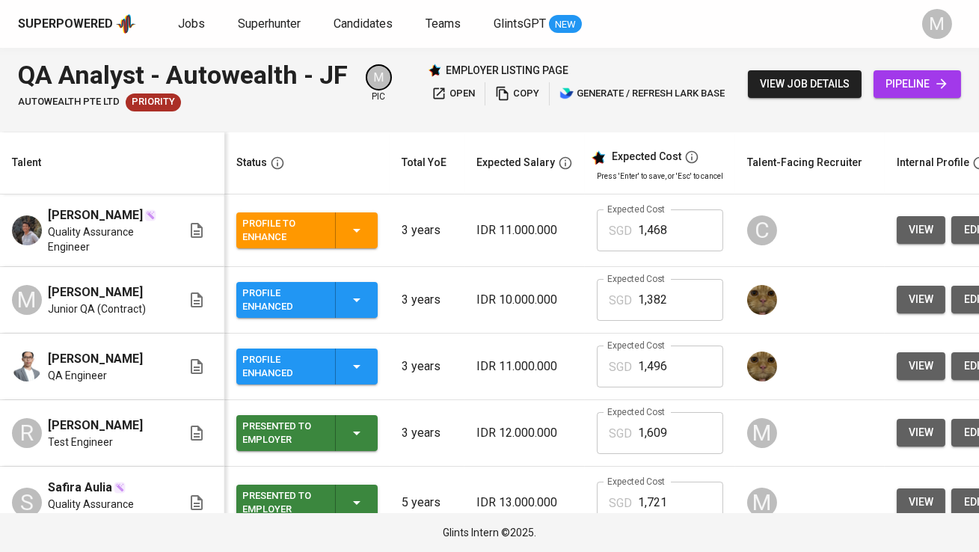
click at [449, 83] on button "open" at bounding box center [453, 93] width 51 height 23
click at [505, 97] on icon "button" at bounding box center [502, 93] width 15 height 15
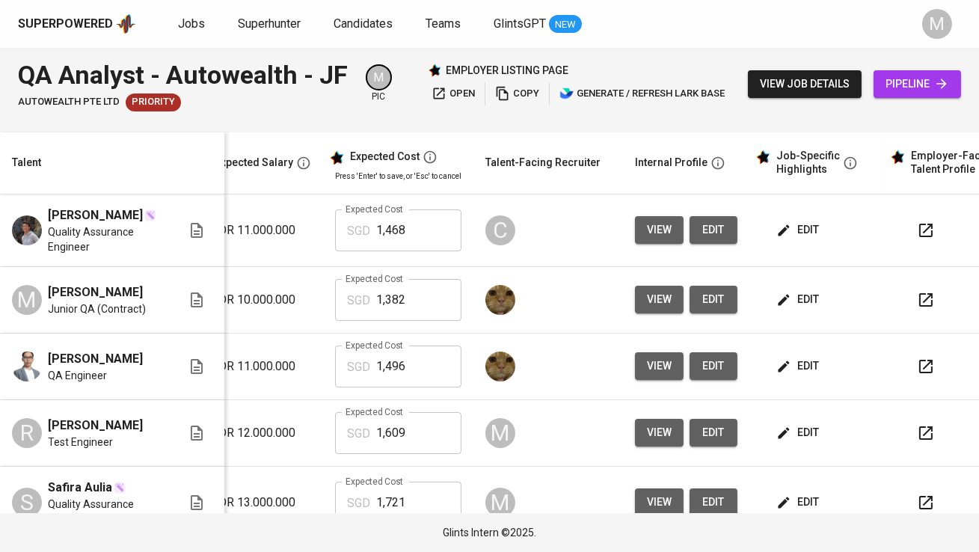
scroll to position [0, 301]
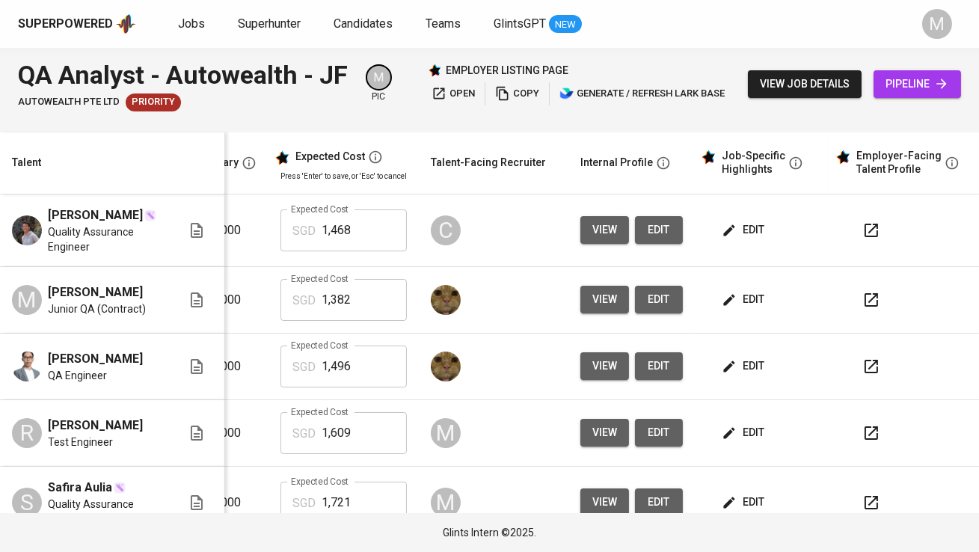
click at [725, 245] on td "edit" at bounding box center [762, 230] width 135 height 73
click at [731, 235] on span "edit" at bounding box center [745, 230] width 40 height 19
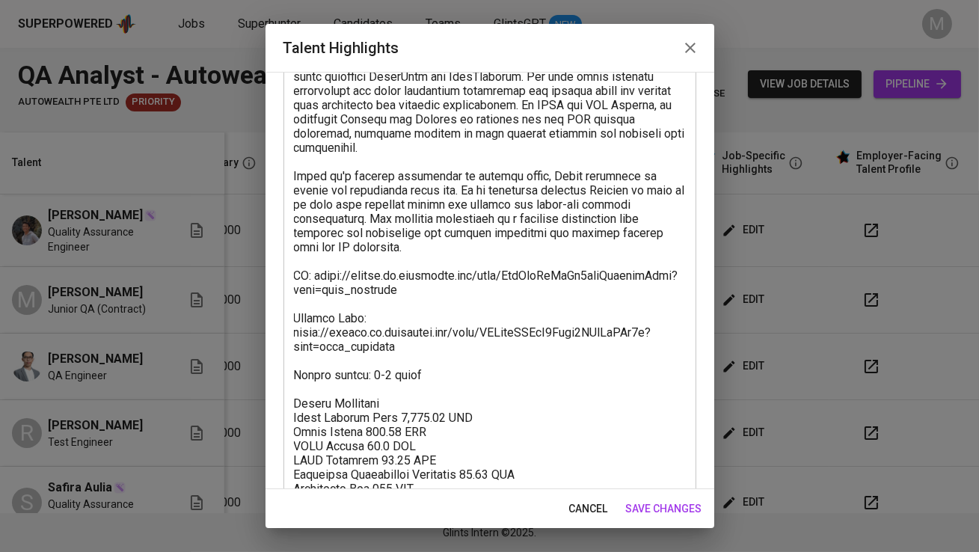
scroll to position [418, 0]
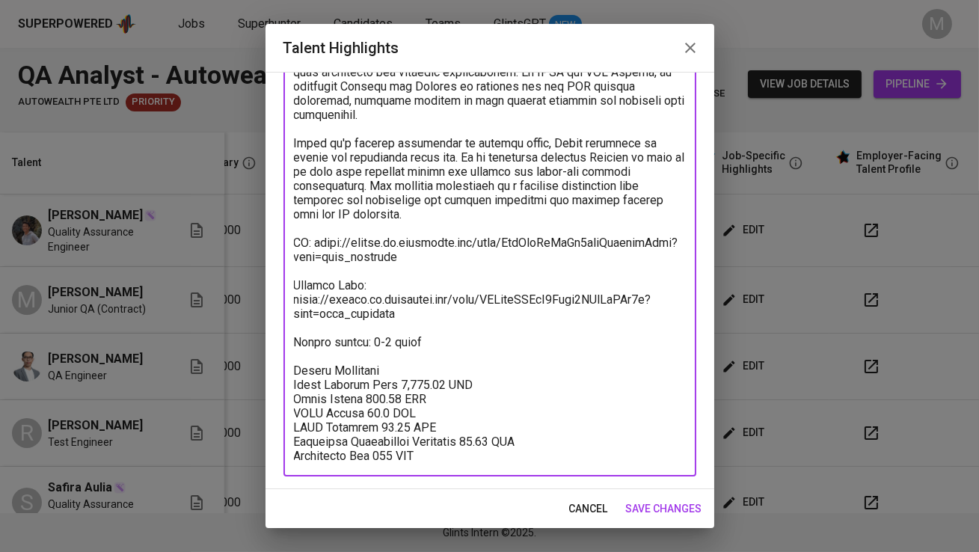
drag, startPoint x: 401, startPoint y: 260, endPoint x: 316, endPoint y: 242, distance: 86.4
click at [316, 242] on textarea at bounding box center [490, 107] width 392 height 711
click at [686, 43] on icon "button" at bounding box center [690, 48] width 10 height 10
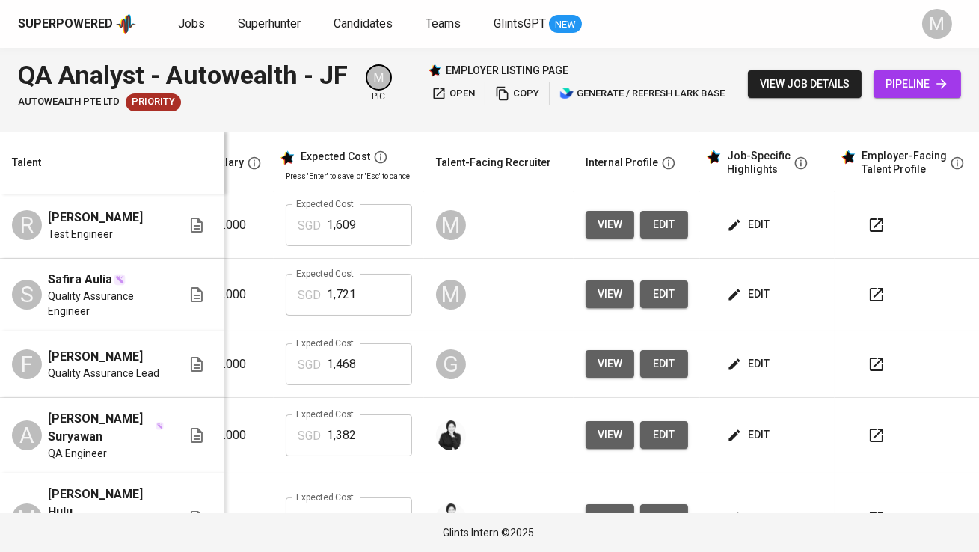
scroll to position [256, 311]
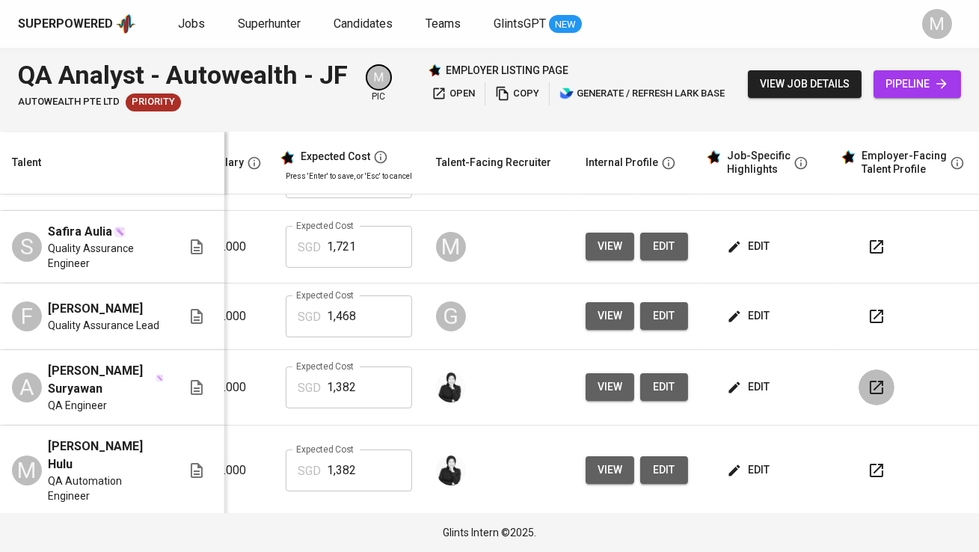
click at [875, 396] on icon "button" at bounding box center [877, 387] width 18 height 18
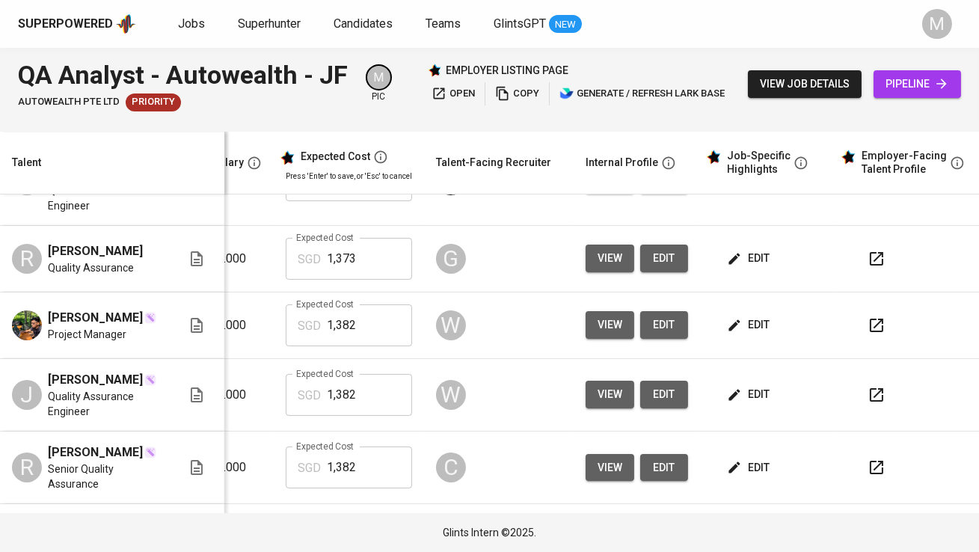
scroll to position [621, 311]
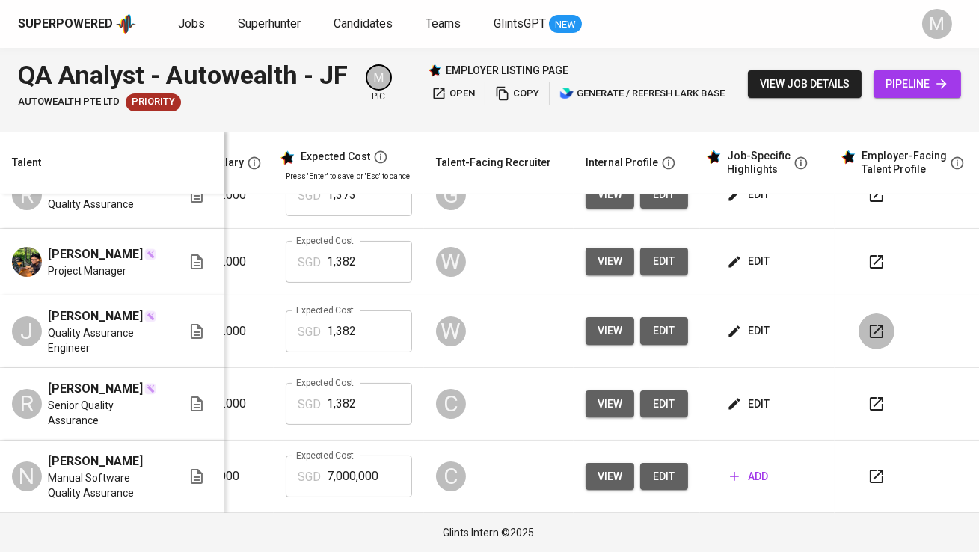
click at [879, 335] on icon "button" at bounding box center [877, 331] width 18 height 18
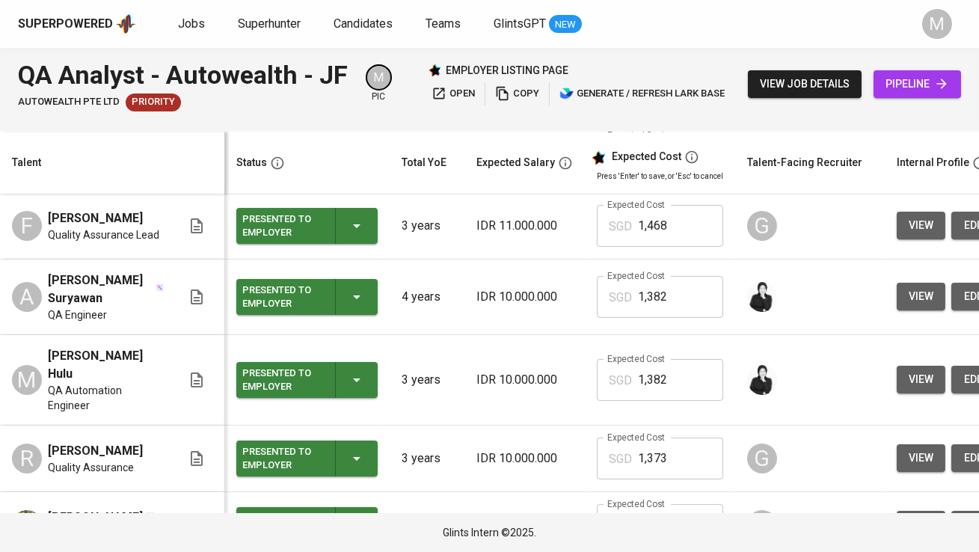
scroll to position [355, 0]
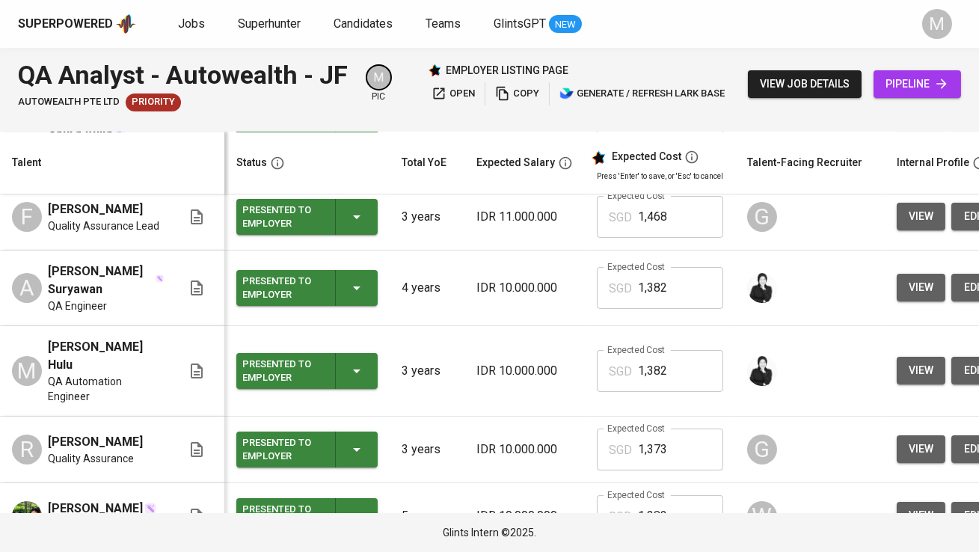
click at [303, 304] on div "Presented to Employer" at bounding box center [282, 287] width 81 height 33
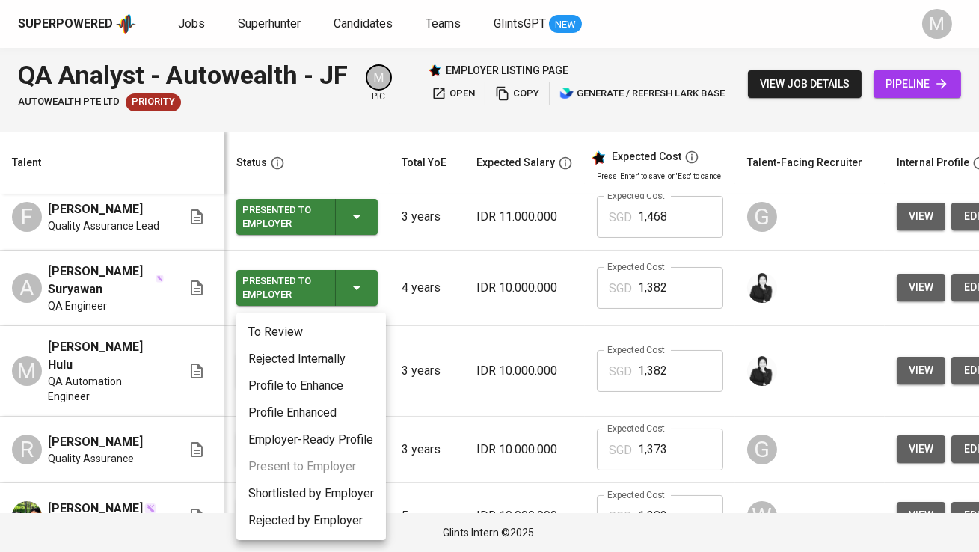
click at [328, 387] on li "Profile to Enhance" at bounding box center [311, 385] width 150 height 27
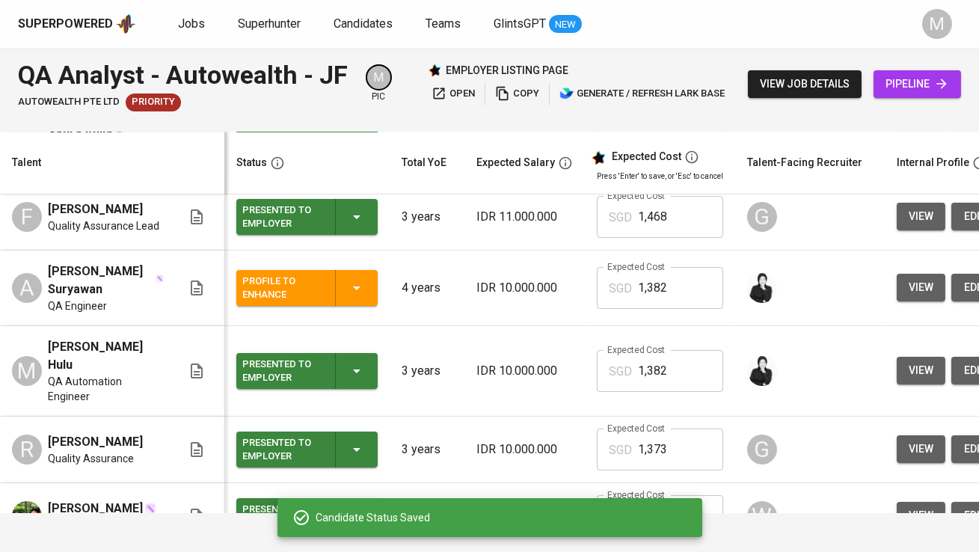
click at [290, 374] on div "Presented to Employer" at bounding box center [282, 371] width 81 height 33
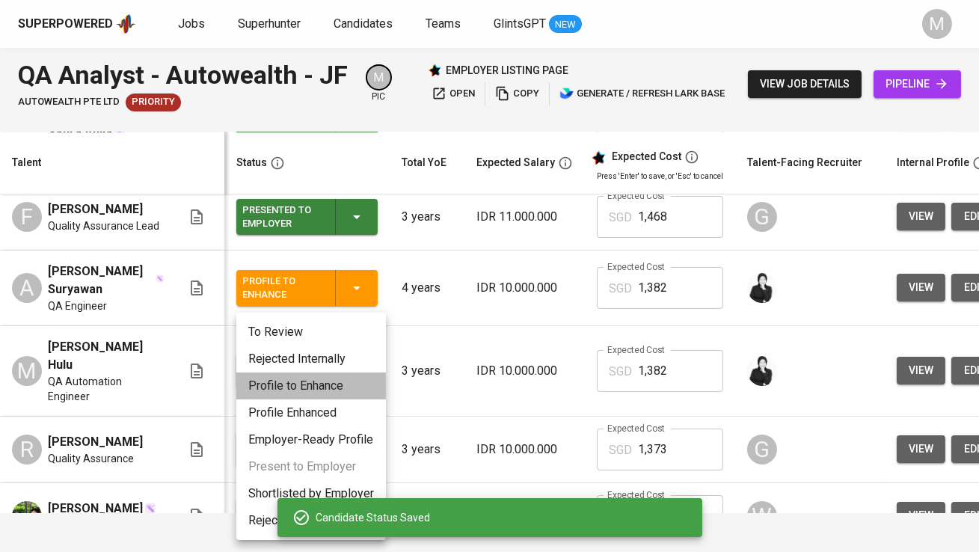
click at [303, 391] on li "Profile to Enhance" at bounding box center [311, 385] width 150 height 27
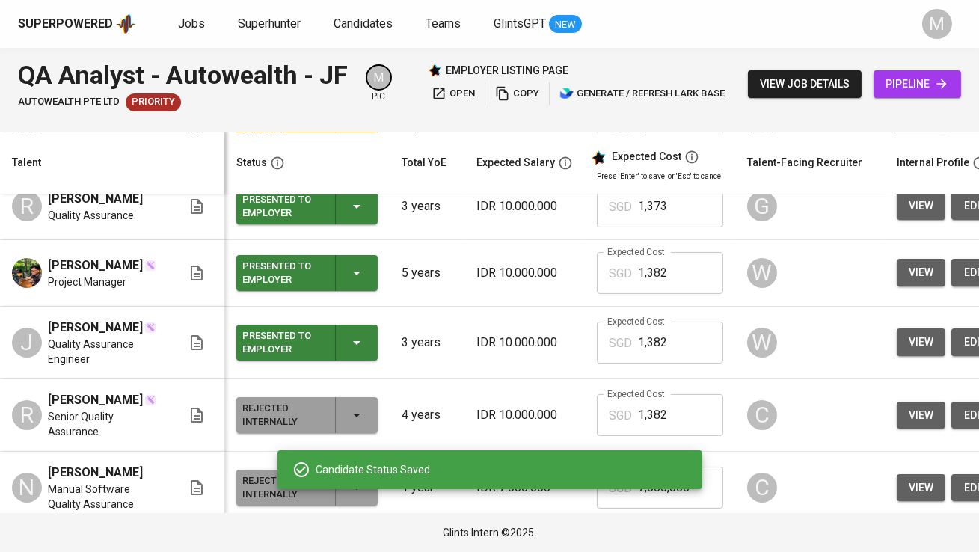
scroll to position [613, 0]
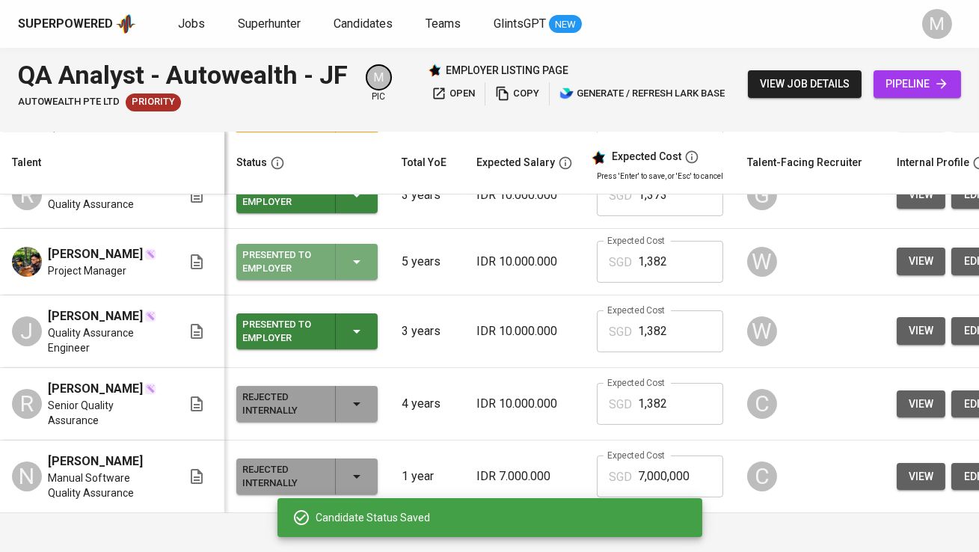
click at [313, 273] on div "Presented to Employer" at bounding box center [282, 261] width 81 height 33
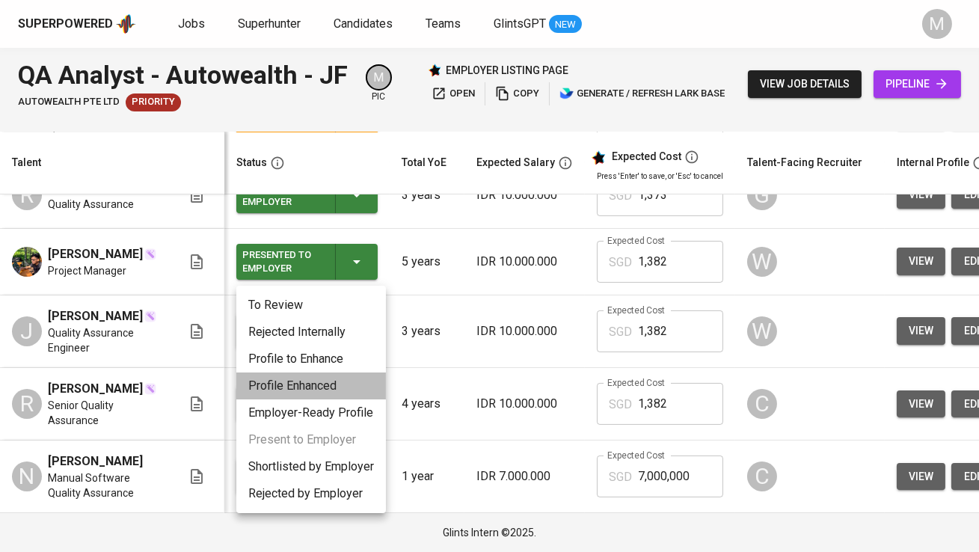
click at [324, 382] on li "Profile Enhanced" at bounding box center [311, 385] width 150 height 27
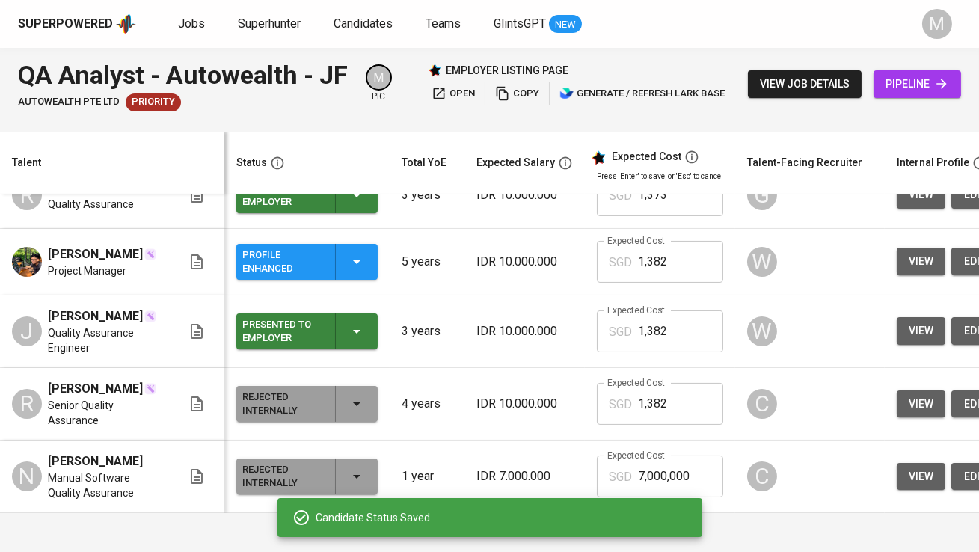
click at [305, 249] on div "Profile Enhanced" at bounding box center [282, 261] width 81 height 33
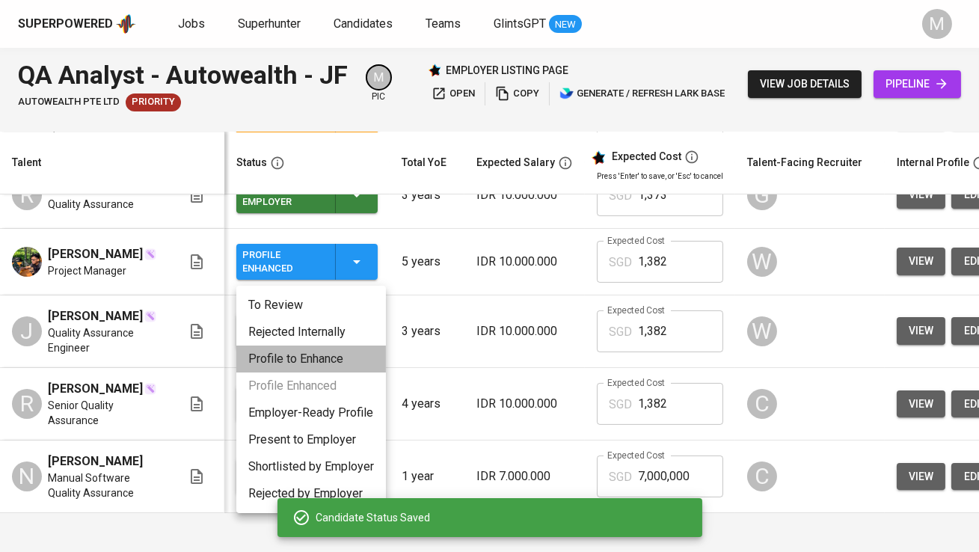
click at [318, 357] on li "Profile to Enhance" at bounding box center [311, 359] width 150 height 27
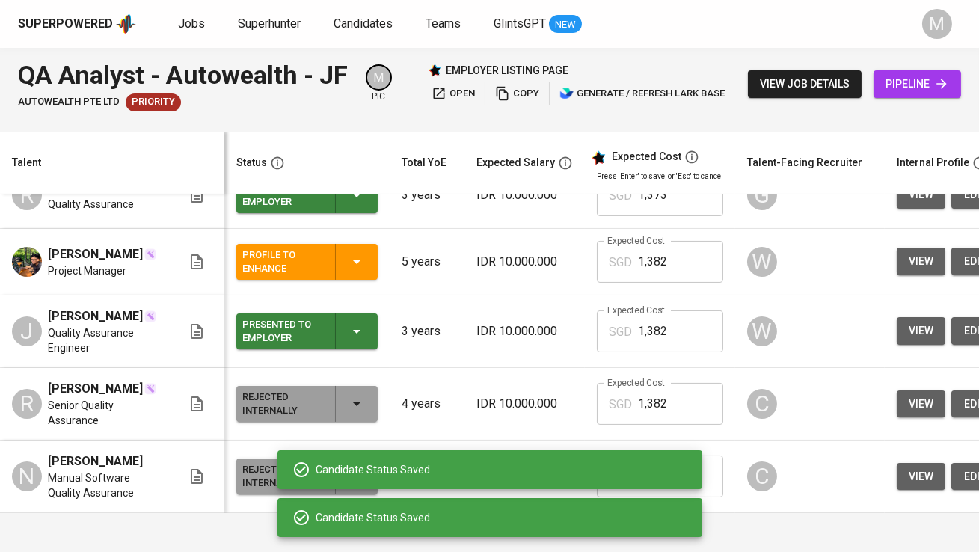
click at [306, 328] on div "Presented to Employer" at bounding box center [282, 331] width 81 height 33
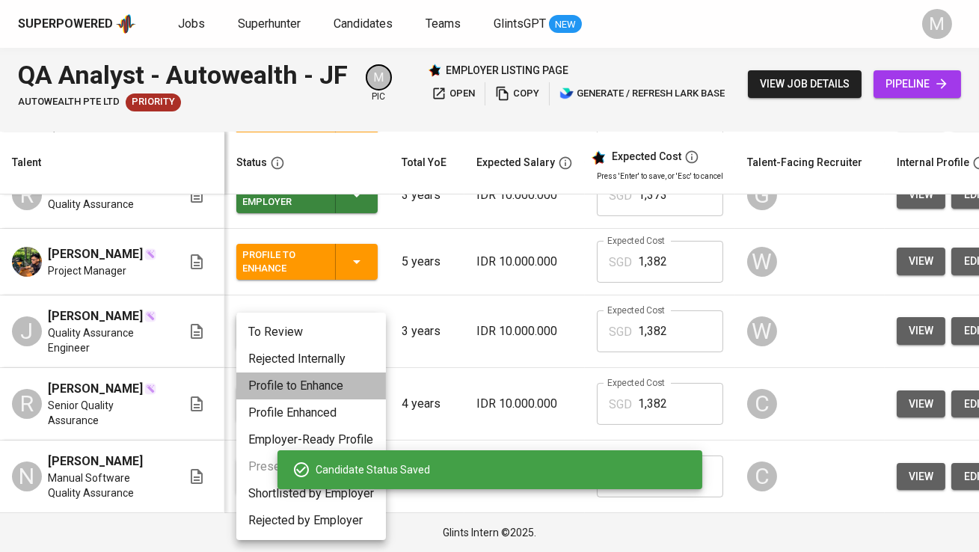
click at [317, 384] on li "Profile to Enhance" at bounding box center [311, 385] width 150 height 27
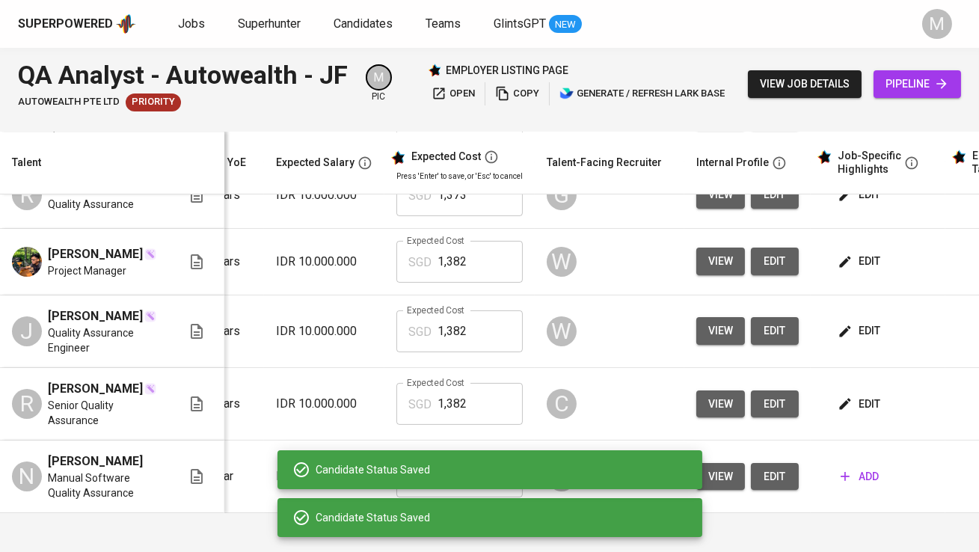
scroll to position [0, 298]
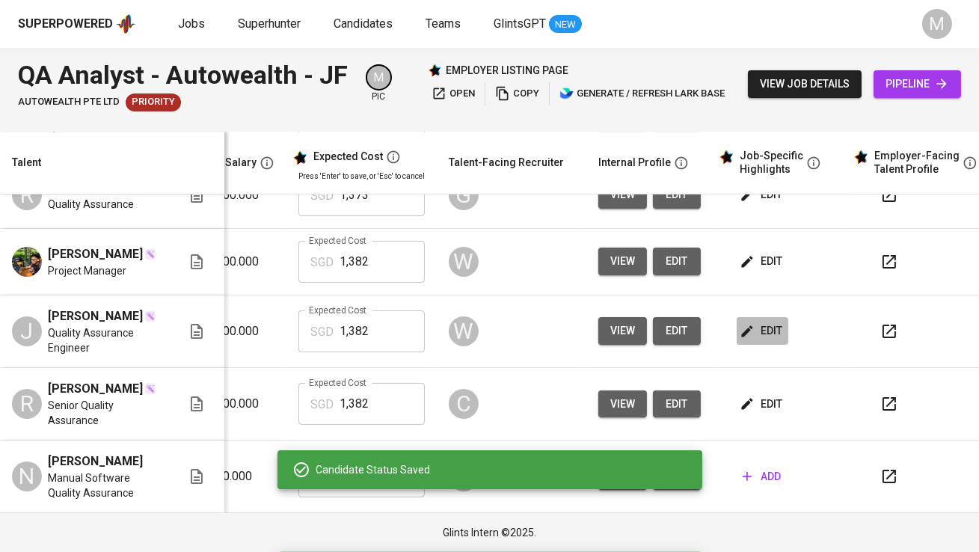
click at [752, 331] on span "edit" at bounding box center [763, 331] width 40 height 19
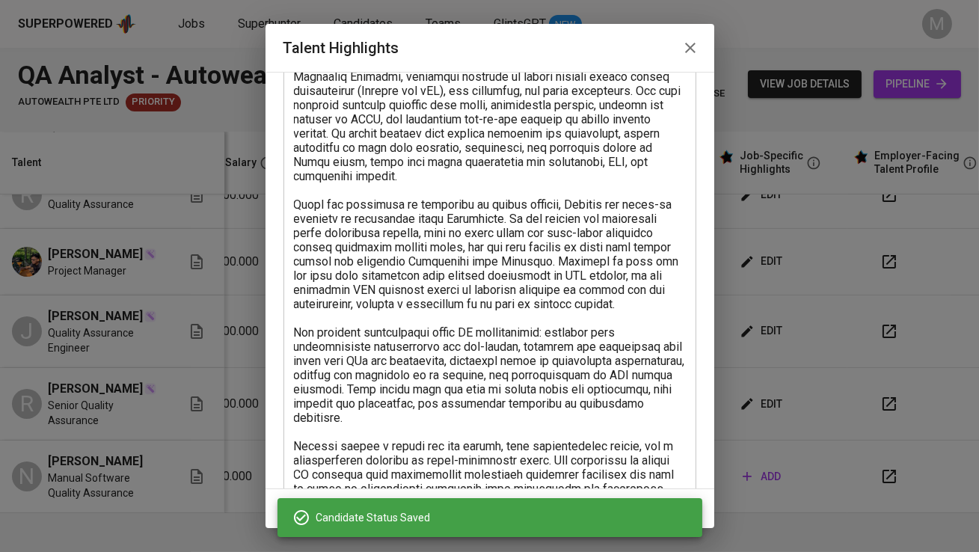
scroll to position [432, 0]
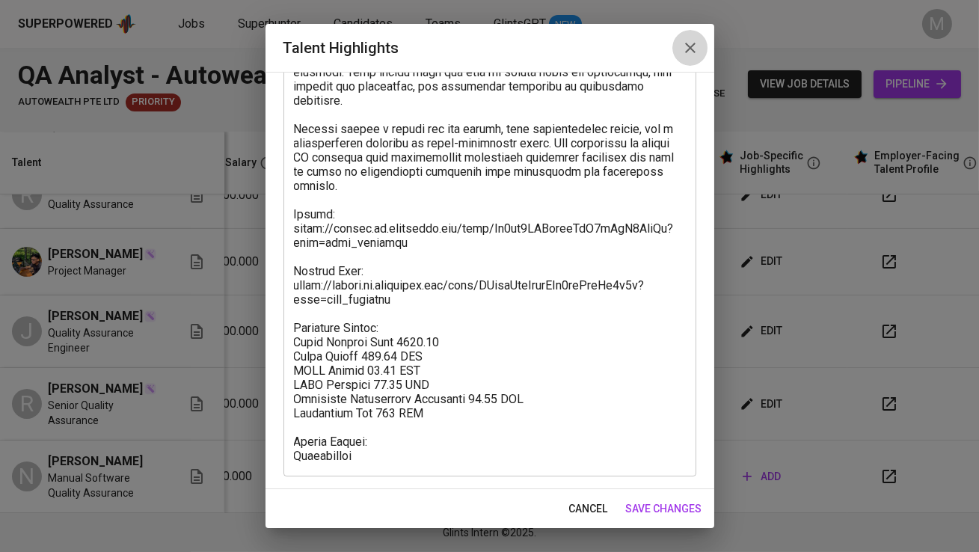
click at [688, 43] on icon "button" at bounding box center [690, 48] width 18 height 18
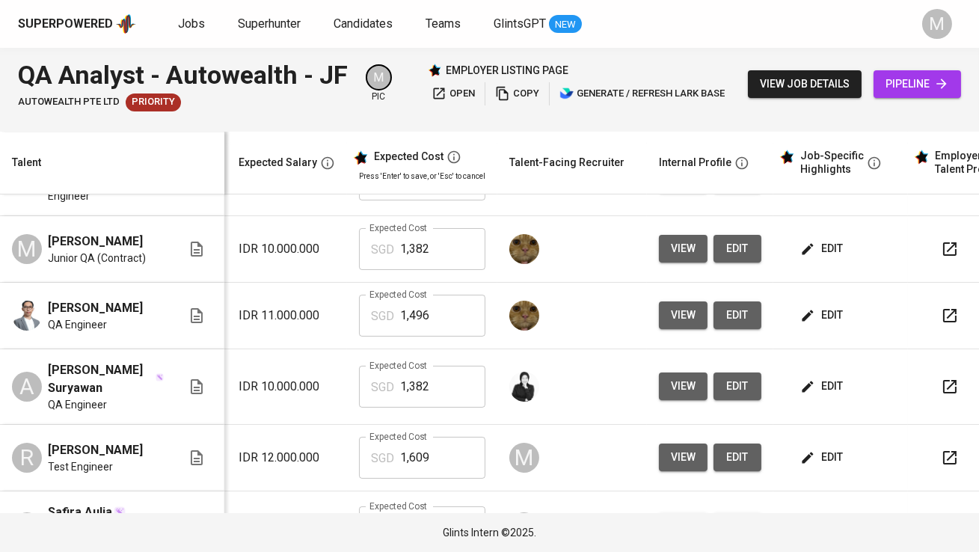
scroll to position [0, 301]
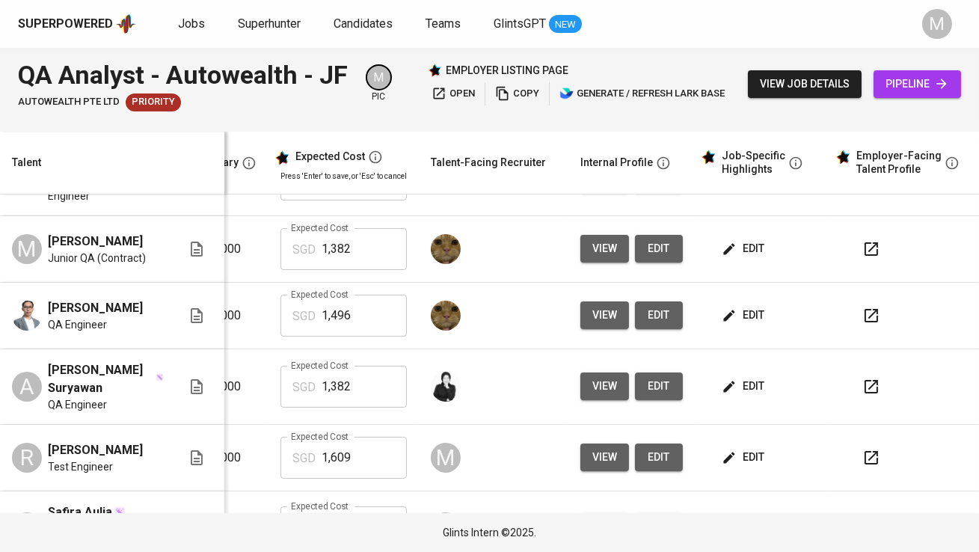
click at [868, 384] on icon "button" at bounding box center [871, 387] width 18 height 18
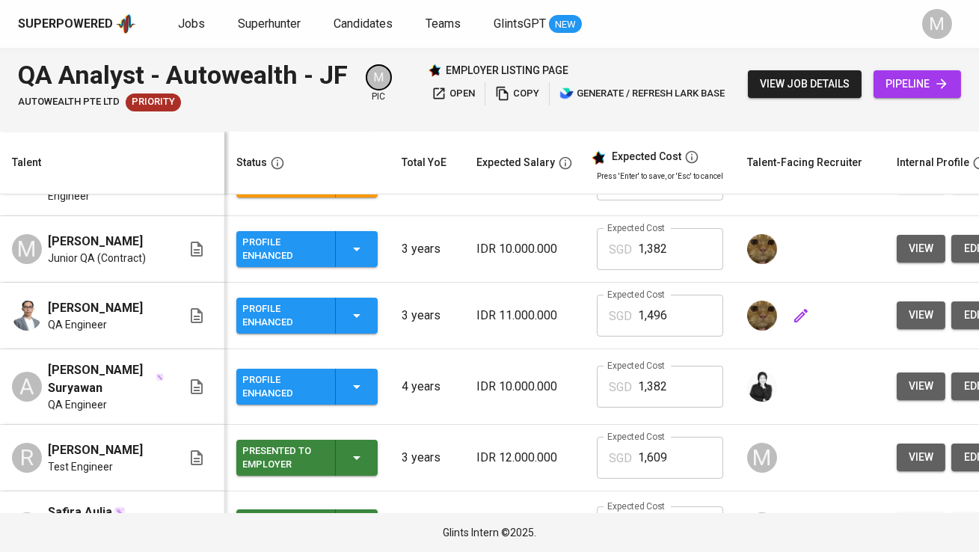
scroll to position [0, 0]
click at [337, 379] on div "Profile Enhanced" at bounding box center [306, 387] width 129 height 36
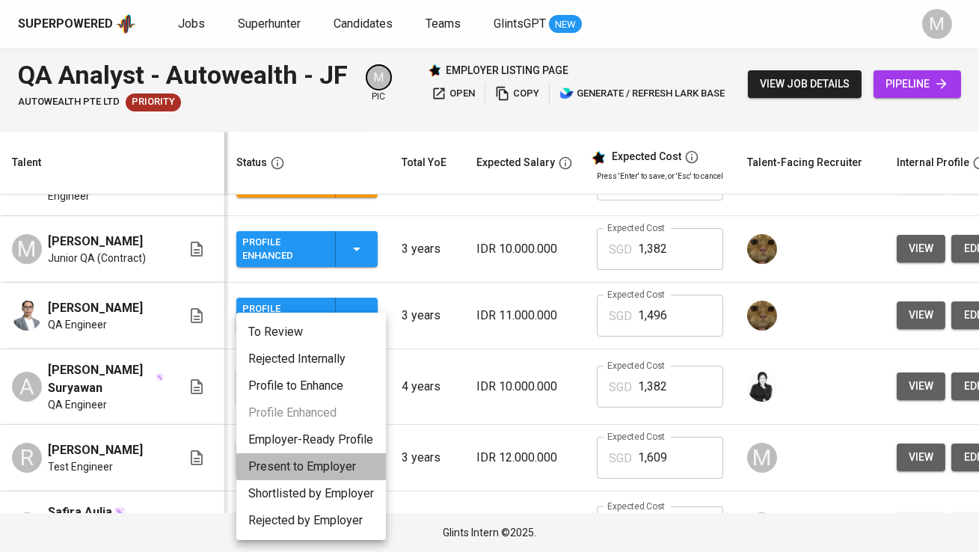
click at [346, 464] on li "Present to Employer" at bounding box center [311, 466] width 150 height 27
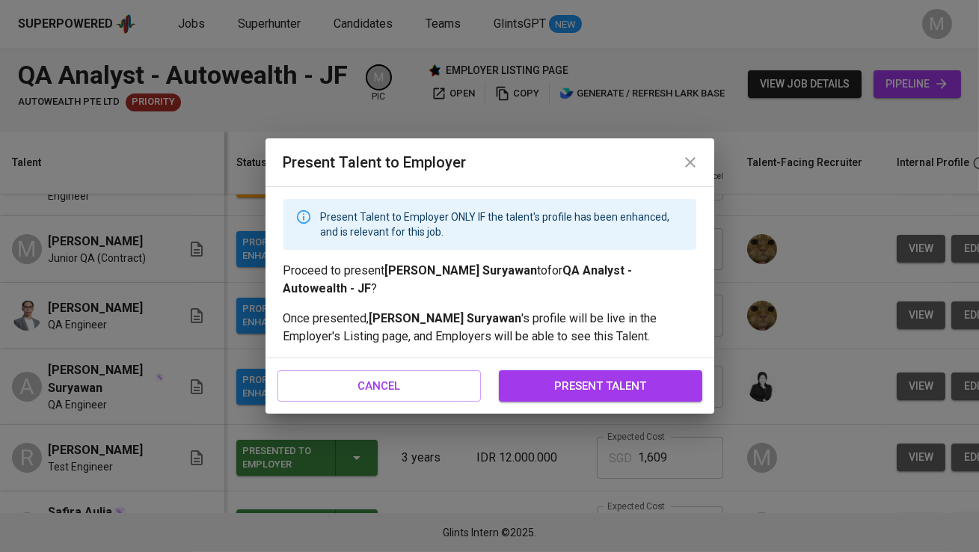
click at [636, 390] on span "present talent" at bounding box center [600, 385] width 171 height 19
click at [538, 395] on span "present talent" at bounding box center [600, 385] width 171 height 19
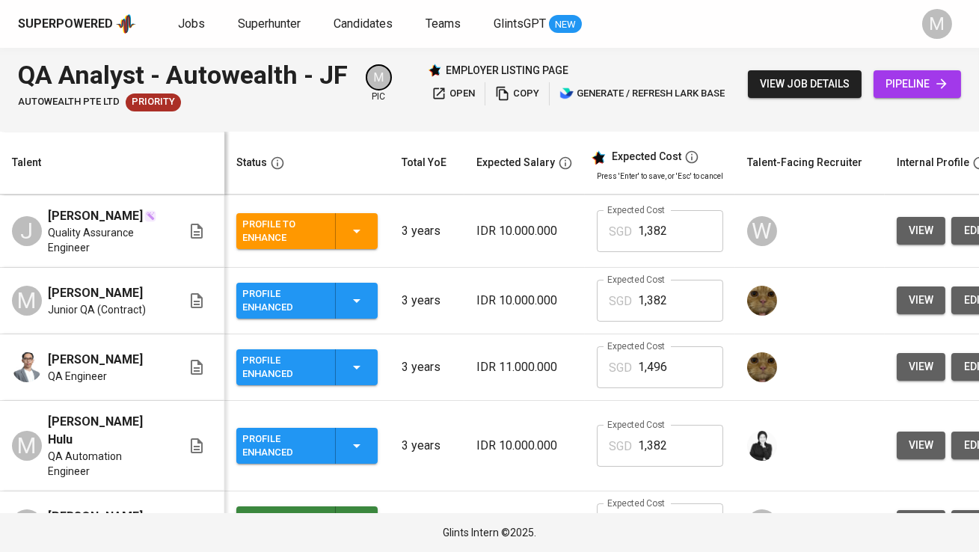
scroll to position [217, 0]
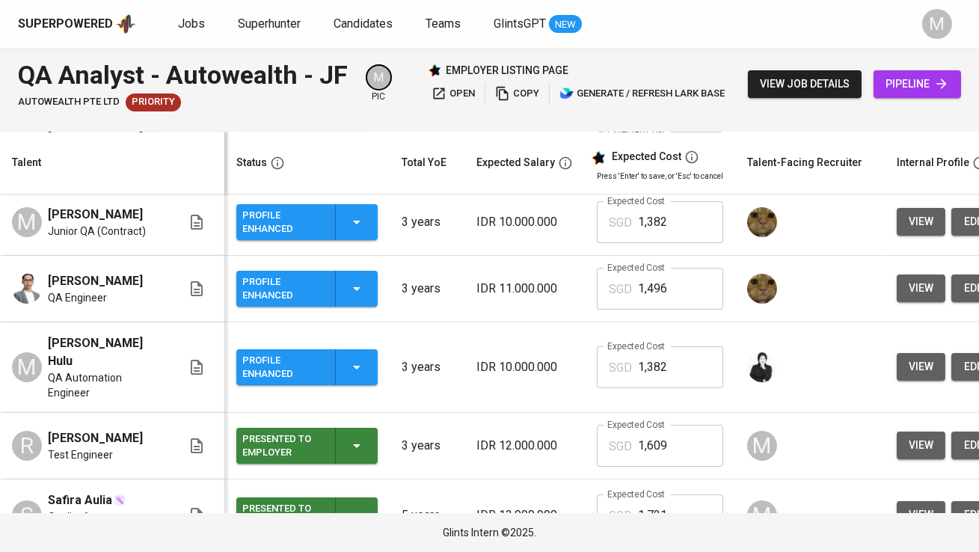
click at [286, 379] on div "Profile Enhanced" at bounding box center [282, 367] width 81 height 33
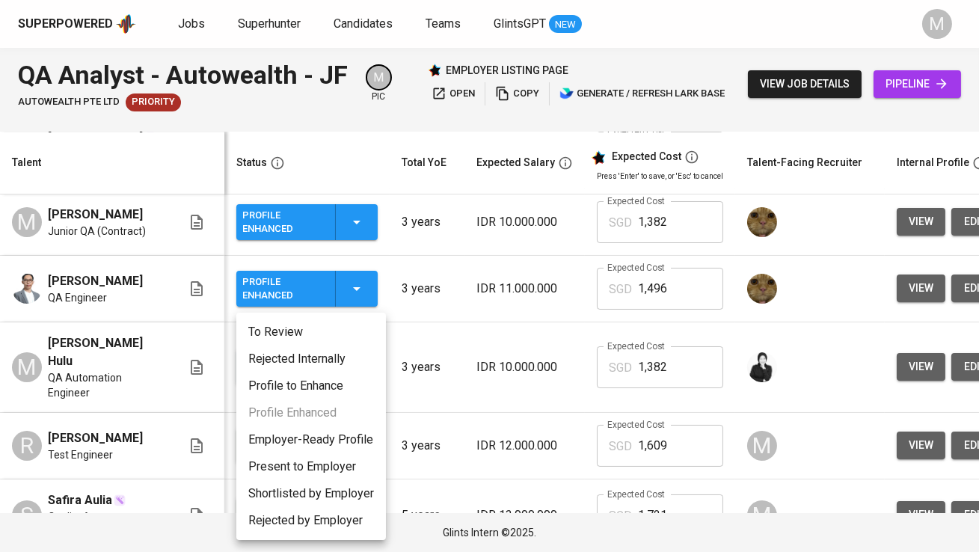
click at [318, 461] on li "Present to Employer" at bounding box center [311, 466] width 150 height 27
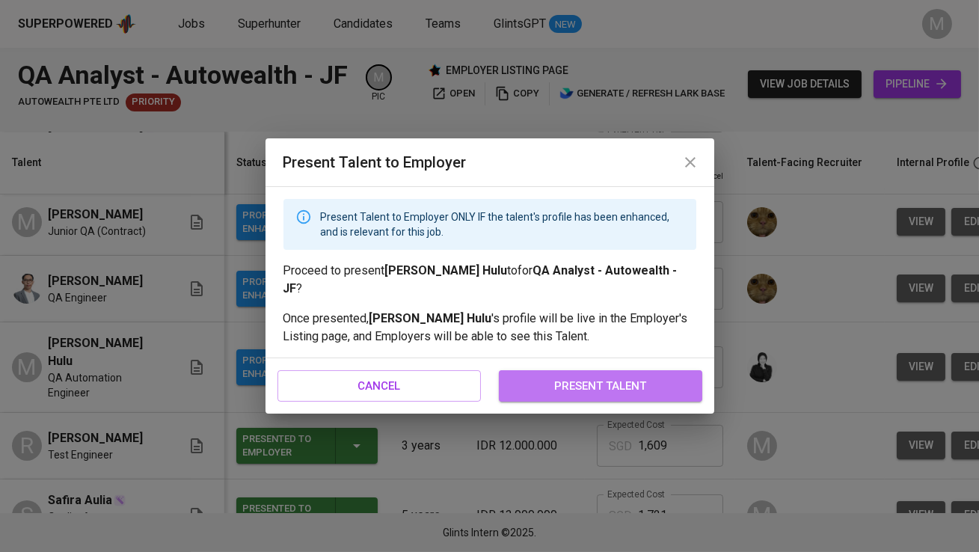
click at [552, 376] on span "present talent" at bounding box center [600, 385] width 171 height 19
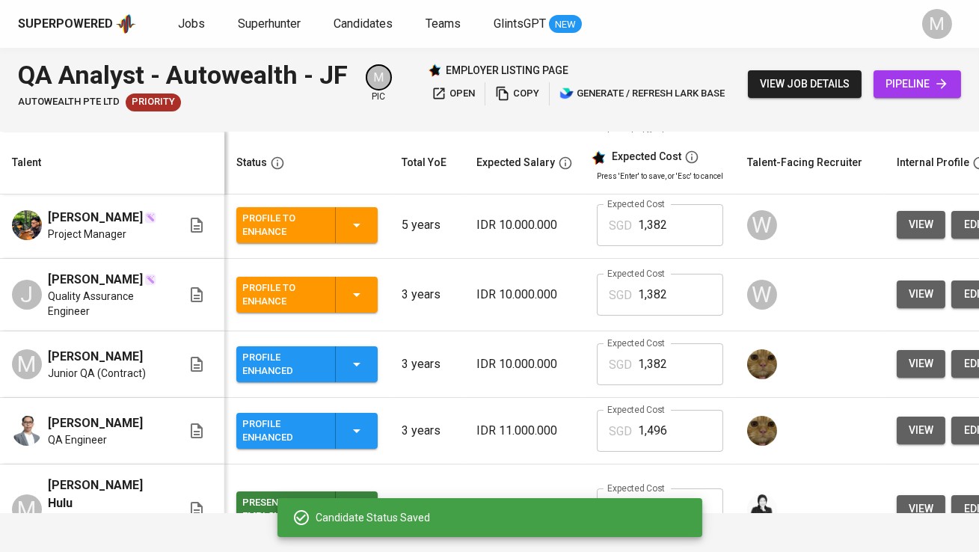
scroll to position [0, 0]
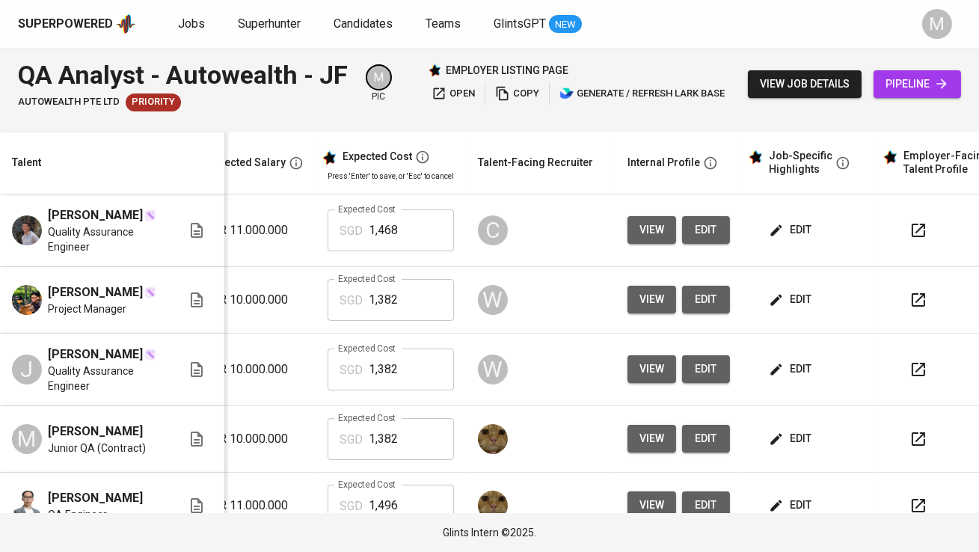
scroll to position [0, 301]
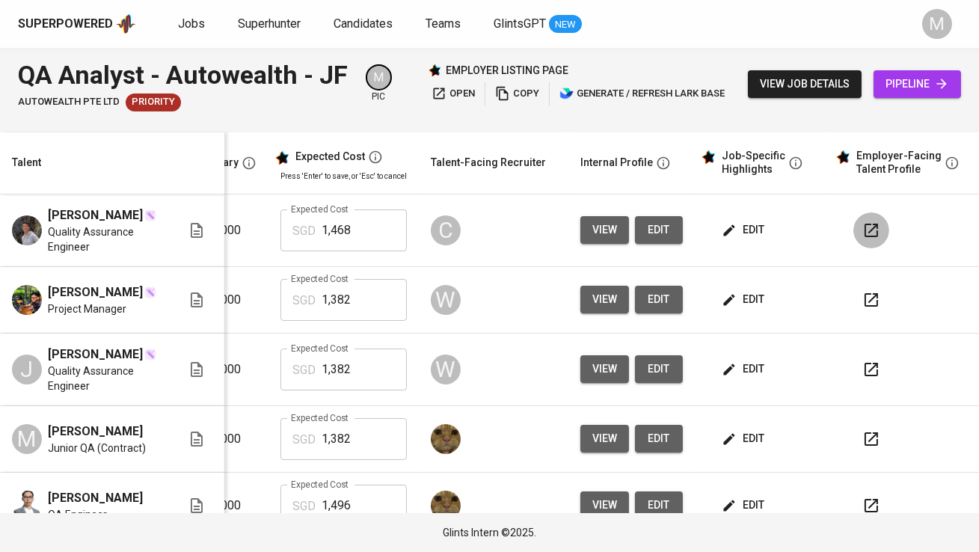
click at [865, 235] on icon "button" at bounding box center [871, 230] width 13 height 13
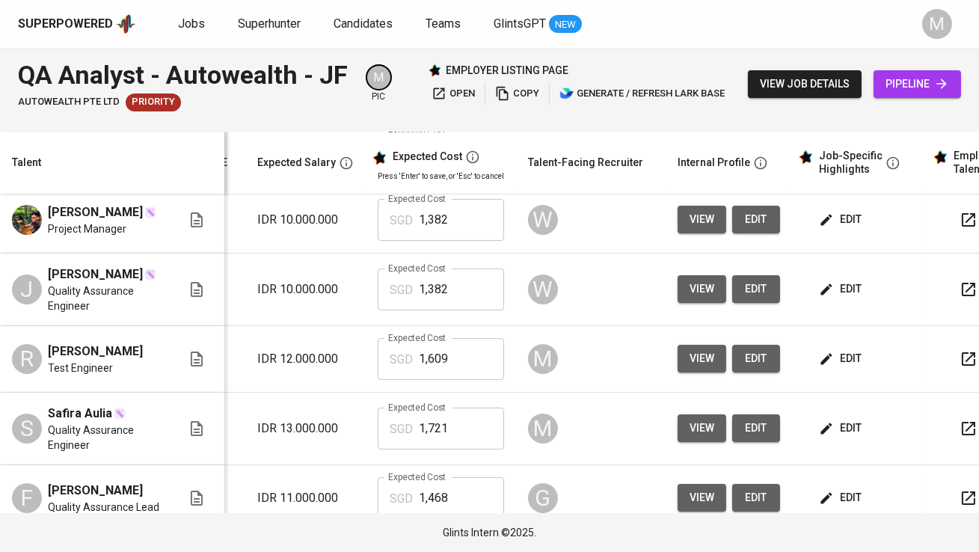
scroll to position [0, 274]
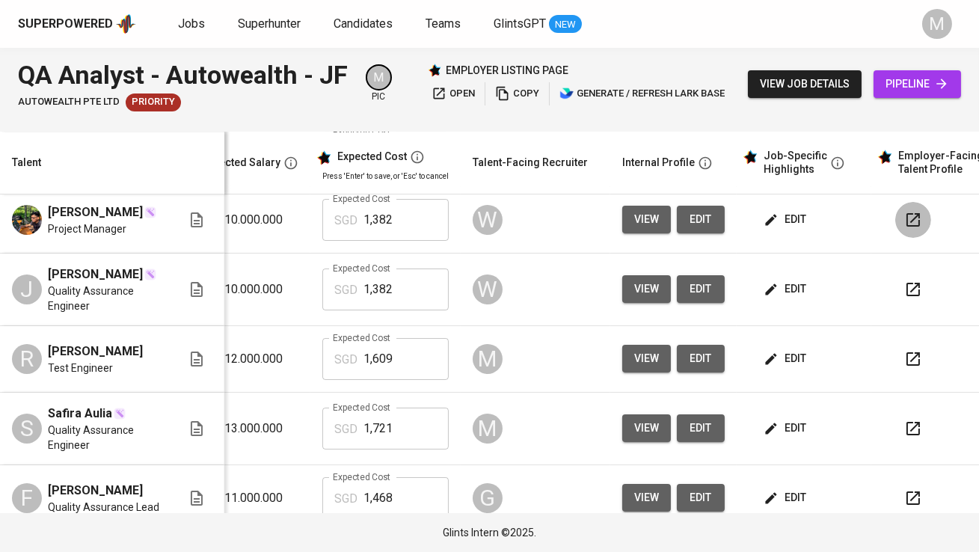
click at [915, 229] on icon "button" at bounding box center [913, 220] width 18 height 18
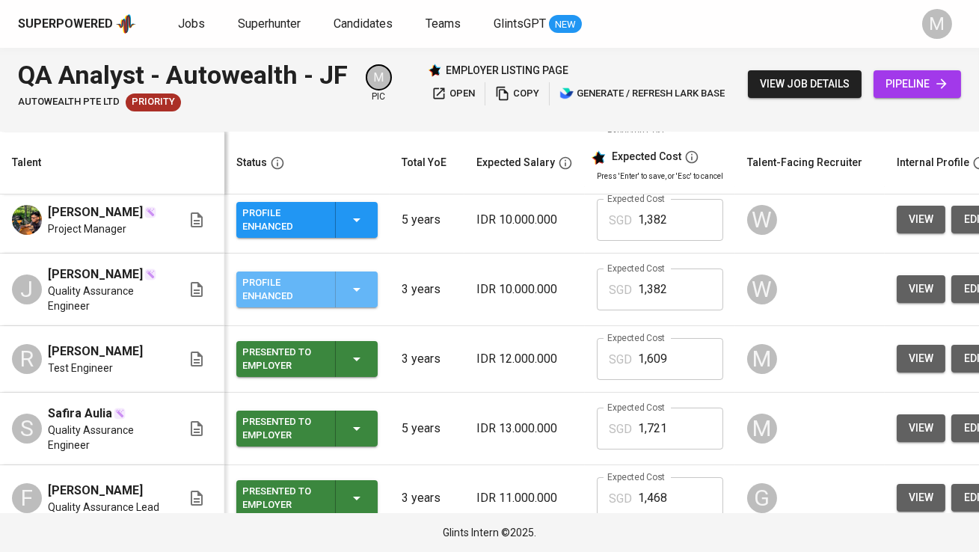
click at [294, 306] on div "Profile Enhanced" at bounding box center [282, 289] width 81 height 33
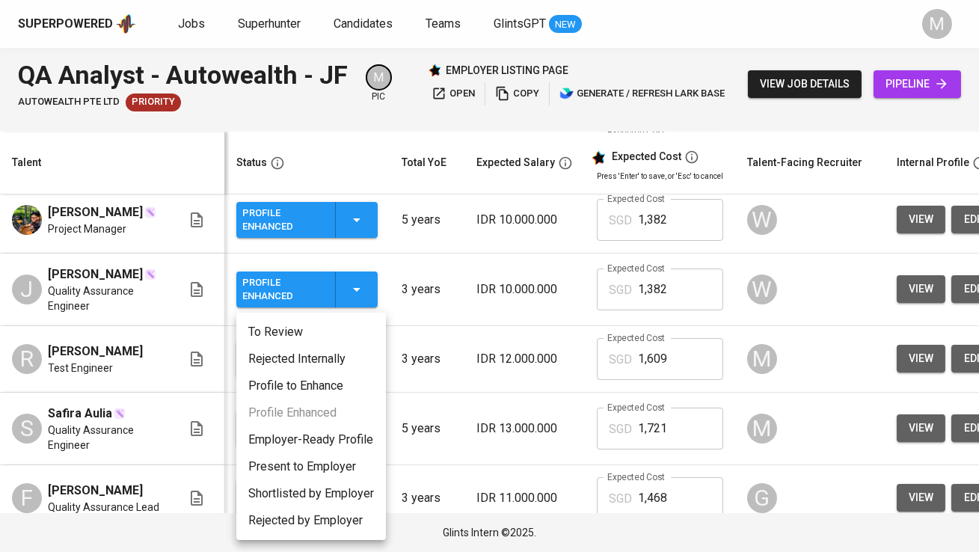
click at [310, 460] on li "Present to Employer" at bounding box center [311, 466] width 150 height 27
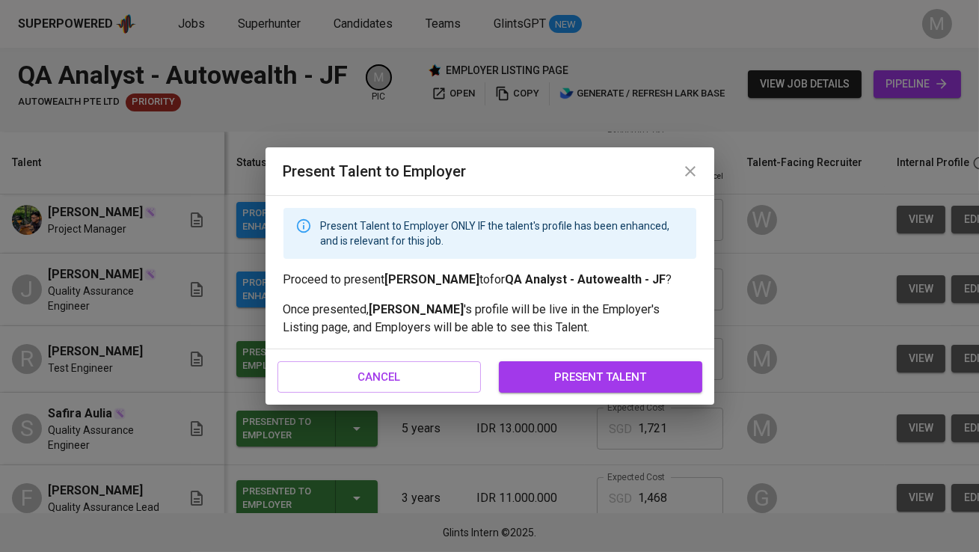
click at [580, 371] on span "present talent" at bounding box center [600, 376] width 171 height 19
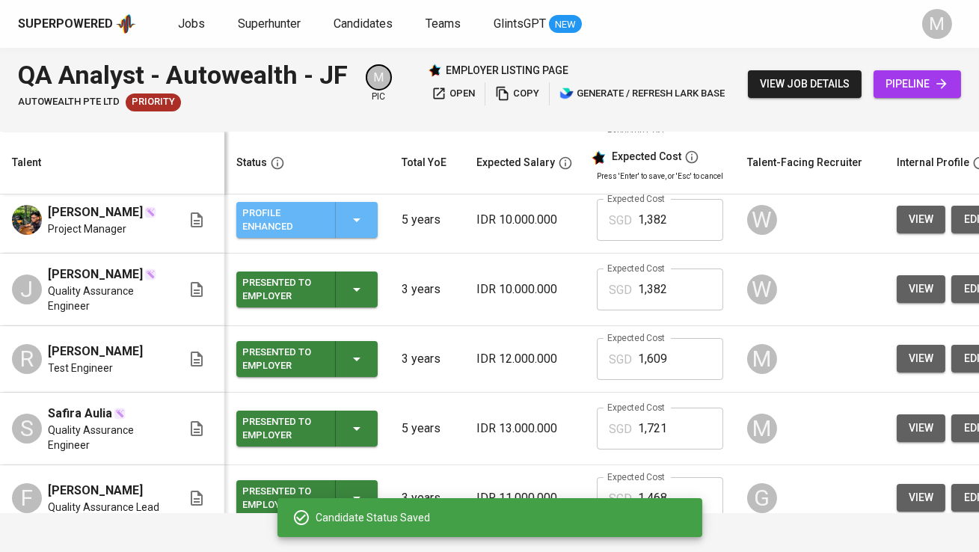
click at [312, 236] on div "Profile Enhanced" at bounding box center [282, 219] width 81 height 33
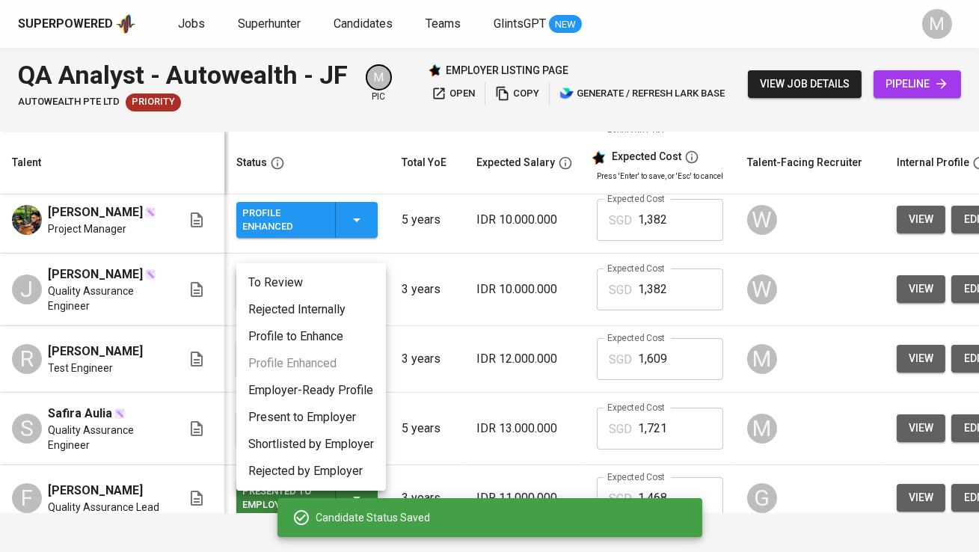
click at [323, 393] on li "Employer-Ready Profile" at bounding box center [311, 390] width 150 height 27
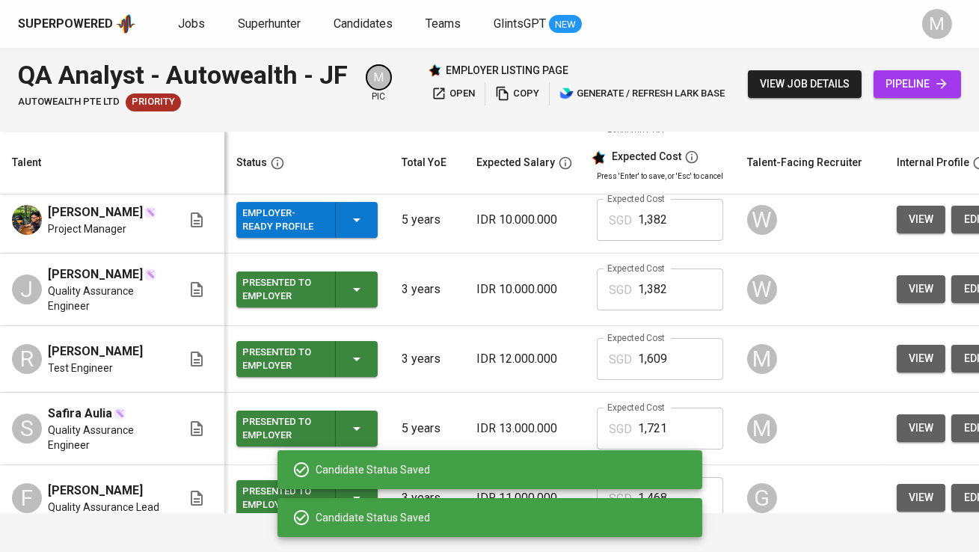
click at [334, 238] on div "Employer-Ready Profile" at bounding box center [306, 220] width 129 height 36
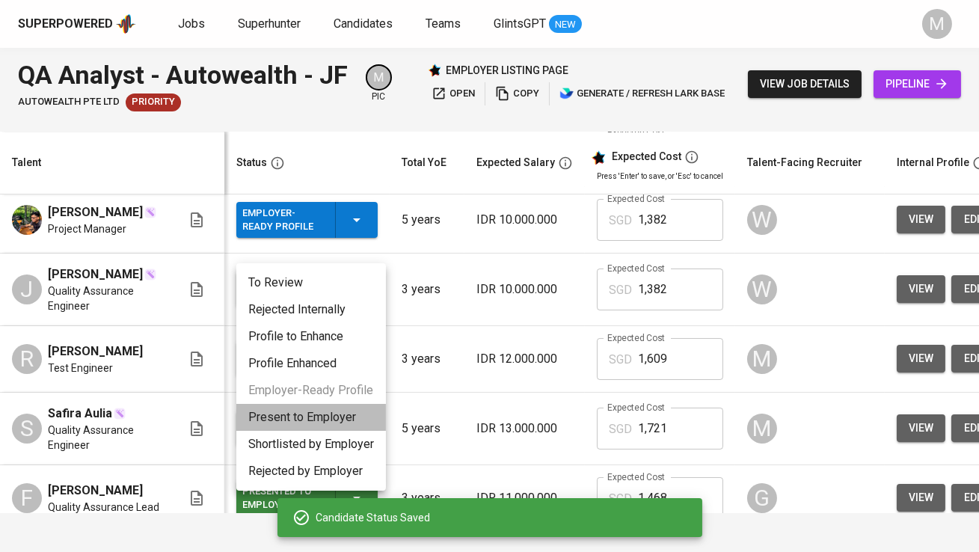
click at [331, 417] on li "Present to Employer" at bounding box center [311, 417] width 150 height 27
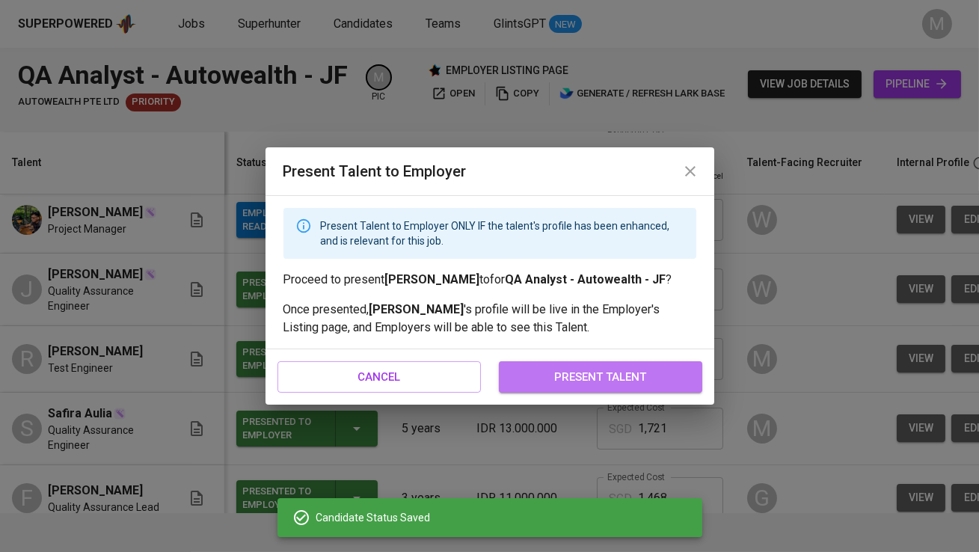
click at [574, 376] on span "present talent" at bounding box center [600, 376] width 171 height 19
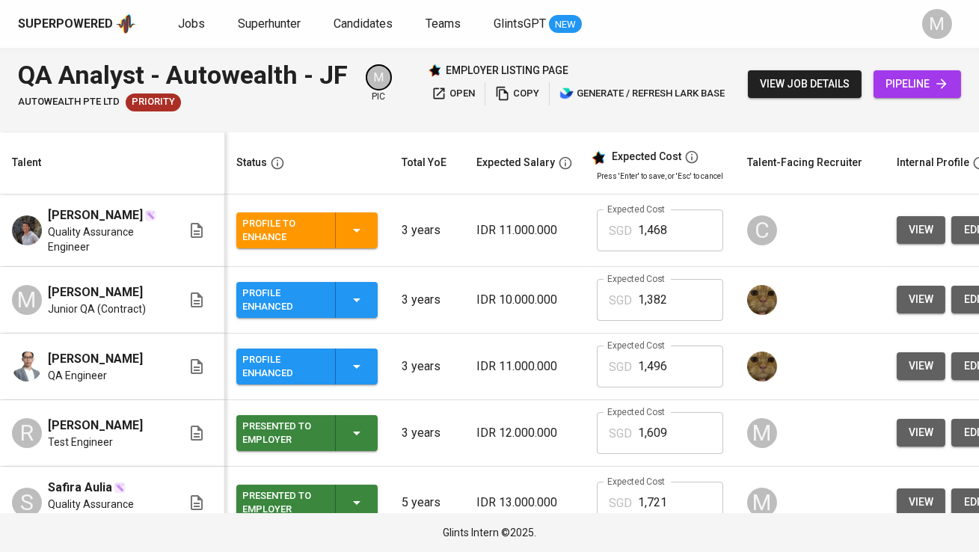
scroll to position [0, 301]
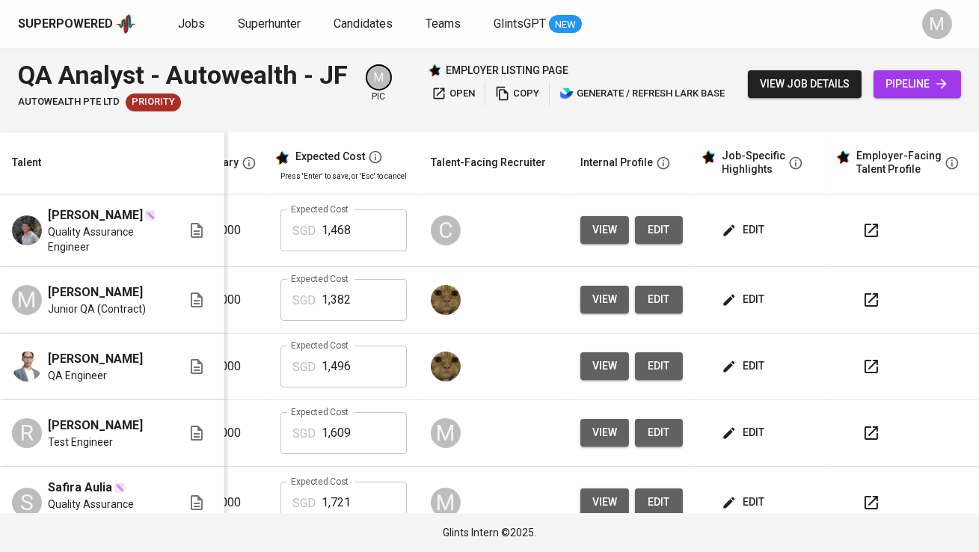
click at [864, 231] on icon "button" at bounding box center [871, 230] width 18 height 18
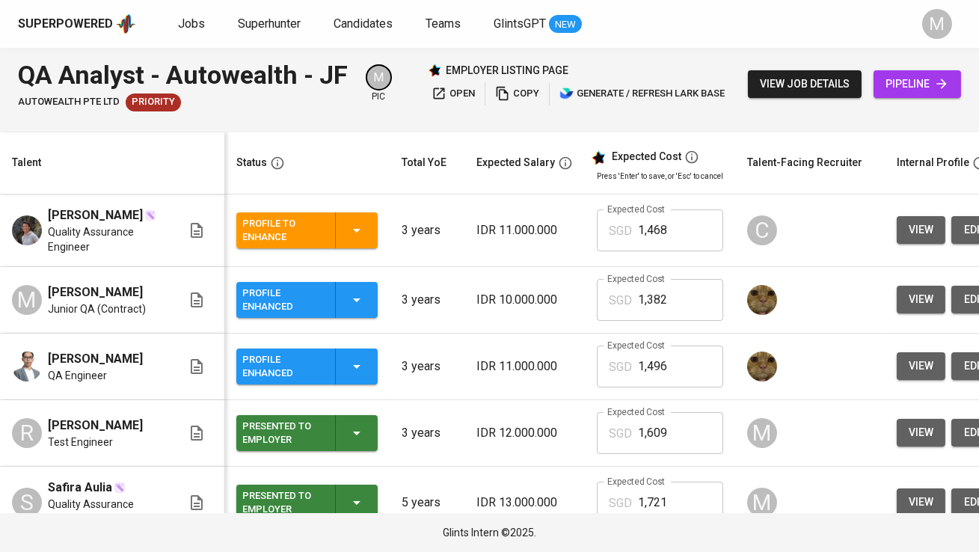
scroll to position [0, 0]
click at [304, 244] on div "Profile to Enhance" at bounding box center [282, 230] width 81 height 33
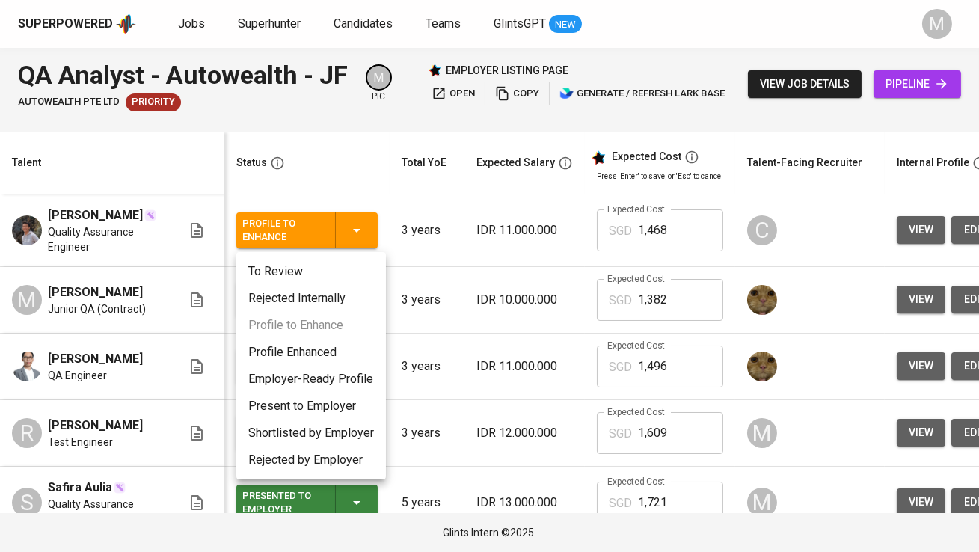
click at [320, 408] on li "Present to Employer" at bounding box center [311, 406] width 150 height 27
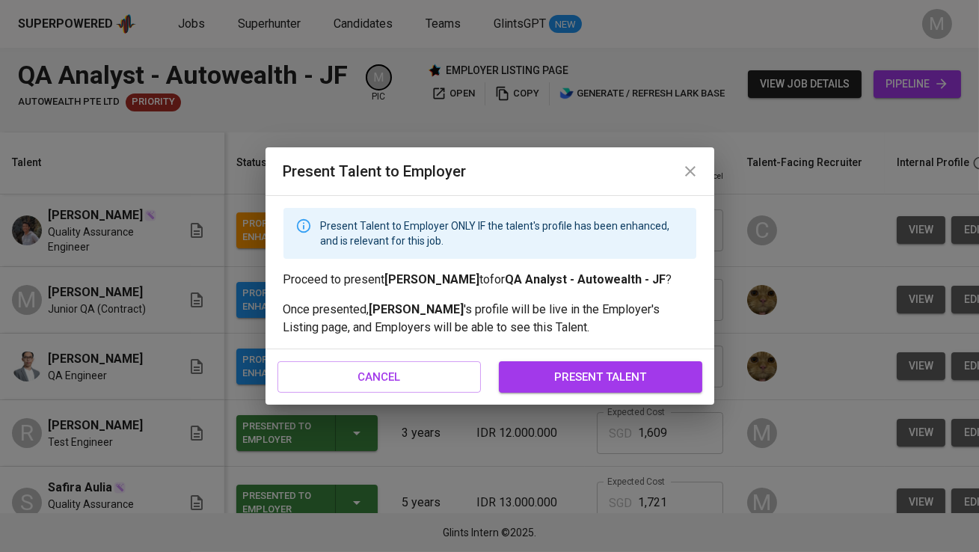
click at [577, 372] on span "present talent" at bounding box center [600, 376] width 171 height 19
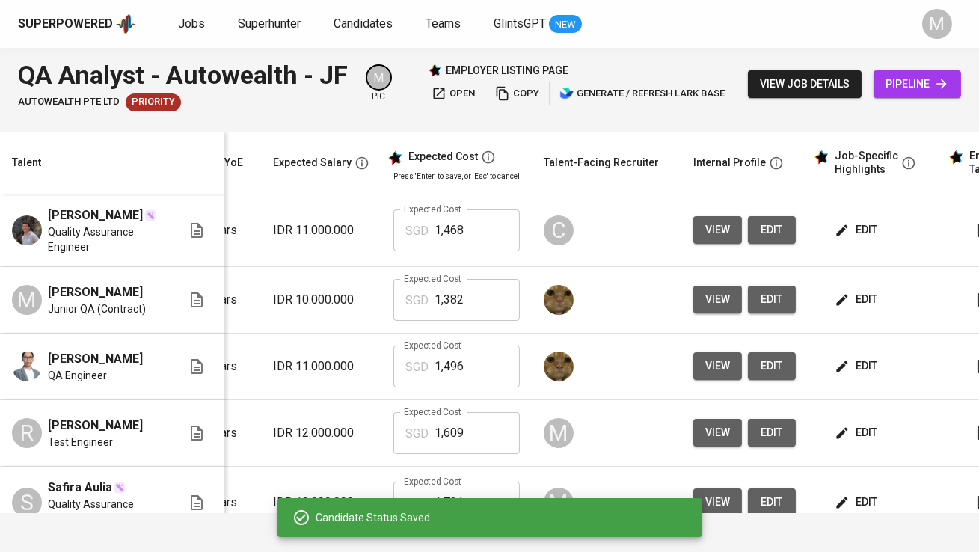
scroll to position [0, 235]
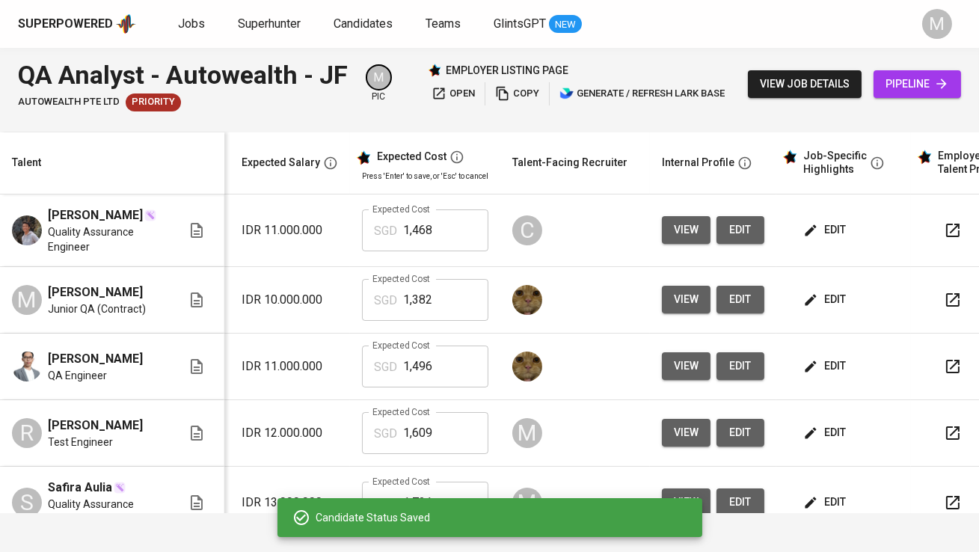
click at [823, 235] on span "edit" at bounding box center [826, 230] width 40 height 19
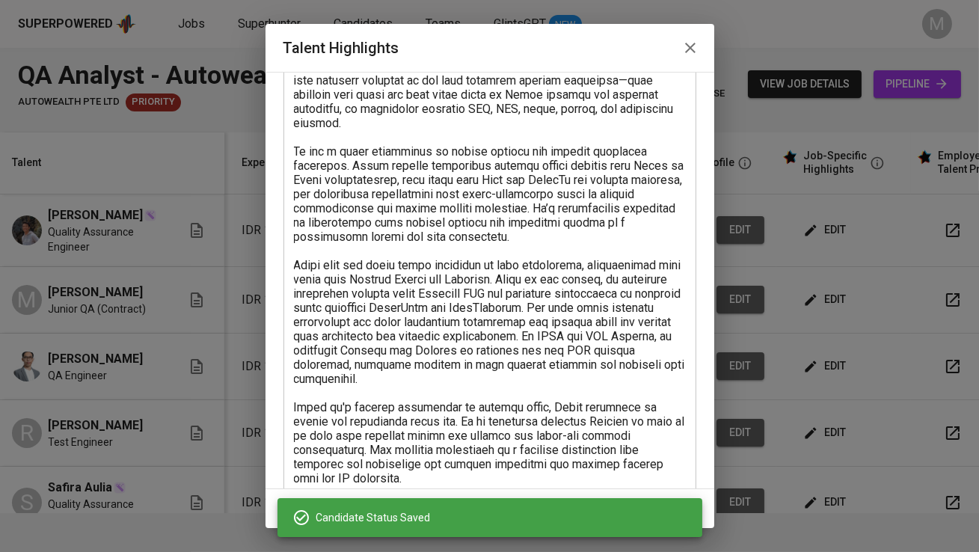
scroll to position [418, 0]
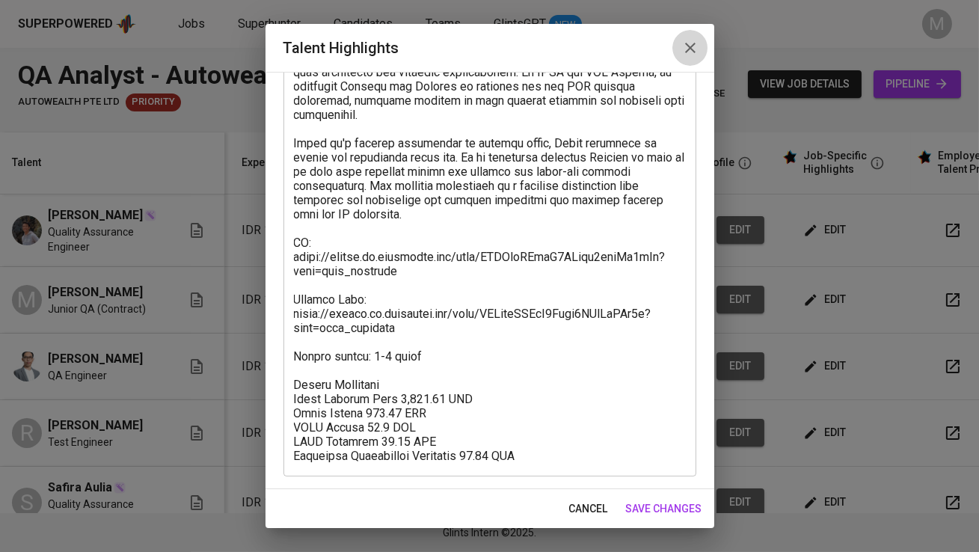
click at [685, 56] on icon "button" at bounding box center [690, 48] width 18 height 18
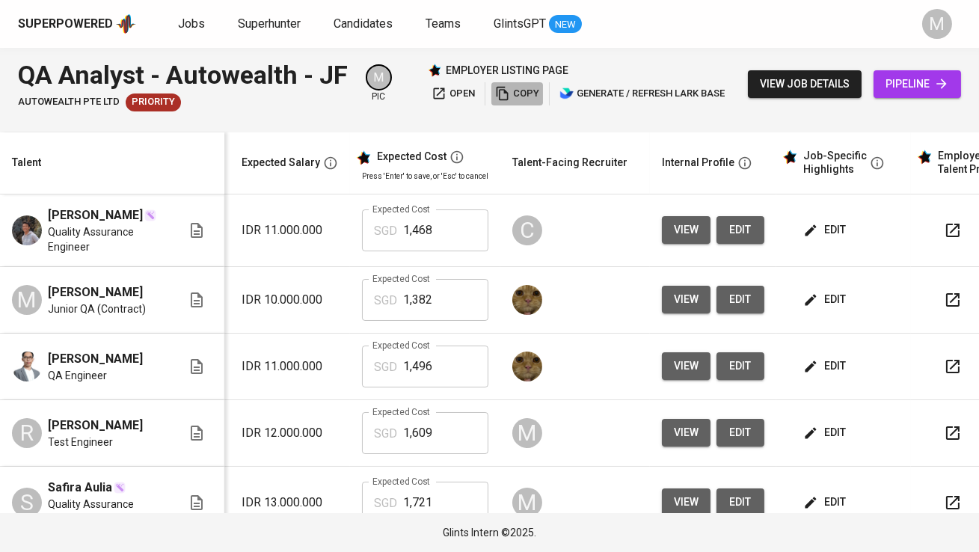
click at [518, 94] on span "copy" at bounding box center [517, 93] width 44 height 17
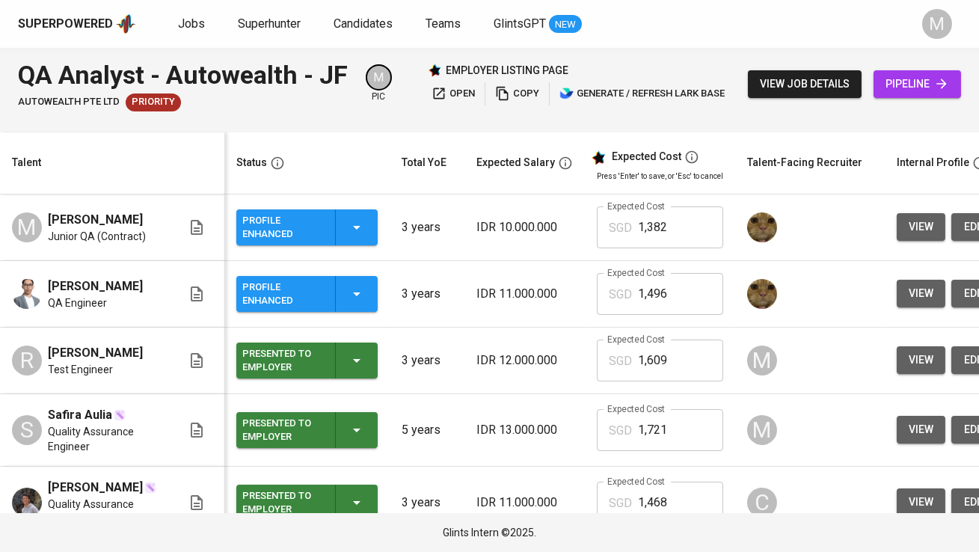
click at [905, 90] on span "pipeline" at bounding box center [918, 84] width 64 height 19
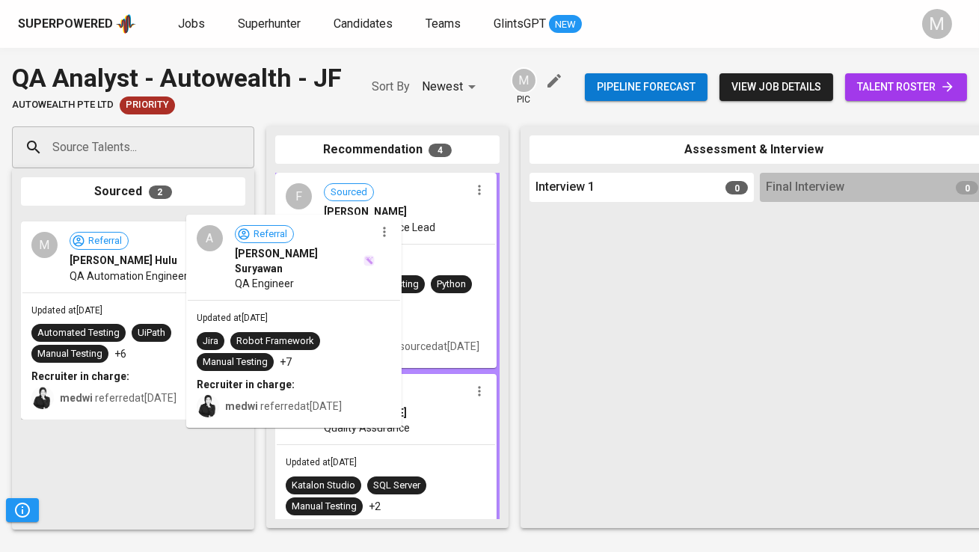
drag, startPoint x: 139, startPoint y: 289, endPoint x: 422, endPoint y: 286, distance: 282.7
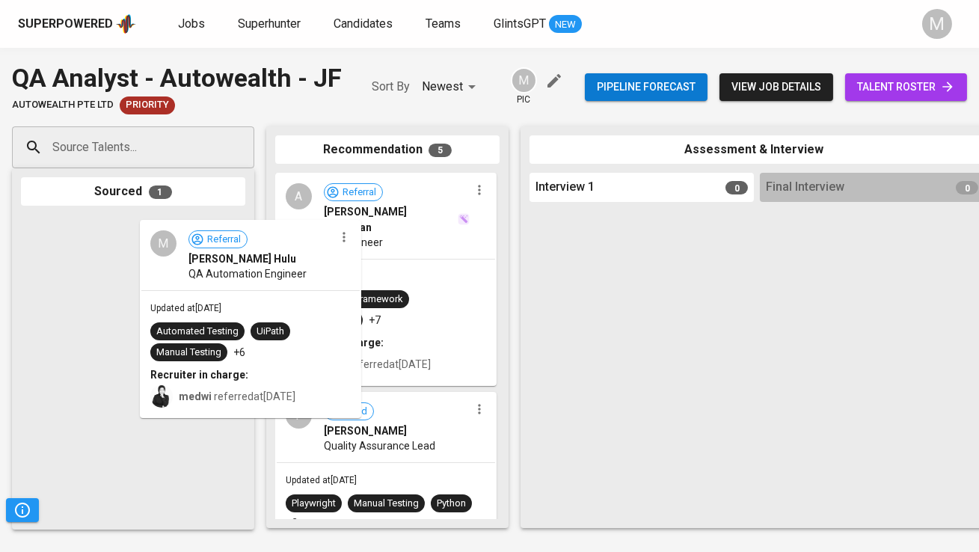
drag, startPoint x: 191, startPoint y: 280, endPoint x: 441, endPoint y: 292, distance: 250.8
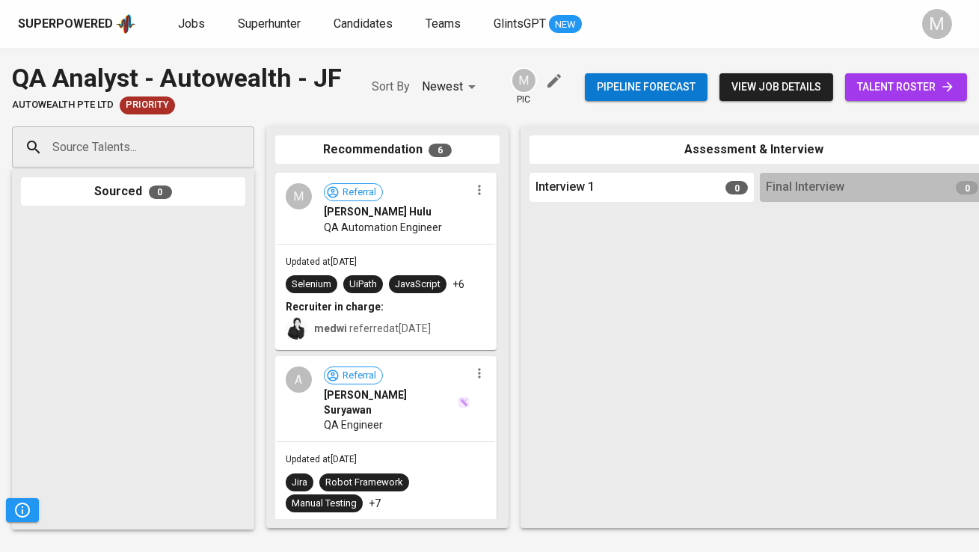
click at [912, 87] on span "talent roster" at bounding box center [906, 87] width 98 height 19
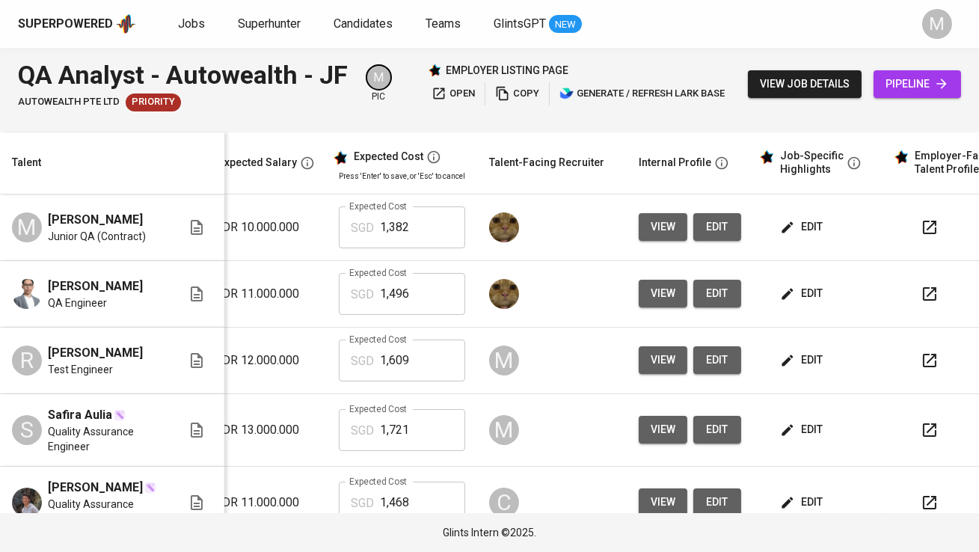
scroll to position [0, 301]
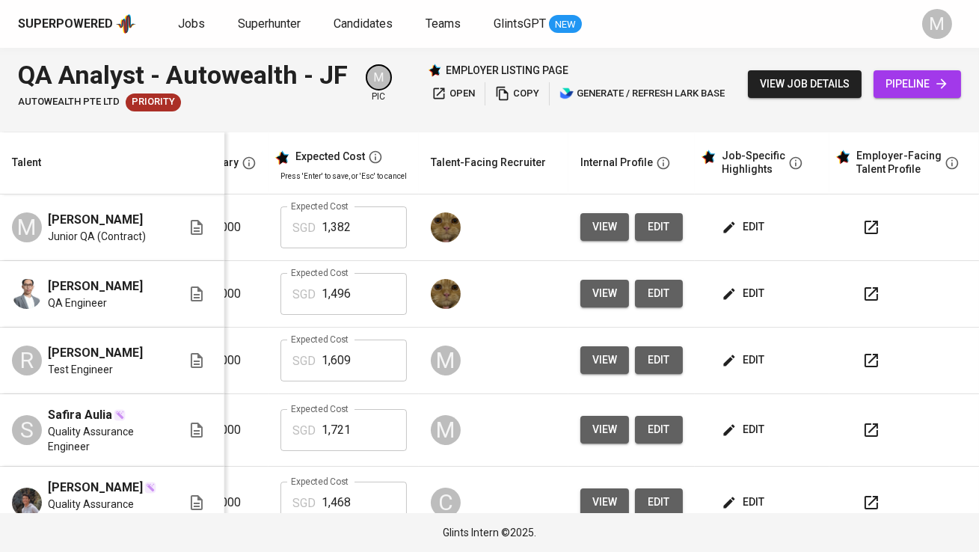
click at [741, 236] on span "edit" at bounding box center [745, 227] width 40 height 19
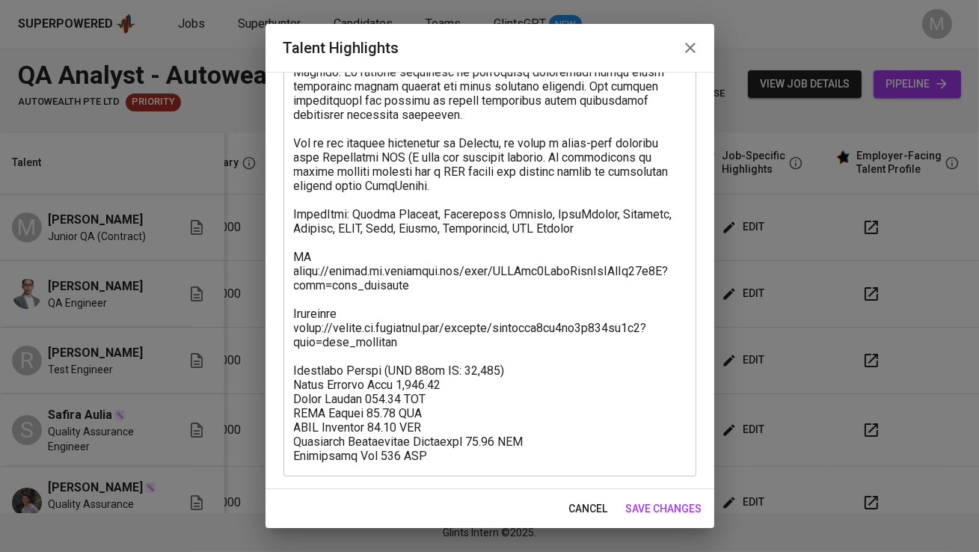
scroll to position [0, 0]
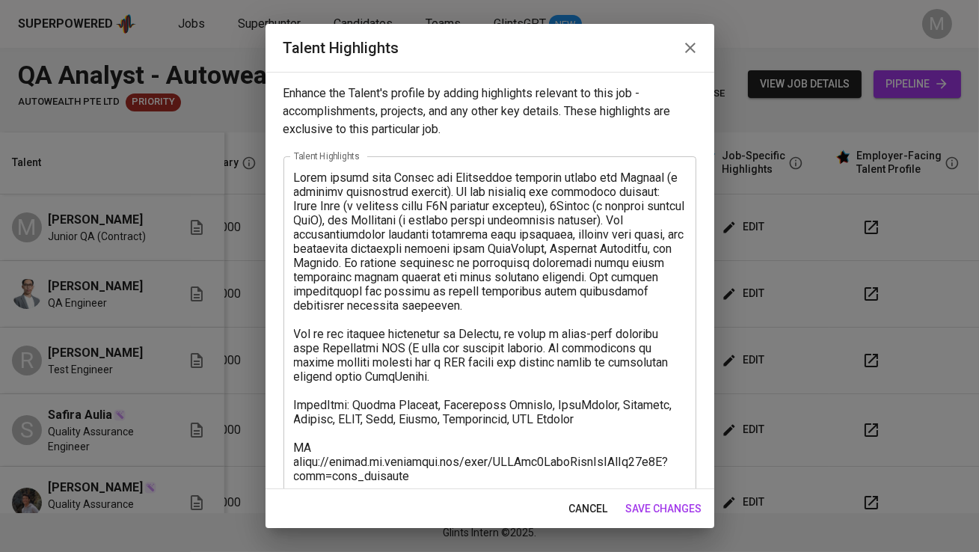
click at [689, 41] on icon "button" at bounding box center [690, 48] width 18 height 18
